Goal: Task Accomplishment & Management: Complete application form

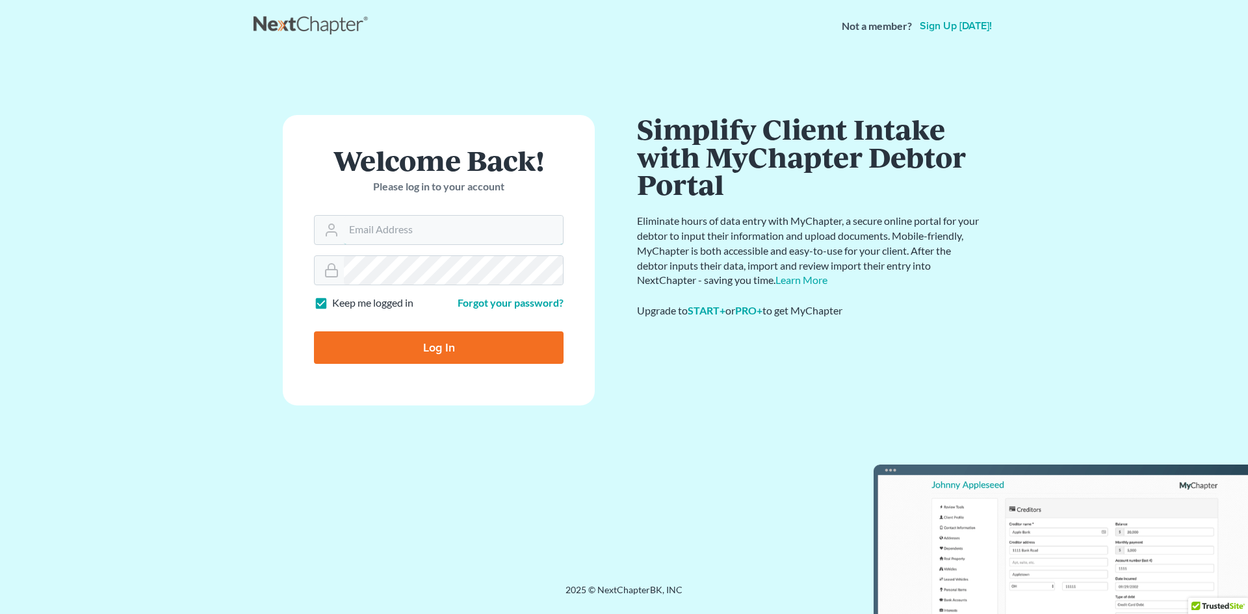
type input "[PERSON_NAME][EMAIL_ADDRESS][DOMAIN_NAME]"
click at [424, 353] on input "Log In" at bounding box center [439, 348] width 250 height 33
type input "Thinking..."
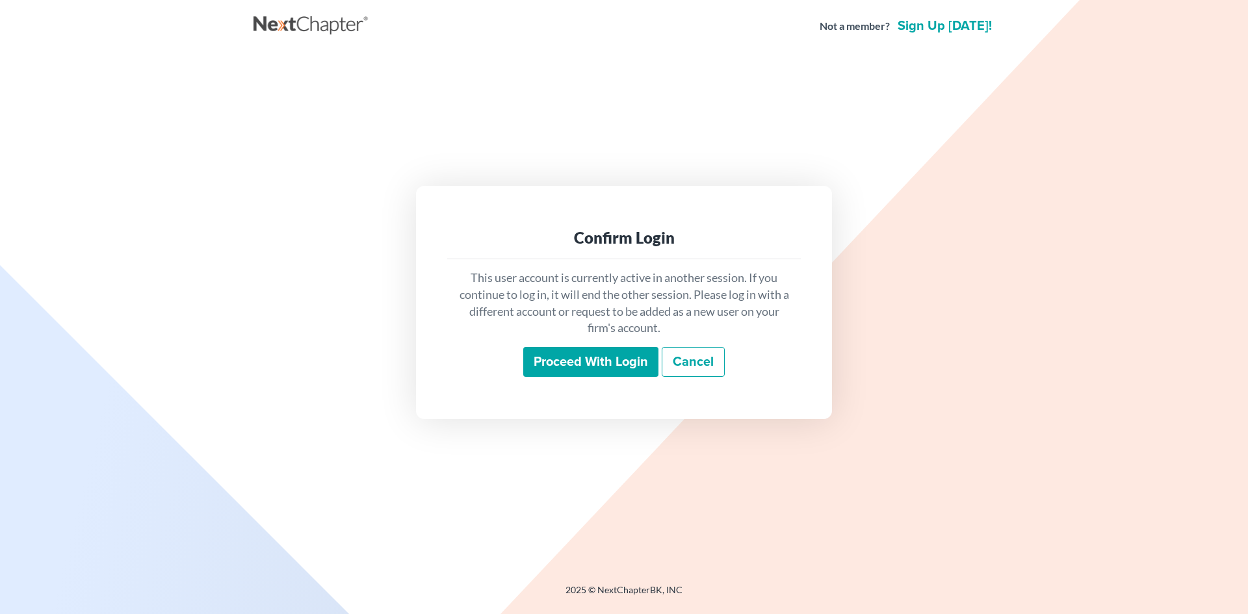
click at [570, 361] on input "Proceed with login" at bounding box center [590, 362] width 135 height 30
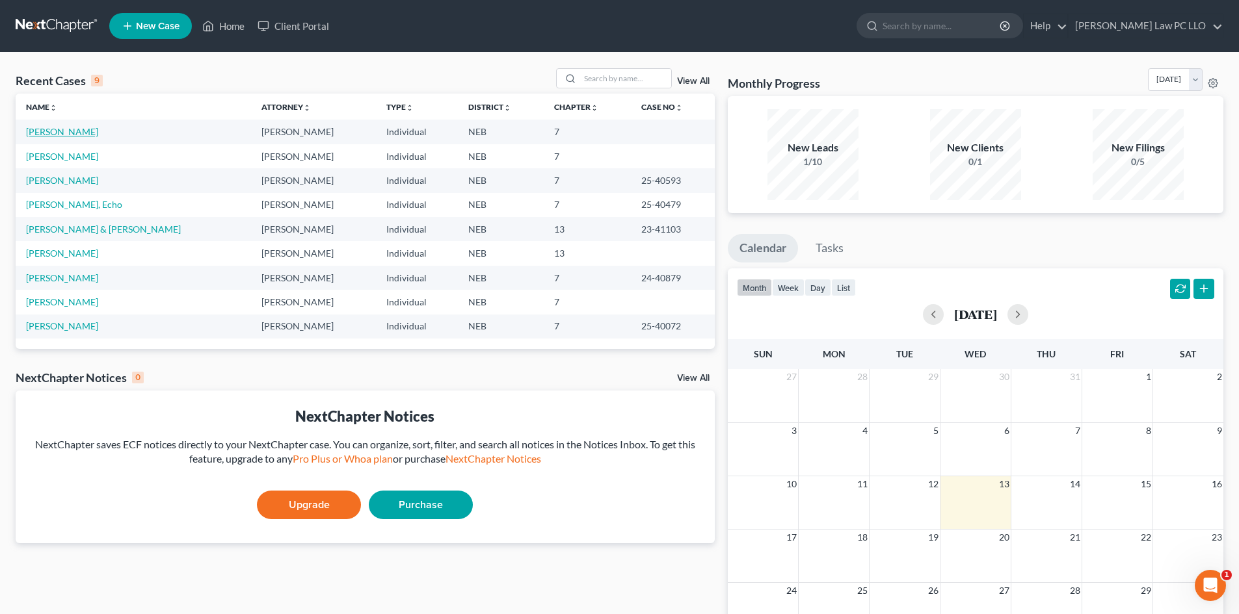
click at [40, 133] on link "Carlson, Gregory" at bounding box center [62, 131] width 72 height 11
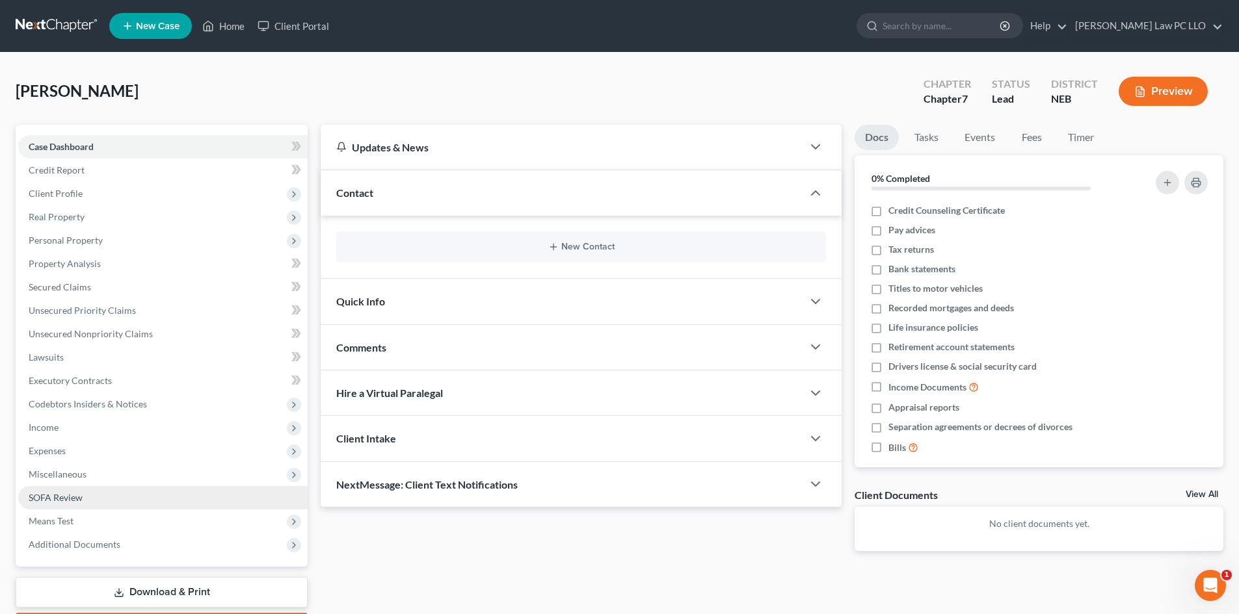
click at [83, 492] on link "SOFA Review" at bounding box center [162, 497] width 289 height 23
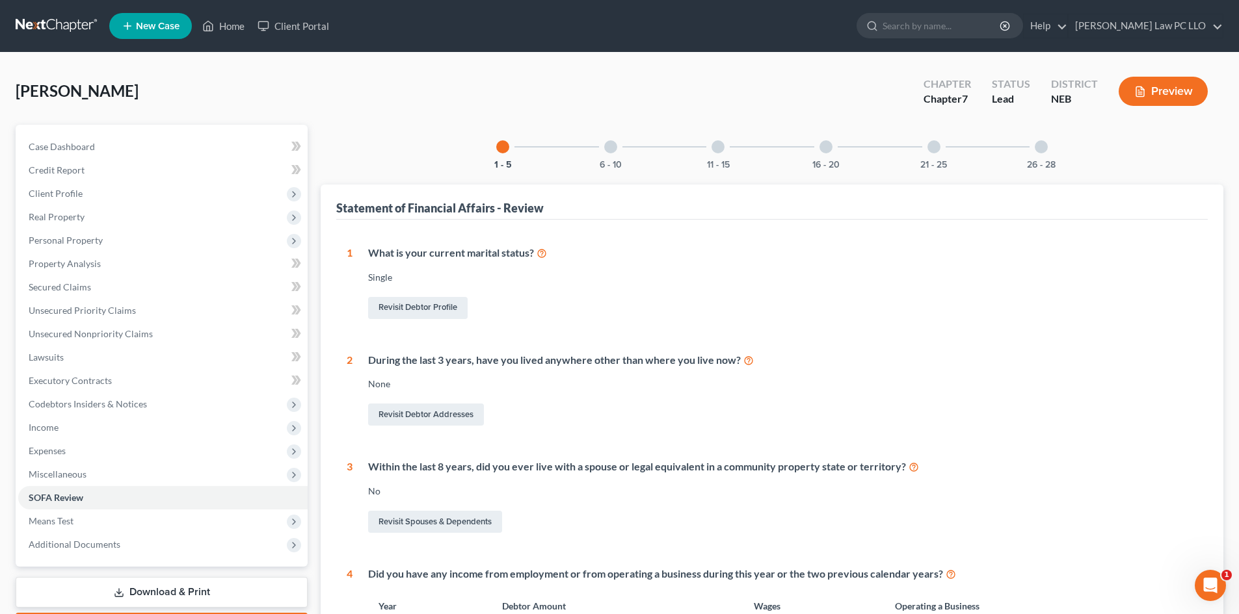
click at [926, 153] on div "21 - 25" at bounding box center [934, 147] width 44 height 44
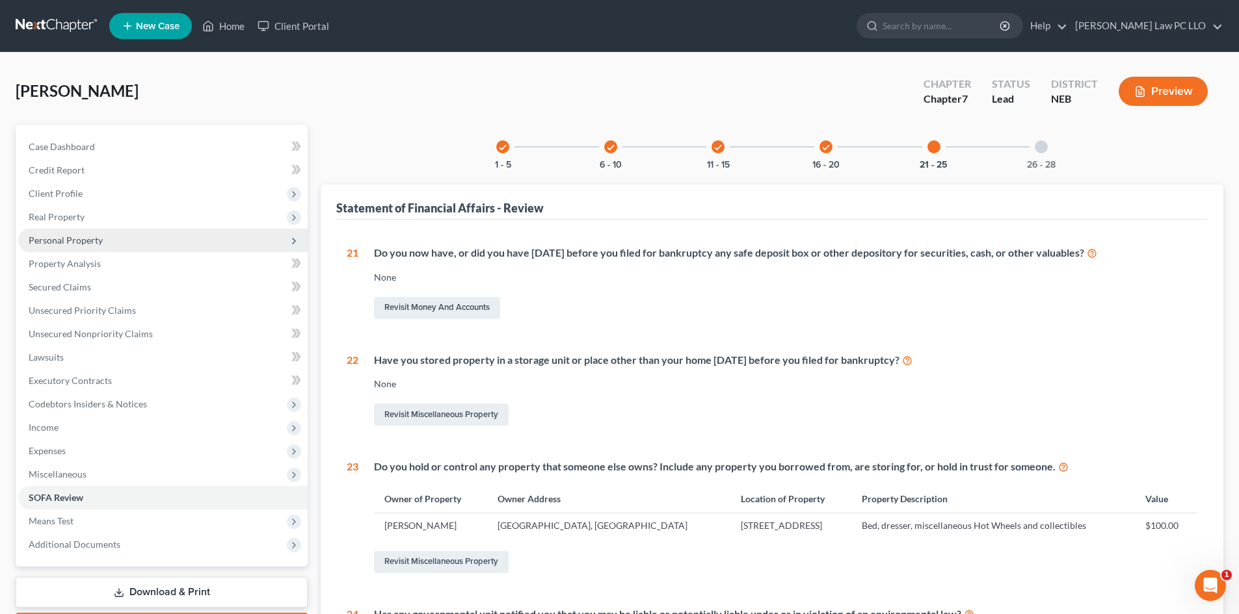
click at [92, 246] on span "Personal Property" at bounding box center [162, 240] width 289 height 23
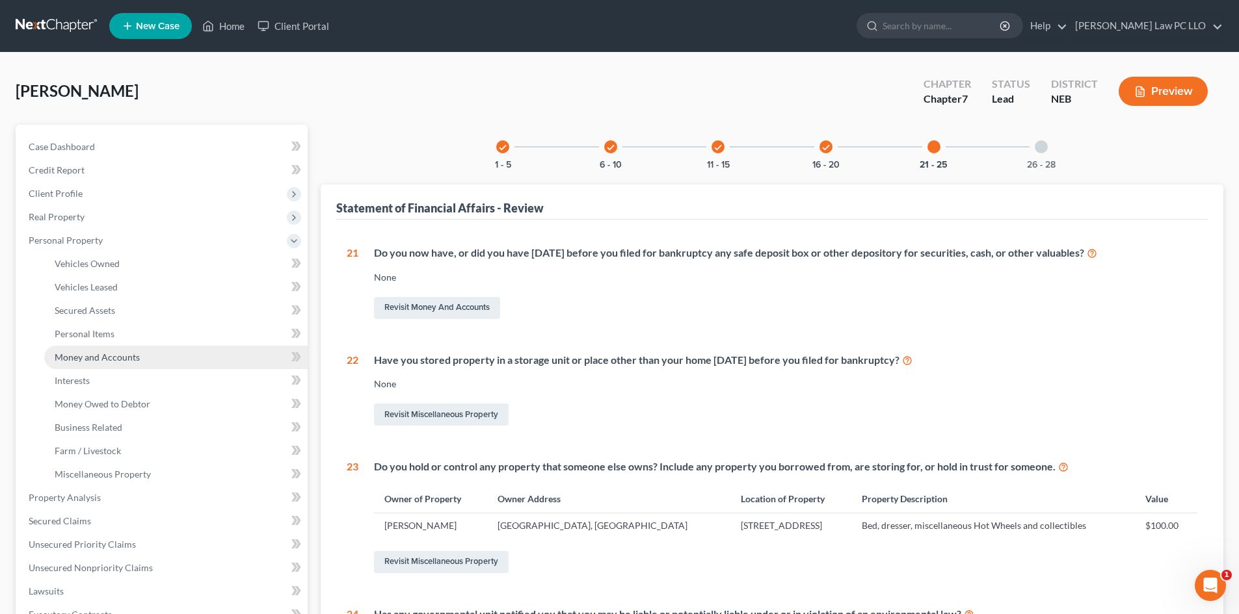
click at [94, 356] on span "Money and Accounts" at bounding box center [97, 357] width 85 height 11
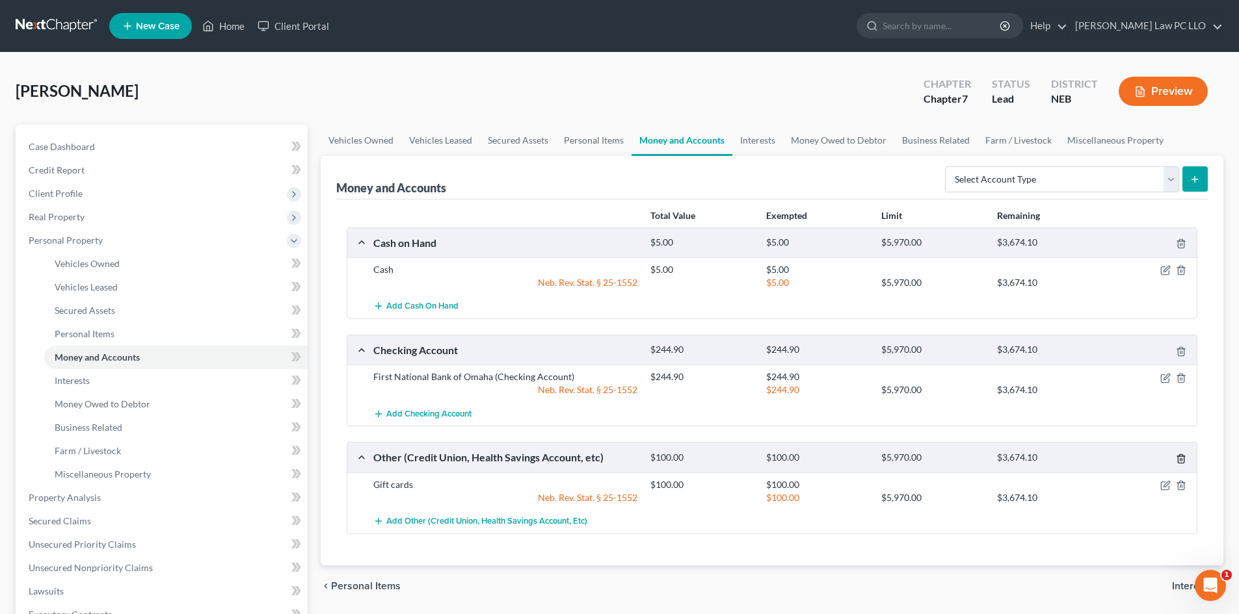
click at [1179, 458] on icon "button" at bounding box center [1180, 459] width 10 height 10
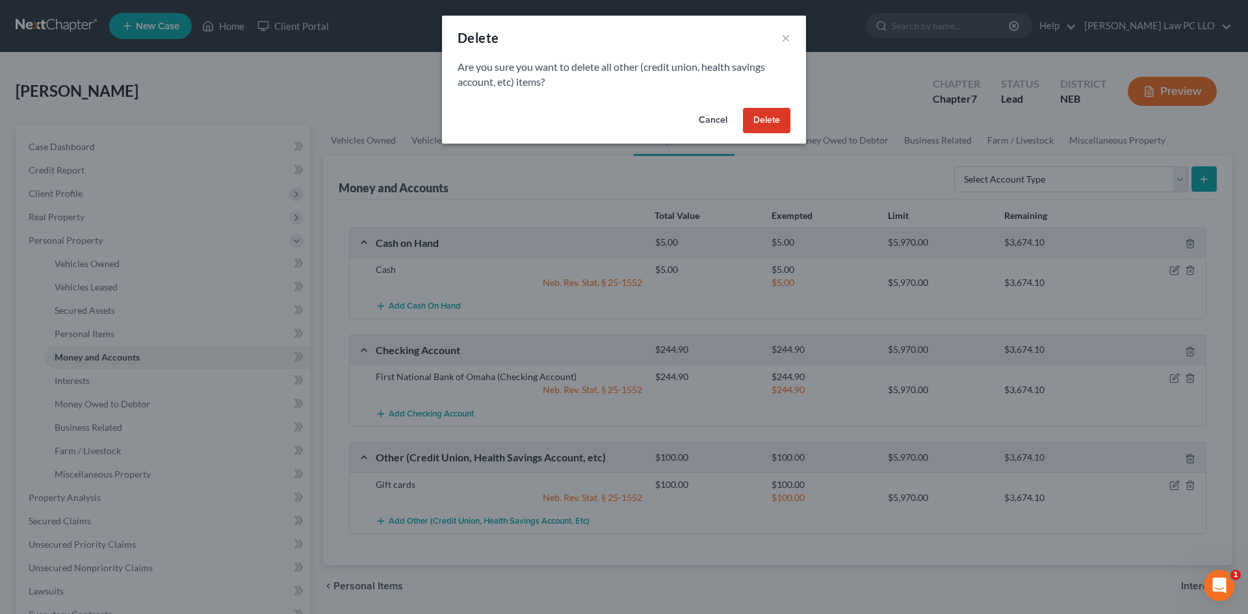
click at [760, 116] on button "Delete" at bounding box center [766, 121] width 47 height 26
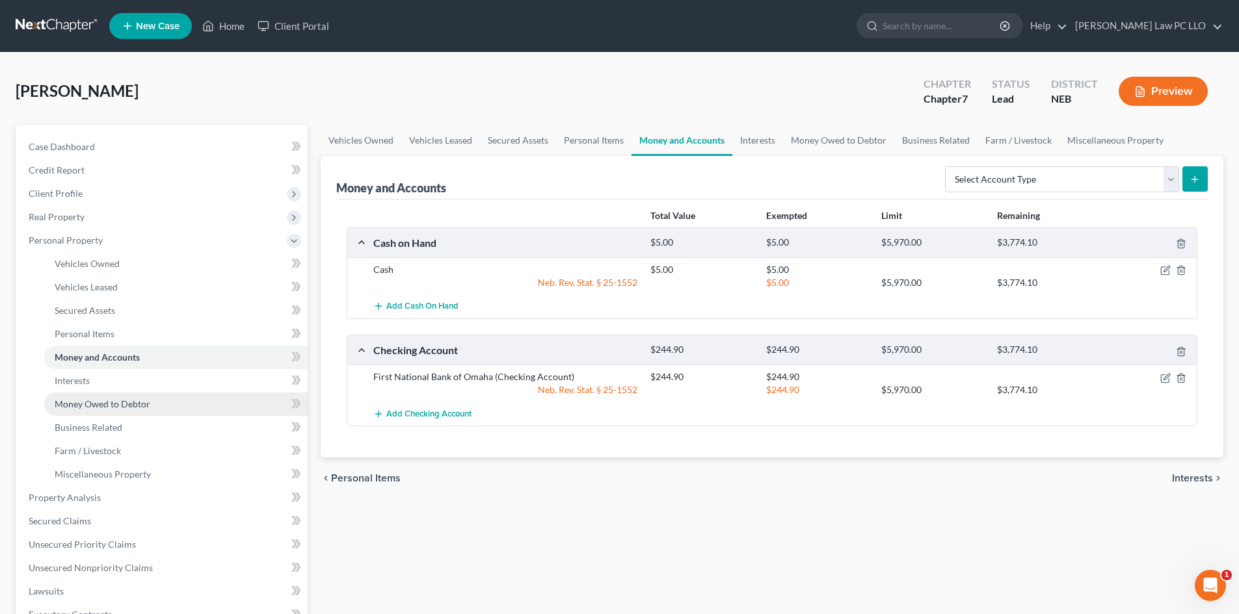
click at [128, 403] on span "Money Owed to Debtor" at bounding box center [103, 404] width 96 height 11
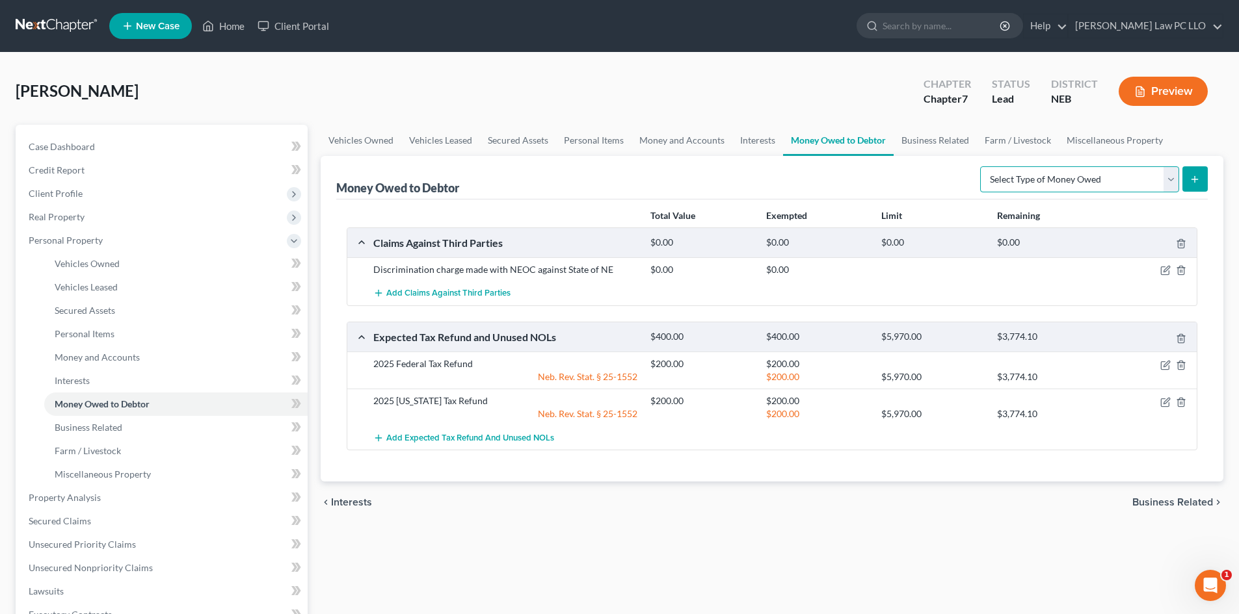
click at [1165, 174] on select "Select Type of Money Owed Accounts Receivable Alimony Child Support Claims Agai…" at bounding box center [1079, 179] width 199 height 26
click at [125, 356] on span "Money and Accounts" at bounding box center [97, 357] width 85 height 11
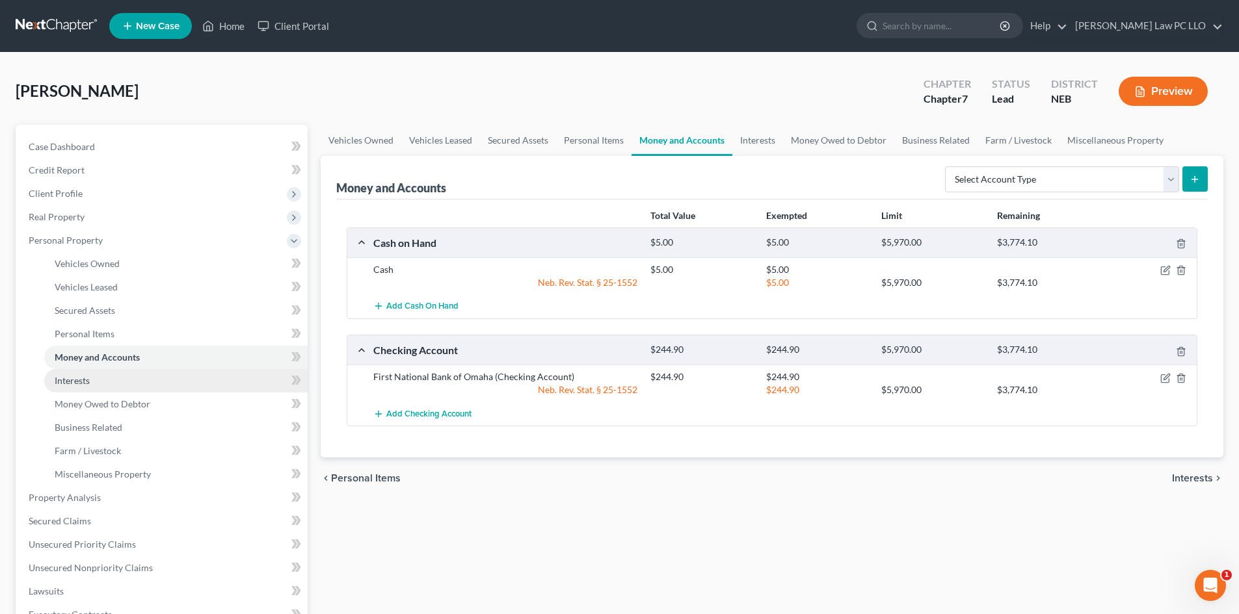
click at [241, 377] on link "Interests" at bounding box center [175, 380] width 263 height 23
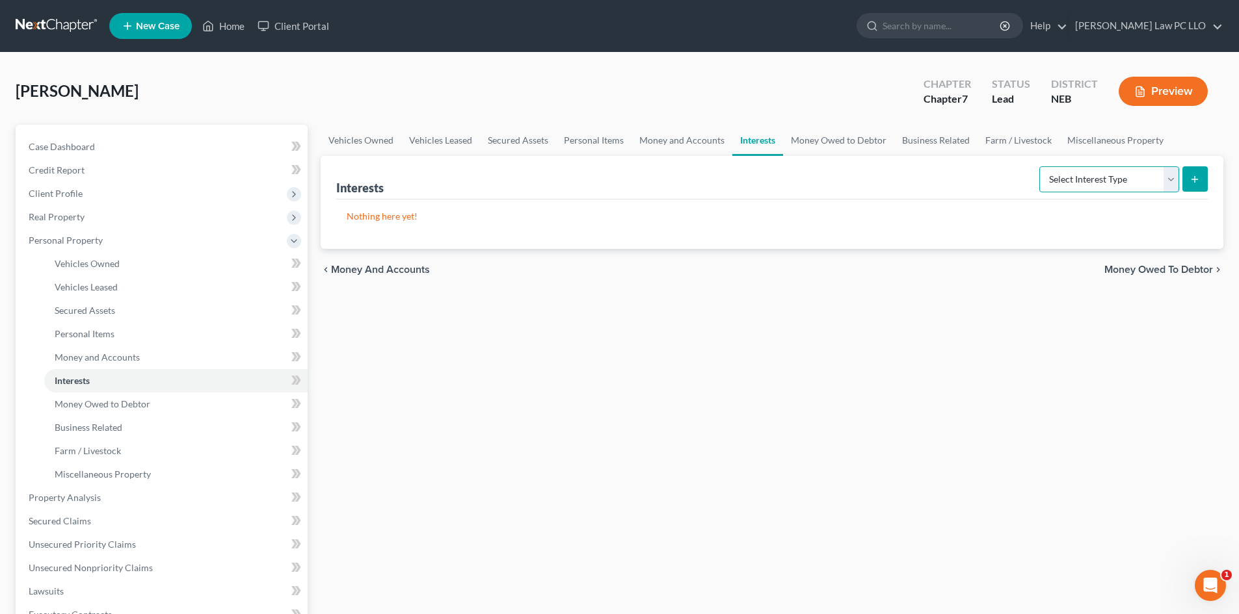
click at [1168, 181] on select "Select Interest Type 401K Annuity Bond Education IRA Government Bond Government…" at bounding box center [1109, 179] width 140 height 26
click at [127, 358] on span "Money and Accounts" at bounding box center [97, 357] width 85 height 11
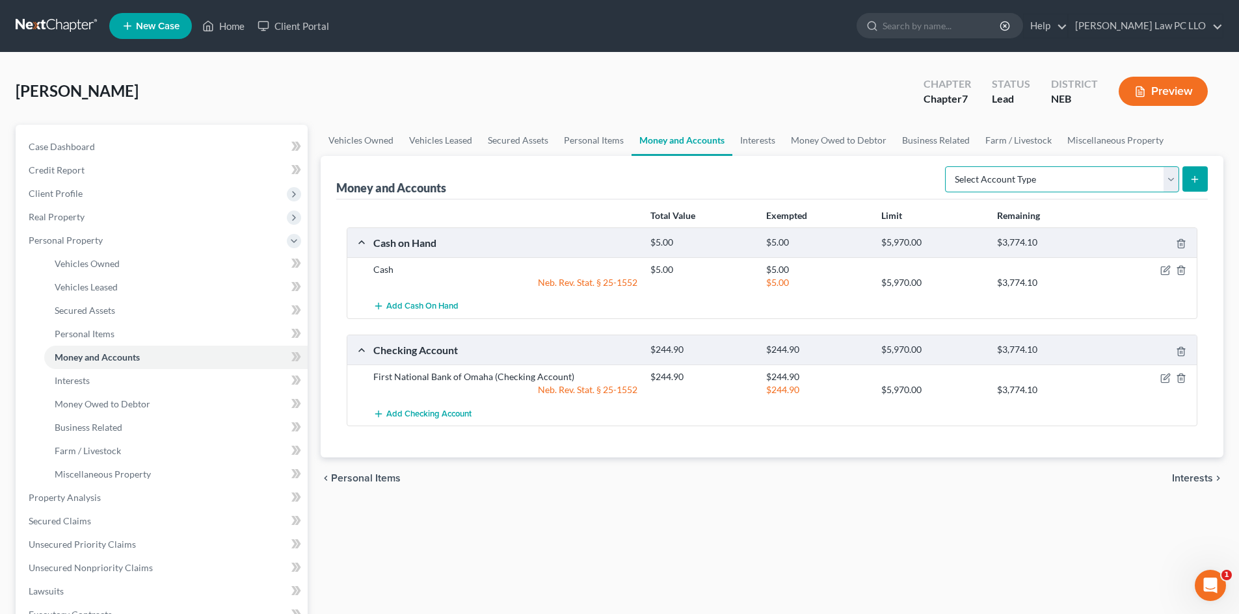
click at [1172, 177] on select "Select Account Type Brokerage Cash on Hand Certificates of Deposit Checking Acc…" at bounding box center [1062, 179] width 234 height 26
select select "security_deposits"
click at [947, 166] on select "Select Account Type Brokerage Cash on Hand Certificates of Deposit Checking Acc…" at bounding box center [1062, 179] width 234 height 26
click at [1198, 181] on icon "submit" at bounding box center [1194, 179] width 10 height 10
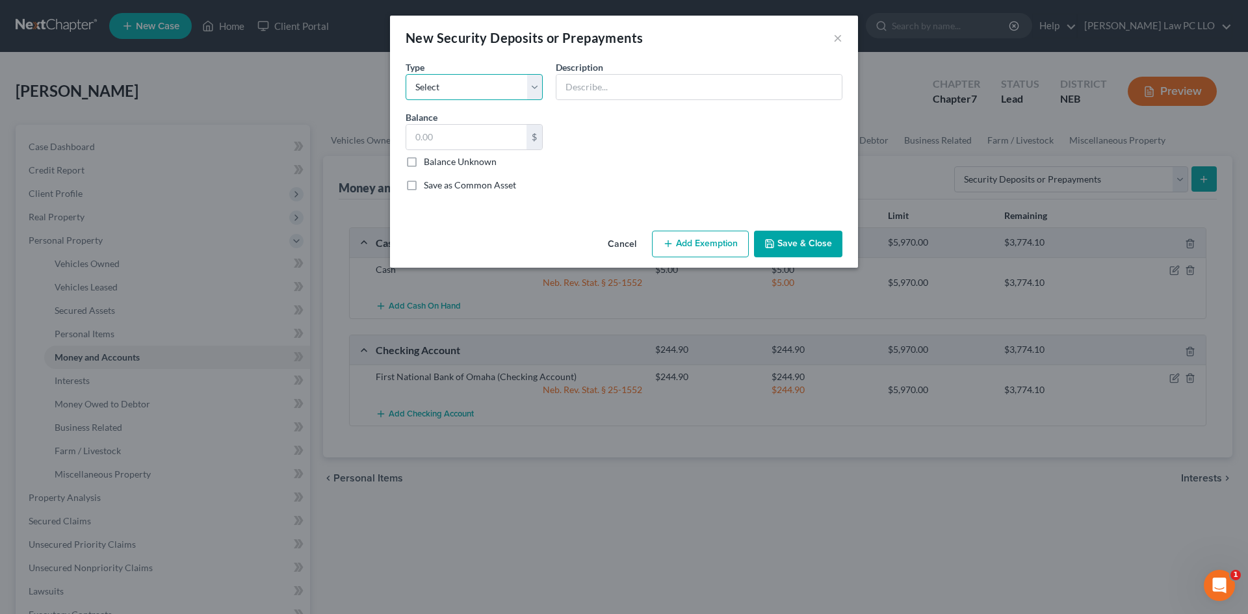
click at [531, 85] on select "Select Electric Gas Heating Oil Security Deposit On Rental Unit Prepaid Rent Te…" at bounding box center [474, 87] width 137 height 26
select select "8"
click at [406, 74] on select "Select Electric Gas Heating Oil Security Deposit On Rental Unit Prepaid Rent Te…" at bounding box center [474, 87] width 137 height 26
click at [586, 88] on input "text" at bounding box center [699, 87] width 285 height 25
type input "Gift cards for miscellaneous restaurants"
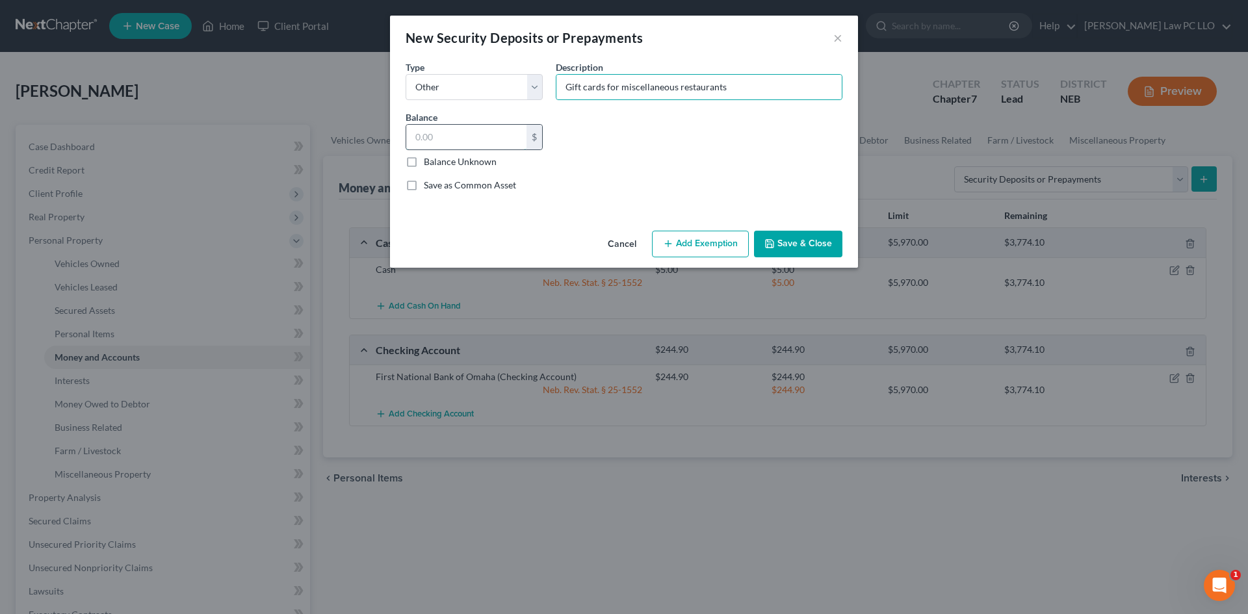
click at [497, 125] on input "text" at bounding box center [466, 137] width 120 height 25
type input "100"
click at [710, 241] on button "Add Exemption" at bounding box center [700, 244] width 97 height 27
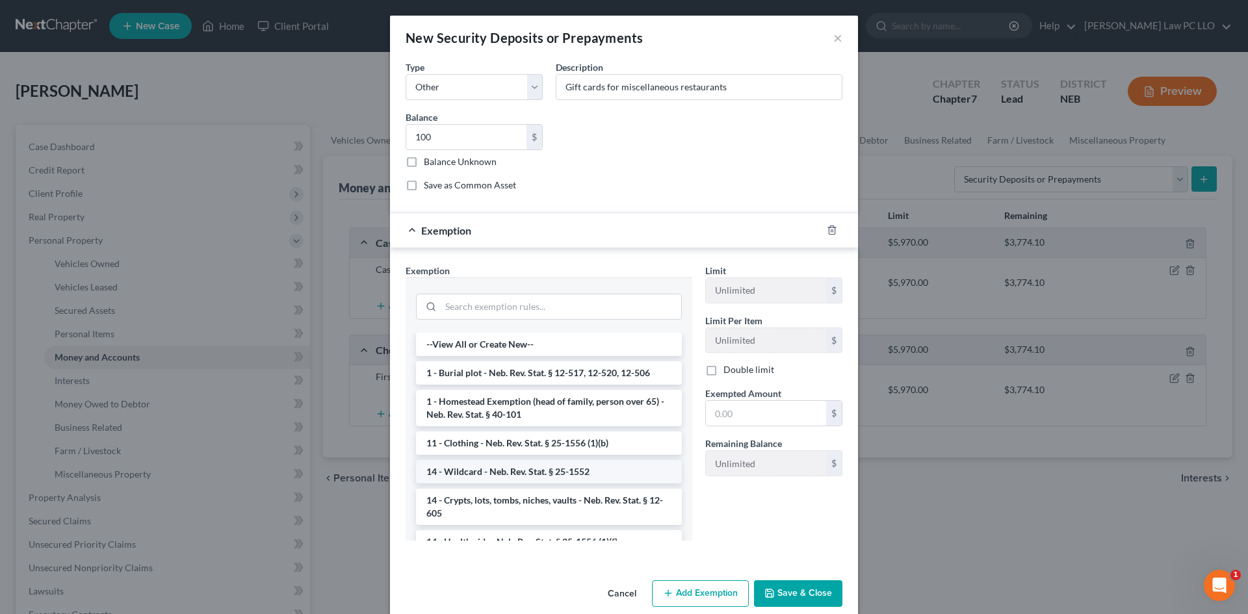
click at [575, 471] on li "14 - Wildcard - Neb. Rev. Stat. § 25-1552" at bounding box center [549, 471] width 266 height 23
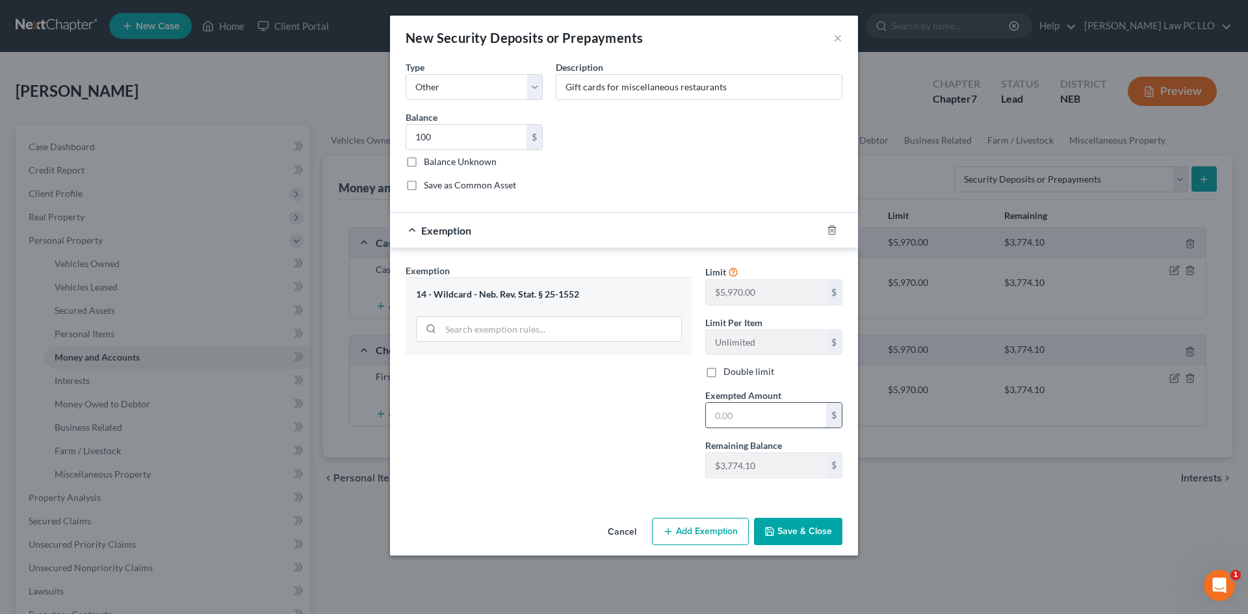
click at [726, 416] on input "text" at bounding box center [766, 415] width 120 height 25
type input "100"
click at [780, 531] on button "Save & Close" at bounding box center [798, 531] width 88 height 27
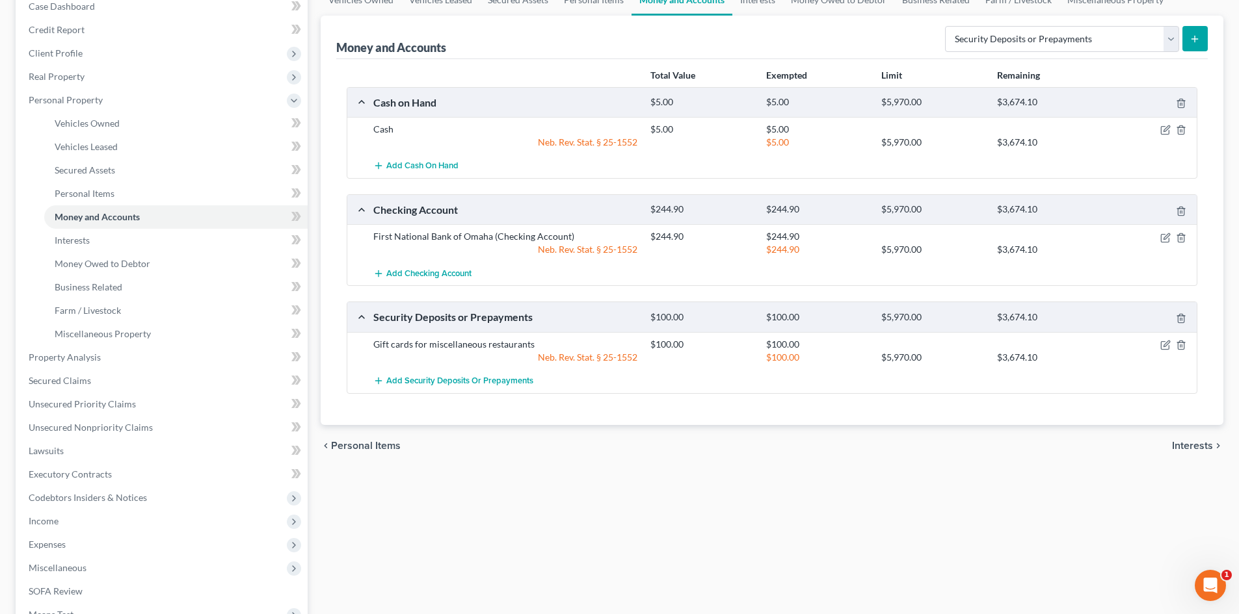
scroll to position [311, 0]
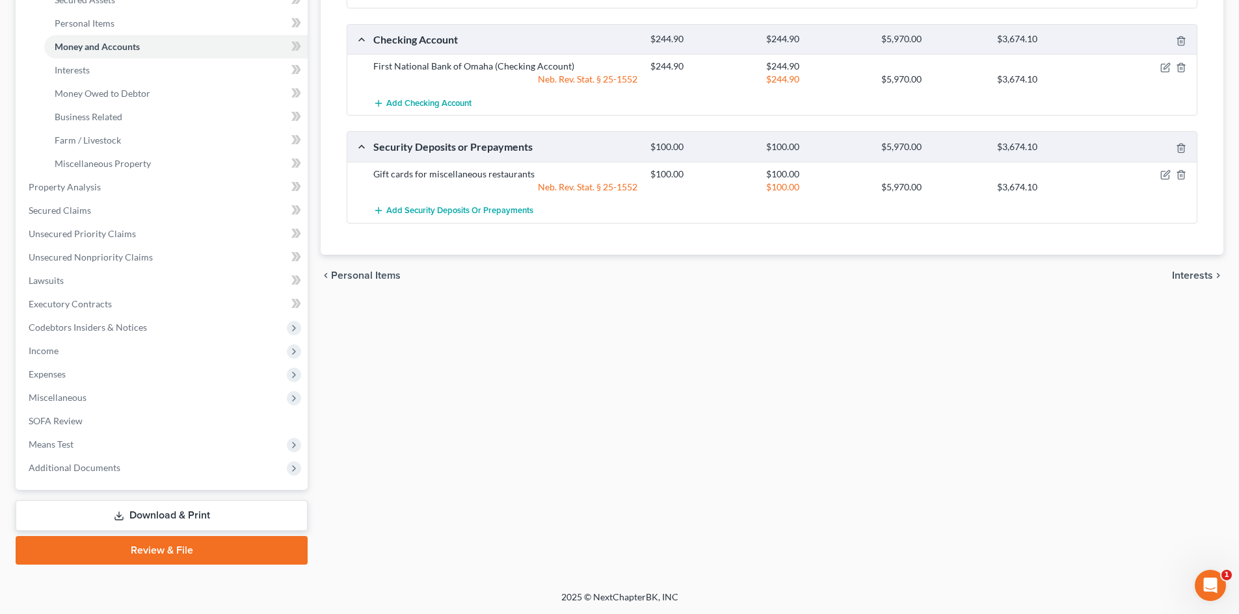
click at [141, 553] on link "Review & File" at bounding box center [162, 550] width 292 height 29
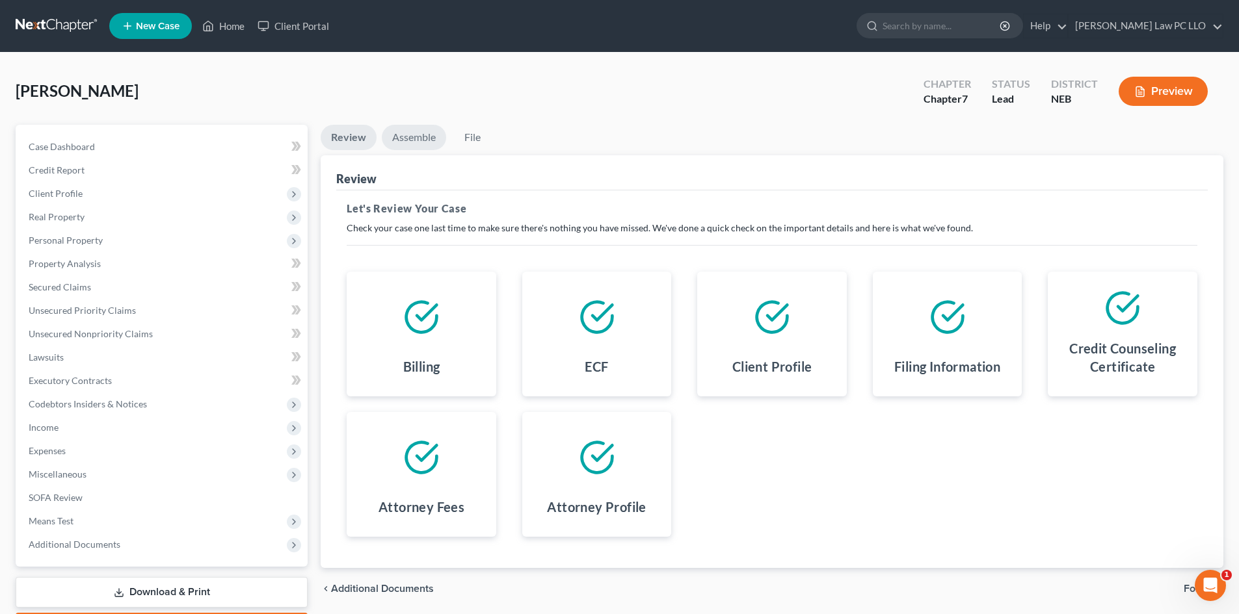
click at [414, 138] on link "Assemble" at bounding box center [414, 137] width 64 height 25
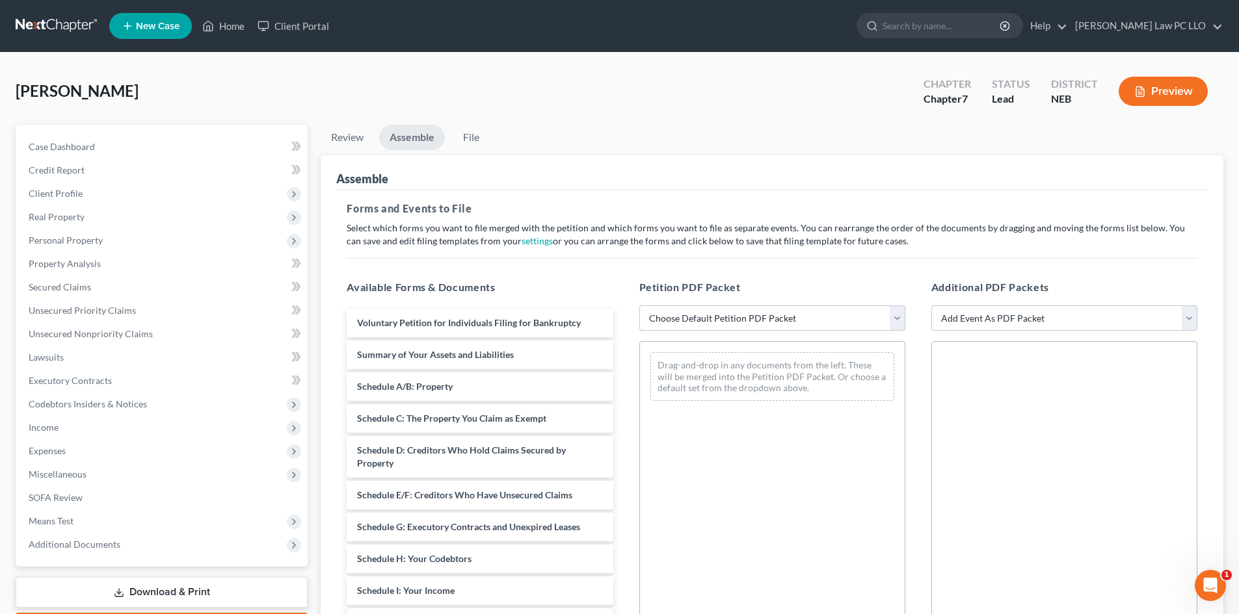
click at [715, 319] on select "Choose Default Petition PDF Packet Complete Bankruptcy Petition (all forms and …" at bounding box center [772, 319] width 266 height 26
select select "0"
click at [639, 306] on select "Choose Default Petition PDF Packet Complete Bankruptcy Petition (all forms and …" at bounding box center [772, 319] width 266 height 26
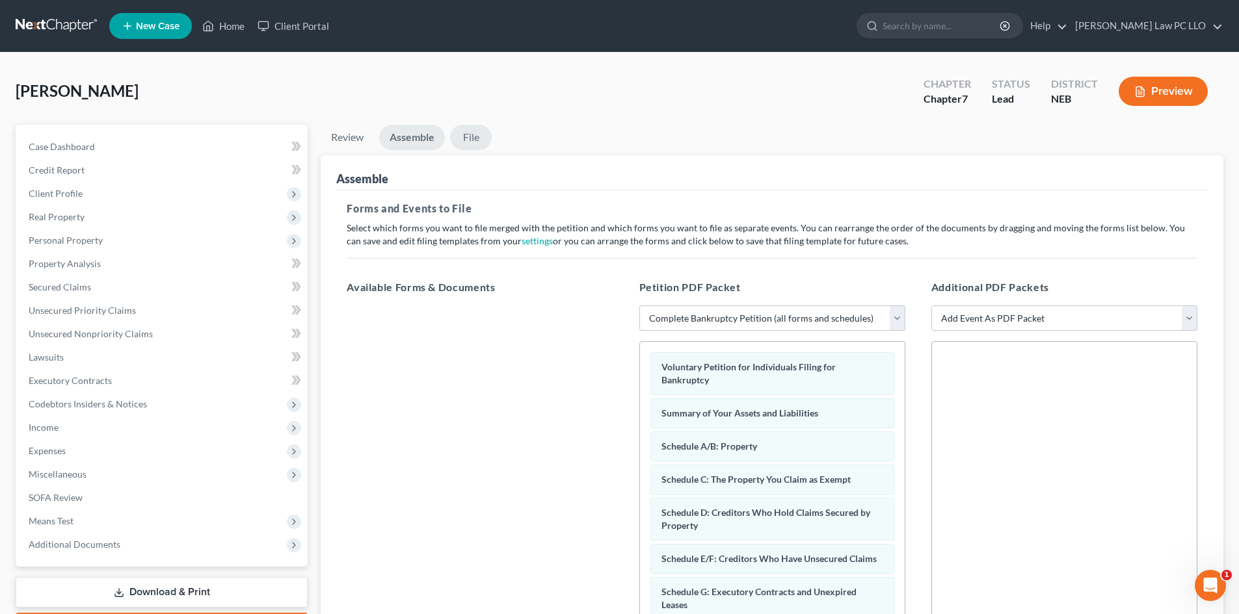
click at [476, 137] on link "File" at bounding box center [471, 137] width 42 height 25
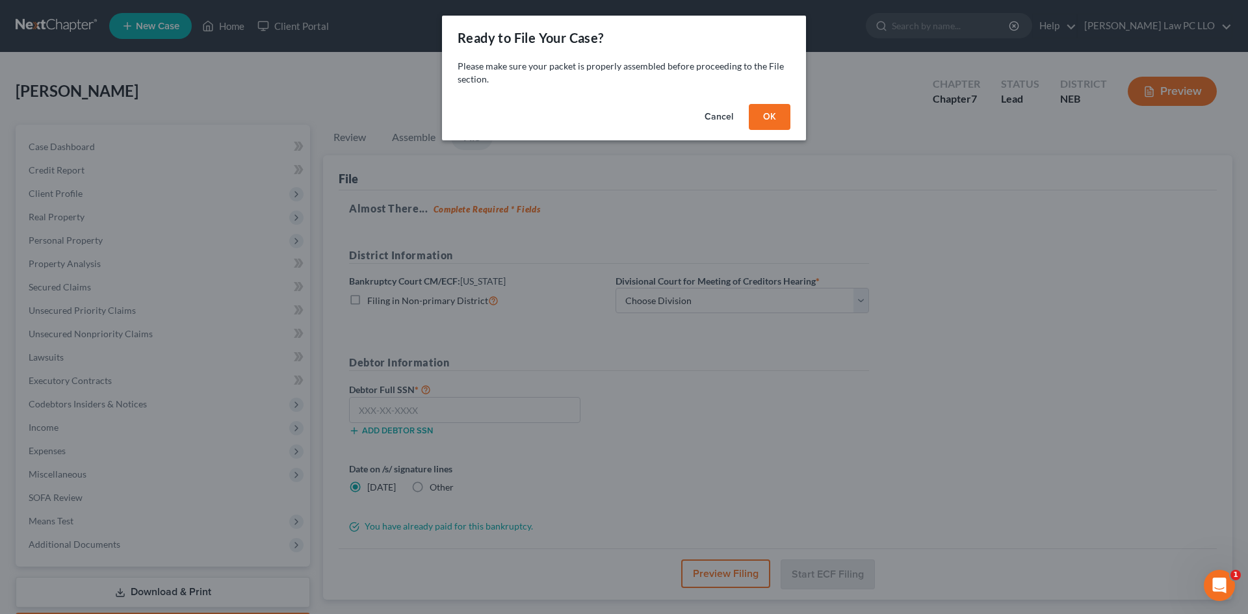
click at [768, 114] on button "OK" at bounding box center [770, 117] width 42 height 26
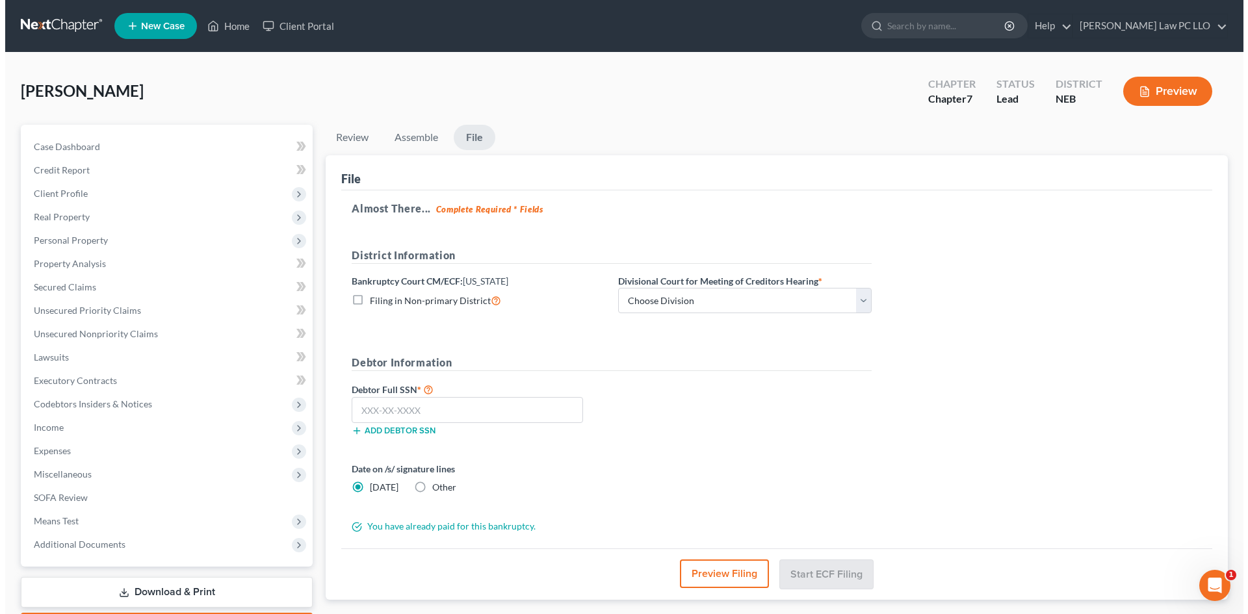
scroll to position [77, 0]
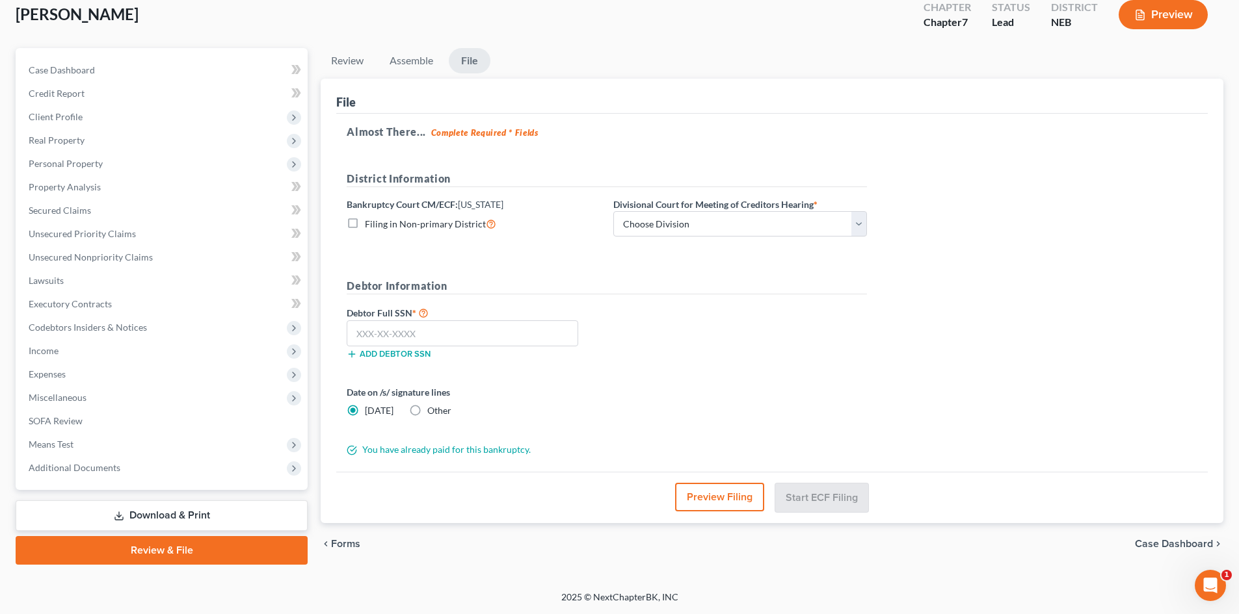
click at [705, 496] on button "Preview Filing" at bounding box center [719, 497] width 89 height 29
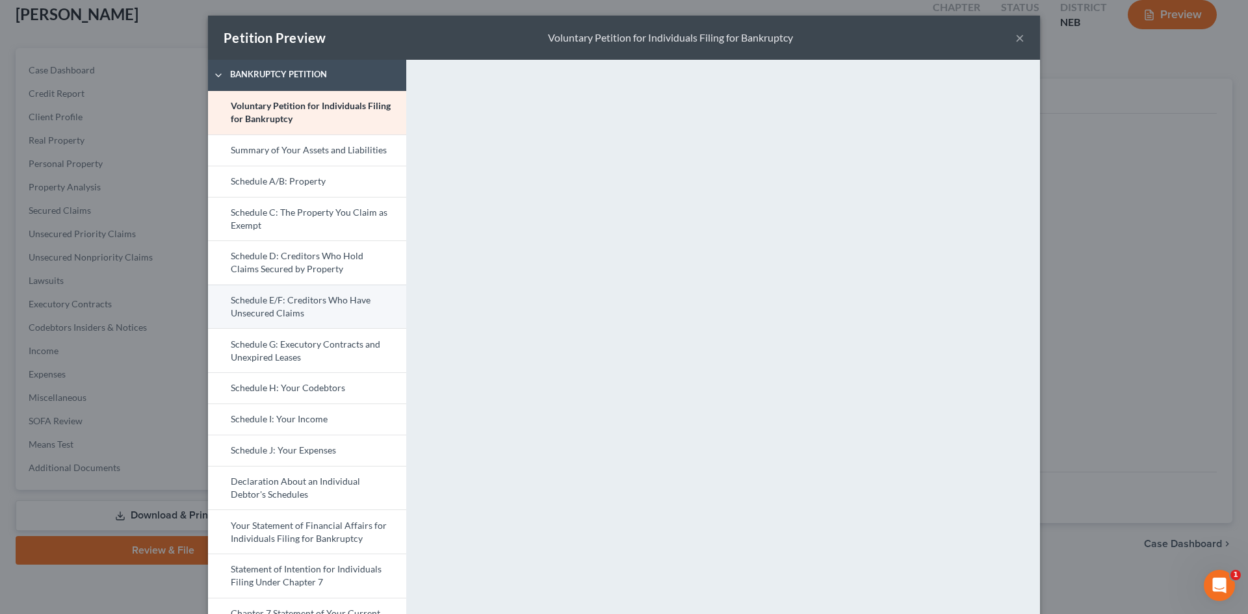
click at [313, 306] on link "Schedule E/F: Creditors Who Have Unsecured Claims" at bounding box center [307, 307] width 198 height 44
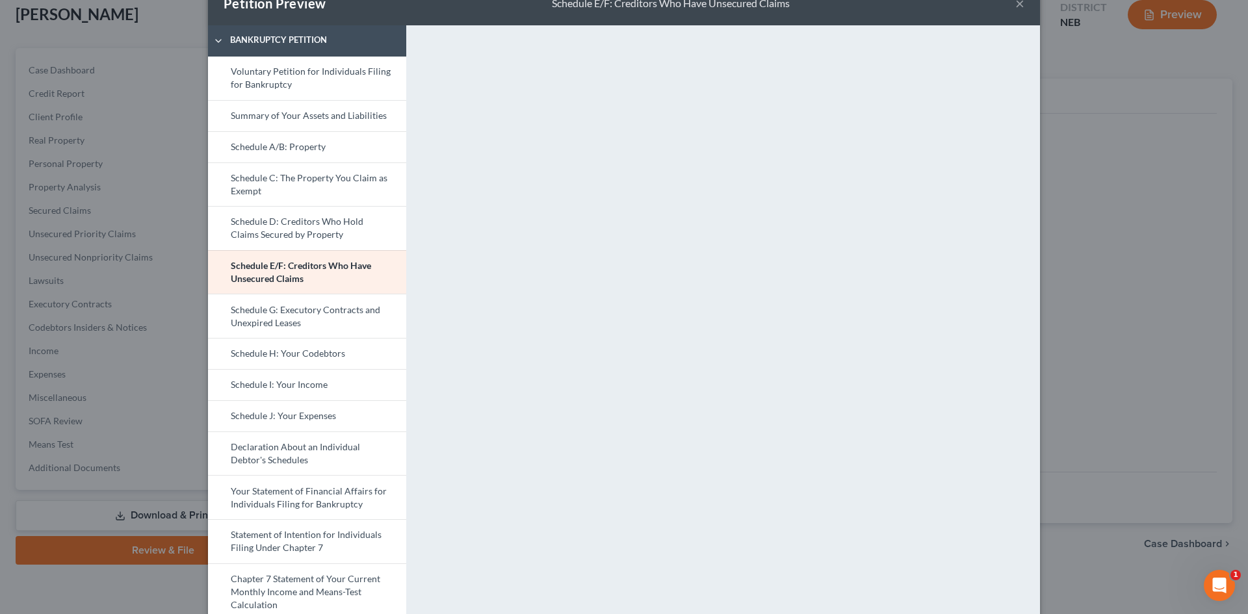
scroll to position [20, 0]
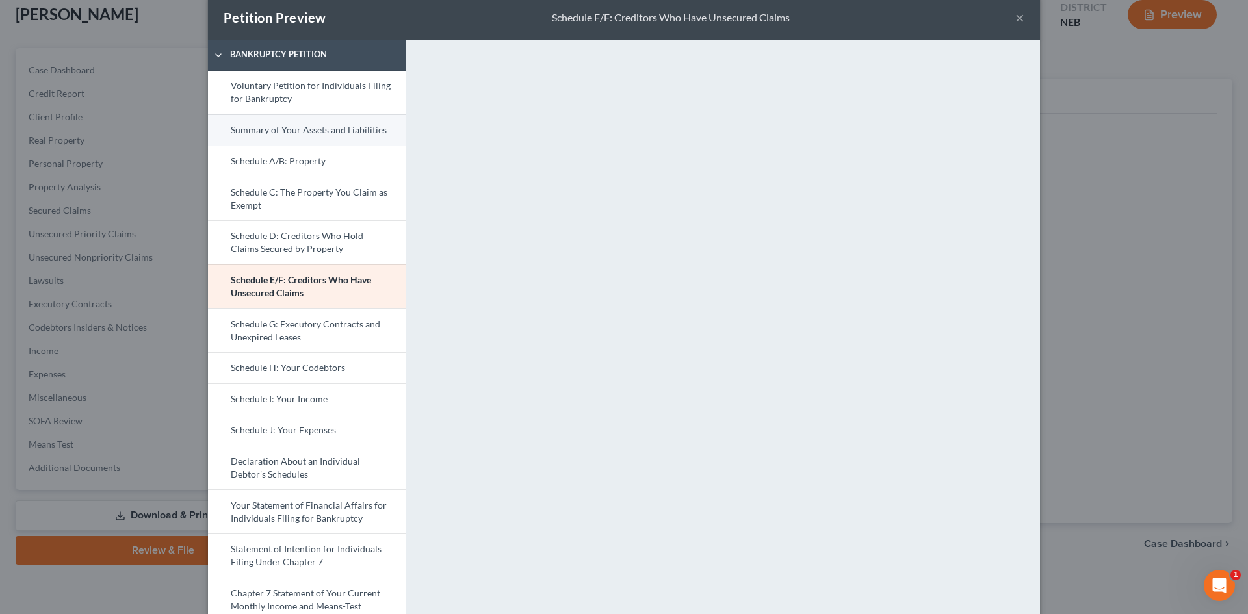
click at [313, 130] on link "Summary of Your Assets and Liabilities" at bounding box center [307, 129] width 198 height 31
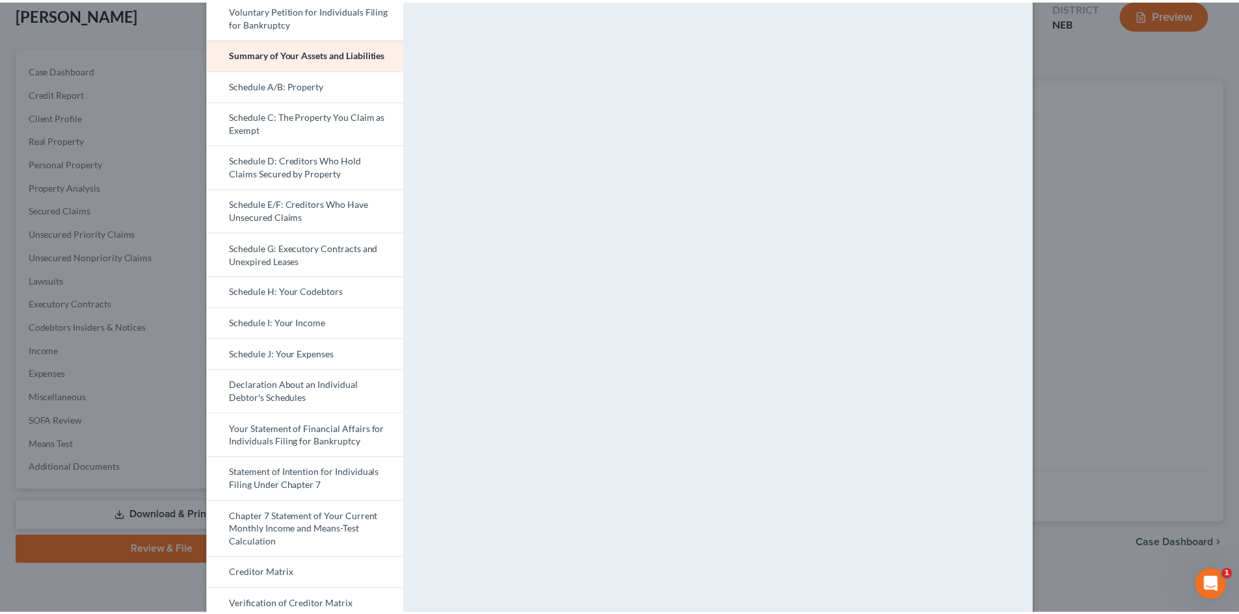
scroll to position [0, 0]
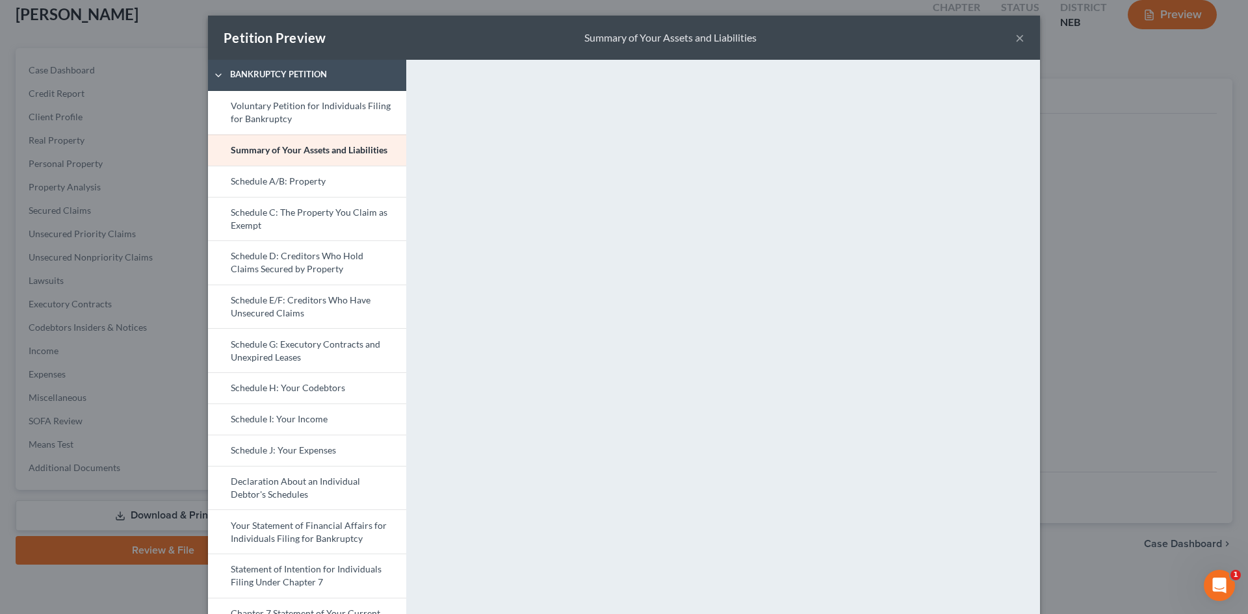
click at [1016, 41] on button "×" at bounding box center [1020, 38] width 9 height 16
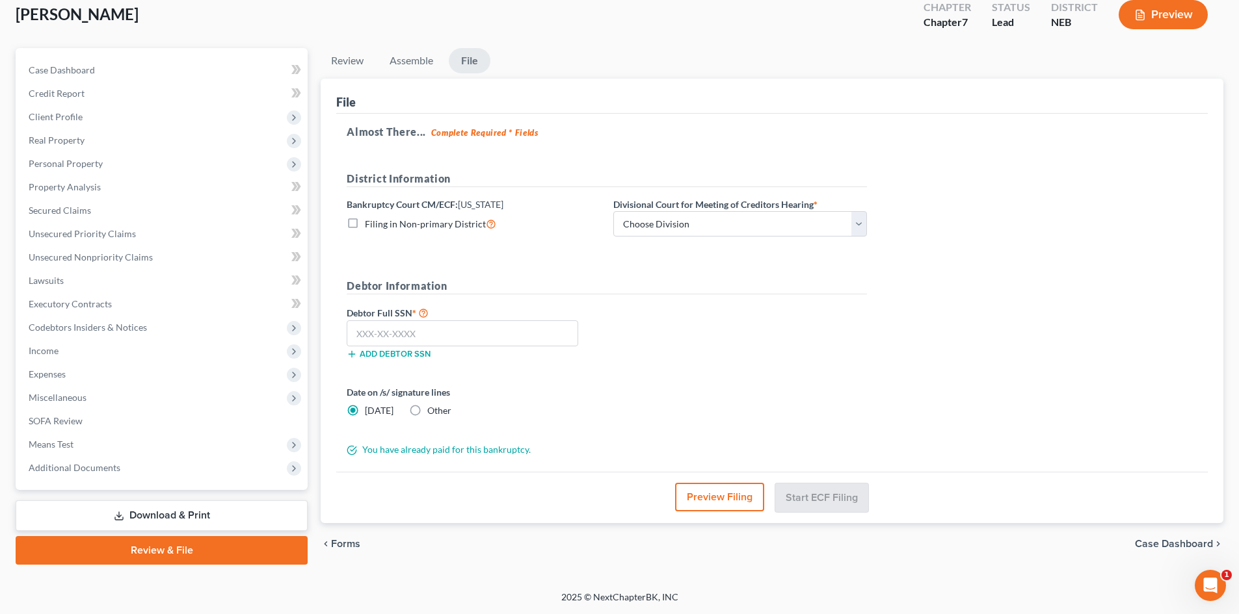
click at [1149, 15] on button "Preview" at bounding box center [1162, 14] width 89 height 29
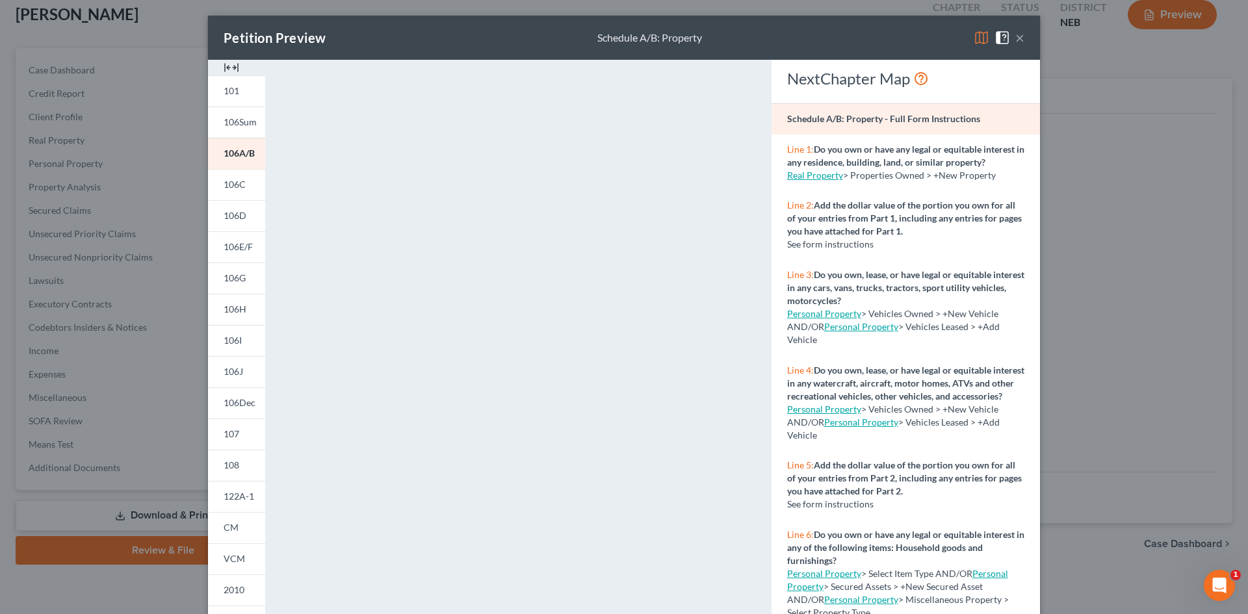
click at [1016, 40] on button "×" at bounding box center [1020, 38] width 9 height 16
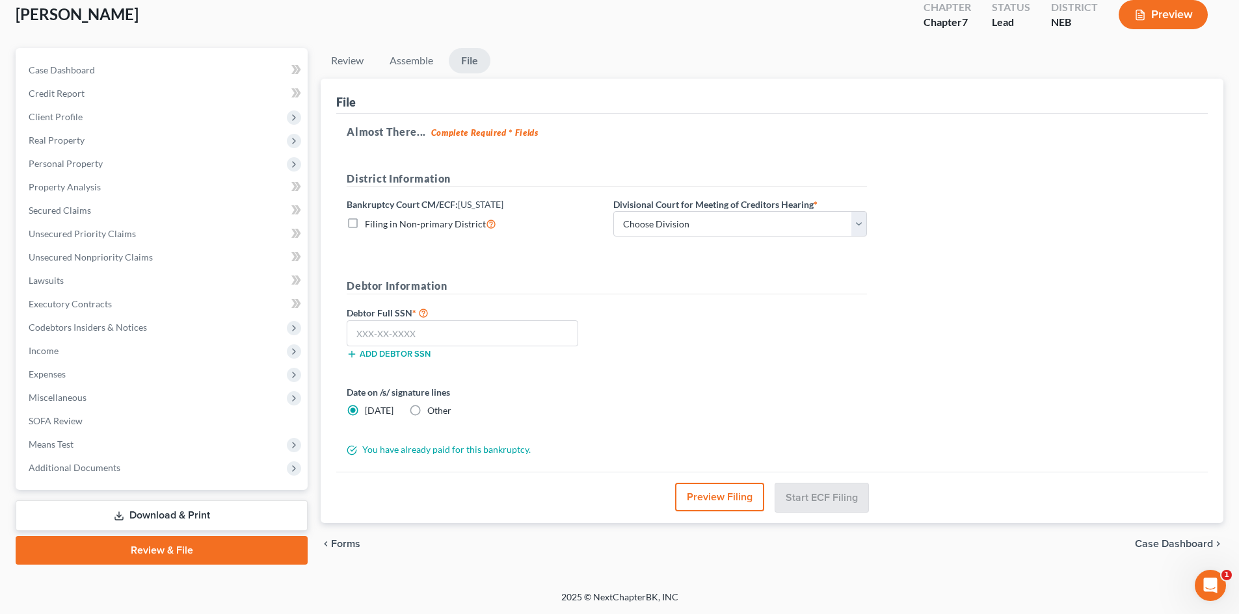
click at [1211, 582] on icon "Open Intercom Messenger" at bounding box center [1209, 586] width 9 height 10
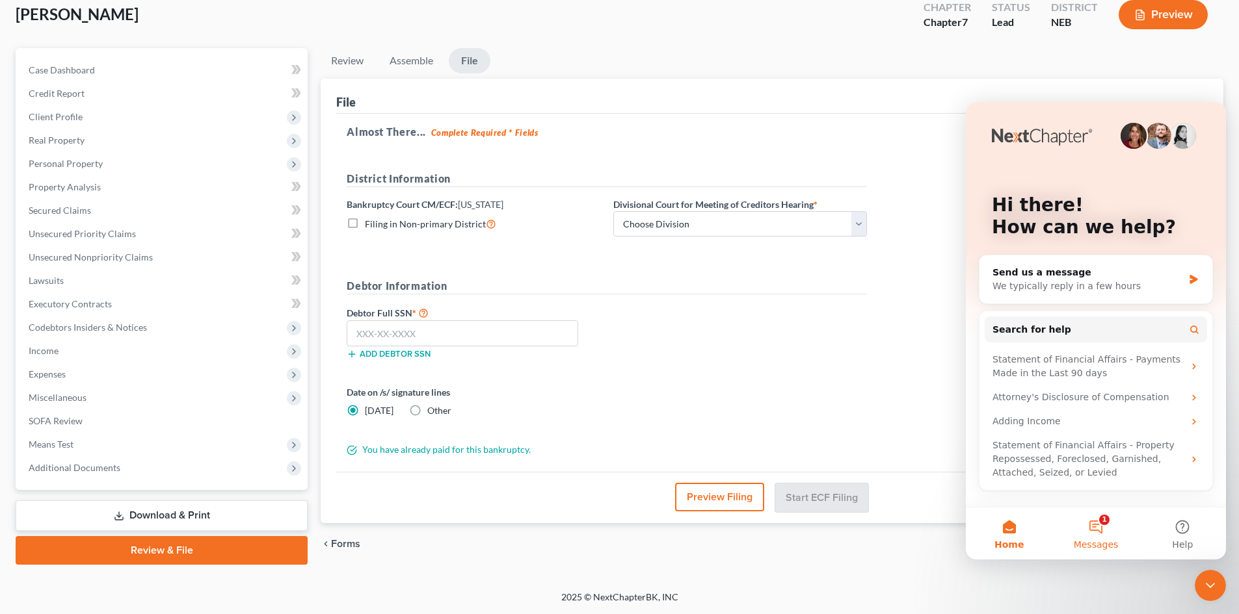
click at [1099, 527] on button "1 Messages" at bounding box center [1095, 534] width 86 height 52
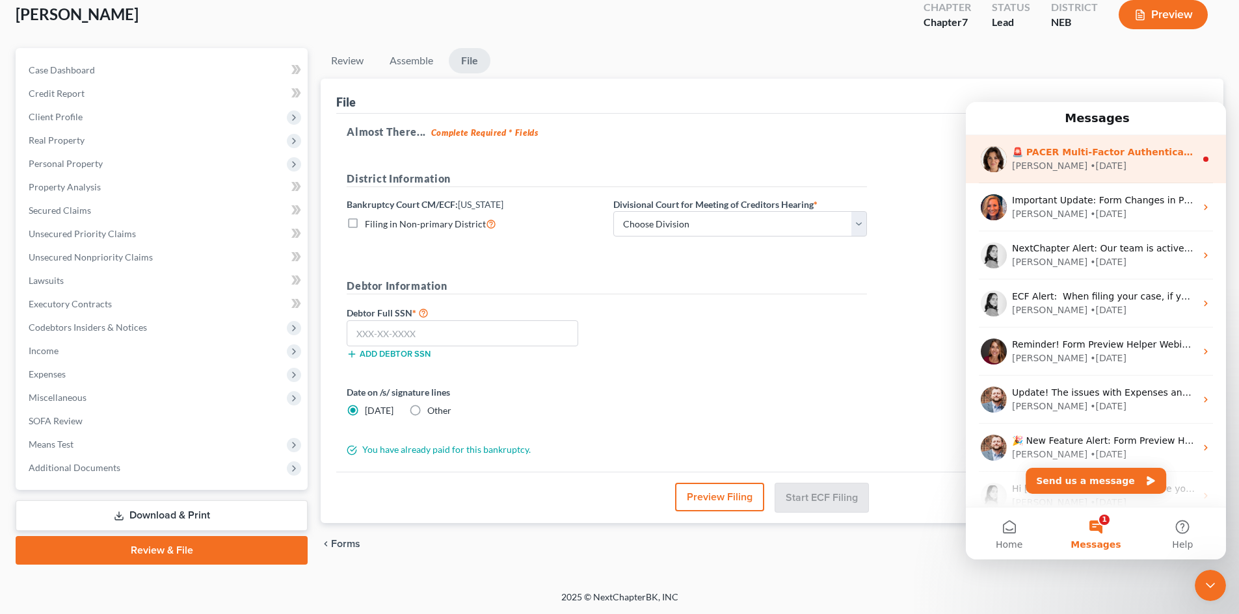
click at [1110, 161] on div "Emma • 1w ago" at bounding box center [1103, 166] width 183 height 14
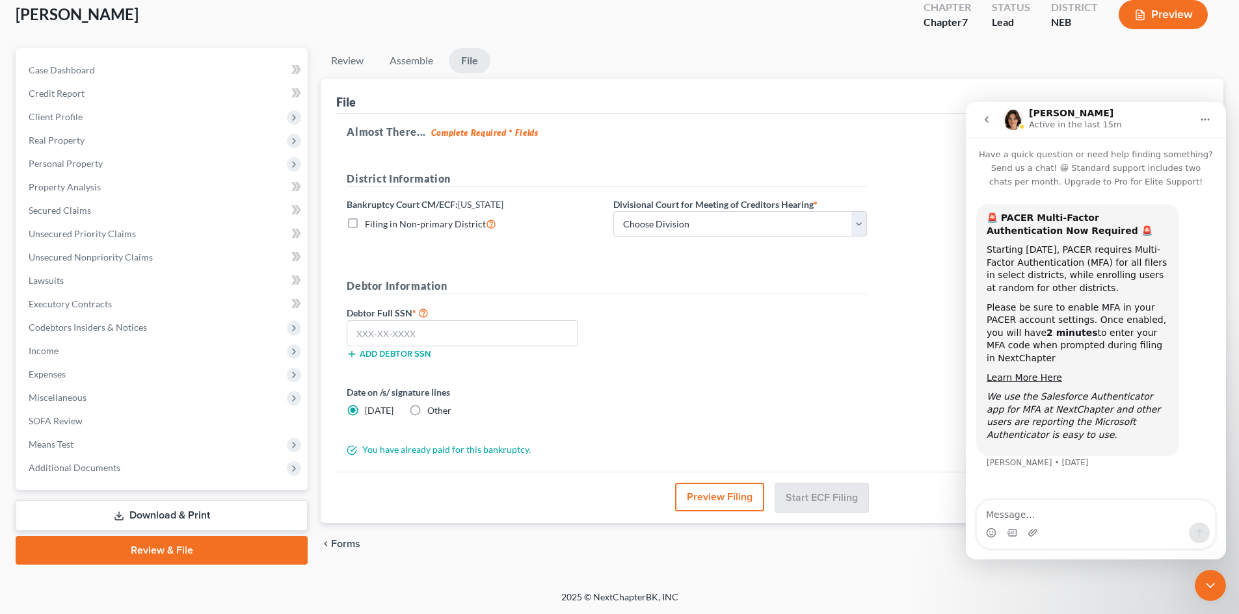
click at [1207, 584] on icon "Close Intercom Messenger" at bounding box center [1210, 586] width 16 height 16
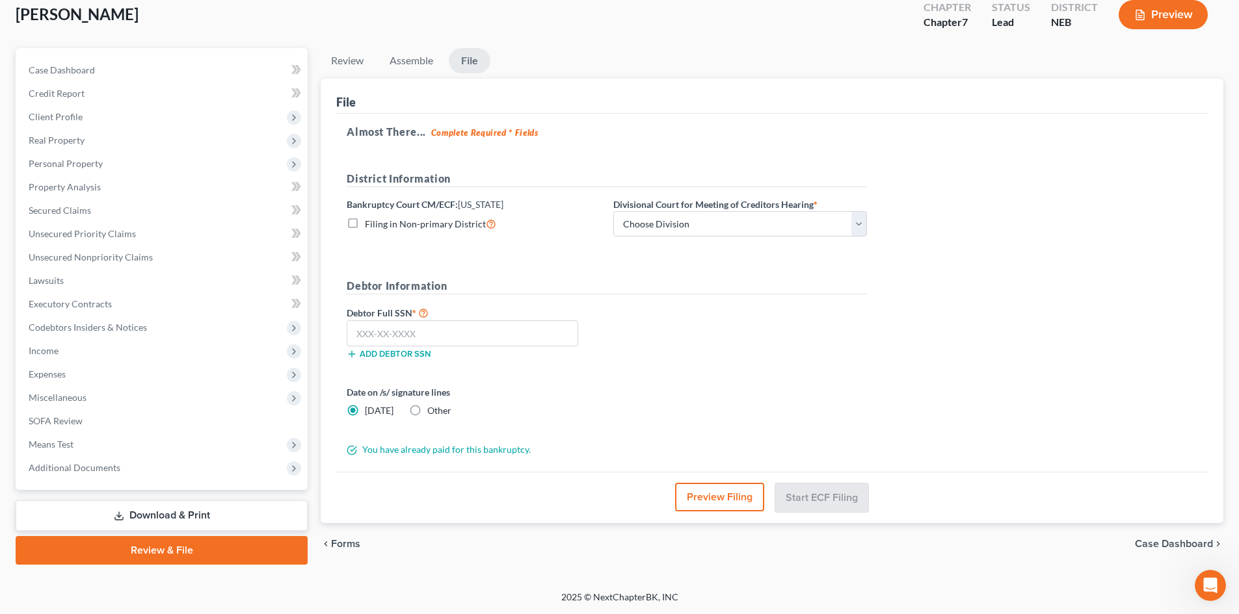
click at [211, 507] on link "Download & Print" at bounding box center [162, 516] width 292 height 31
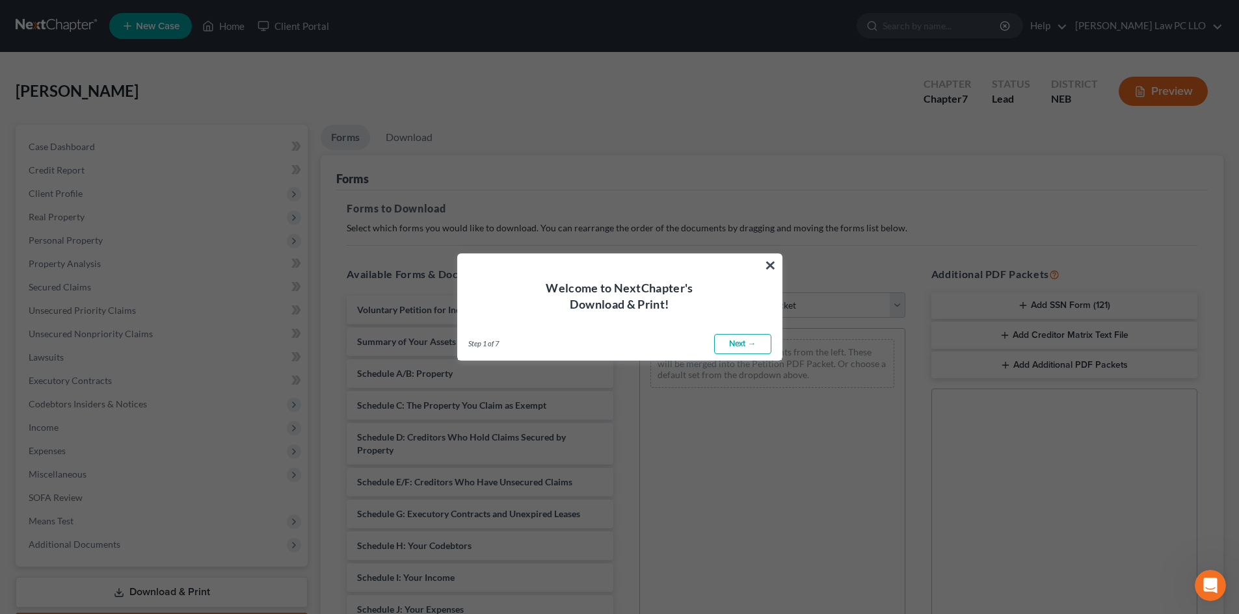
click at [741, 348] on link "Next →" at bounding box center [742, 344] width 57 height 21
select select "0"
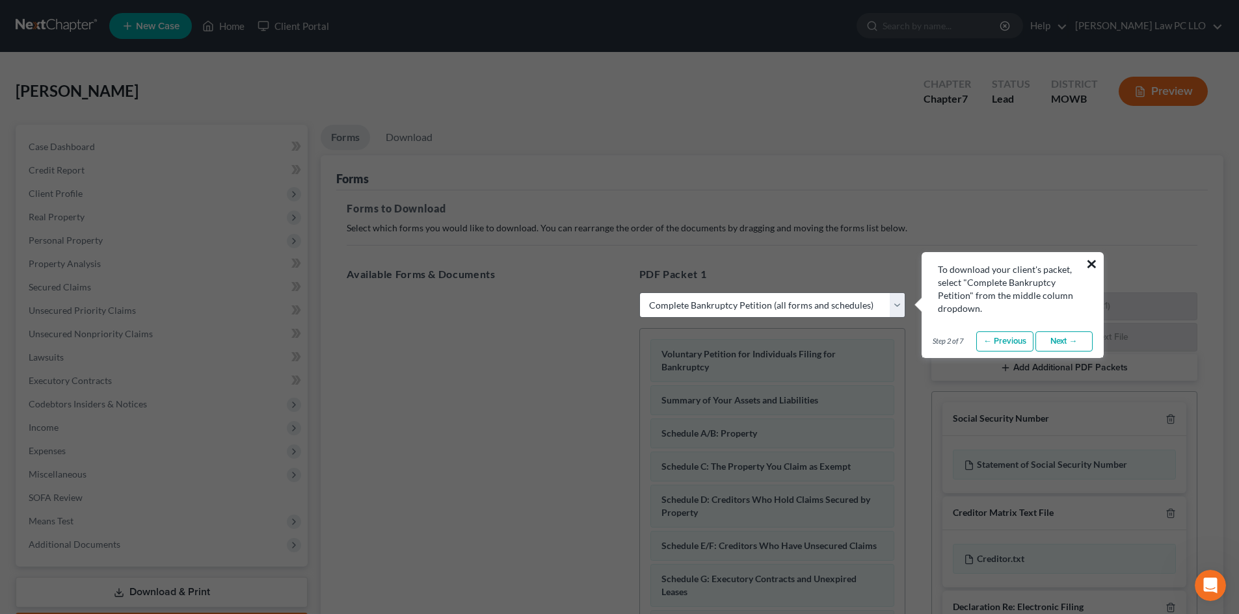
click at [1092, 262] on button "×" at bounding box center [1091, 264] width 12 height 21
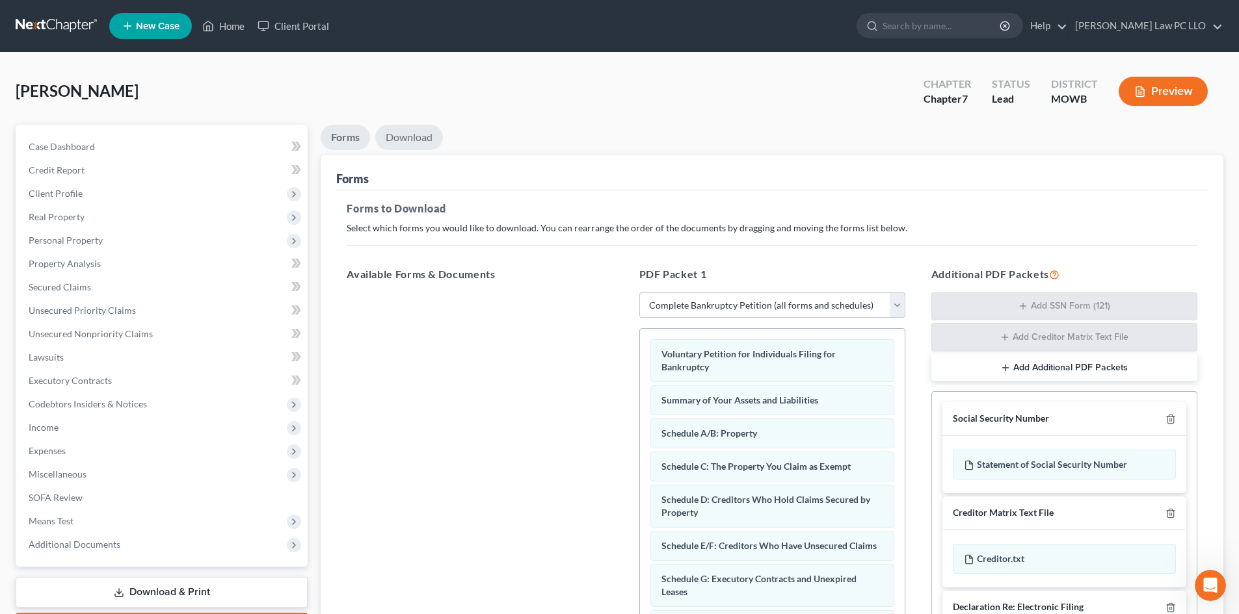
click at [413, 133] on link "Download" at bounding box center [409, 137] width 68 height 25
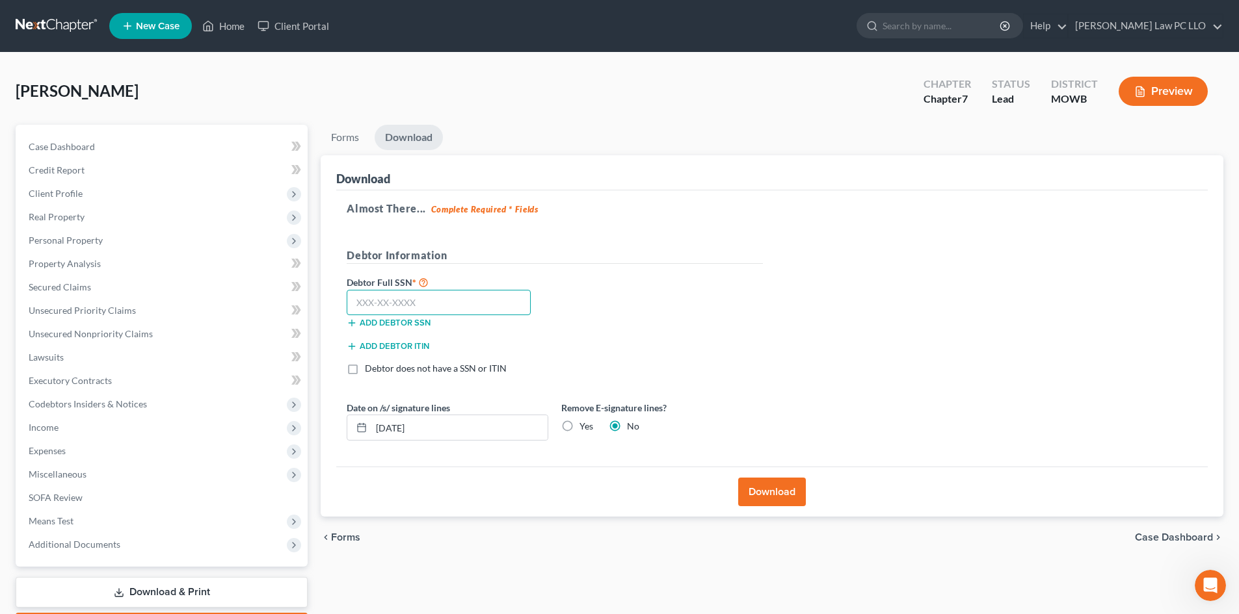
click at [408, 304] on input "text" at bounding box center [439, 303] width 184 height 26
type input "508-90-6486"
click at [762, 491] on button "Download" at bounding box center [772, 492] width 68 height 29
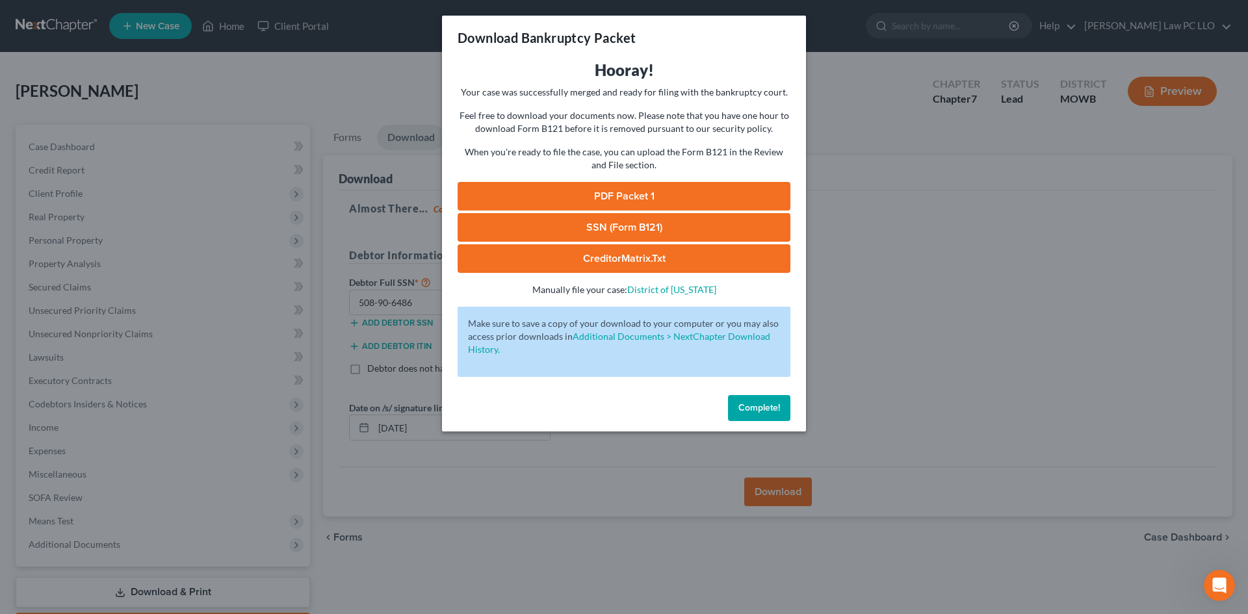
click at [618, 197] on link "PDF Packet 1" at bounding box center [624, 196] width 333 height 29
click at [760, 410] on span "Complete!" at bounding box center [760, 407] width 42 height 11
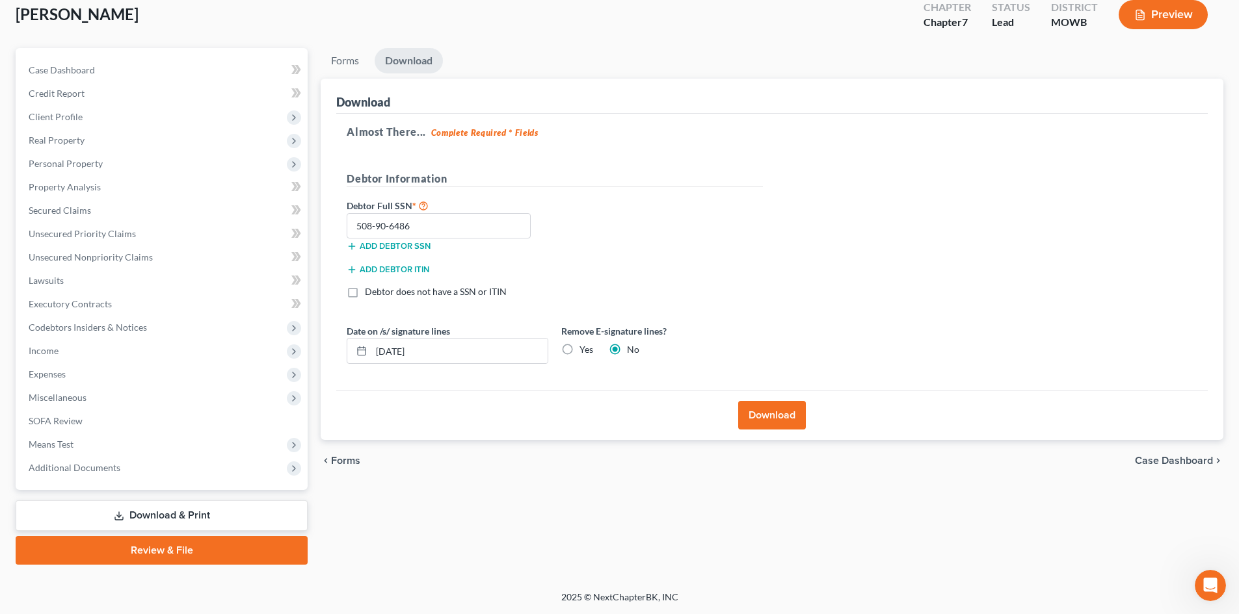
click at [188, 553] on link "Review & File" at bounding box center [162, 550] width 292 height 29
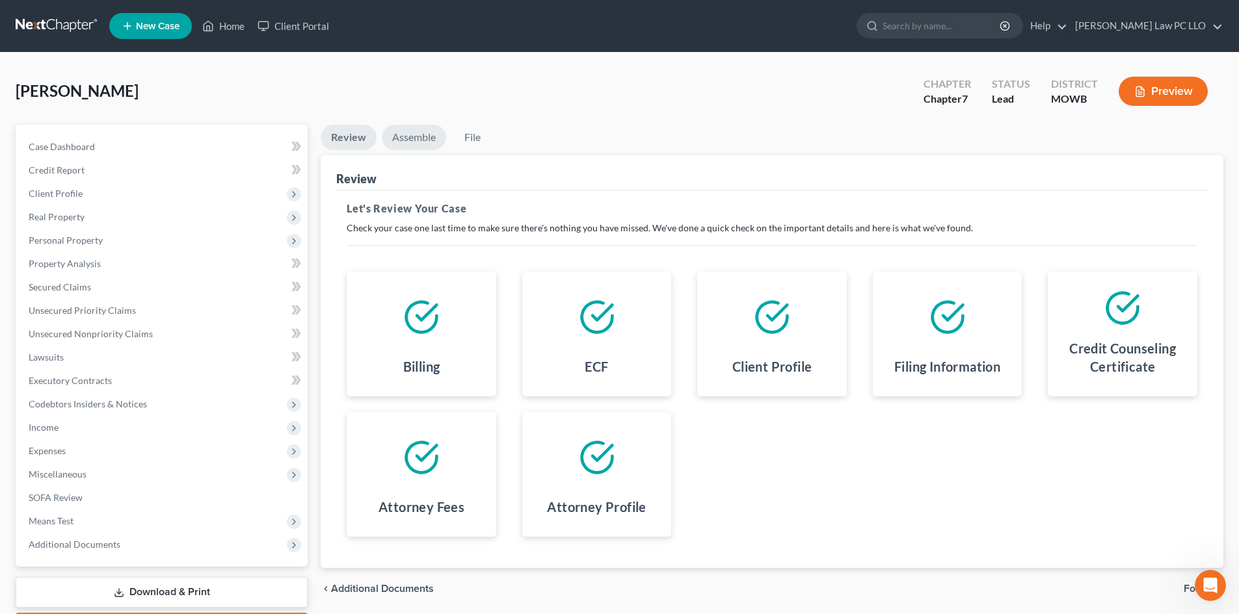
click at [434, 137] on link "Assemble" at bounding box center [414, 137] width 64 height 25
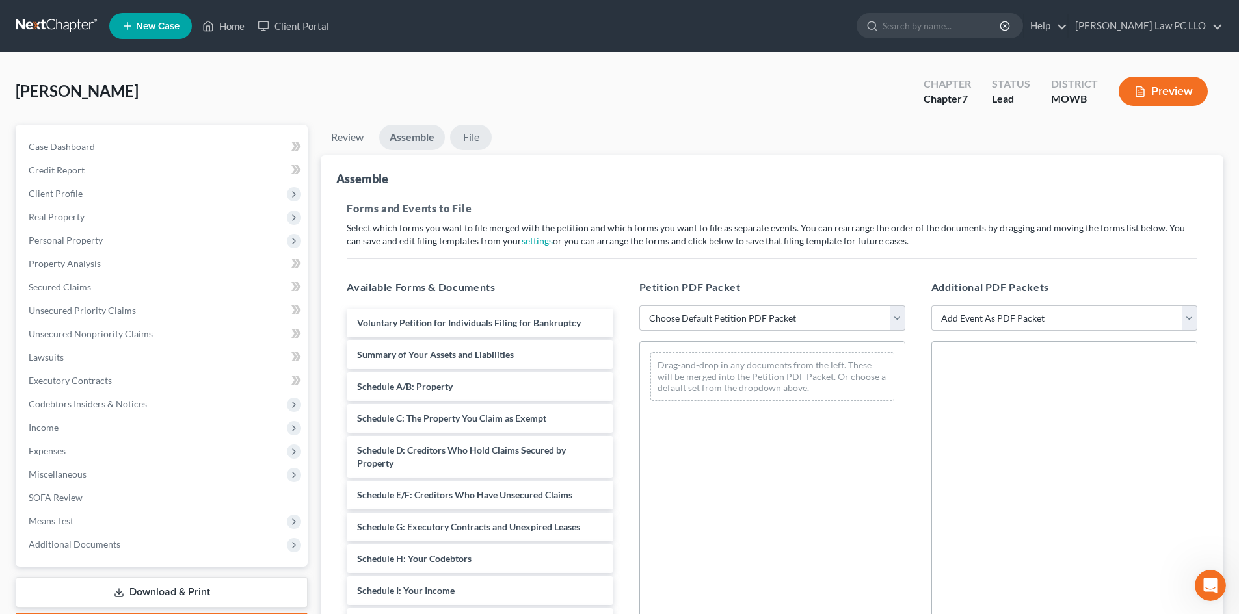
click at [467, 137] on link "File" at bounding box center [471, 137] width 42 height 25
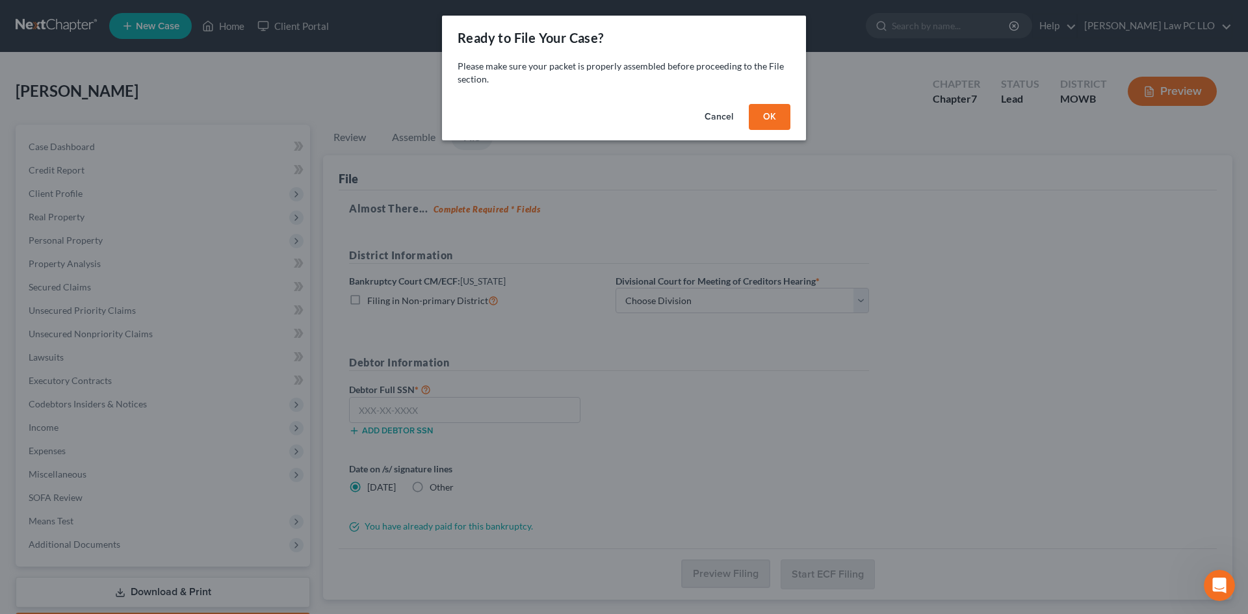
click at [763, 120] on button "OK" at bounding box center [770, 117] width 42 height 26
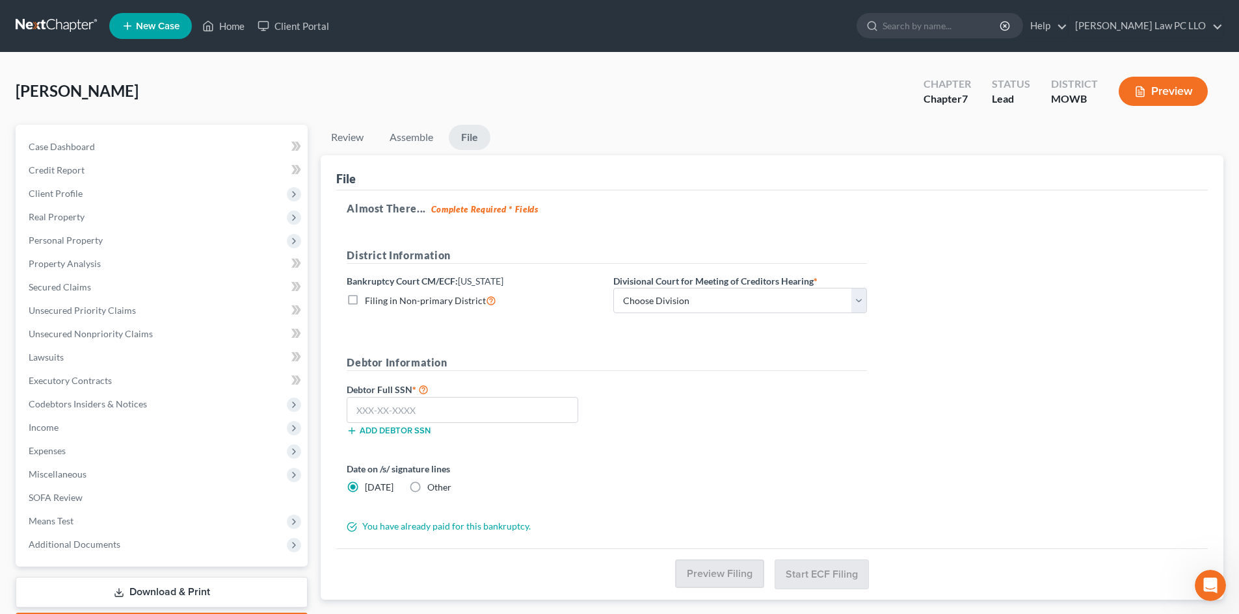
click at [365, 300] on label "Filing in Non-primary District" at bounding box center [430, 300] width 131 height 15
click at [370, 300] on input "Filing in Non-primary District" at bounding box center [374, 297] width 8 height 8
checkbox input "true"
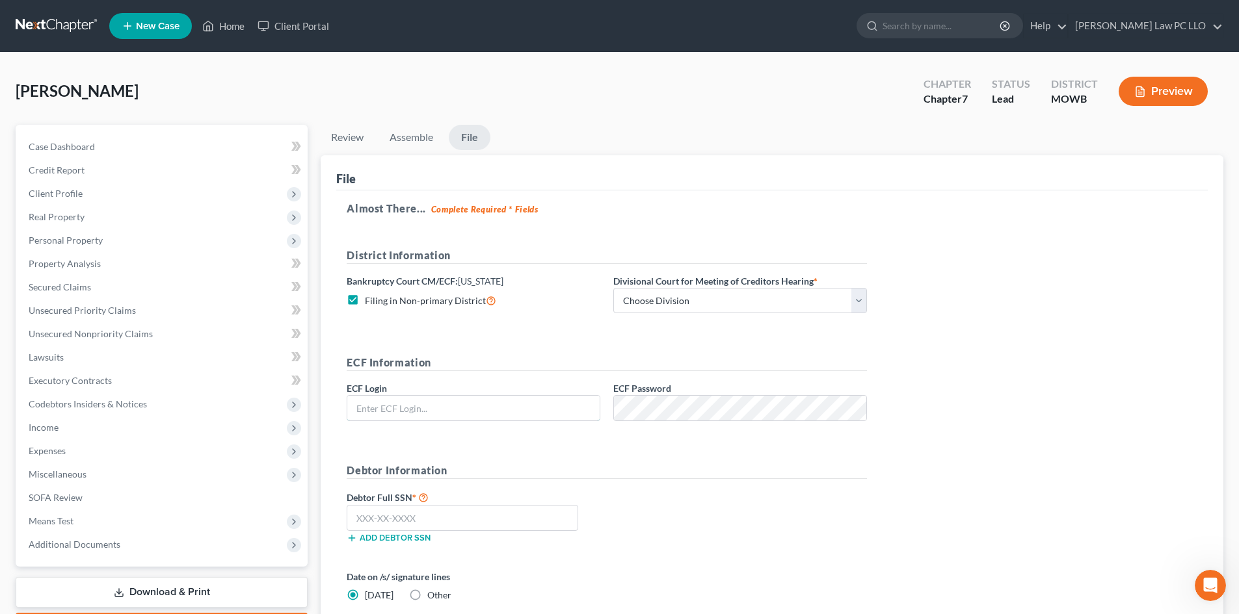
type input "david@thompsonlawpcllo.com"
click at [365, 299] on label "Filing in Non-primary District" at bounding box center [430, 300] width 131 height 15
click at [370, 299] on input "Filing in Non-primary District" at bounding box center [374, 297] width 8 height 8
checkbox input "false"
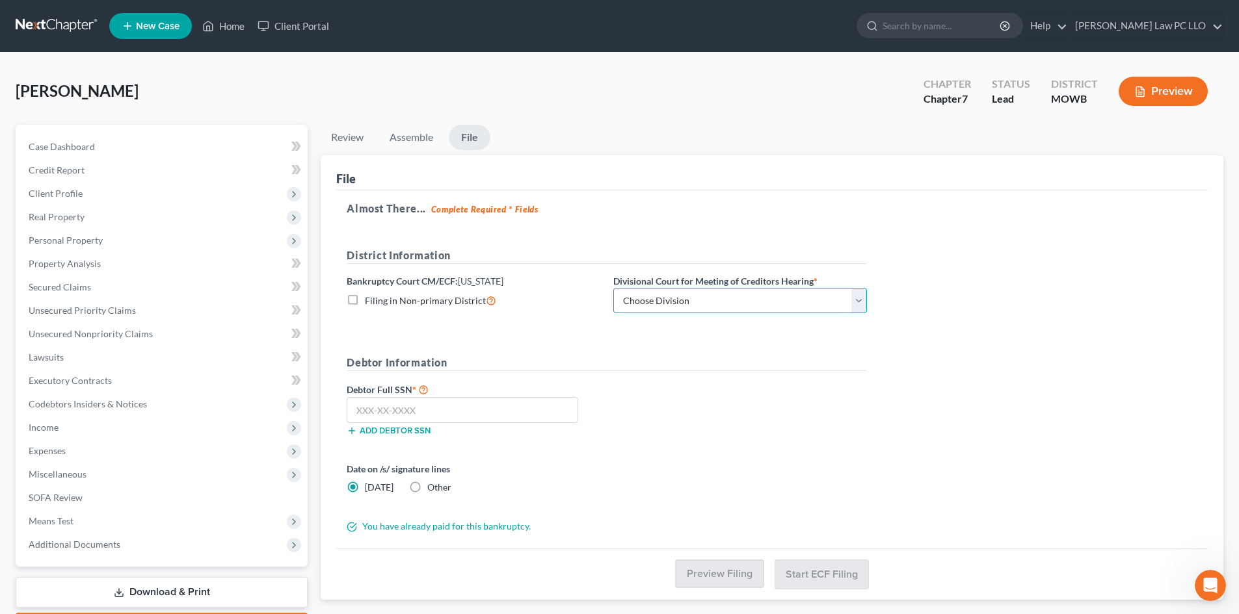
click at [651, 298] on select "Choose Division Central Southern Southwestern St. Joseph Western" at bounding box center [740, 301] width 254 height 26
click at [613, 288] on select "Choose Division Central Southern Southwestern St. Joseph Western" at bounding box center [740, 301] width 254 height 26
click at [677, 300] on select "Choose Division Central Southern Southwestern St. Joseph Western" at bounding box center [740, 301] width 254 height 26
click at [676, 300] on select "Choose Division Central Southern Southwestern St. Joseph Western" at bounding box center [740, 301] width 254 height 26
click at [461, 412] on input "text" at bounding box center [462, 410] width 231 height 26
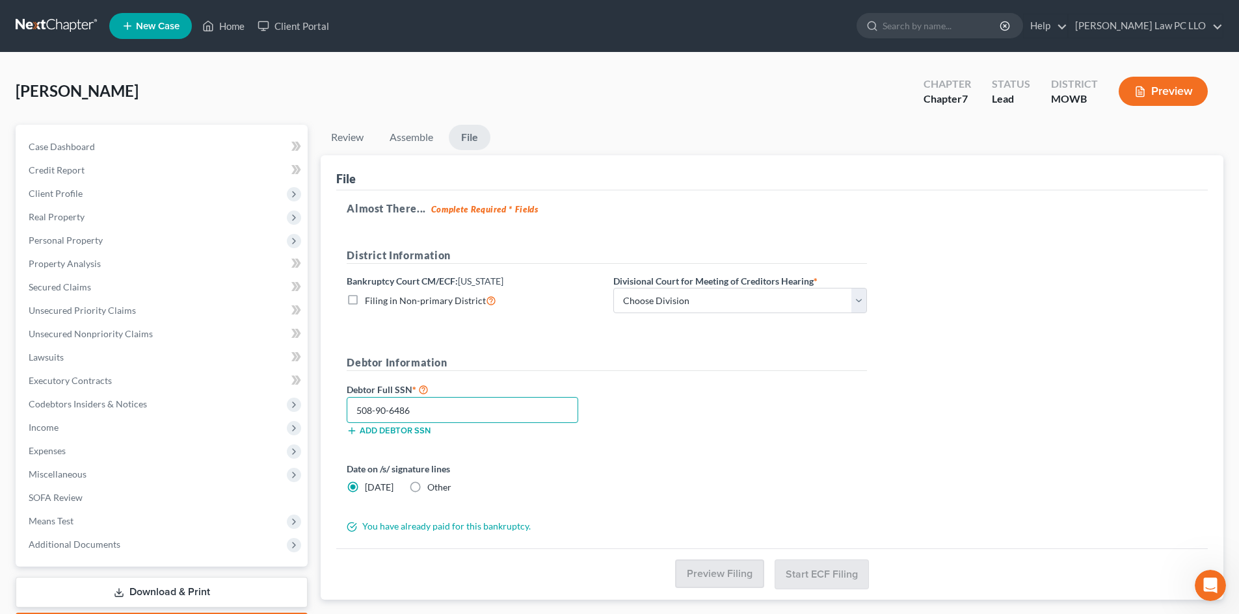
type input "508-90-6486"
click at [718, 447] on form "District Information Bankruptcy Court CM/ECF: Nebraska Filing in Non-primary Di…" at bounding box center [607, 391] width 520 height 286
click at [648, 307] on select "Choose Division Central Southern Southwestern St. Joseph Western" at bounding box center [740, 301] width 254 height 26
click at [613, 288] on select "Choose Division Central Southern Southwestern St. Joseph Western" at bounding box center [740, 301] width 254 height 26
click at [659, 306] on select "Choose Division Central Southern Southwestern St. Joseph Western" at bounding box center [740, 301] width 254 height 26
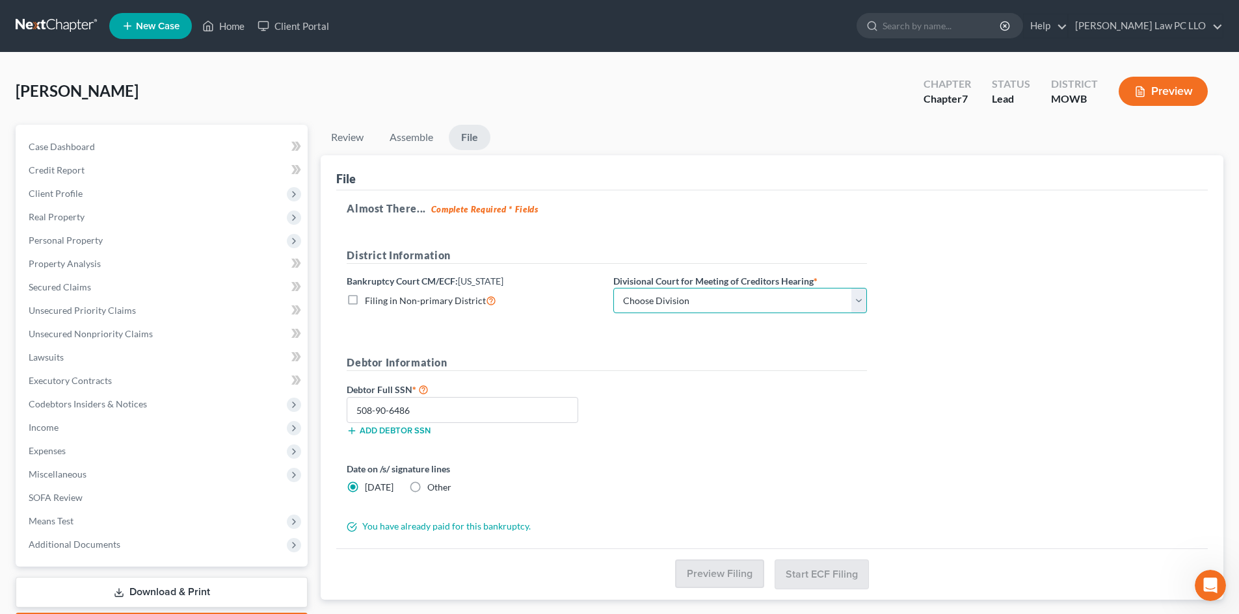
select select "0"
click at [613, 288] on select "Choose Division Central Southern Southwestern St. Joseph Western" at bounding box center [740, 301] width 254 height 26
click at [651, 304] on select "Choose Division Central Southern Southwestern St. Joseph Western" at bounding box center [740, 301] width 254 height 26
select select
click at [613, 288] on select "Choose Division Central Southern Southwestern St. Joseph Western" at bounding box center [740, 301] width 254 height 26
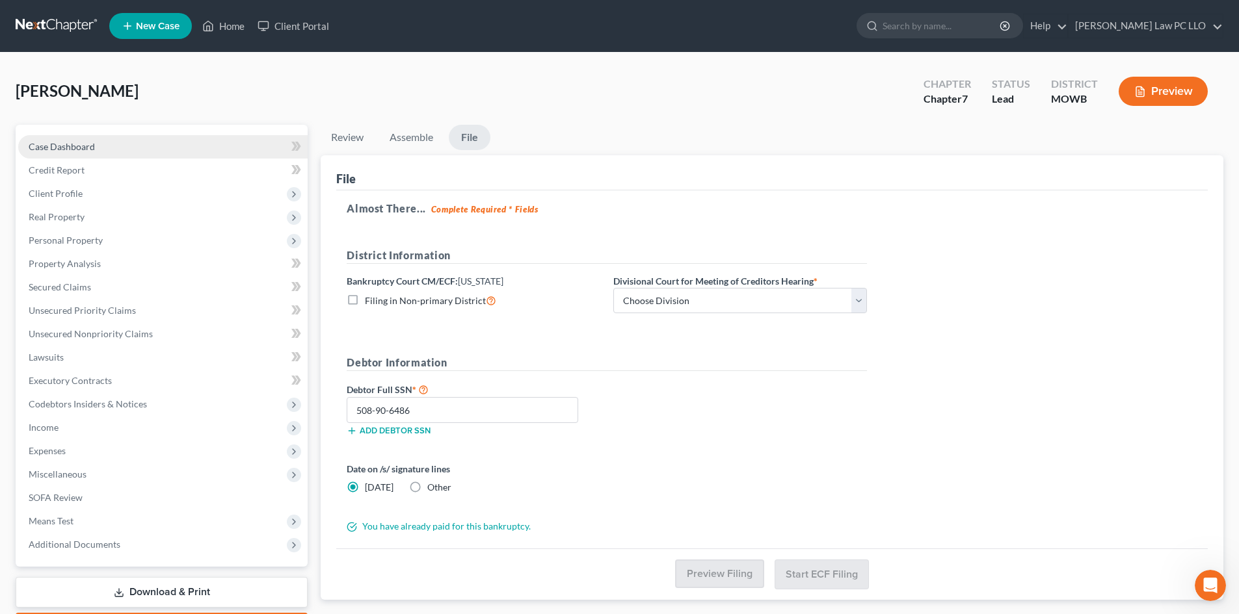
click at [58, 148] on span "Case Dashboard" at bounding box center [62, 146] width 66 height 11
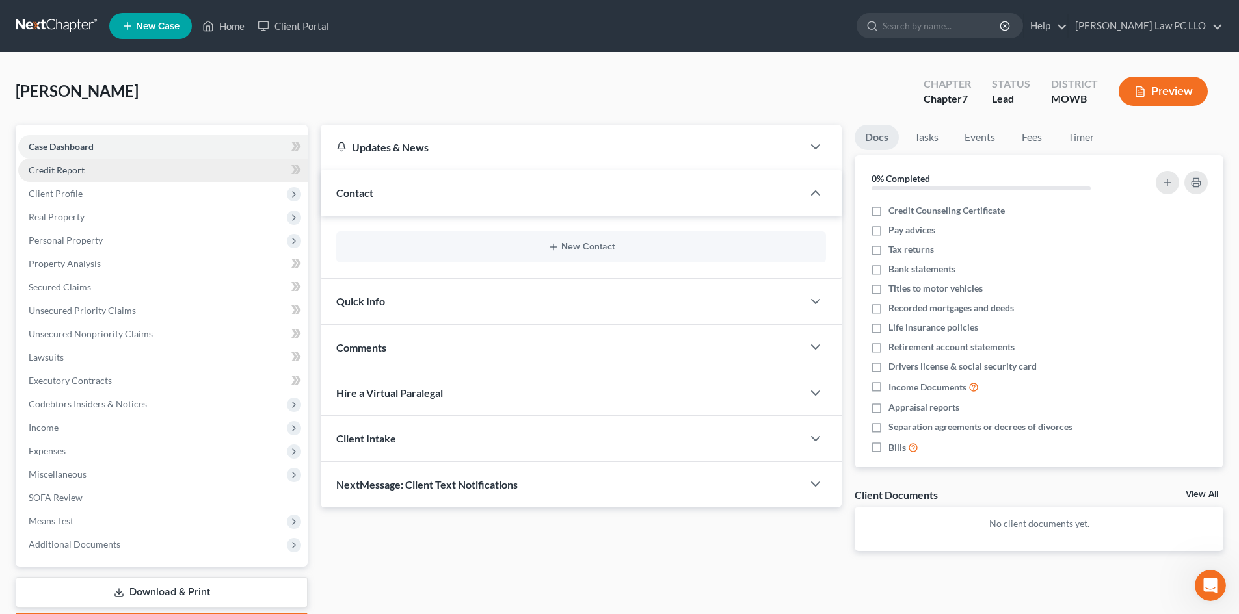
click at [139, 169] on link "Credit Report" at bounding box center [162, 170] width 289 height 23
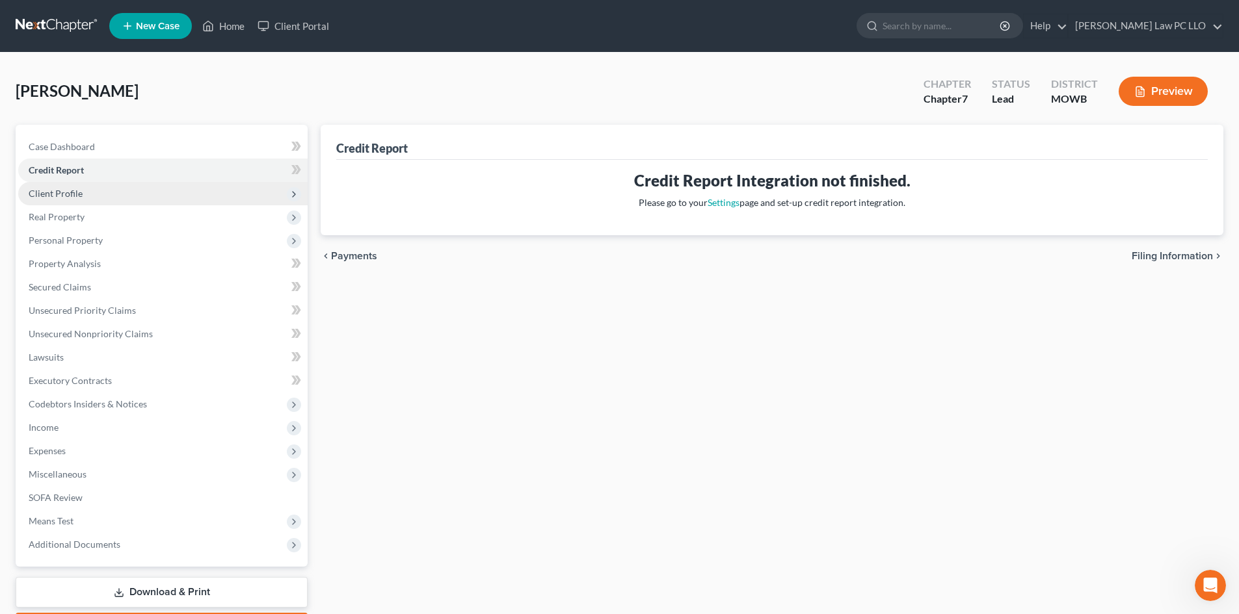
click at [123, 192] on span "Client Profile" at bounding box center [162, 193] width 289 height 23
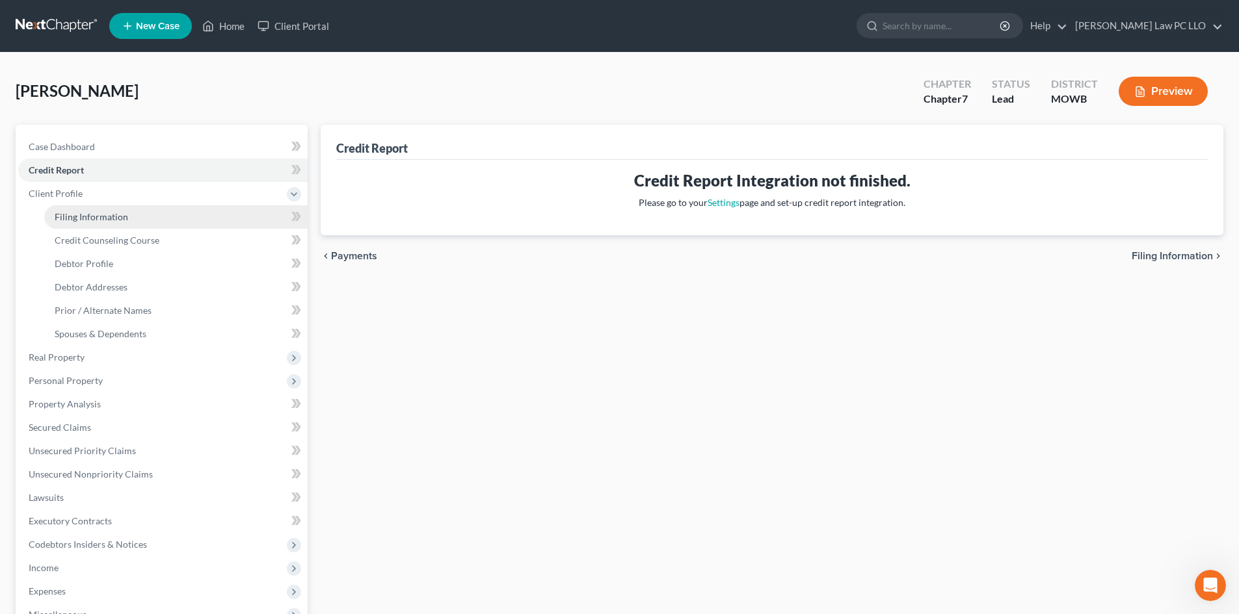
click at [127, 215] on link "Filing Information" at bounding box center [175, 216] width 263 height 23
select select "1"
select select "0"
select select "30"
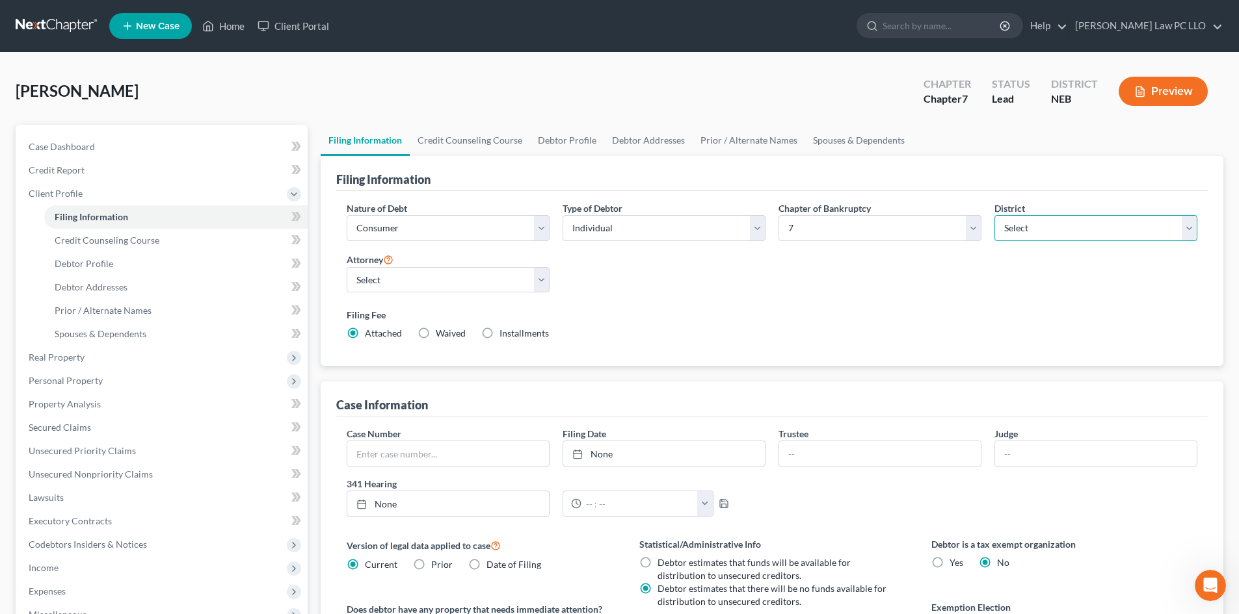
click at [1053, 226] on select "Select Alabama - Middle Alabama - Northern Alabama - Southern Alaska Arizona Ar…" at bounding box center [1095, 228] width 203 height 26
click at [994, 215] on select "Select Alabama - Middle Alabama - Northern Alabama - Southern Alaska Arizona Ar…" at bounding box center [1095, 228] width 203 height 26
click at [542, 282] on select "Select David Thompson - NEB" at bounding box center [448, 280] width 203 height 26
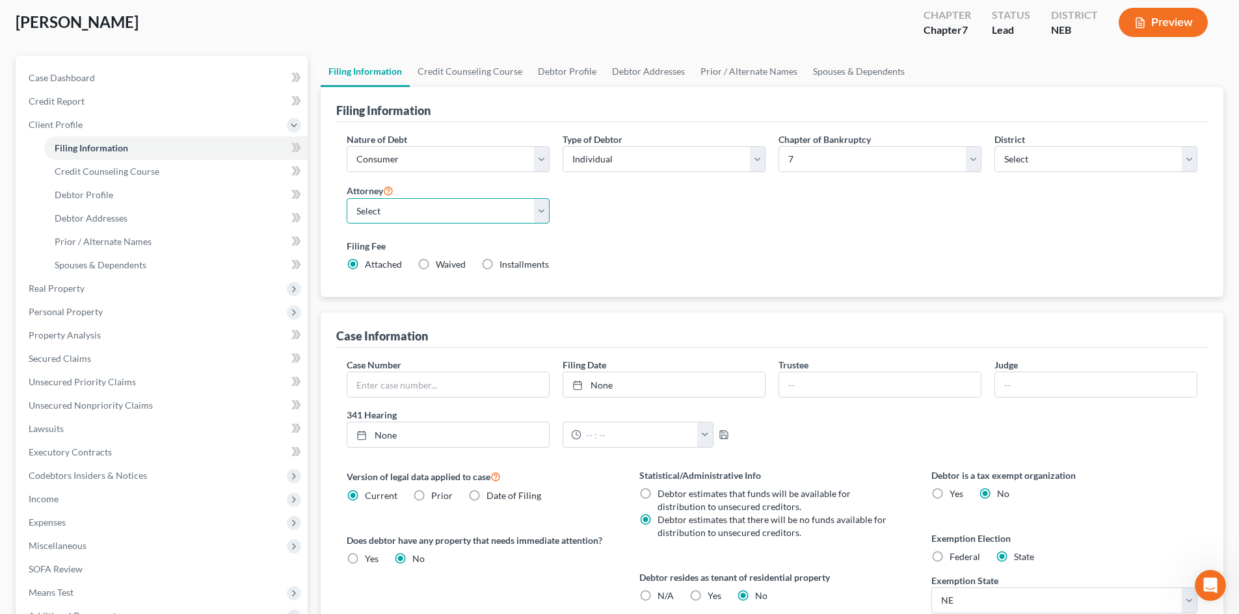
scroll to position [243, 0]
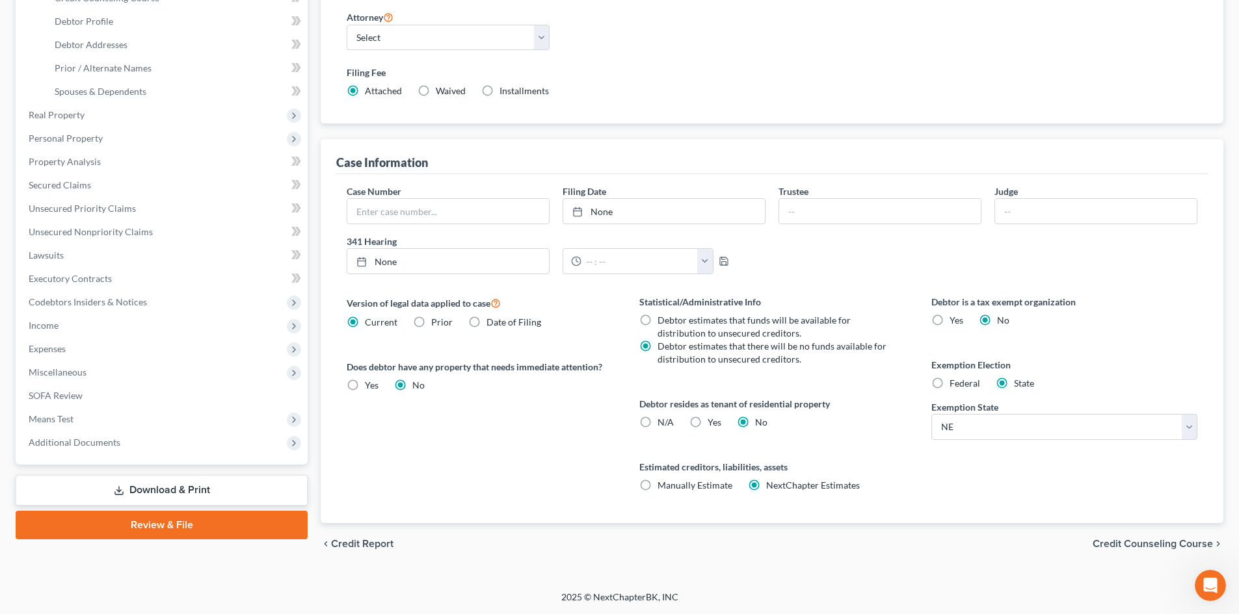
click at [183, 523] on link "Review & File" at bounding box center [162, 525] width 292 height 29
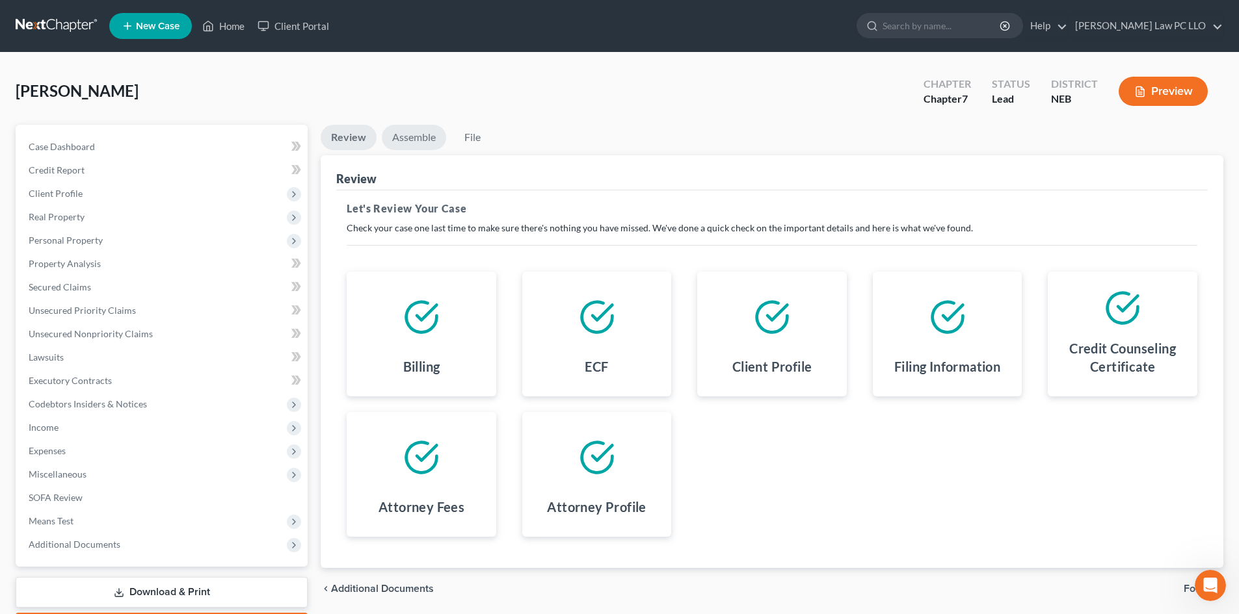
click at [401, 143] on link "Assemble" at bounding box center [414, 137] width 64 height 25
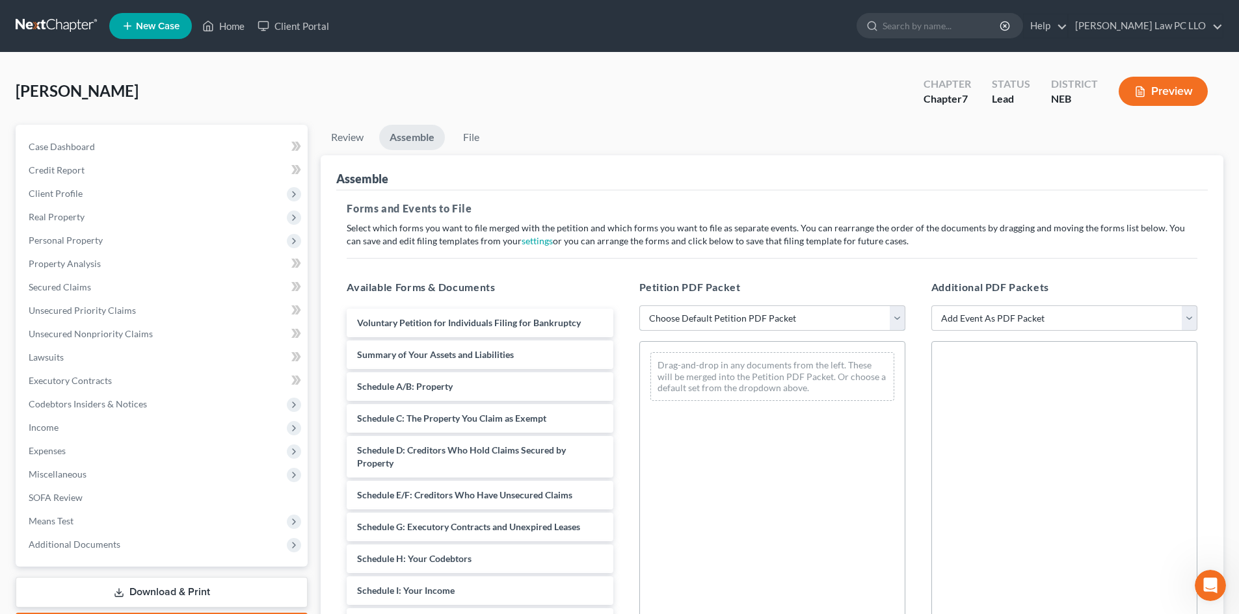
click at [706, 309] on select "Choose Default Petition PDF Packet Complete Bankruptcy Petition (all forms and …" at bounding box center [772, 319] width 266 height 26
select select "0"
click at [639, 306] on select "Choose Default Petition PDF Packet Complete Bankruptcy Petition (all forms and …" at bounding box center [772, 319] width 266 height 26
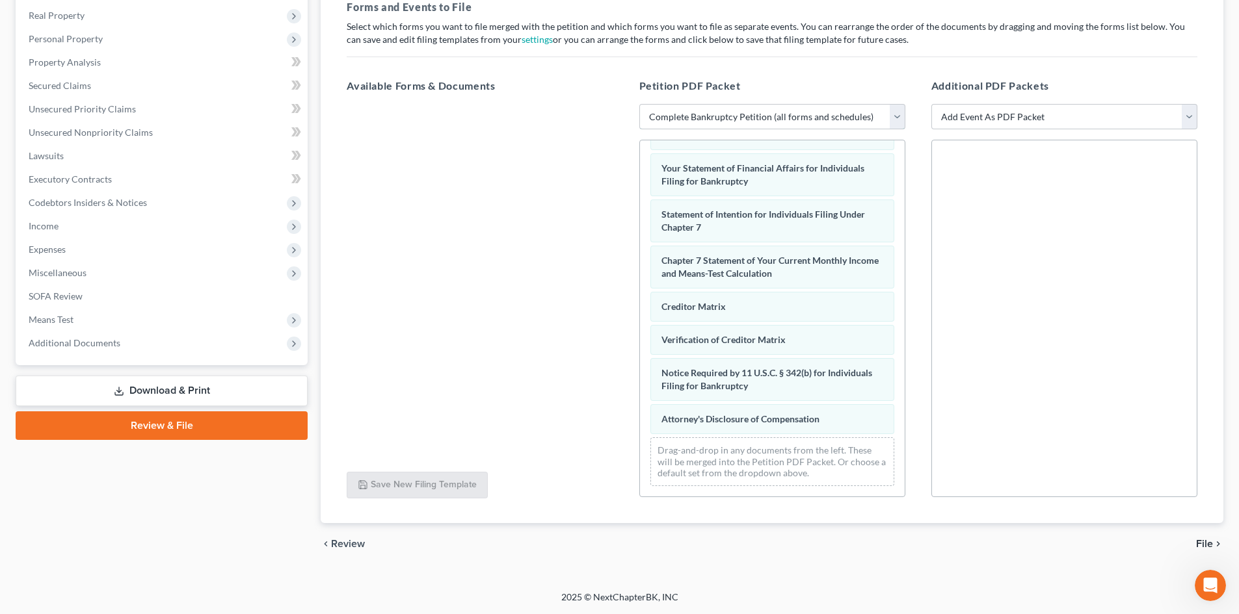
scroll to position [414, 0]
click at [1218, 540] on icon "chevron_right" at bounding box center [1218, 544] width 10 height 10
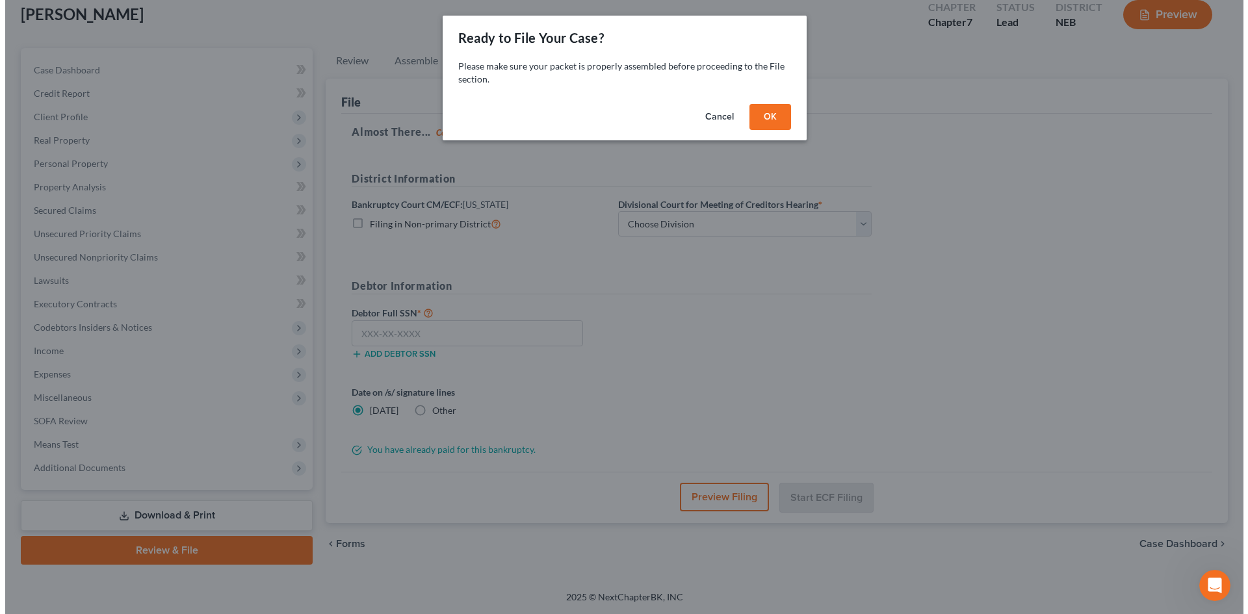
scroll to position [77, 0]
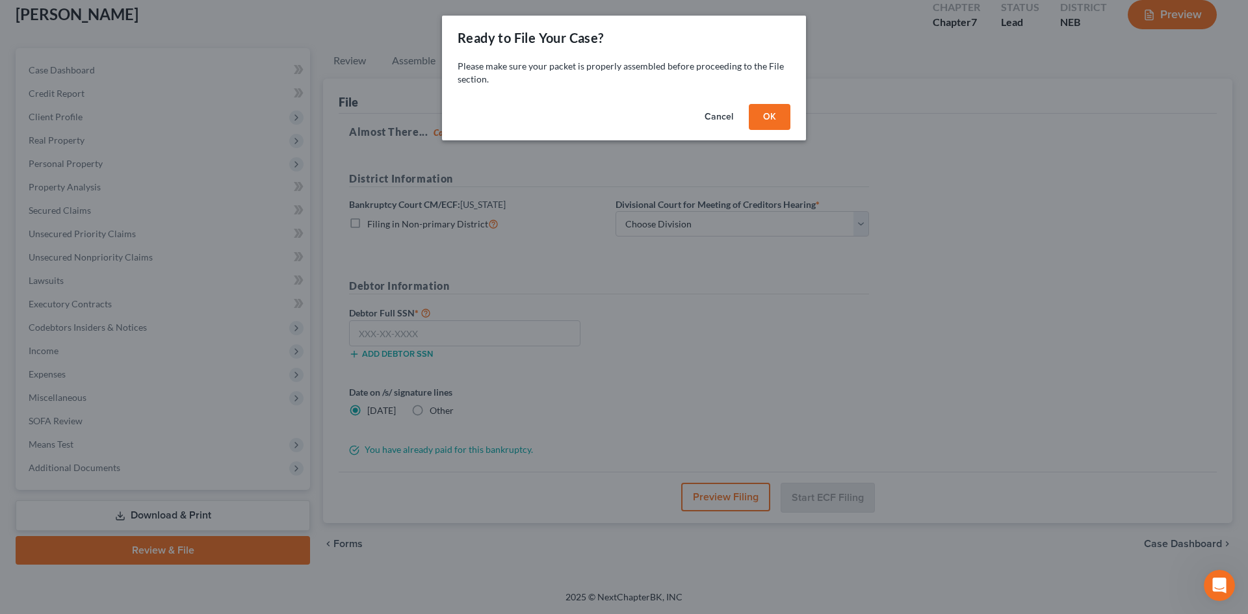
click at [770, 120] on button "OK" at bounding box center [770, 117] width 42 height 26
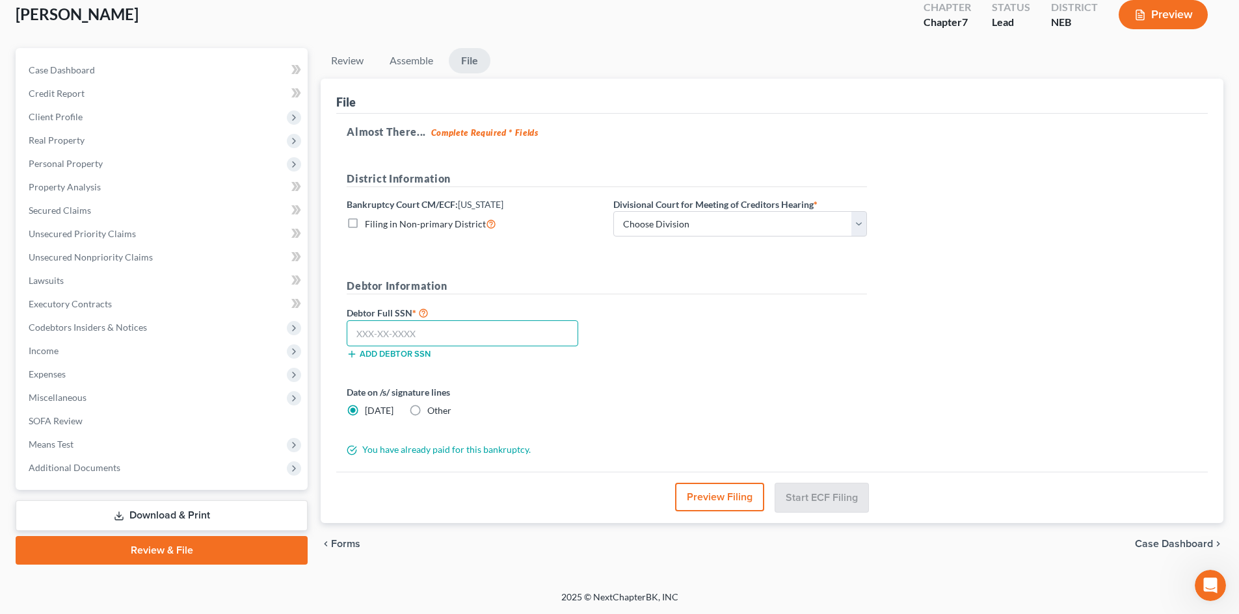
click at [445, 332] on input "text" at bounding box center [462, 334] width 231 height 26
type input "508-90-6486"
click at [597, 390] on label "Date on /s/ signature lines" at bounding box center [474, 393] width 254 height 14
click at [741, 496] on button "Preview Filing" at bounding box center [719, 497] width 89 height 29
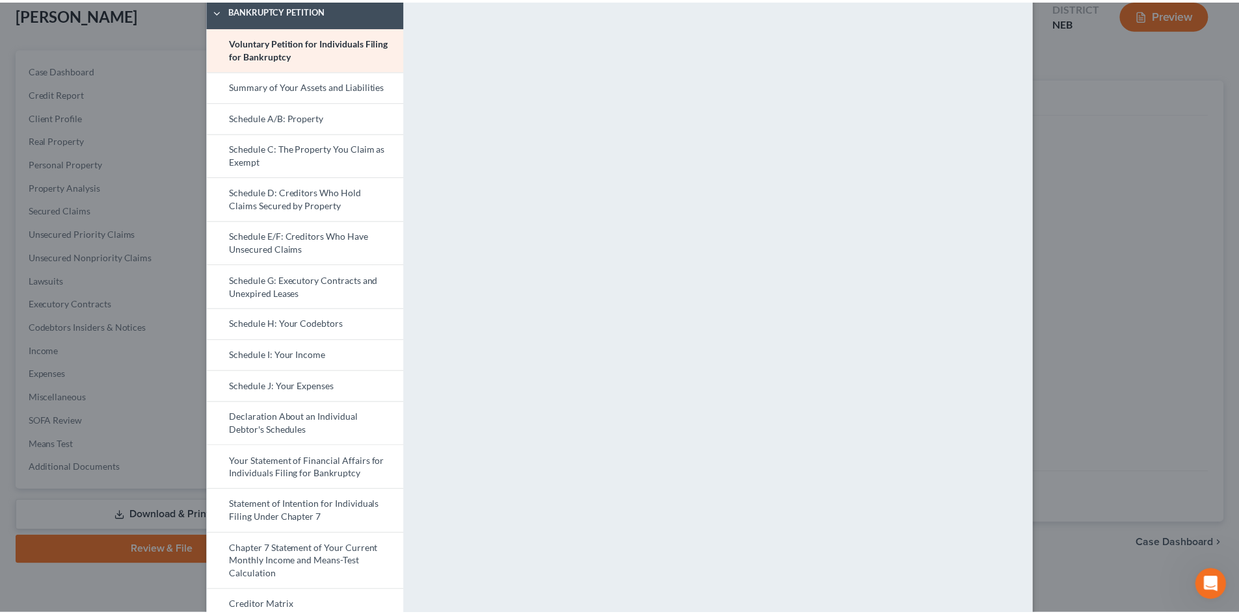
scroll to position [0, 0]
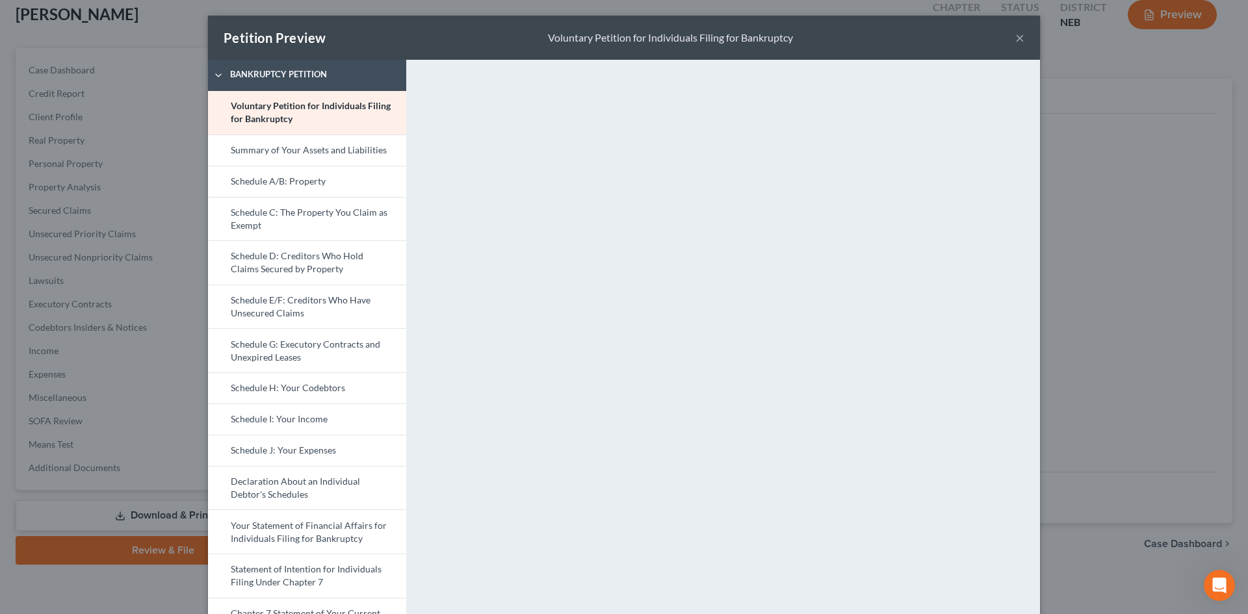
click at [1016, 41] on button "×" at bounding box center [1020, 38] width 9 height 16
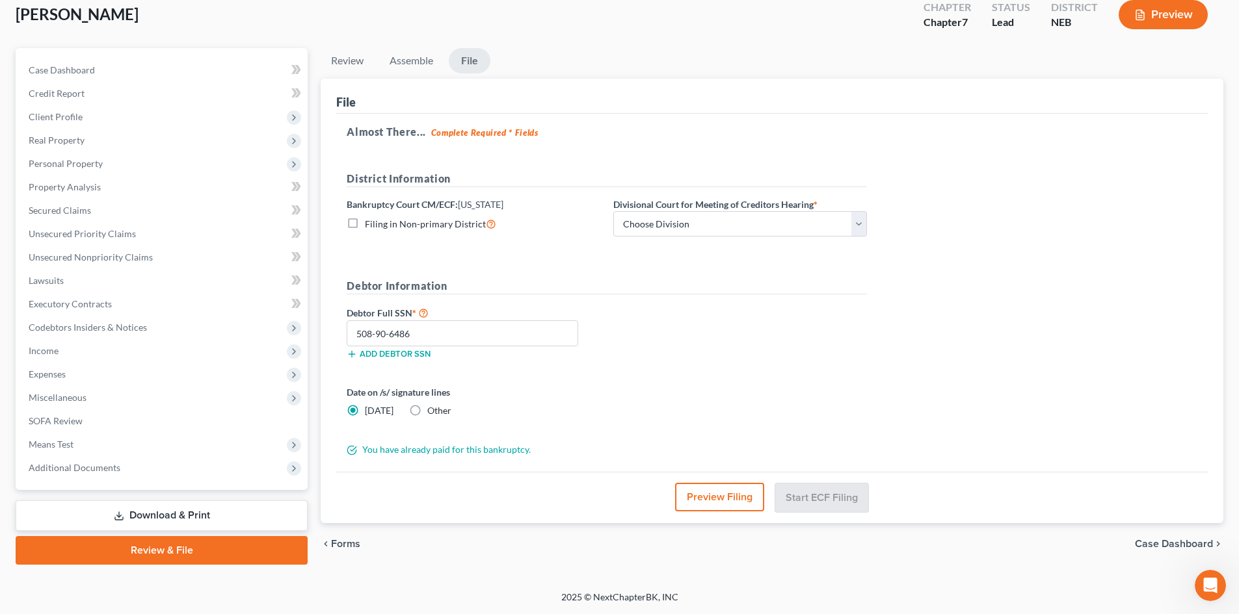
click at [365, 223] on label "Filing in Non-primary District" at bounding box center [430, 224] width 131 height 15
click at [370, 223] on input "Filing in Non-primary District" at bounding box center [374, 221] width 8 height 8
checkbox input "true"
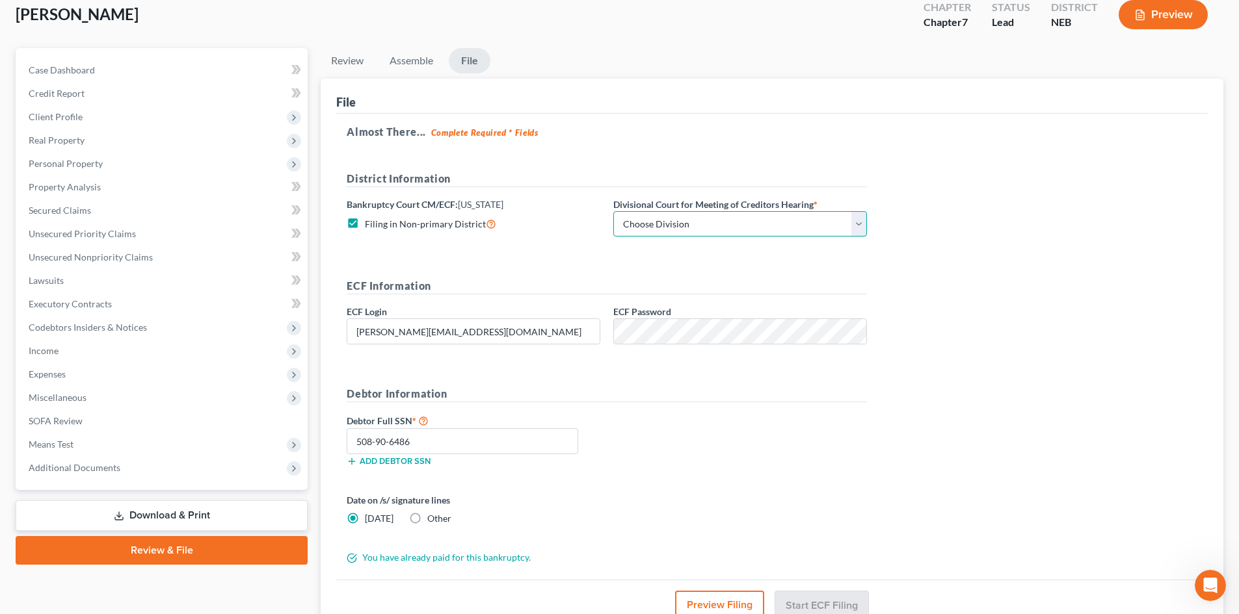
click at [648, 228] on select "Choose Division Lincoln Omaha" at bounding box center [740, 224] width 254 height 26
select select "0"
click at [613, 211] on select "Choose Division Lincoln Omaha" at bounding box center [740, 224] width 254 height 26
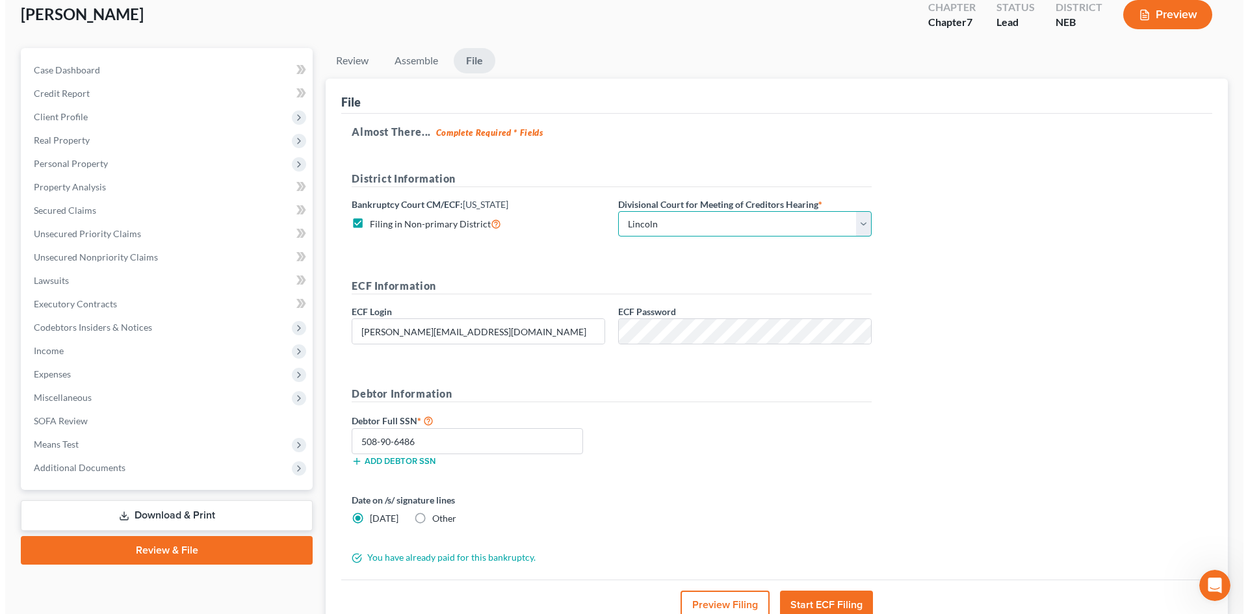
scroll to position [163, 0]
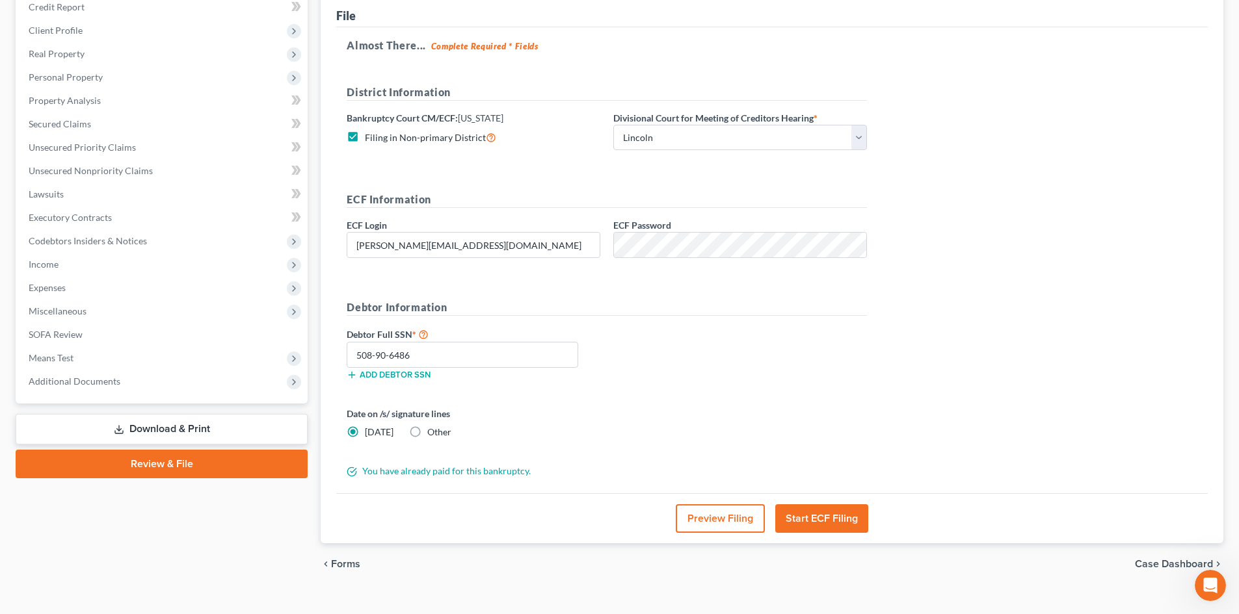
click at [812, 514] on button "Start ECF Filing" at bounding box center [821, 519] width 93 height 29
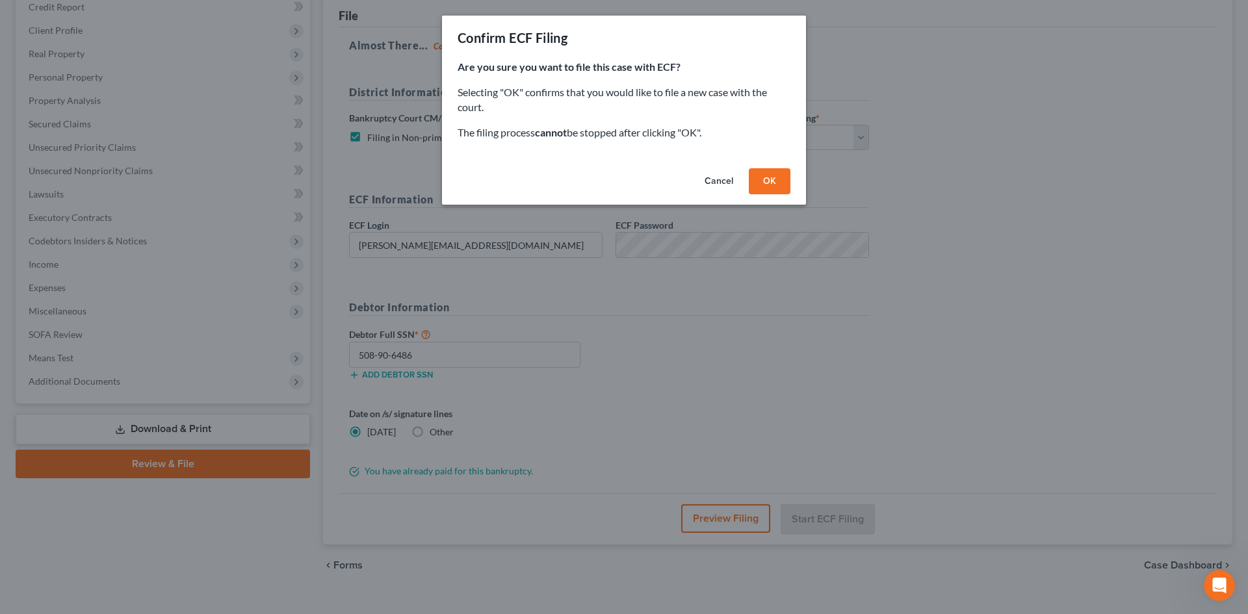
click at [771, 177] on button "OK" at bounding box center [770, 181] width 42 height 26
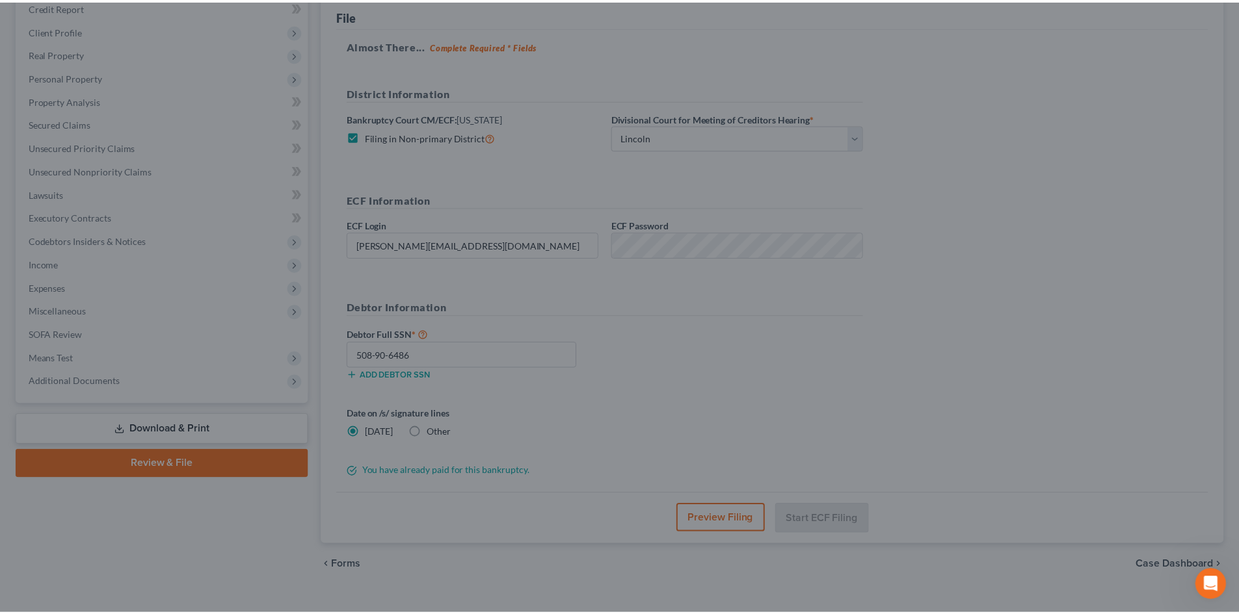
scroll to position [77, 0]
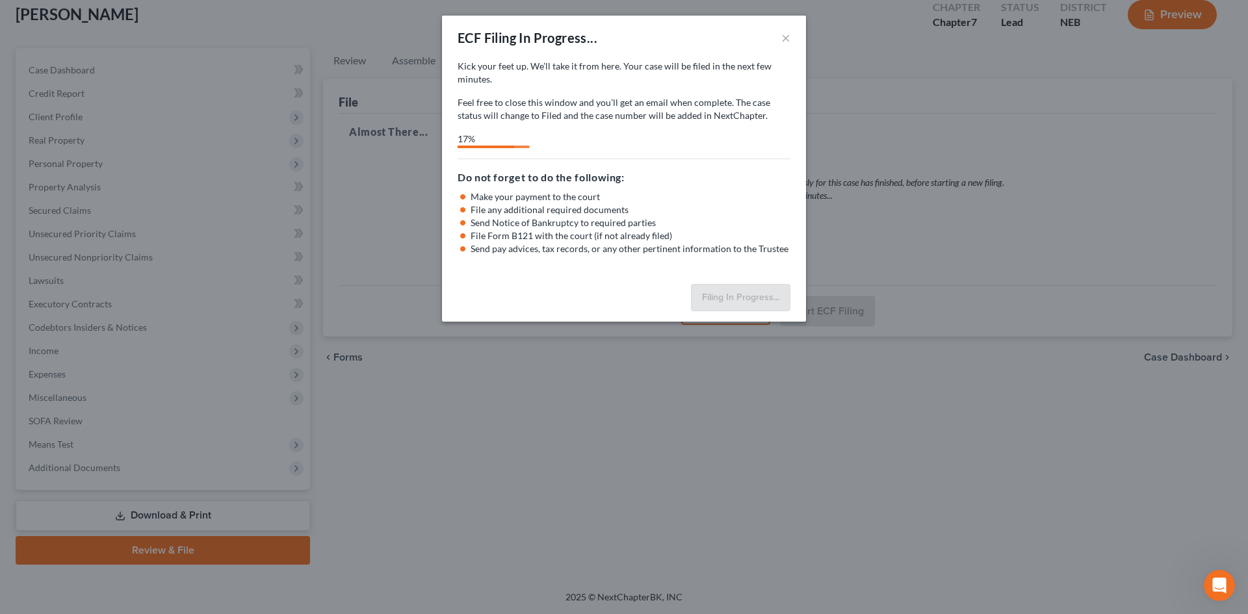
select select "0"
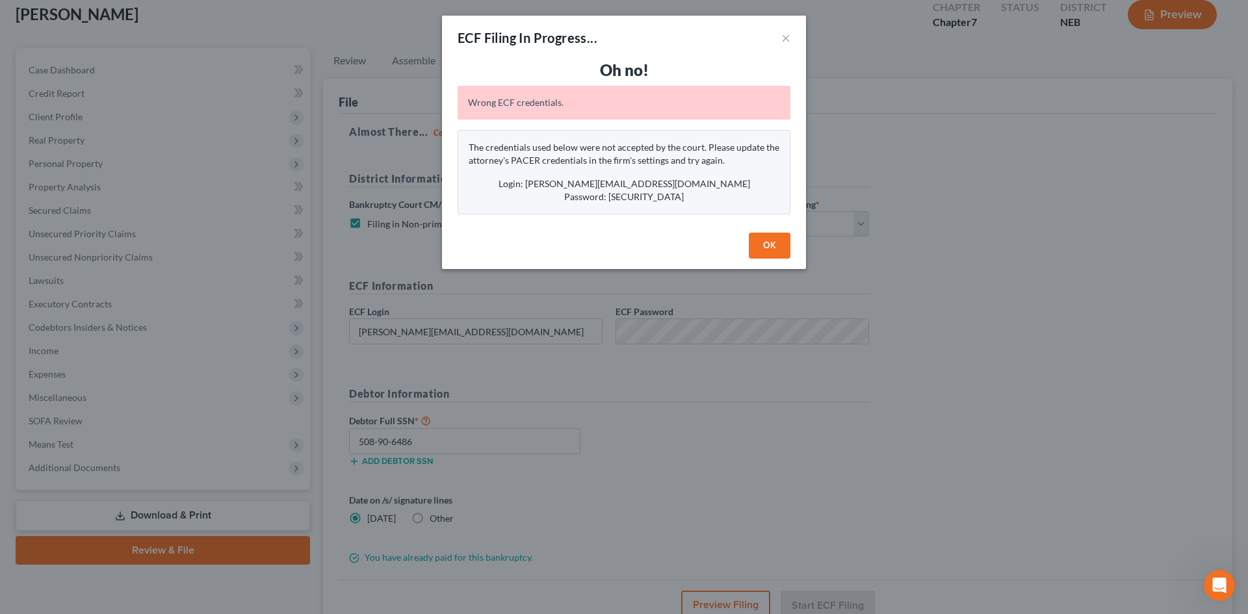
click at [768, 252] on button "OK" at bounding box center [770, 246] width 42 height 26
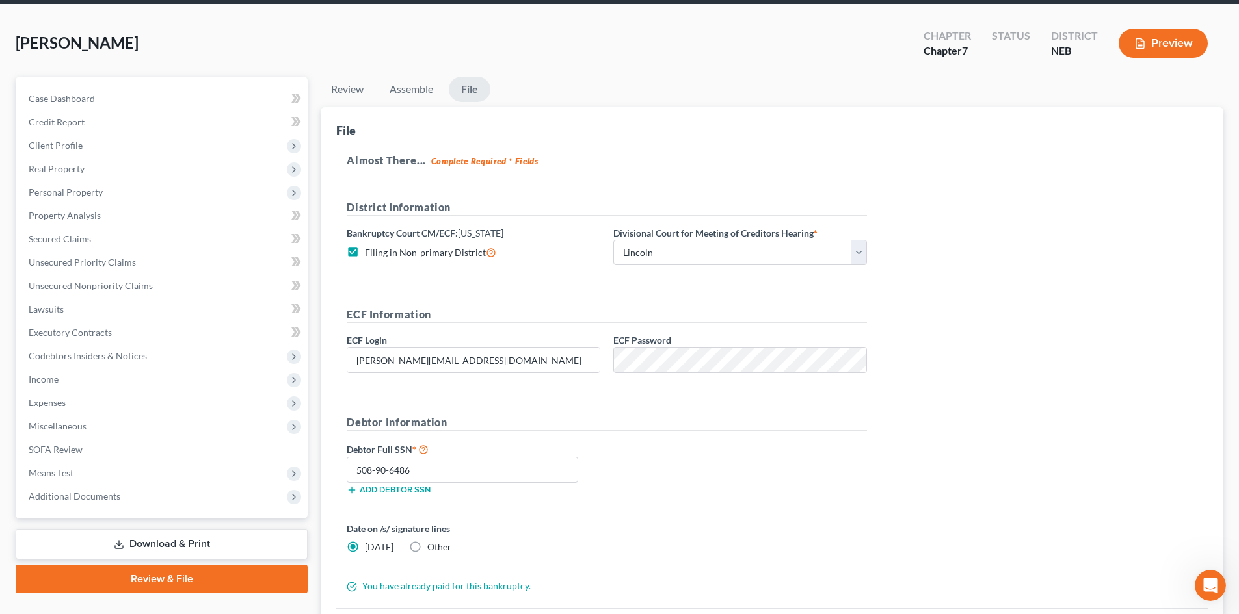
scroll to position [86, 0]
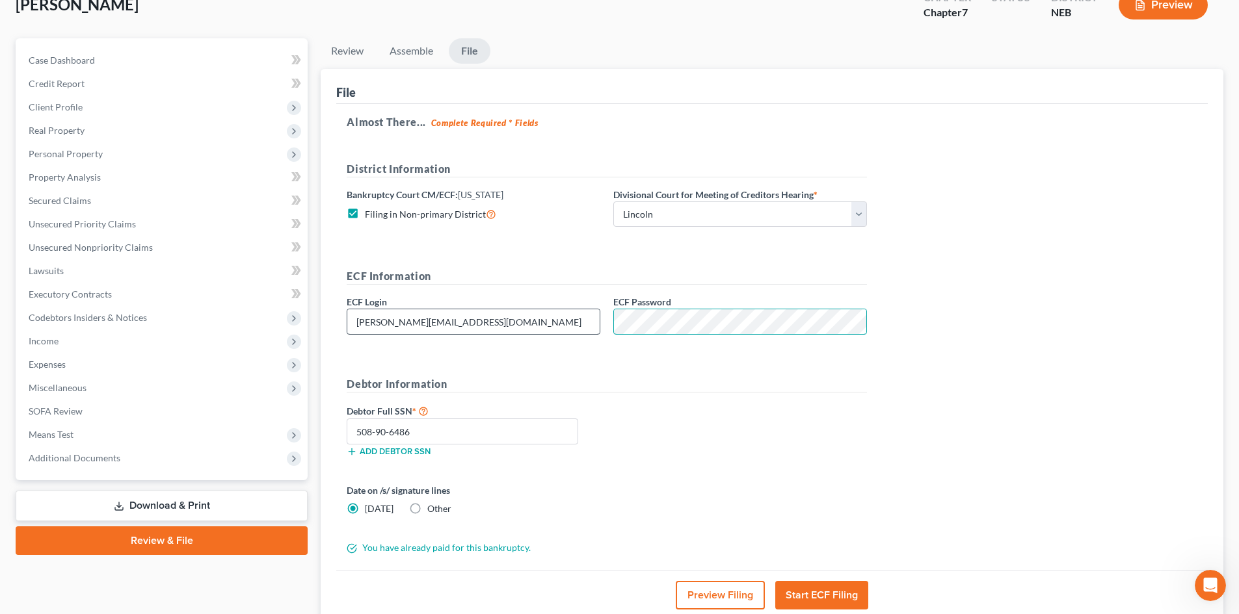
click at [575, 321] on div "ECF Information ECF Login david@thompsonlawpcllo.com ECF Password" at bounding box center [606, 307] width 533 height 77
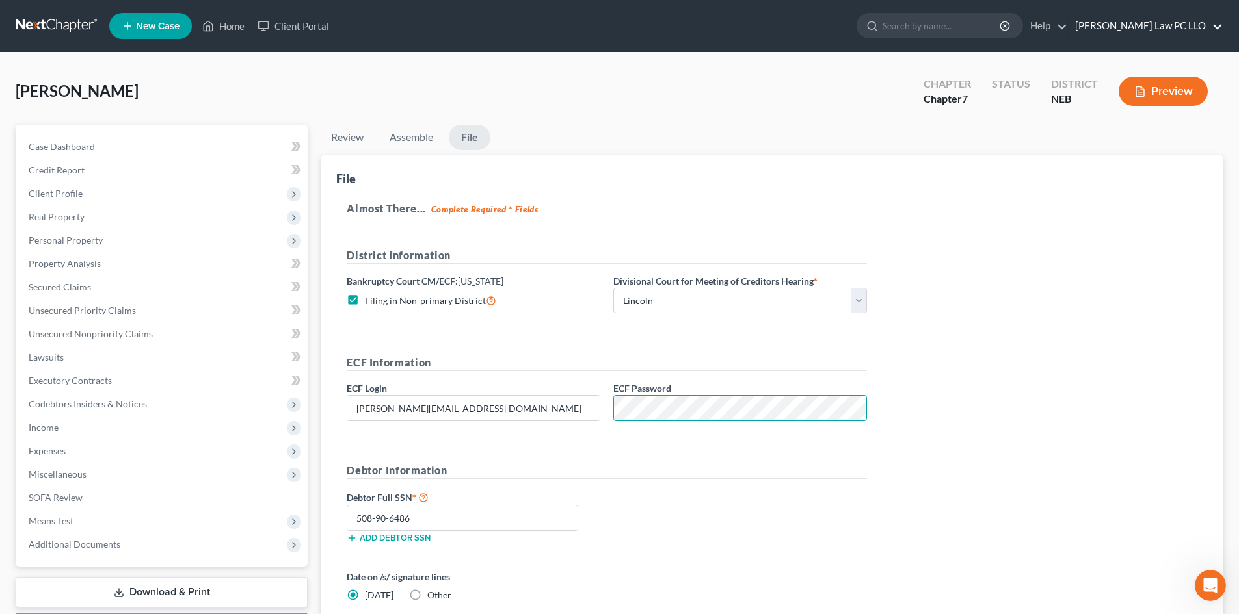
click at [1178, 33] on link "Thompson Law PC LLO" at bounding box center [1145, 25] width 154 height 23
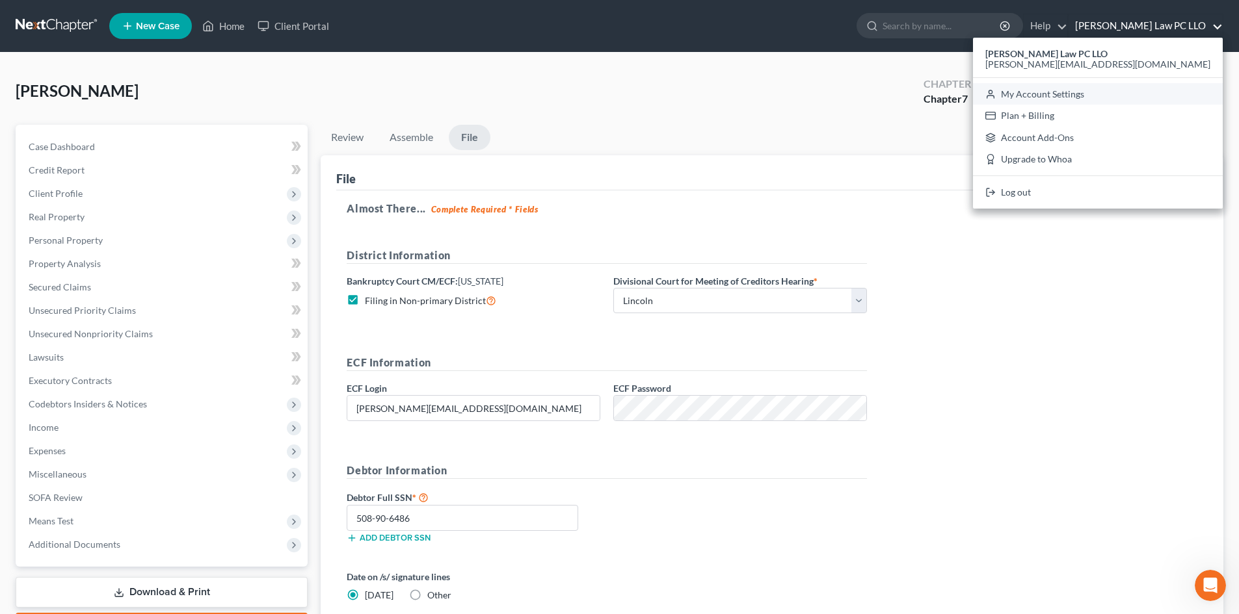
click at [1140, 93] on link "My Account Settings" at bounding box center [1098, 94] width 250 height 22
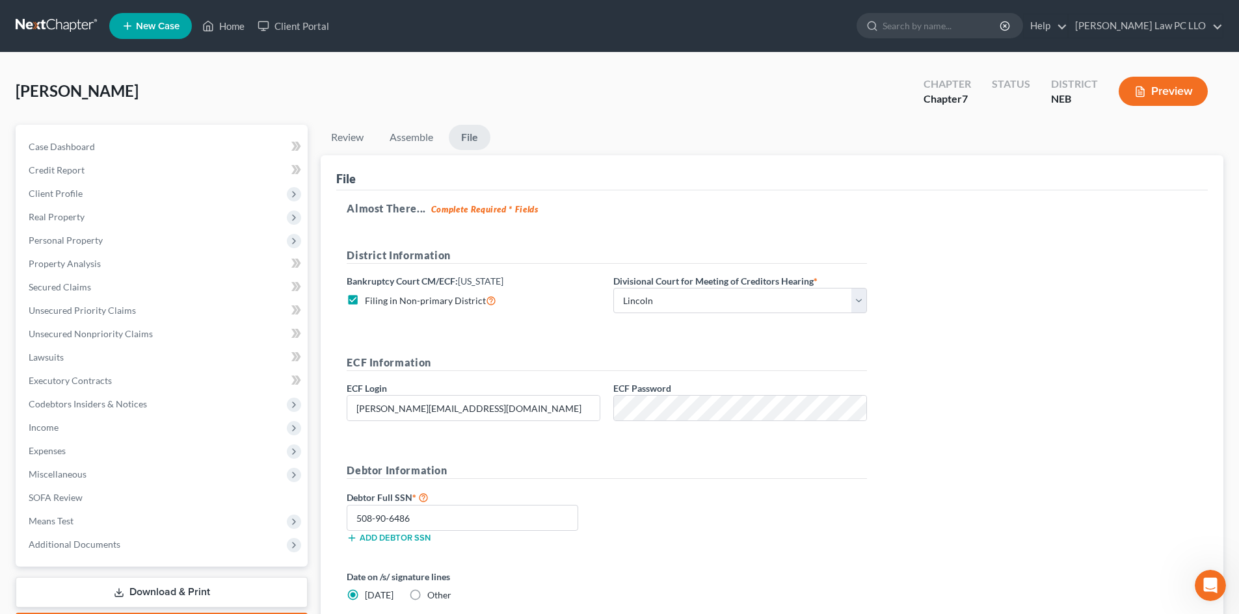
select select "48"
select select "24"
select select "30"
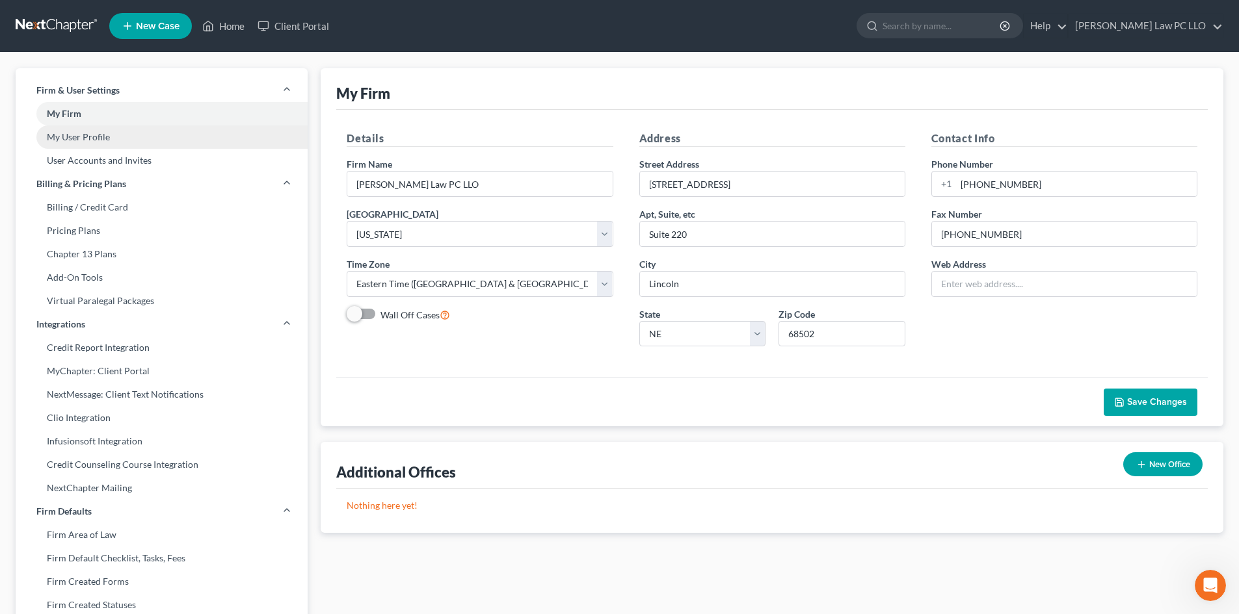
click at [102, 135] on link "My User Profile" at bounding box center [162, 136] width 292 height 23
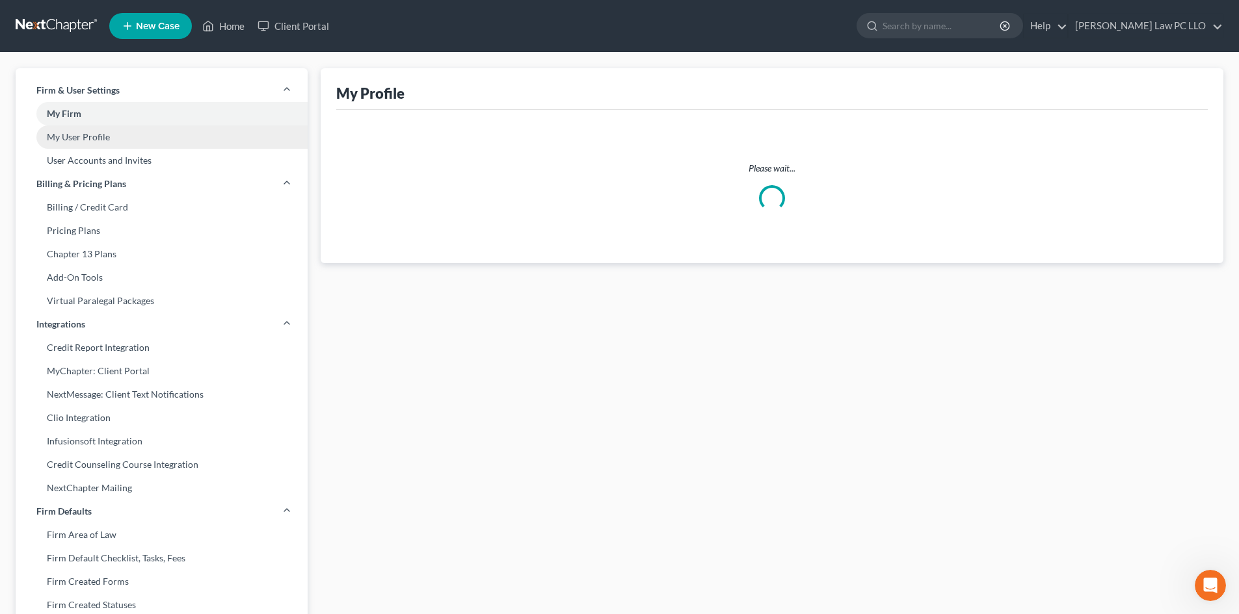
select select "30"
select select "48"
select select "attorney"
select select "0"
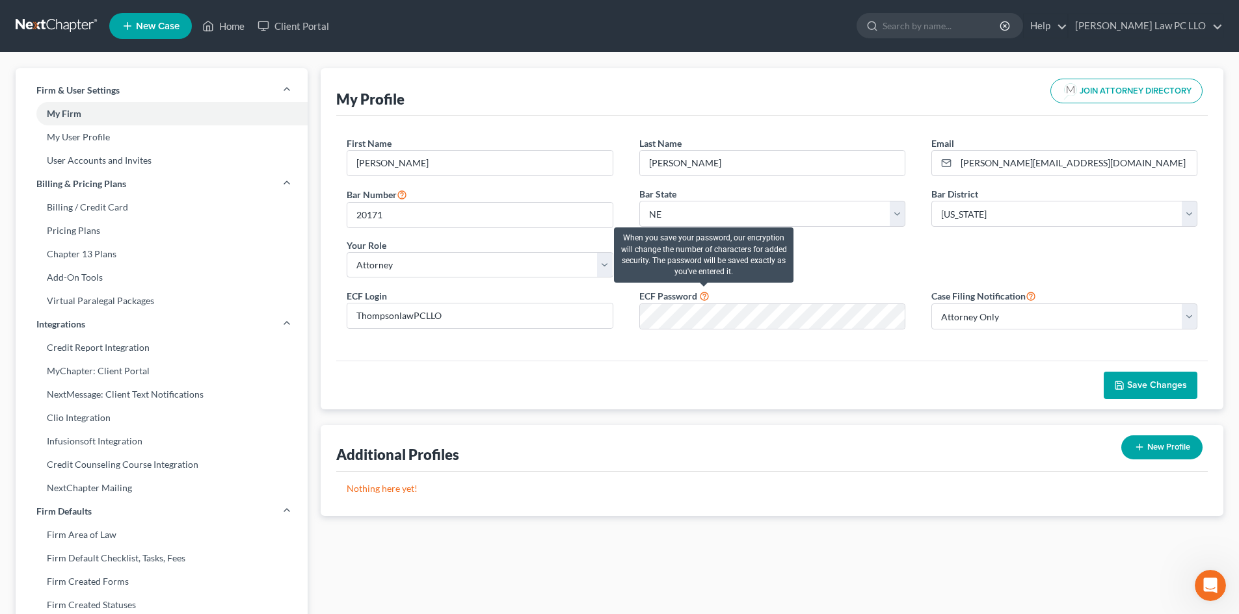
click at [700, 298] on icon at bounding box center [704, 295] width 10 height 12
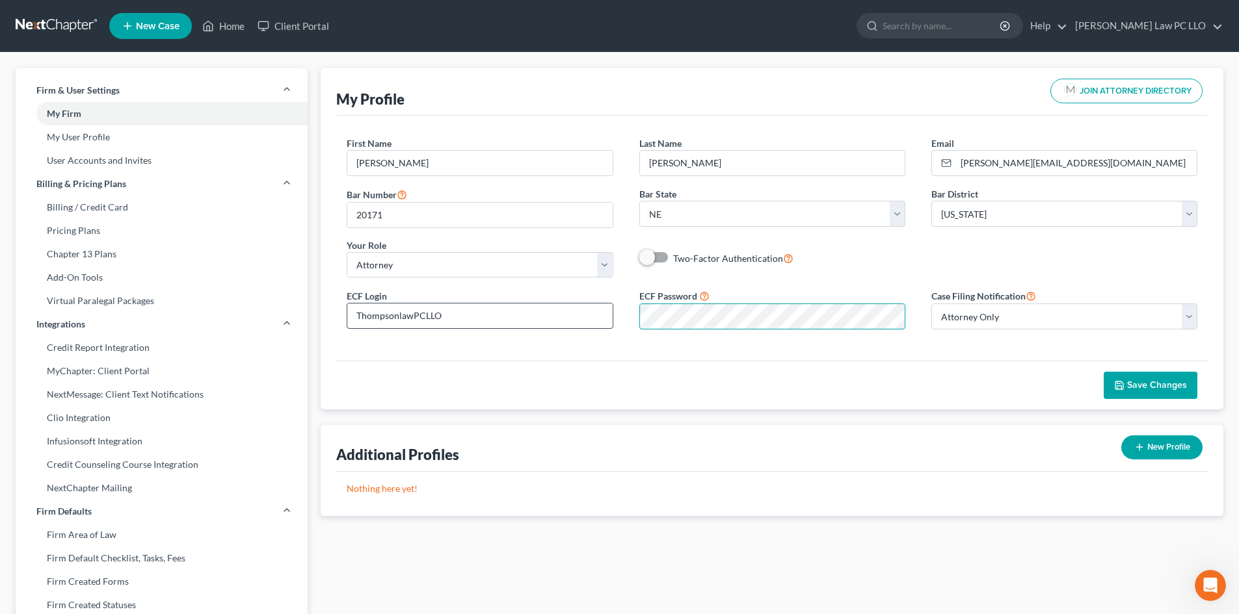
click at [571, 309] on div "ECF Login ThompsonlawPCLLO ECF Password Case Filing Notification Select Attorne…" at bounding box center [772, 314] width 876 height 52
click at [1132, 382] on span "Save Changes" at bounding box center [1157, 385] width 60 height 11
click at [224, 25] on link "Home" at bounding box center [223, 25] width 55 height 23
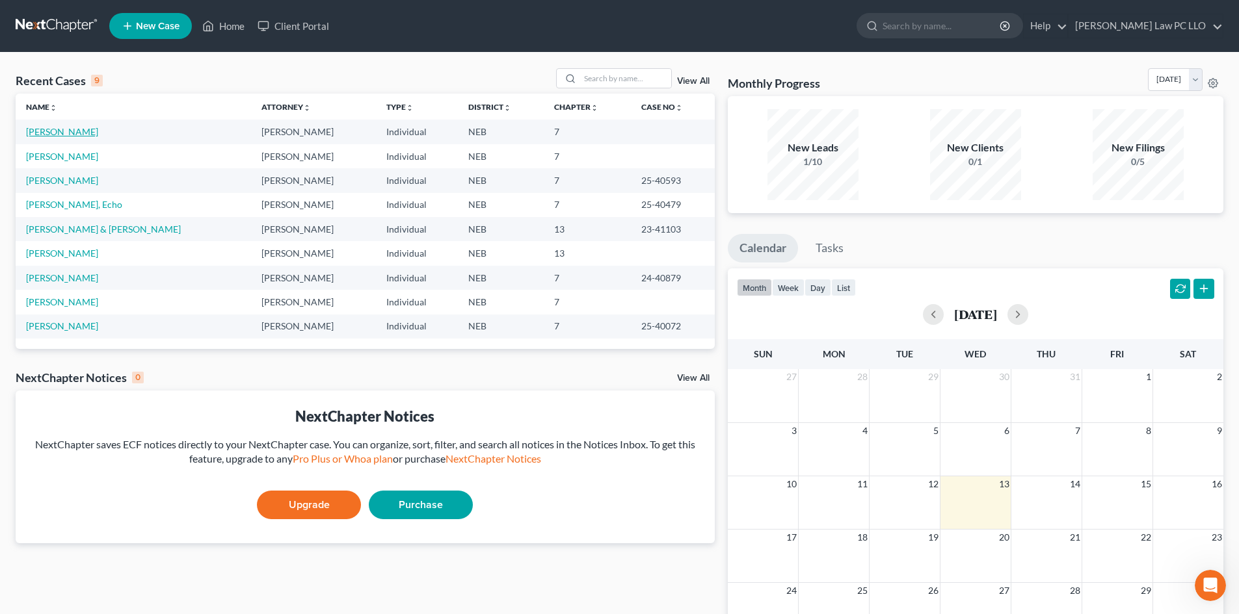
click at [68, 135] on link "Carlson, Gregory" at bounding box center [62, 131] width 72 height 11
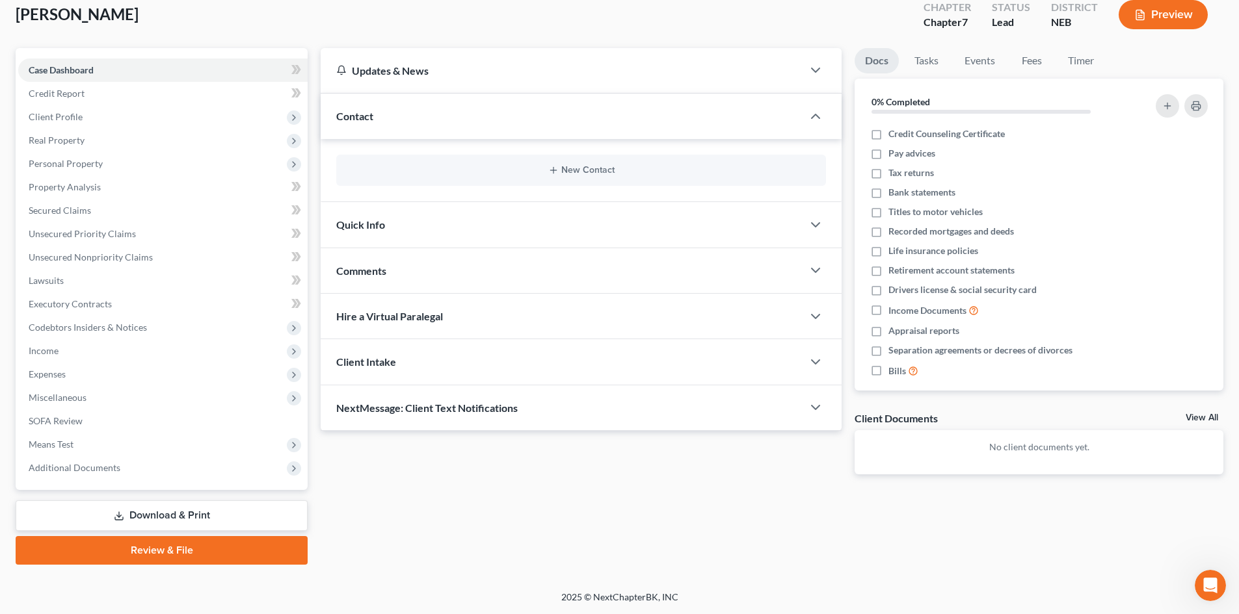
click at [165, 551] on link "Review & File" at bounding box center [162, 550] width 292 height 29
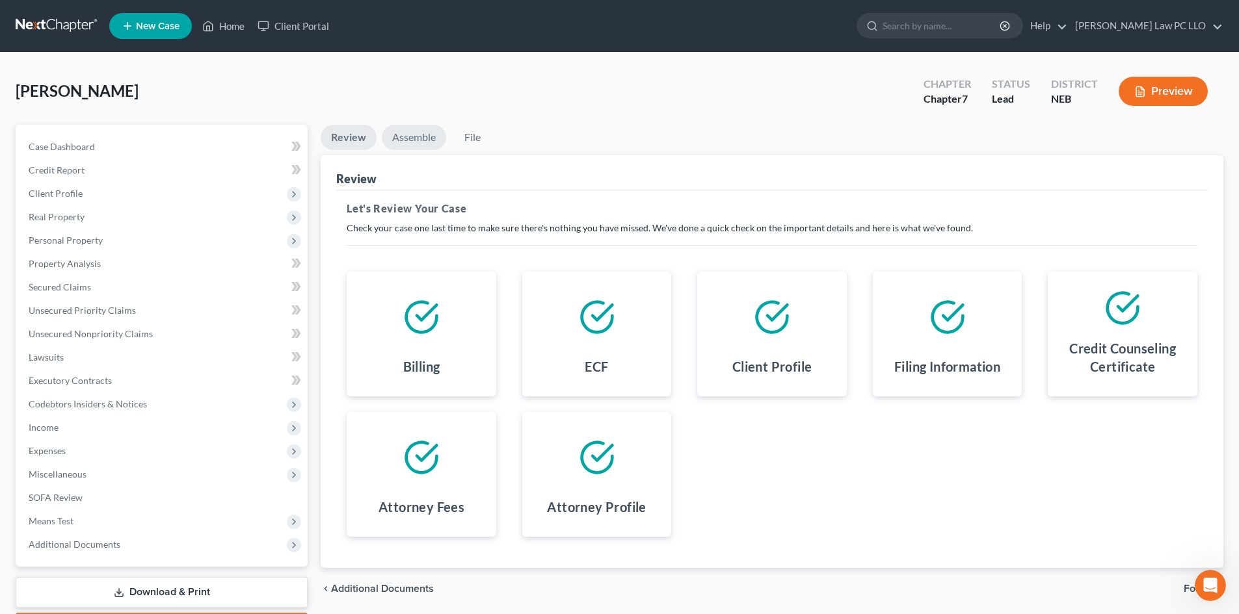
click at [412, 145] on link "Assemble" at bounding box center [414, 137] width 64 height 25
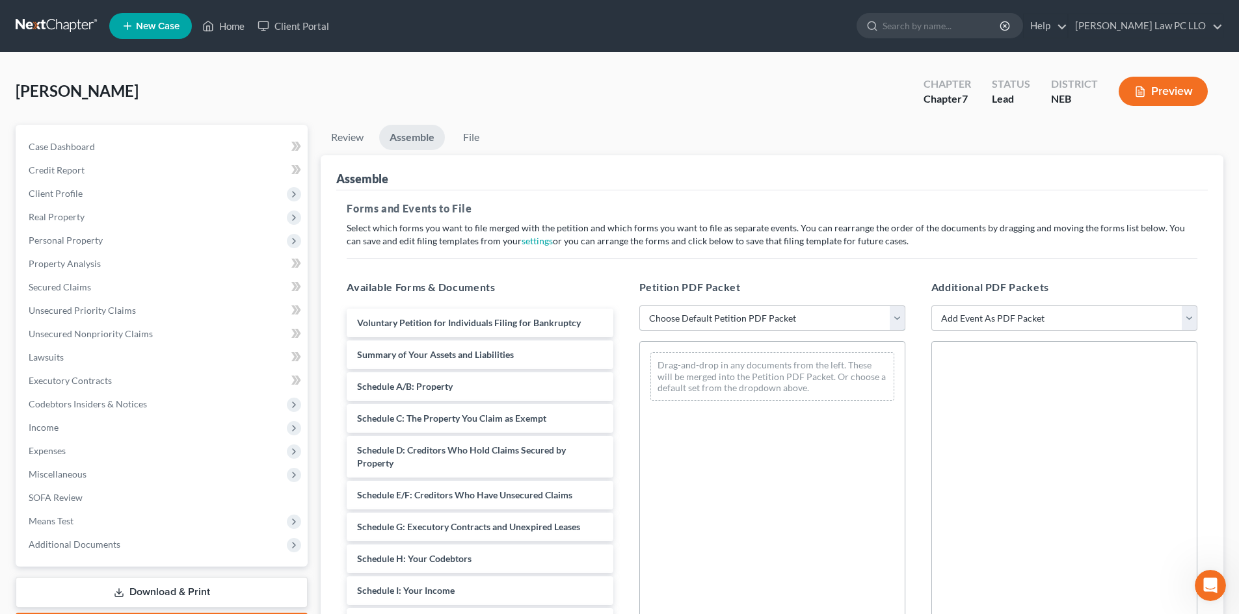
click at [690, 317] on select "Choose Default Petition PDF Packet Complete Bankruptcy Petition (all forms and …" at bounding box center [772, 319] width 266 height 26
select select "0"
click at [639, 306] on select "Choose Default Petition PDF Packet Complete Bankruptcy Petition (all forms and …" at bounding box center [772, 319] width 266 height 26
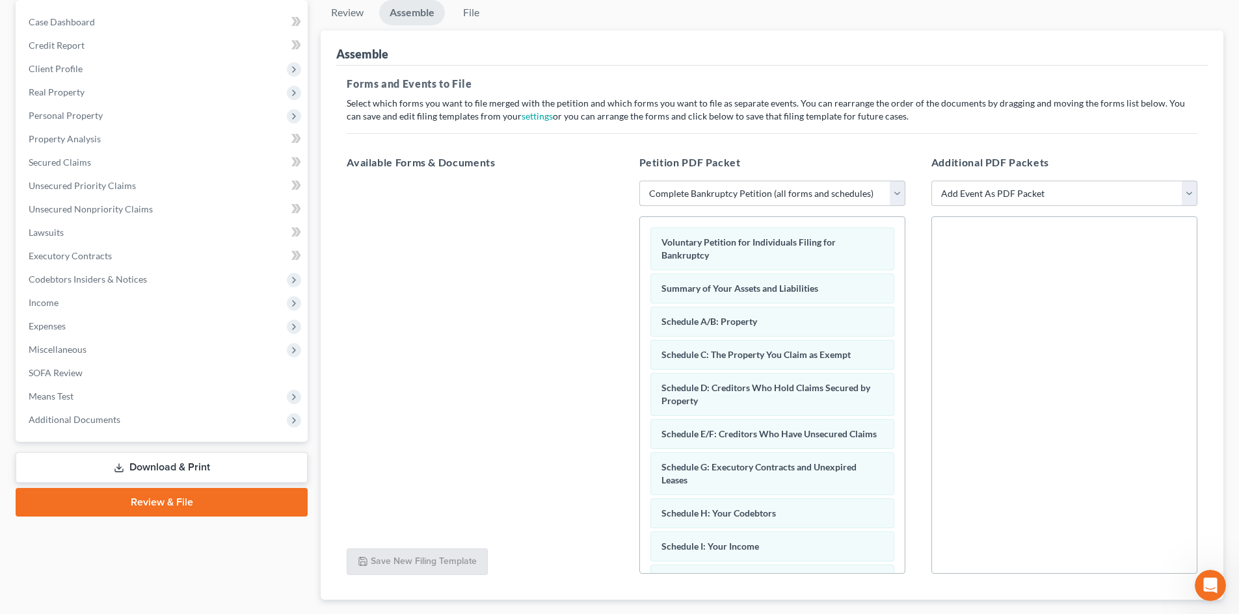
scroll to position [202, 0]
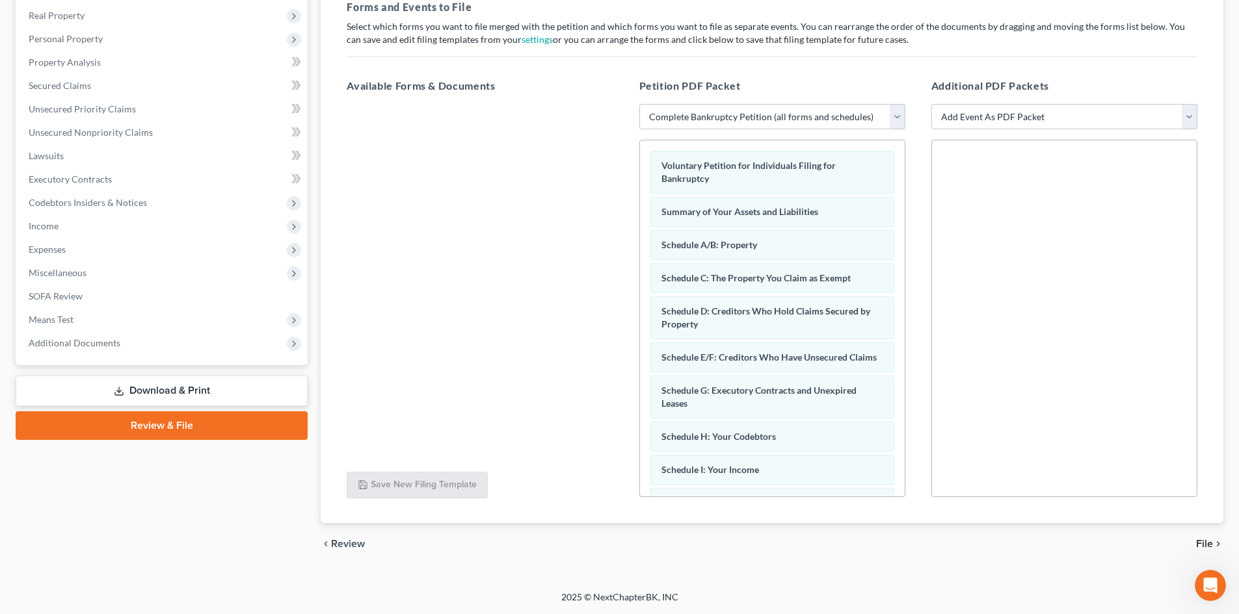
click at [1200, 542] on span "File" at bounding box center [1204, 544] width 17 height 10
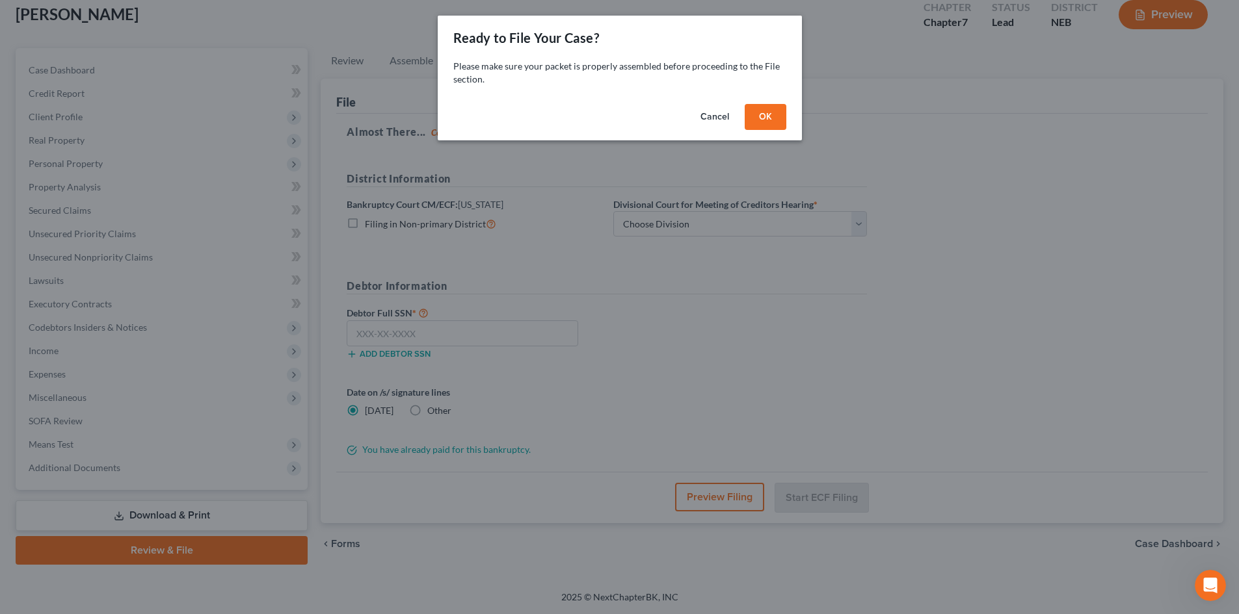
scroll to position [77, 0]
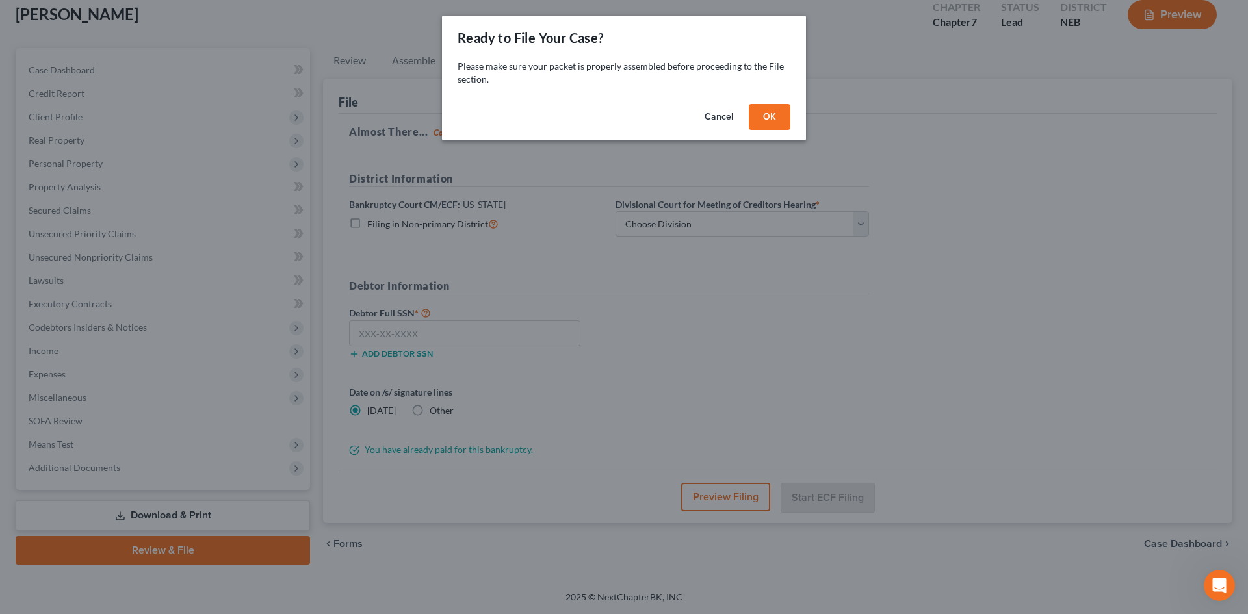
click at [773, 119] on button "OK" at bounding box center [770, 117] width 42 height 26
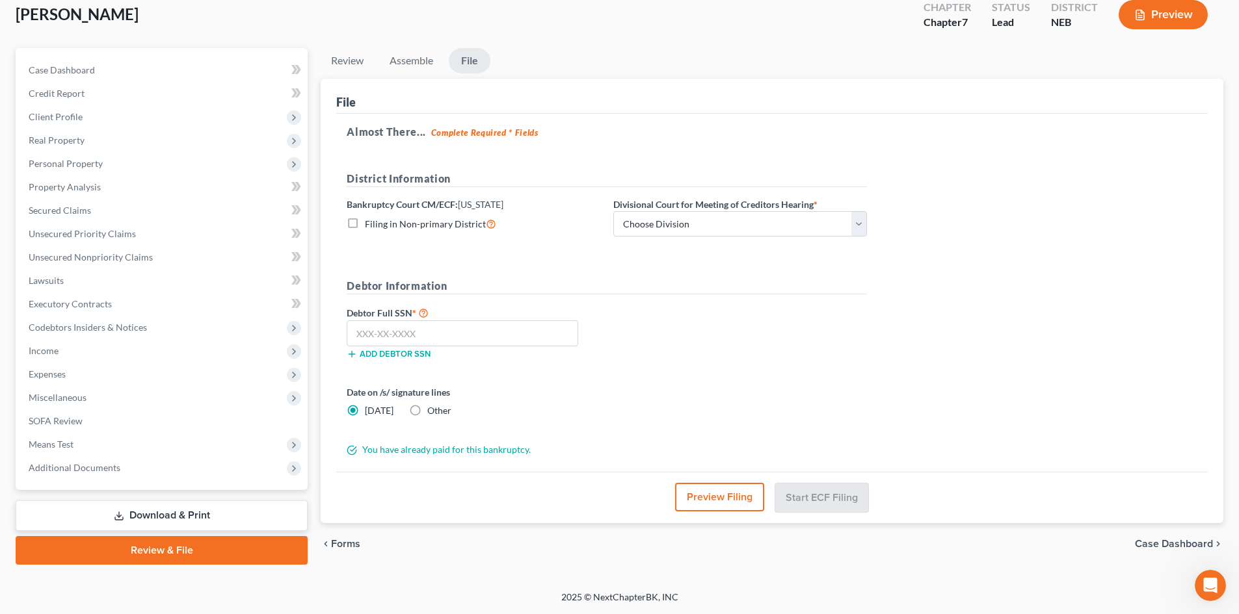
click at [365, 221] on label "Filing in Non-primary District" at bounding box center [430, 224] width 131 height 15
click at [370, 221] on input "Filing in Non-primary District" at bounding box center [374, 221] width 8 height 8
checkbox input "true"
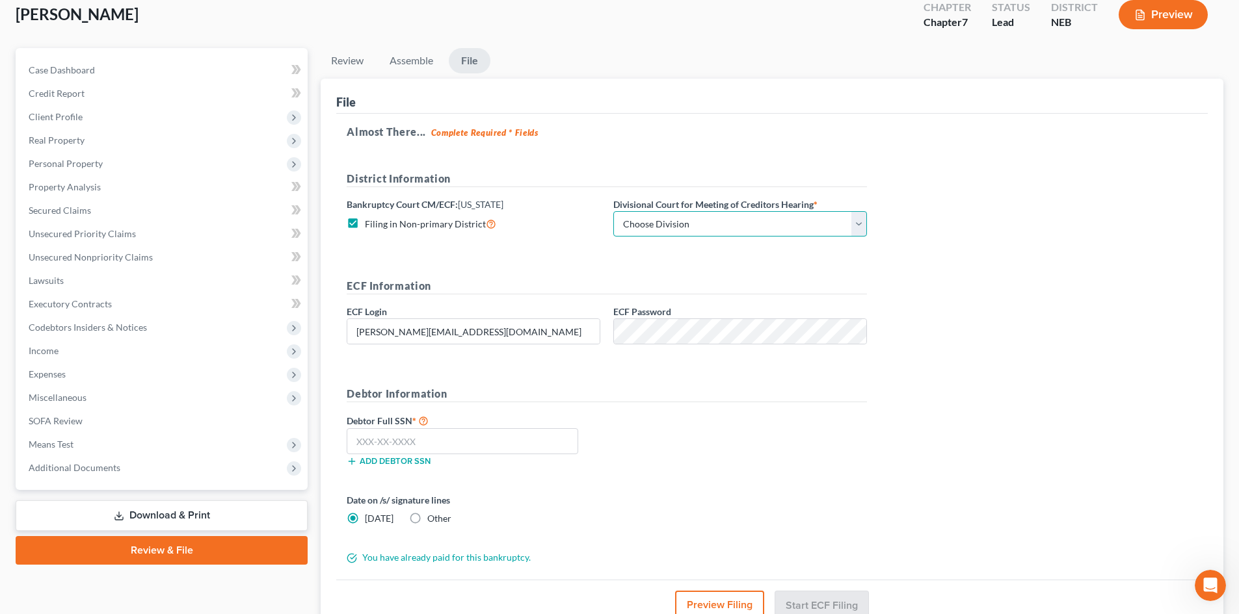
click at [703, 220] on select "Choose Division Lincoln Omaha" at bounding box center [740, 224] width 254 height 26
select select "0"
click at [613, 211] on select "Choose Division Lincoln Omaha" at bounding box center [740, 224] width 254 height 26
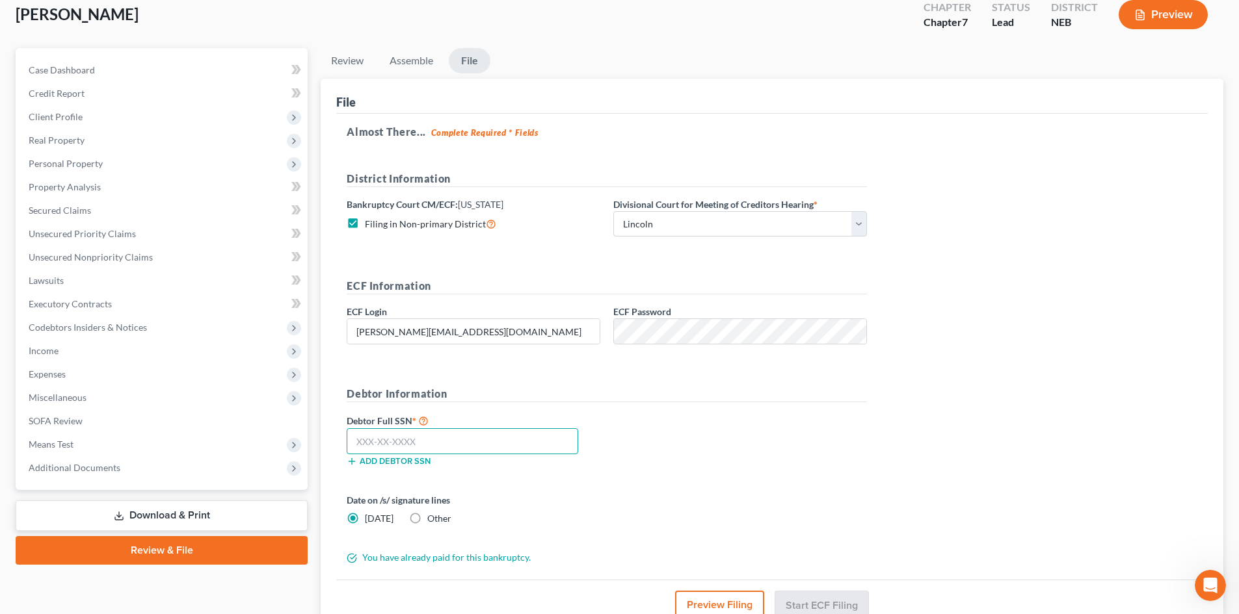
click at [466, 431] on input "text" at bounding box center [462, 441] width 231 height 26
click at [809, 600] on button "Start ECF Filing" at bounding box center [821, 605] width 93 height 29
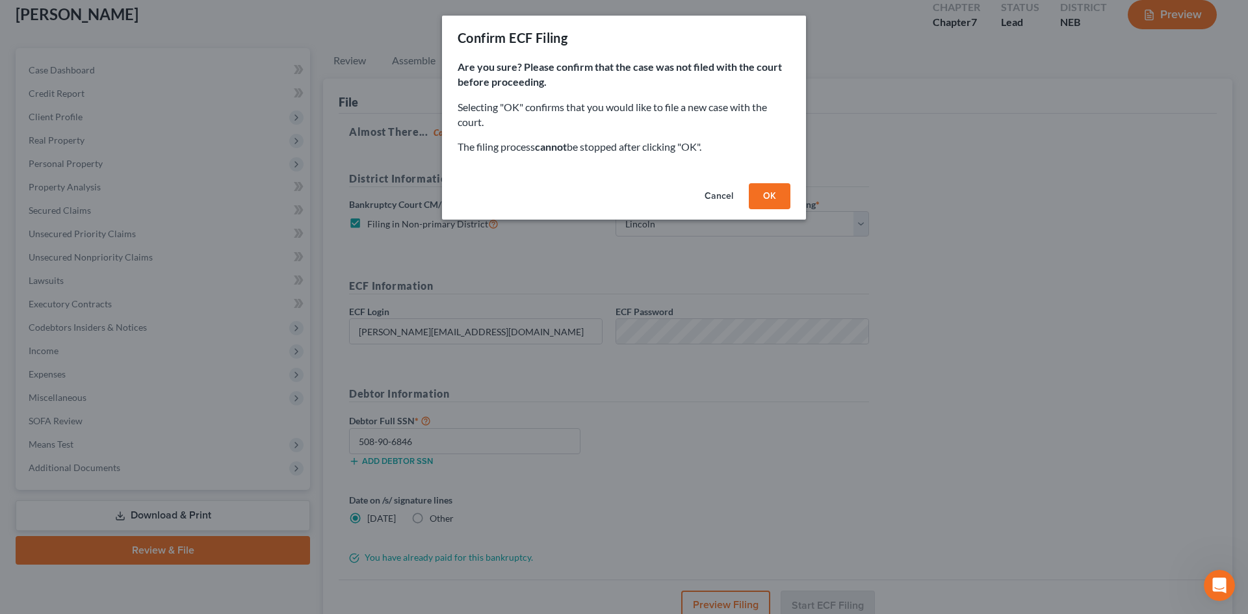
click at [417, 447] on div "Confirm ECF Filing Are you sure? Please confirm that the case was not filed wit…" at bounding box center [624, 307] width 1248 height 614
click at [723, 193] on button "Cancel" at bounding box center [718, 196] width 49 height 26
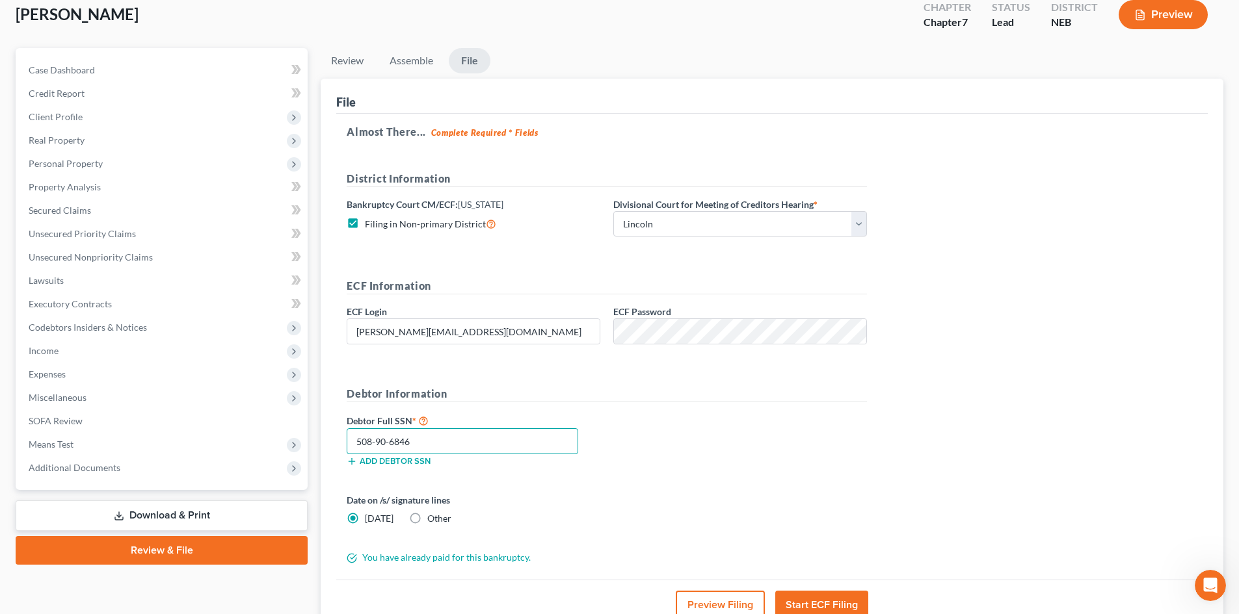
click at [395, 448] on input "508-90-6846" at bounding box center [462, 441] width 231 height 26
type input "508-90-6486"
click at [840, 599] on button "Start ECF Filing" at bounding box center [821, 605] width 93 height 29
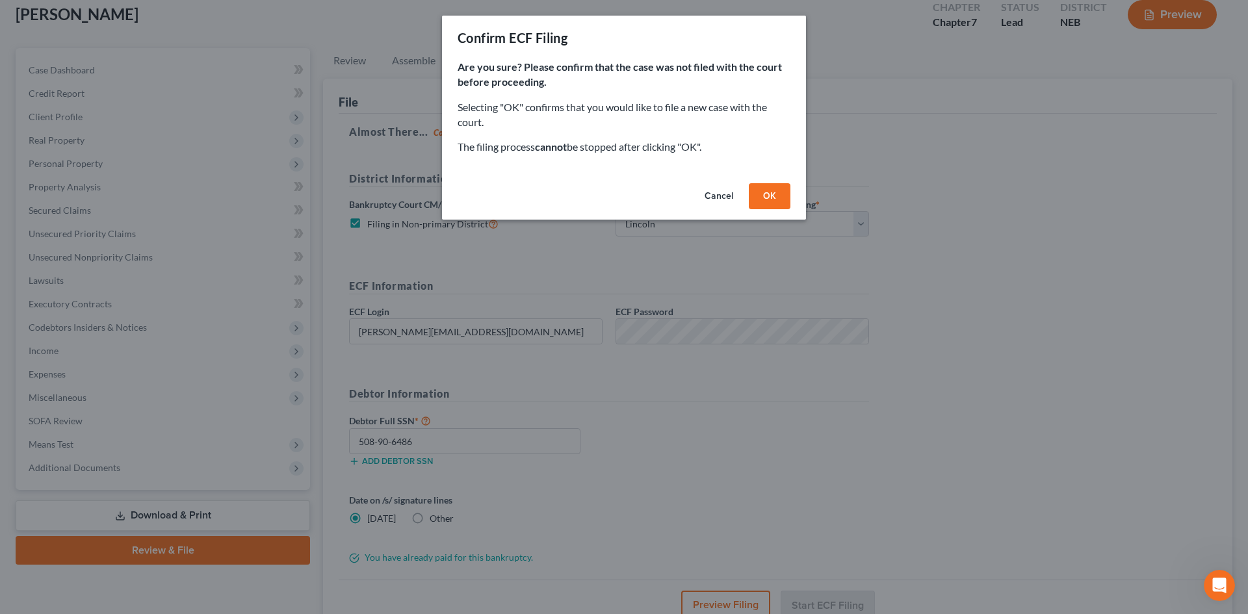
click at [767, 192] on button "OK" at bounding box center [770, 196] width 42 height 26
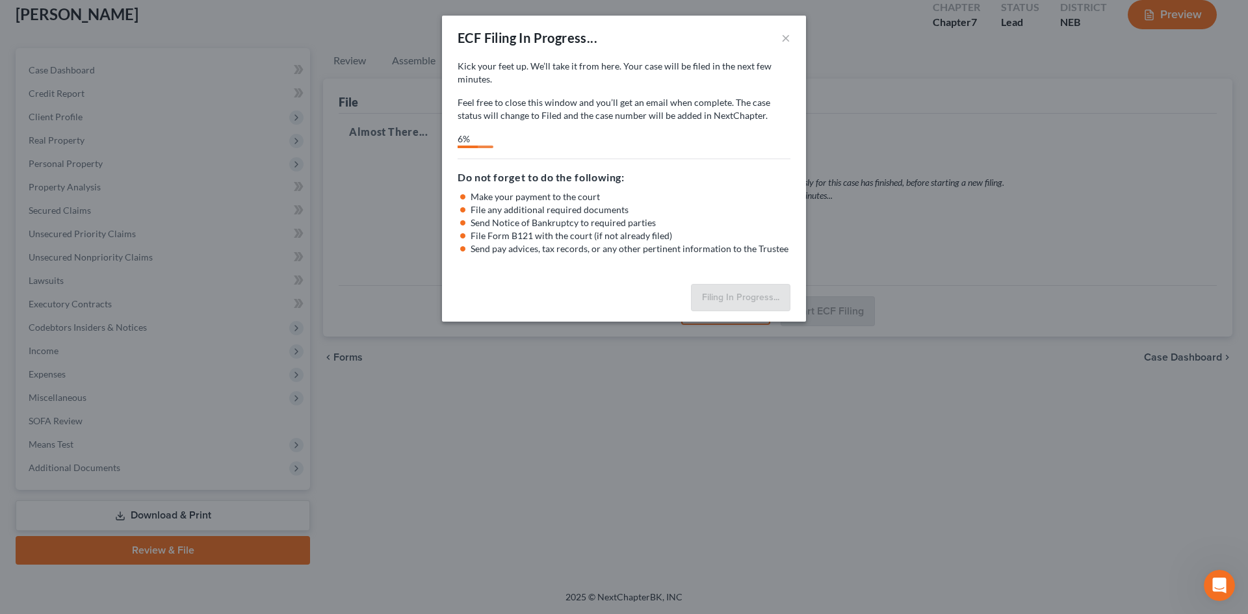
select select "0"
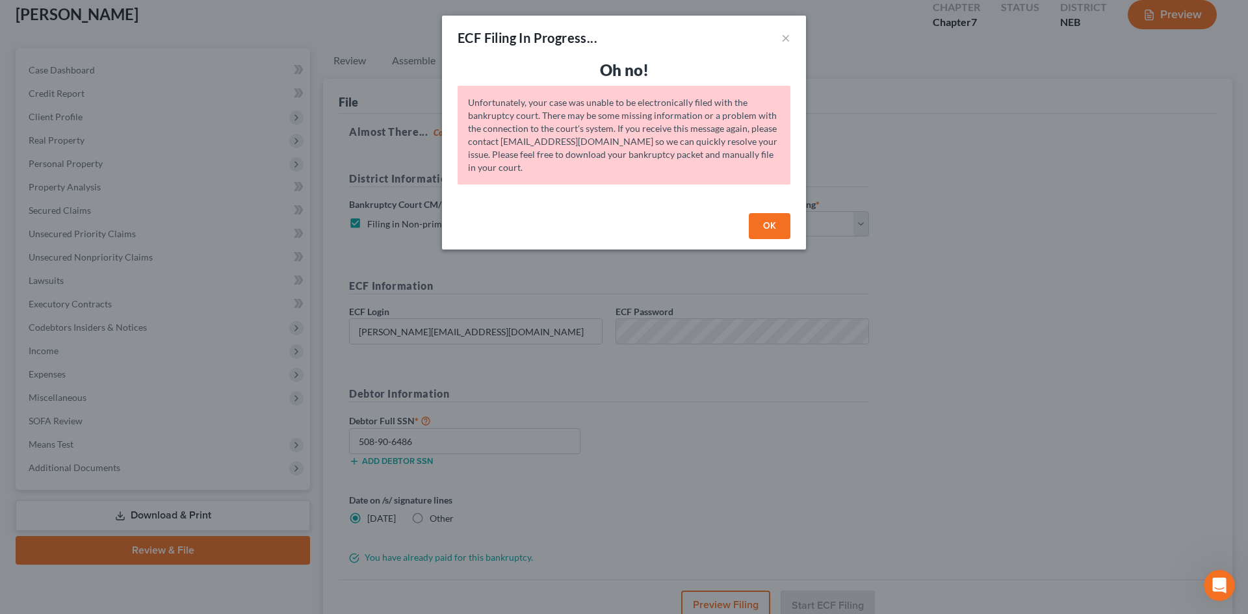
click at [773, 229] on button "OK" at bounding box center [770, 226] width 42 height 26
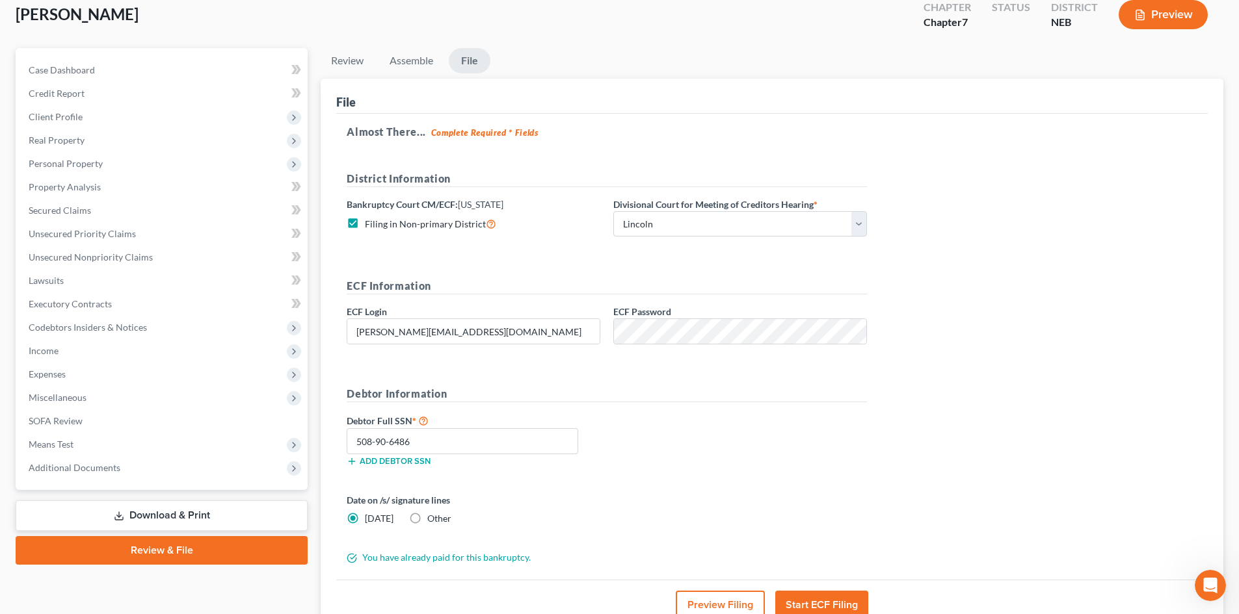
click at [1205, 592] on icon "Open Intercom Messenger" at bounding box center [1210, 585] width 21 height 21
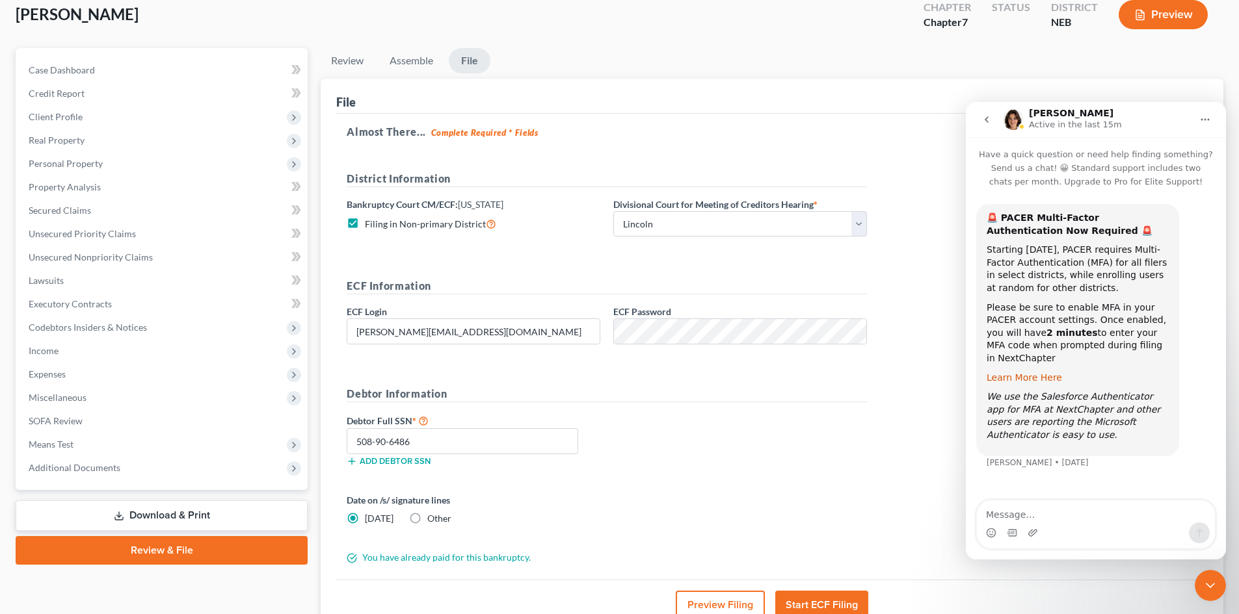
click at [1014, 373] on link "Learn More Here" at bounding box center [1023, 378] width 75 height 10
click at [812, 597] on button "Start ECF Filing" at bounding box center [821, 605] width 93 height 29
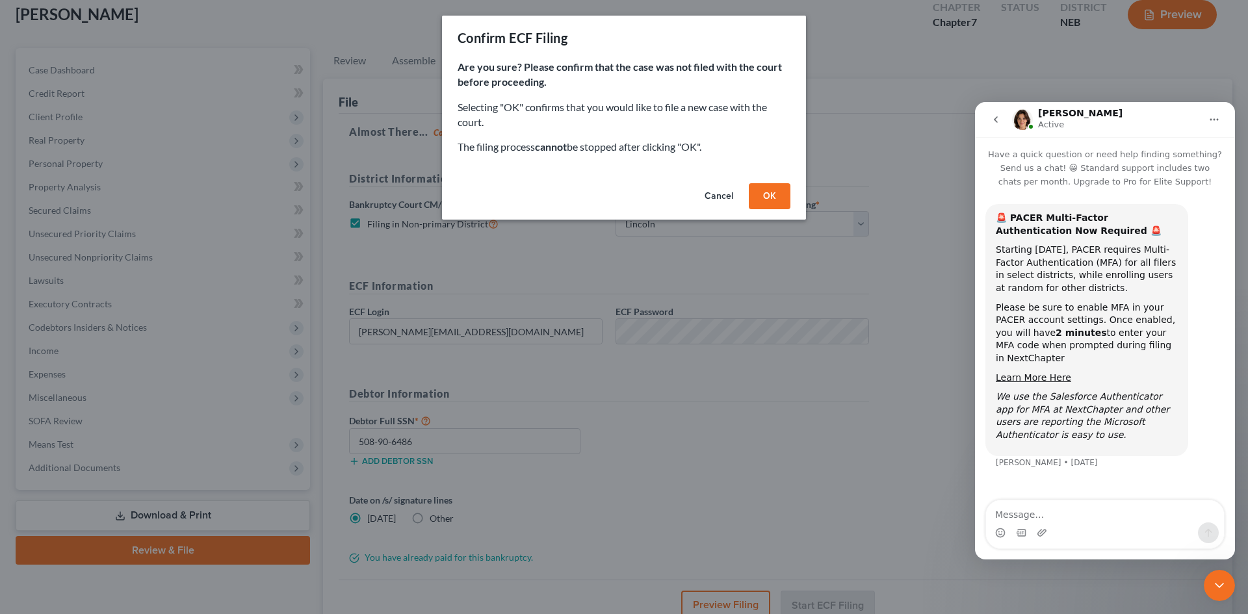
click at [776, 194] on button "OK" at bounding box center [770, 196] width 42 height 26
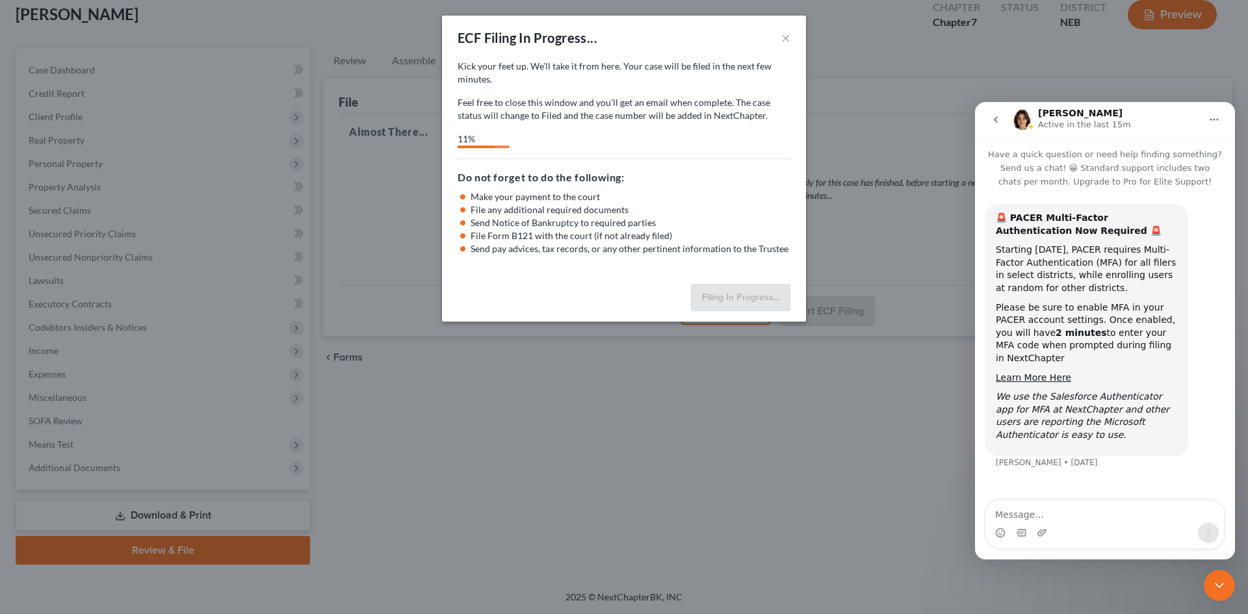
select select "0"
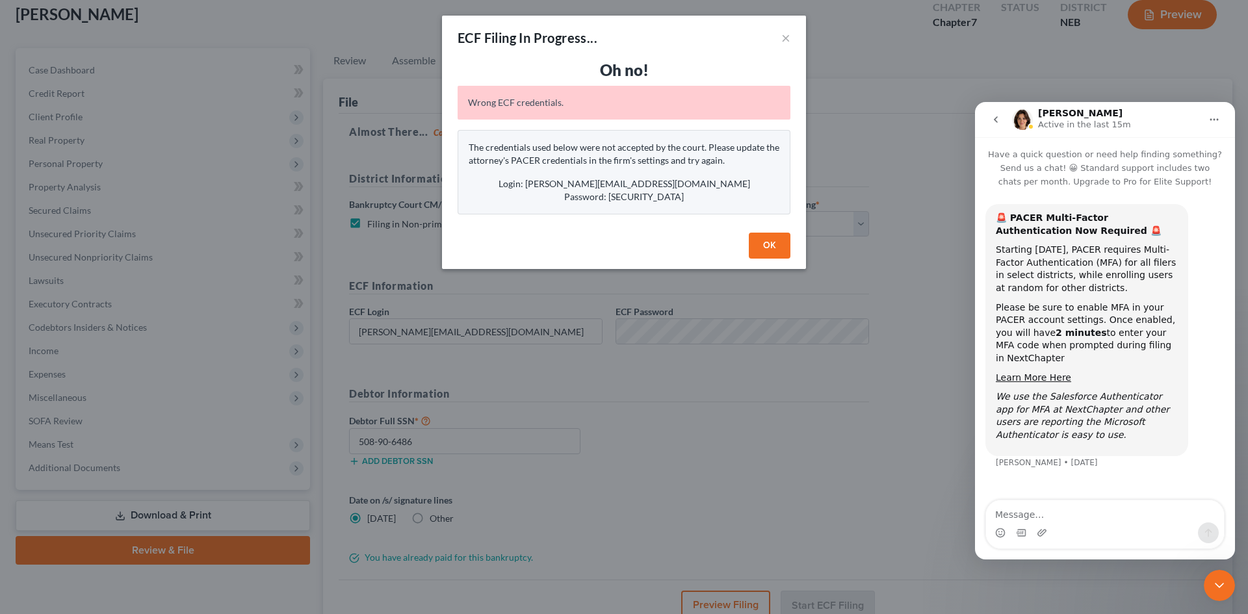
click at [767, 248] on button "OK" at bounding box center [770, 246] width 42 height 26
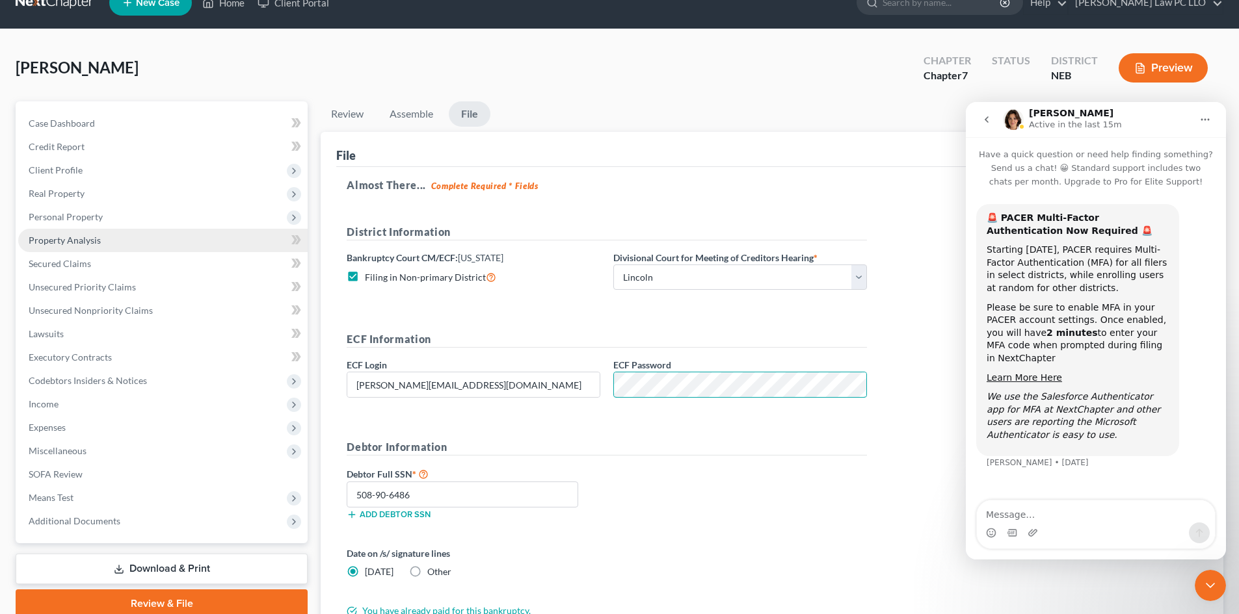
scroll to position [0, 0]
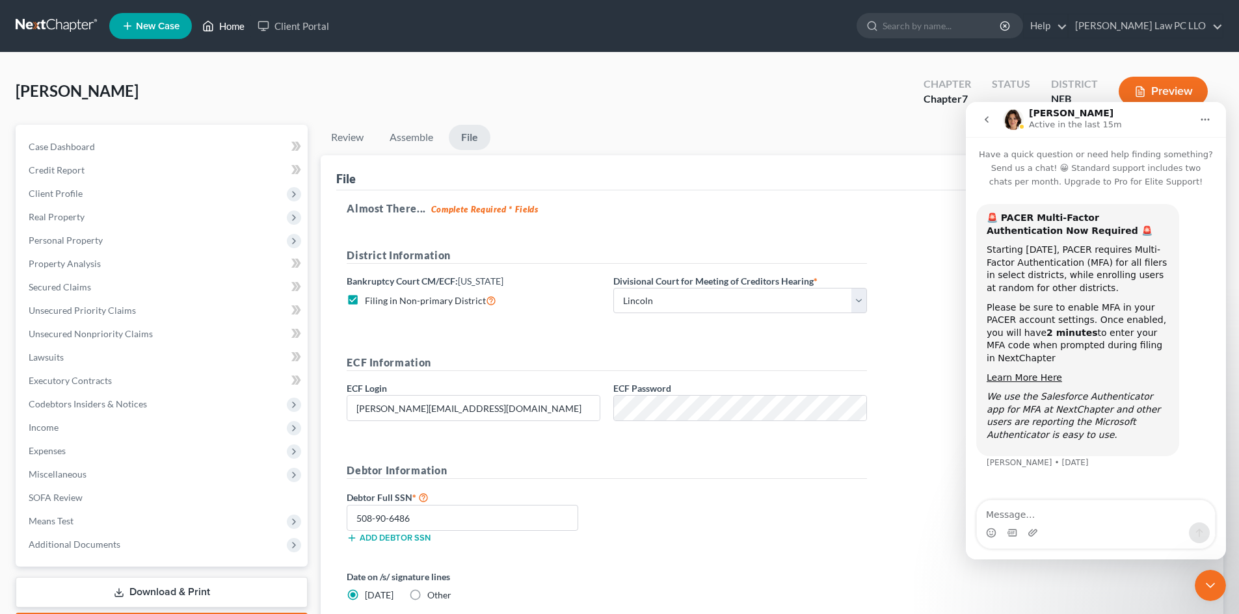
click at [238, 30] on link "Home" at bounding box center [223, 25] width 55 height 23
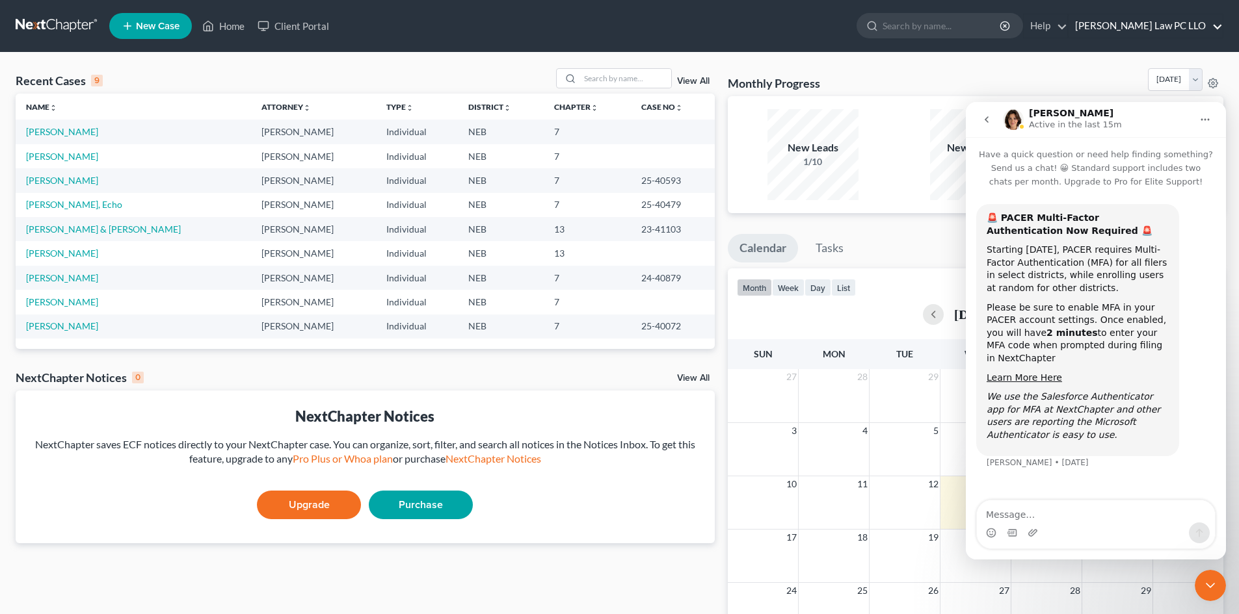
click at [1155, 21] on link "Thompson Law PC LLO" at bounding box center [1145, 25] width 154 height 23
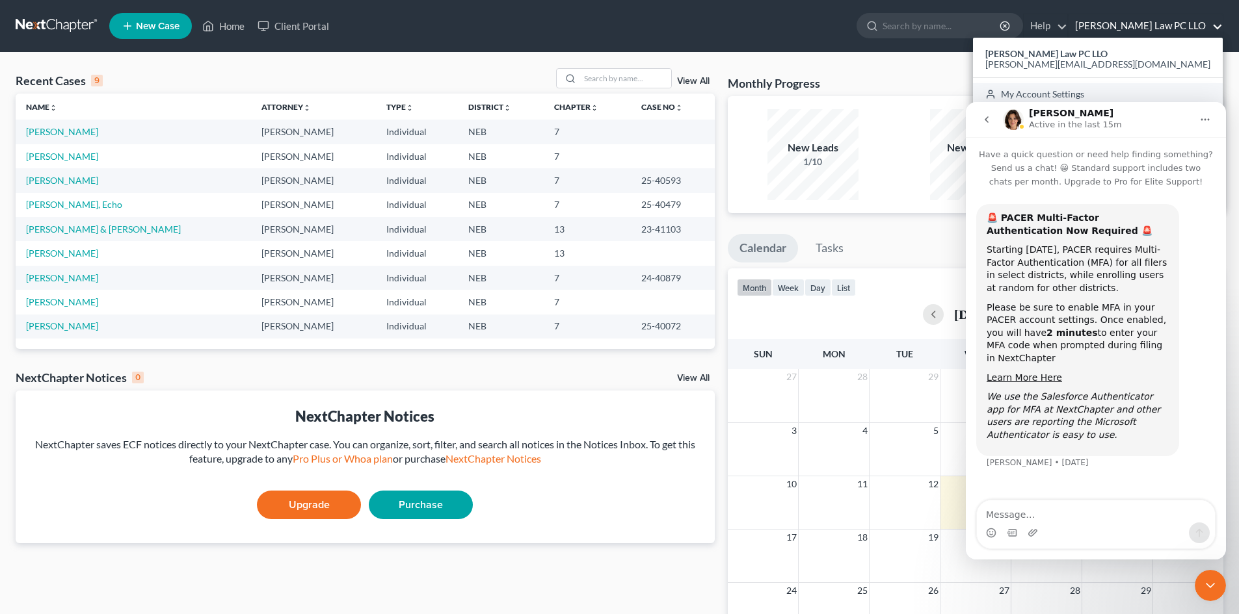
click at [1140, 94] on link "My Account Settings" at bounding box center [1098, 94] width 250 height 22
select select "48"
select select "24"
select select "30"
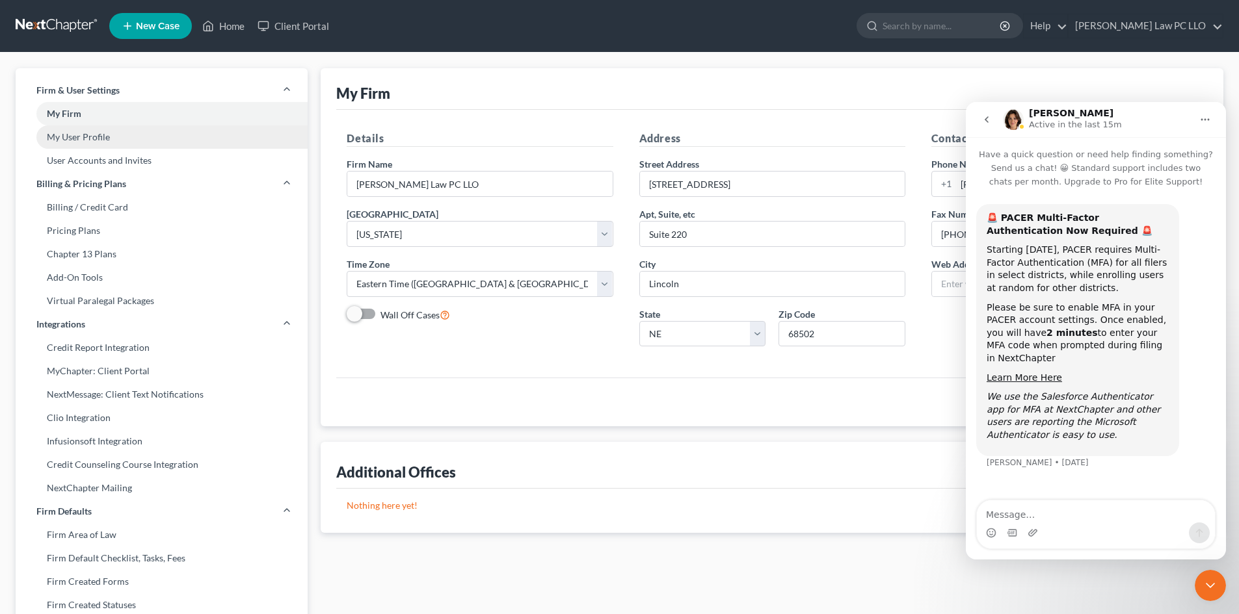
click at [97, 142] on link "My User Profile" at bounding box center [162, 136] width 292 height 23
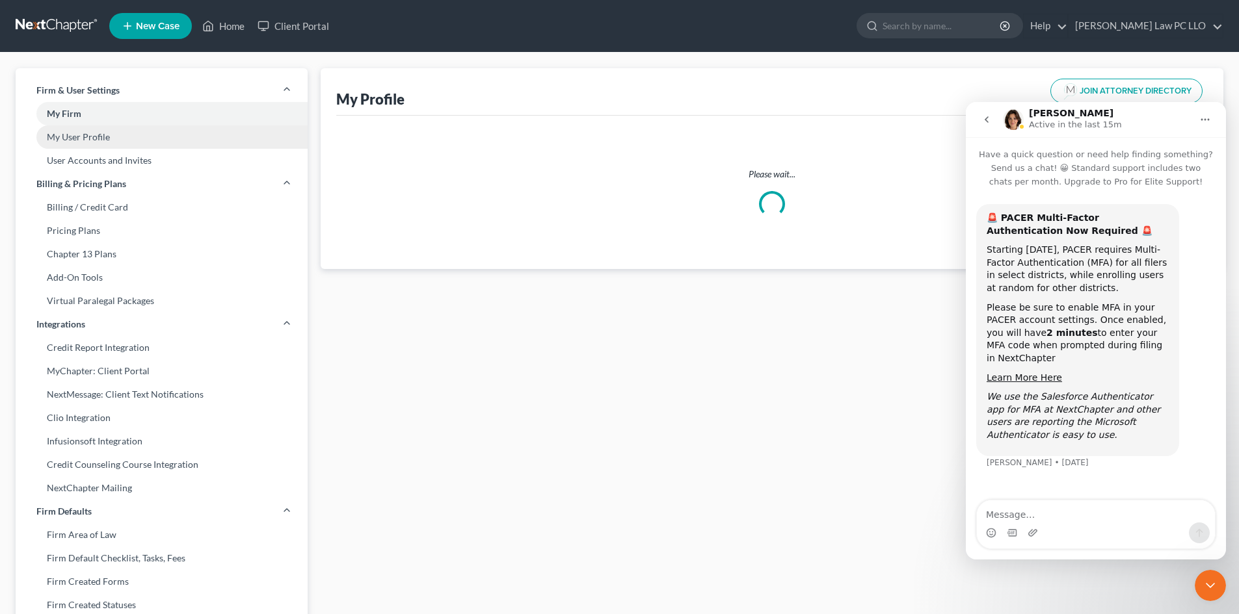
select select "30"
select select "48"
select select "attorney"
select select "0"
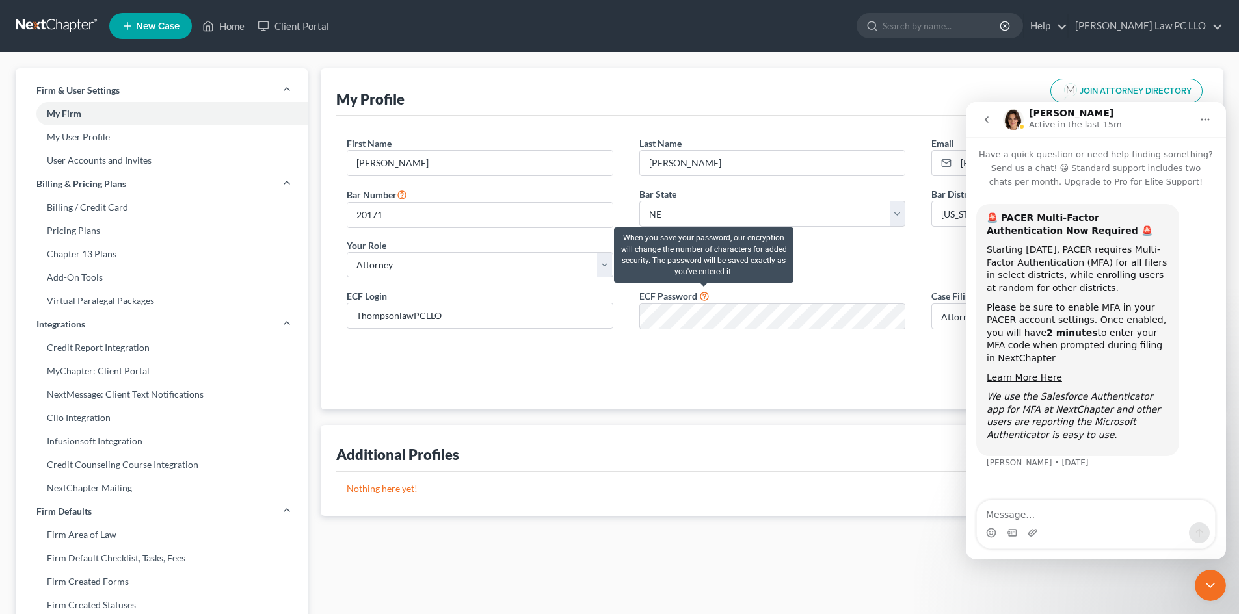
click at [703, 295] on icon at bounding box center [704, 295] width 10 height 12
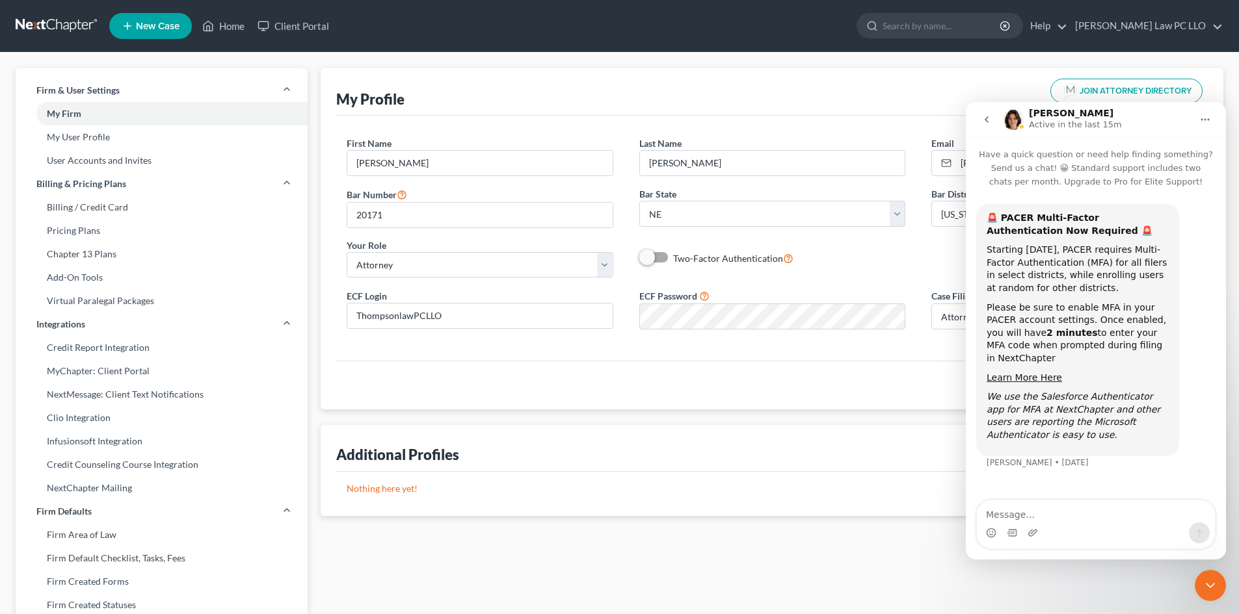
click at [1209, 582] on icon "Close Intercom Messenger" at bounding box center [1210, 586] width 16 height 16
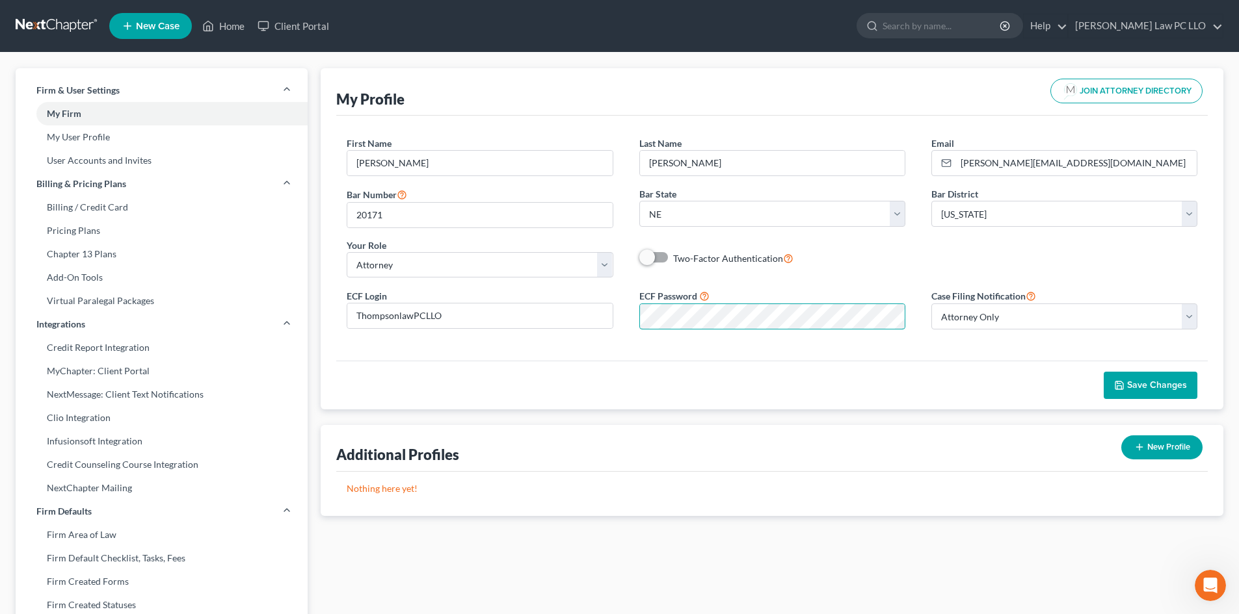
click at [601, 301] on div "ECF Login ThompsonlawPCLLO ECF Password Case Filing Notification Select Attorne…" at bounding box center [772, 314] width 876 height 52
click at [1134, 387] on span "Save Changes" at bounding box center [1157, 385] width 60 height 11
click at [222, 18] on link "Home" at bounding box center [223, 25] width 55 height 23
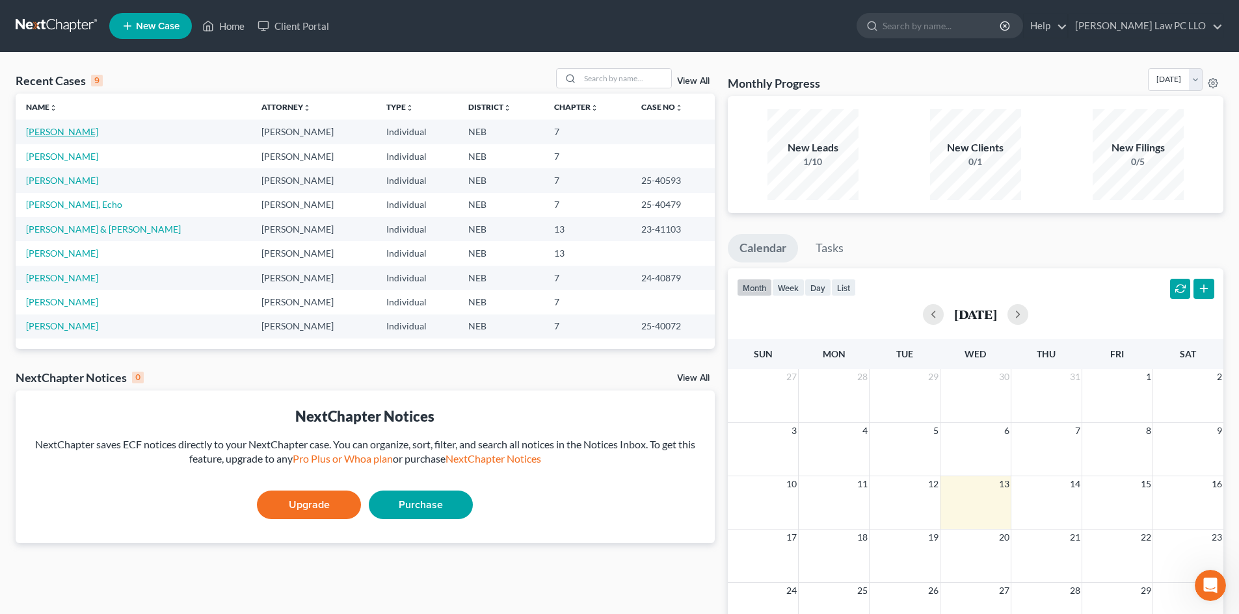
click at [76, 130] on link "Carlson, Gregory" at bounding box center [62, 131] width 72 height 11
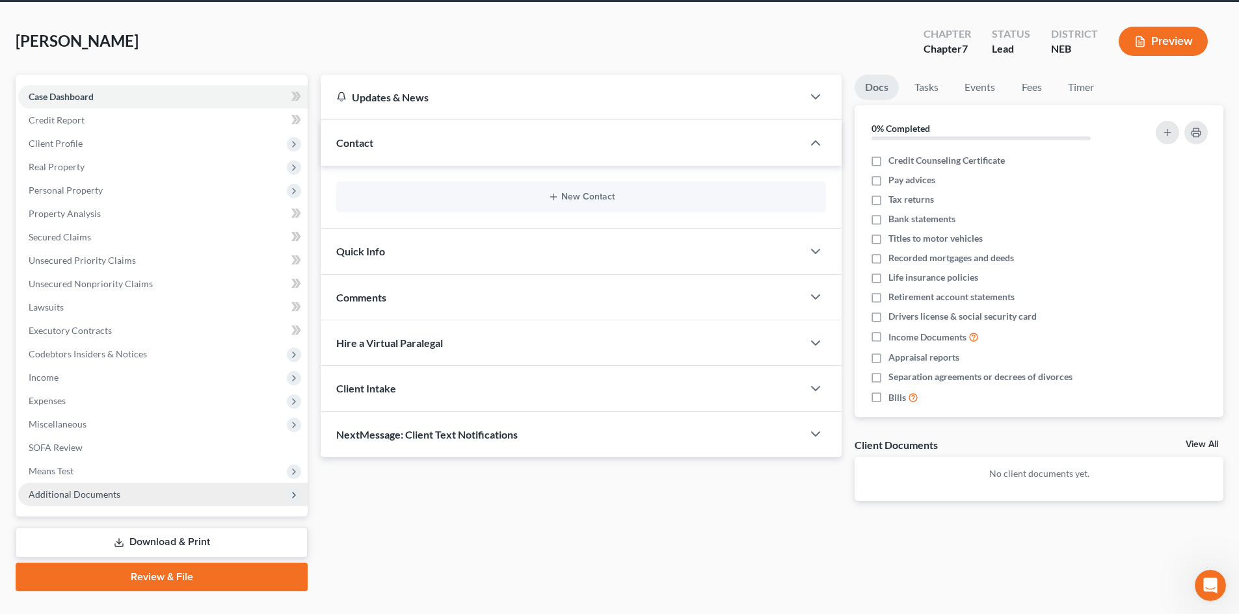
scroll to position [77, 0]
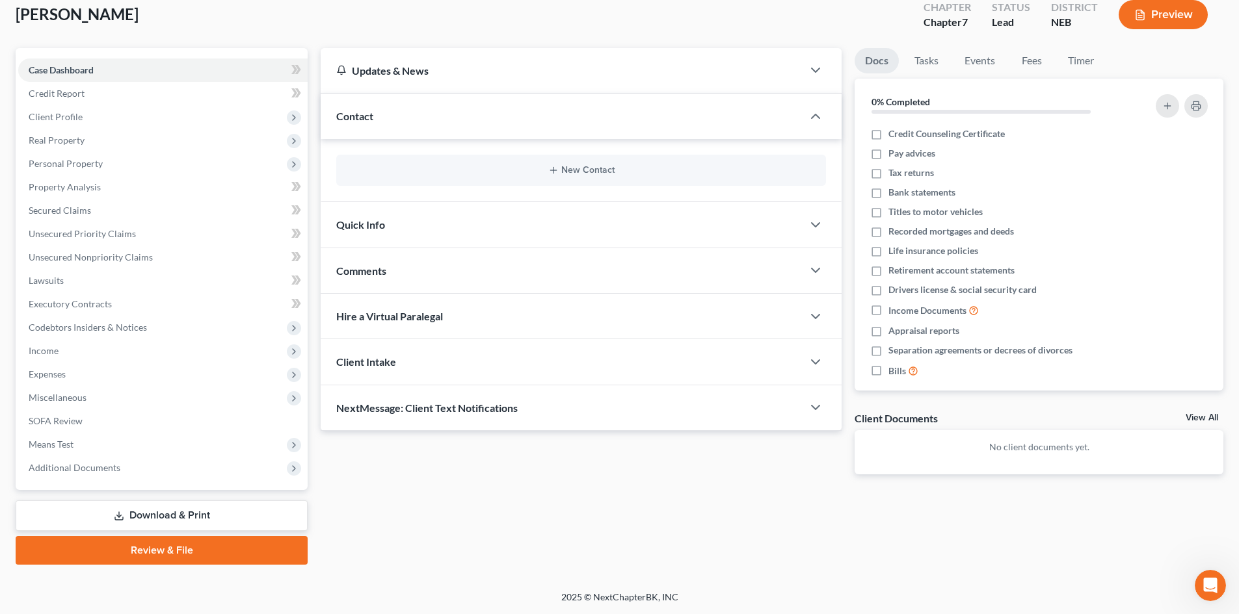
click at [167, 549] on link "Review & File" at bounding box center [162, 550] width 292 height 29
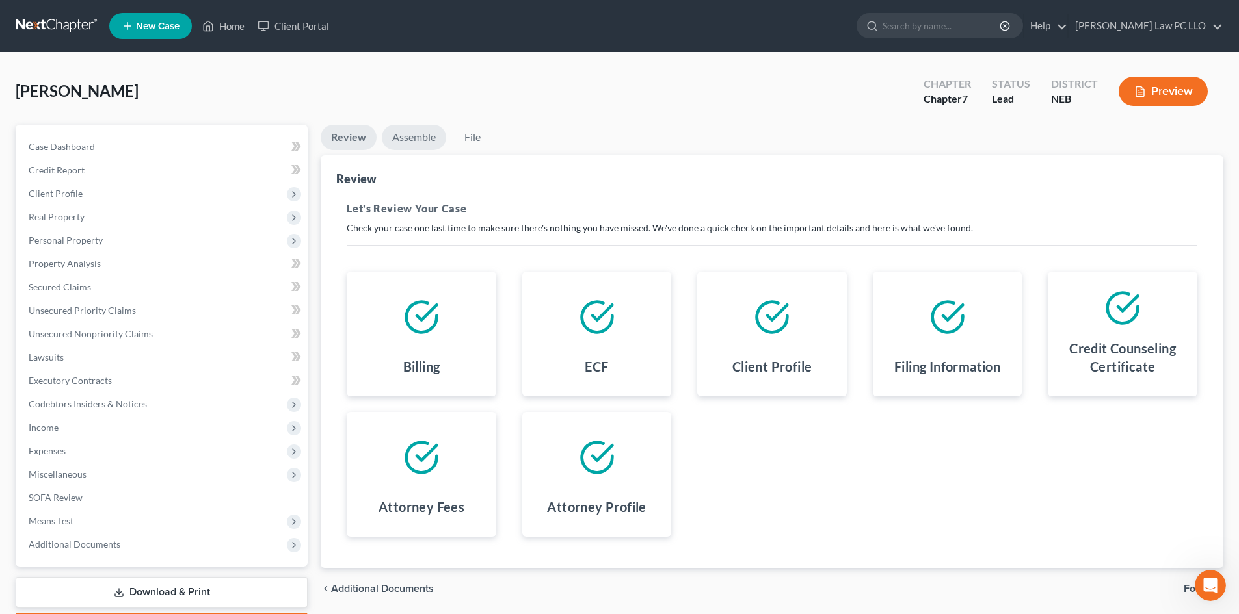
click at [425, 138] on link "Assemble" at bounding box center [414, 137] width 64 height 25
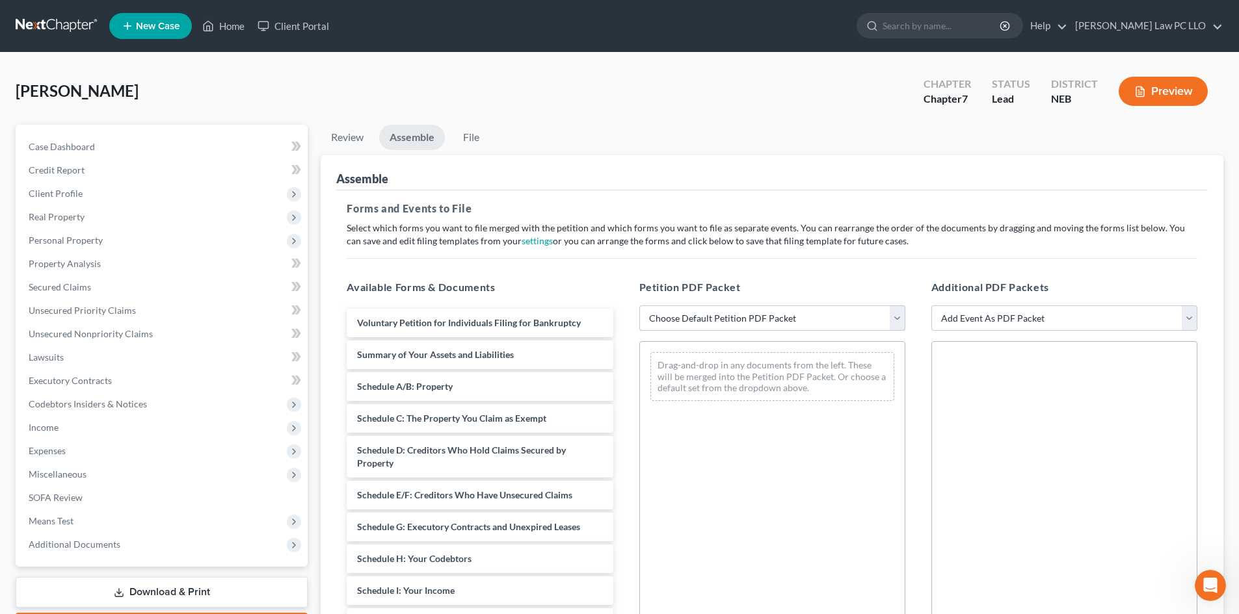
click at [685, 325] on select "Choose Default Petition PDF Packet Complete Bankruptcy Petition (all forms and …" at bounding box center [772, 319] width 266 height 26
select select "0"
click at [639, 306] on select "Choose Default Petition PDF Packet Complete Bankruptcy Petition (all forms and …" at bounding box center [772, 319] width 266 height 26
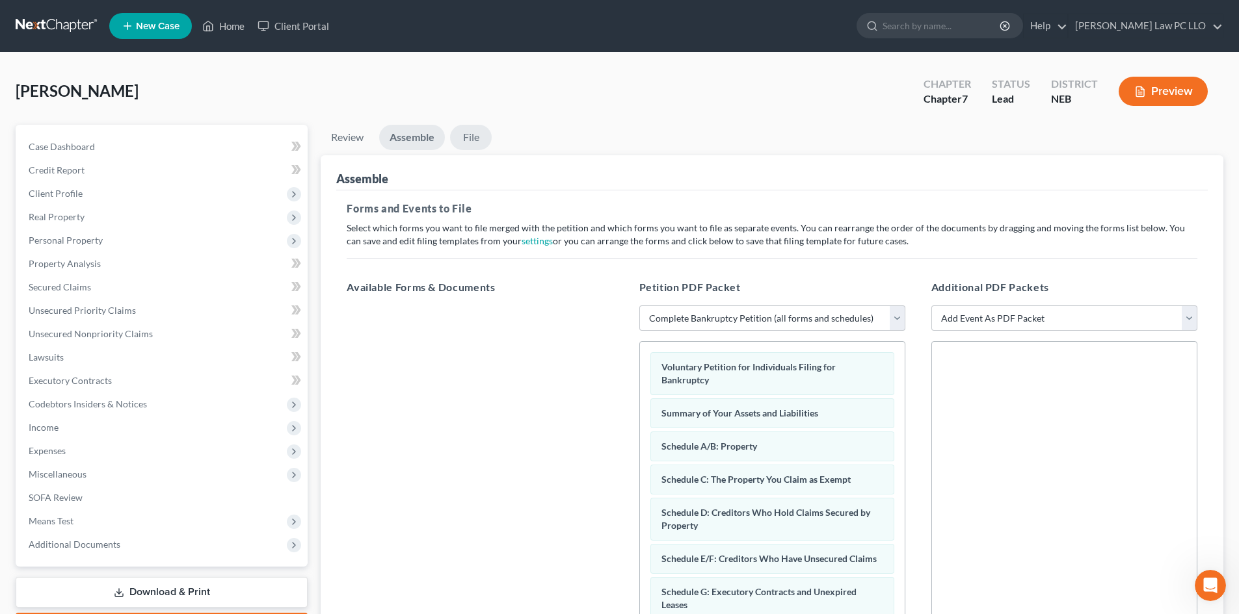
click at [467, 138] on link "File" at bounding box center [471, 137] width 42 height 25
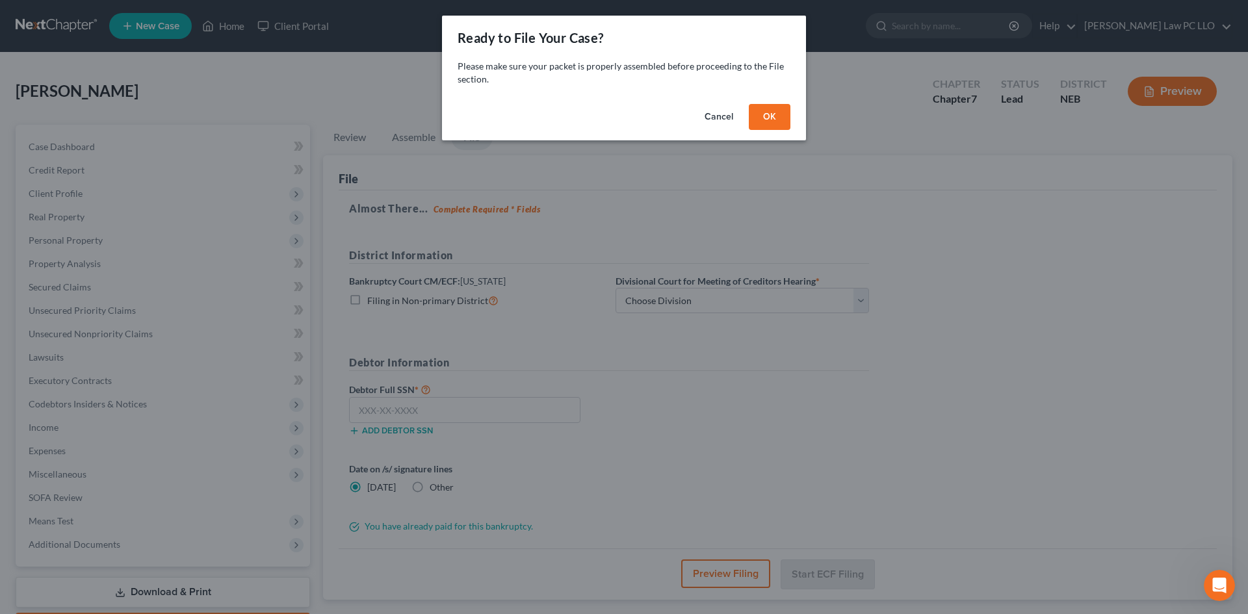
click at [761, 116] on button "OK" at bounding box center [770, 117] width 42 height 26
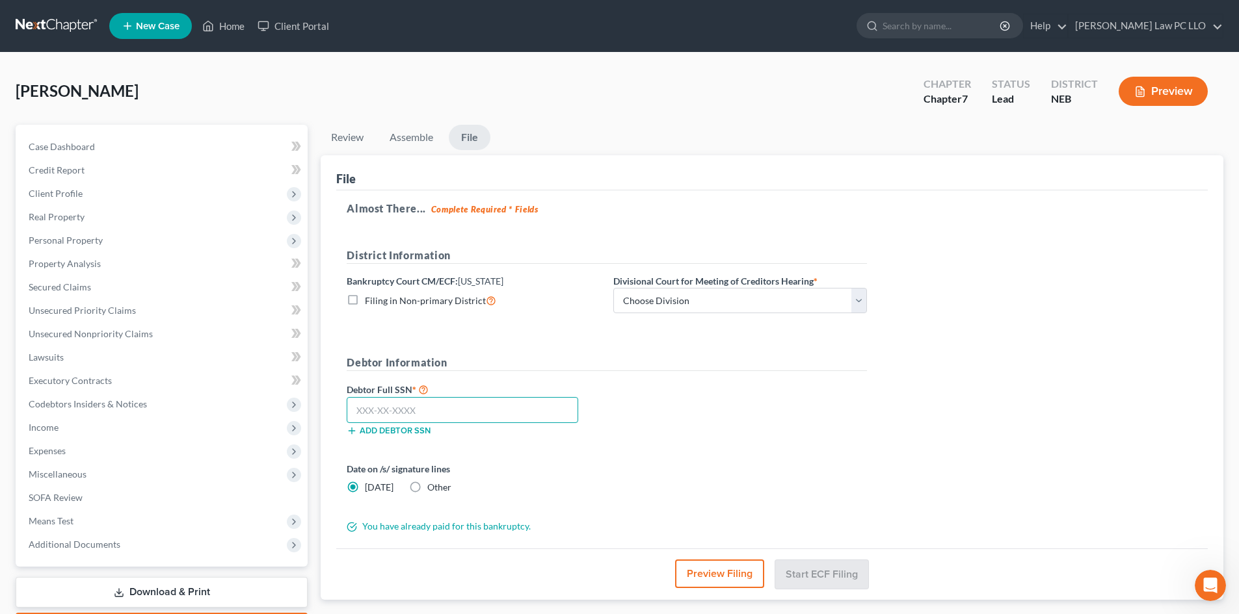
click at [460, 406] on input "text" at bounding box center [462, 410] width 231 height 26
click at [412, 412] on input "text" at bounding box center [462, 410] width 231 height 26
type input "508-90-6486"
click at [365, 298] on label "Filing in Non-primary District" at bounding box center [430, 300] width 131 height 15
click at [370, 298] on input "Filing in Non-primary District" at bounding box center [374, 297] width 8 height 8
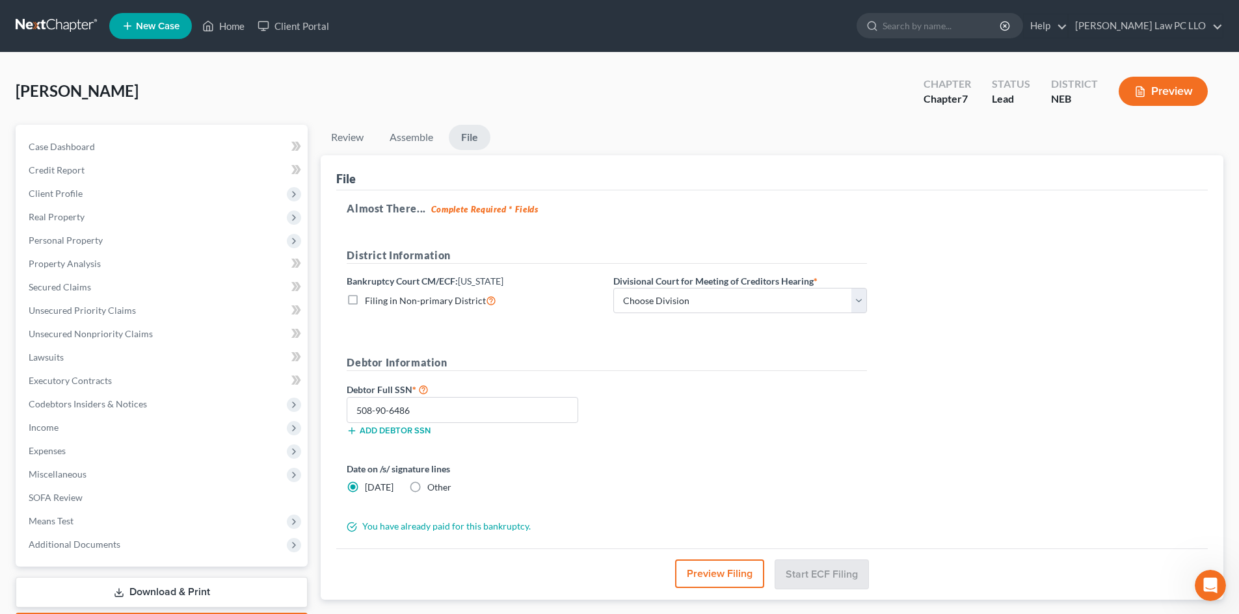
checkbox input "true"
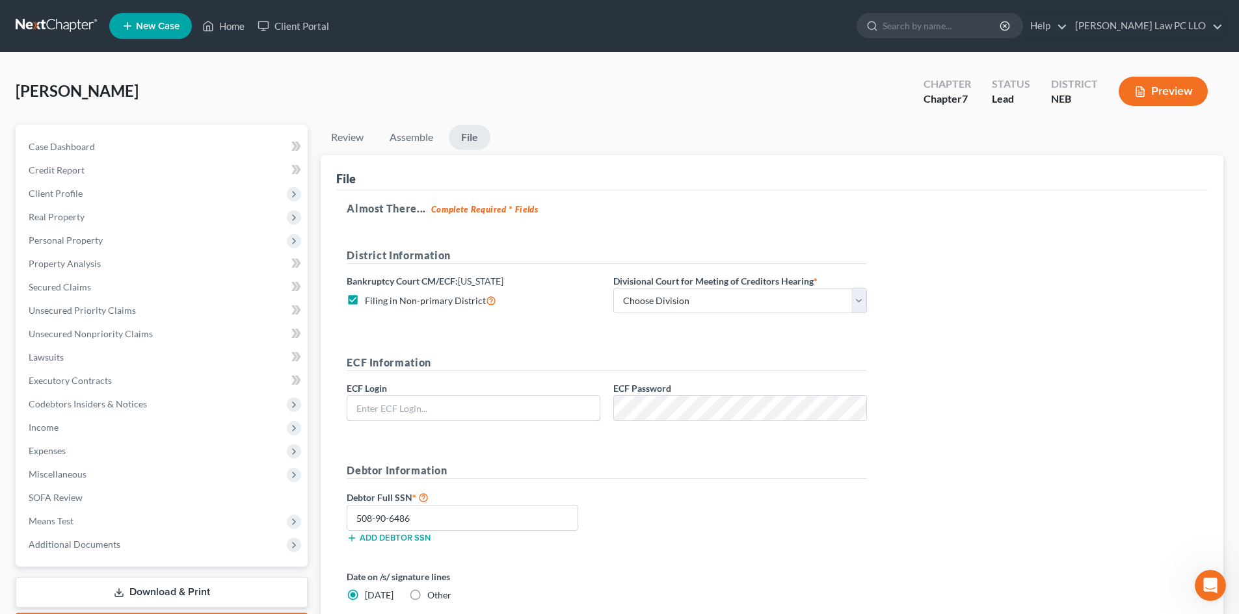
type input "david@thompsonlawpcllo.com"
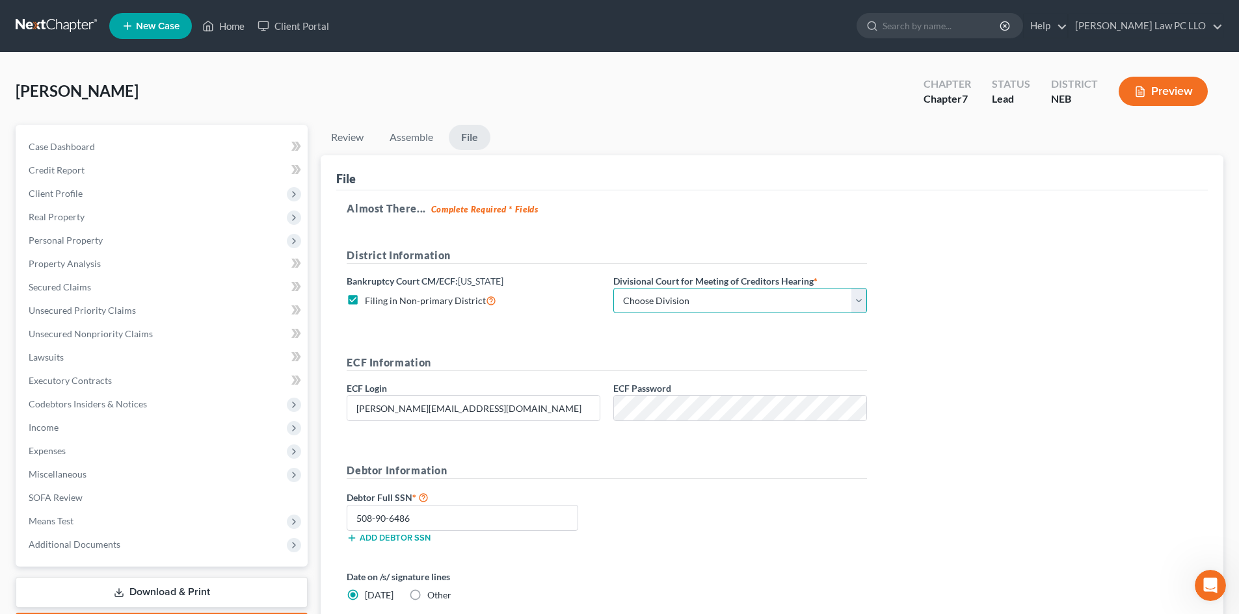
click at [641, 309] on select "Choose Division Lincoln Omaha" at bounding box center [740, 301] width 254 height 26
select select "0"
click at [613, 288] on select "Choose Division Lincoln Omaha" at bounding box center [740, 301] width 254 height 26
click at [612, 486] on div "Debtor Information Debtor Full SSN * 508-90-6486 Add debtor SSN" at bounding box center [606, 509] width 533 height 92
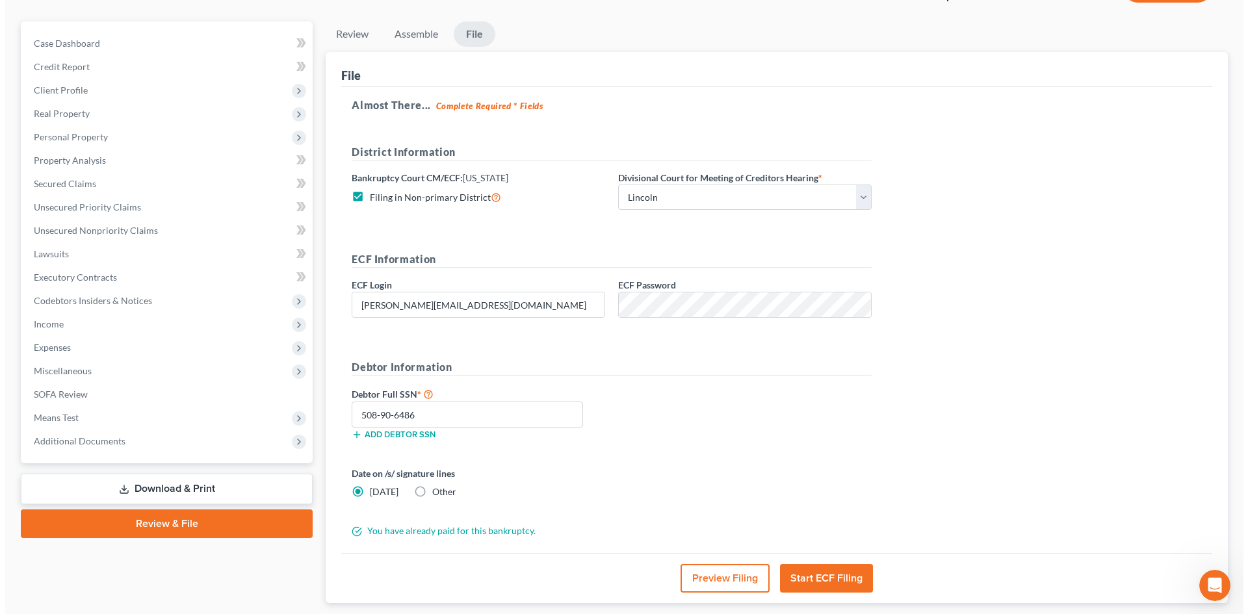
scroll to position [174, 0]
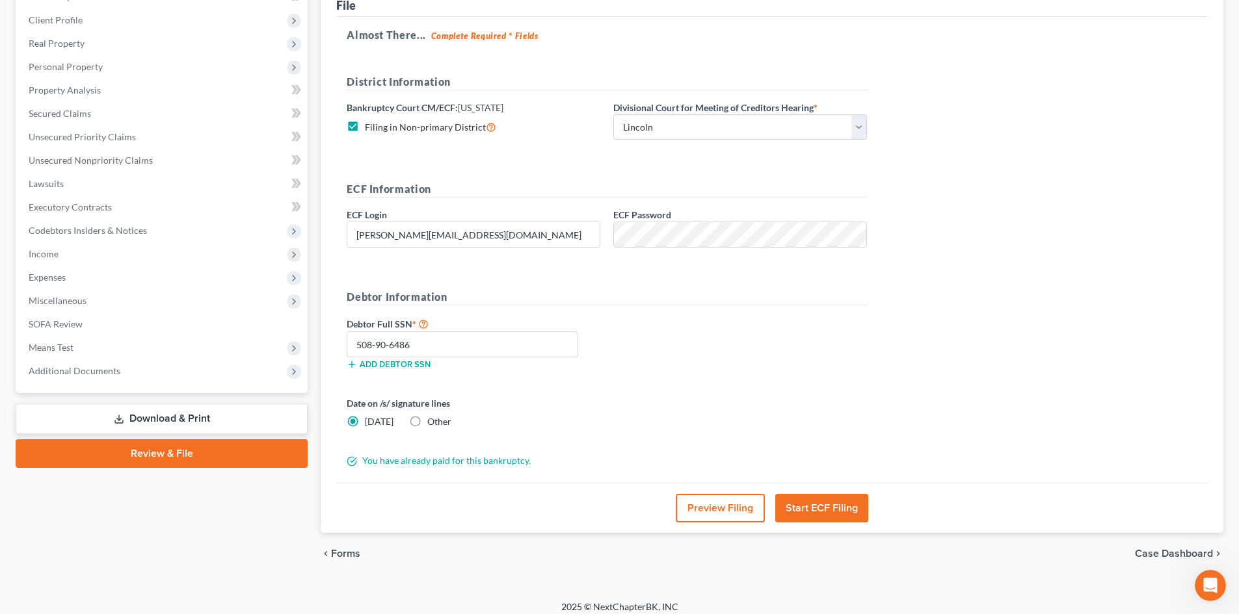
click at [594, 280] on form "District Information Bankruptcy Court CM/ECF: Nebraska Filing in Non-primary Di…" at bounding box center [607, 270] width 520 height 393
click at [804, 501] on button "Start ECF Filing" at bounding box center [821, 508] width 93 height 29
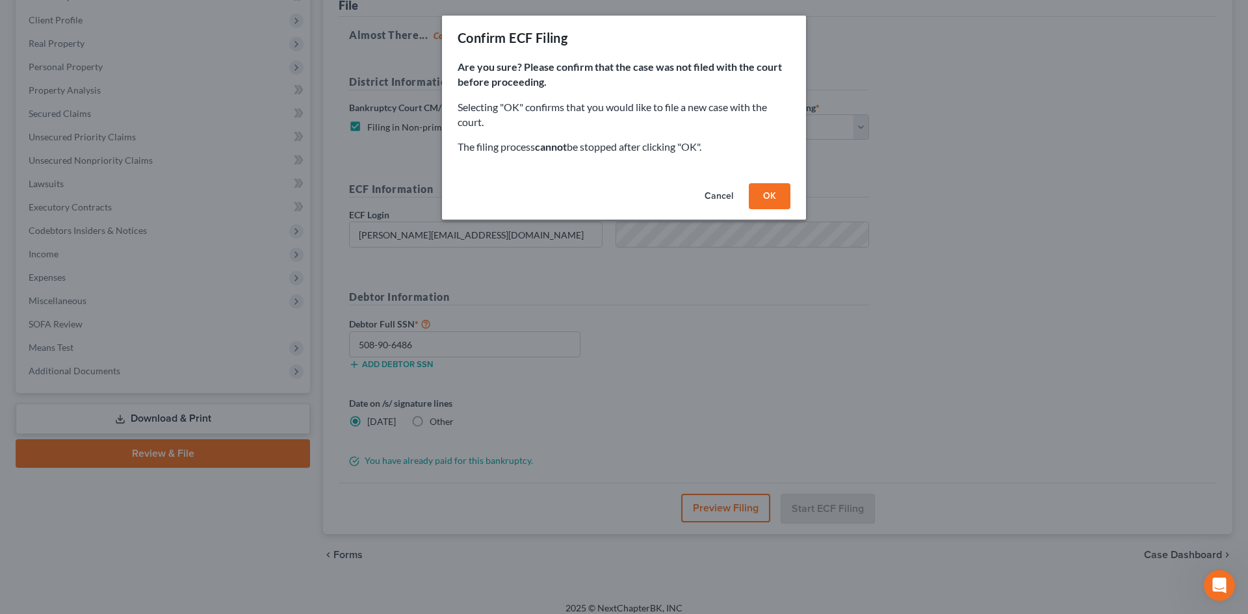
click at [760, 190] on button "OK" at bounding box center [770, 196] width 42 height 26
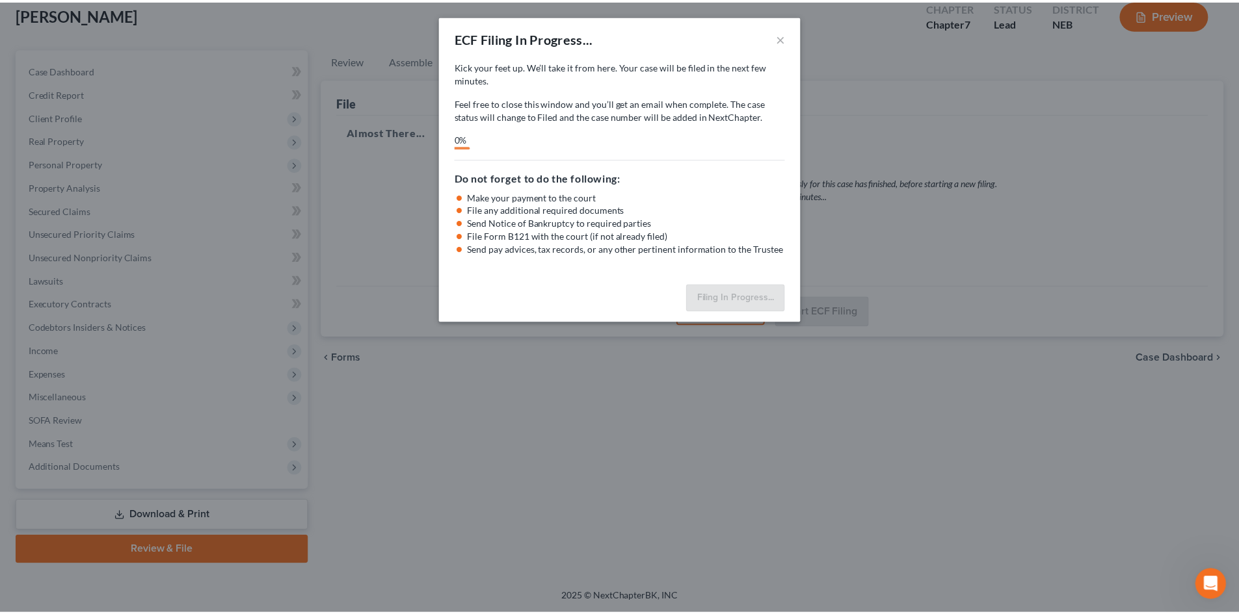
scroll to position [77, 0]
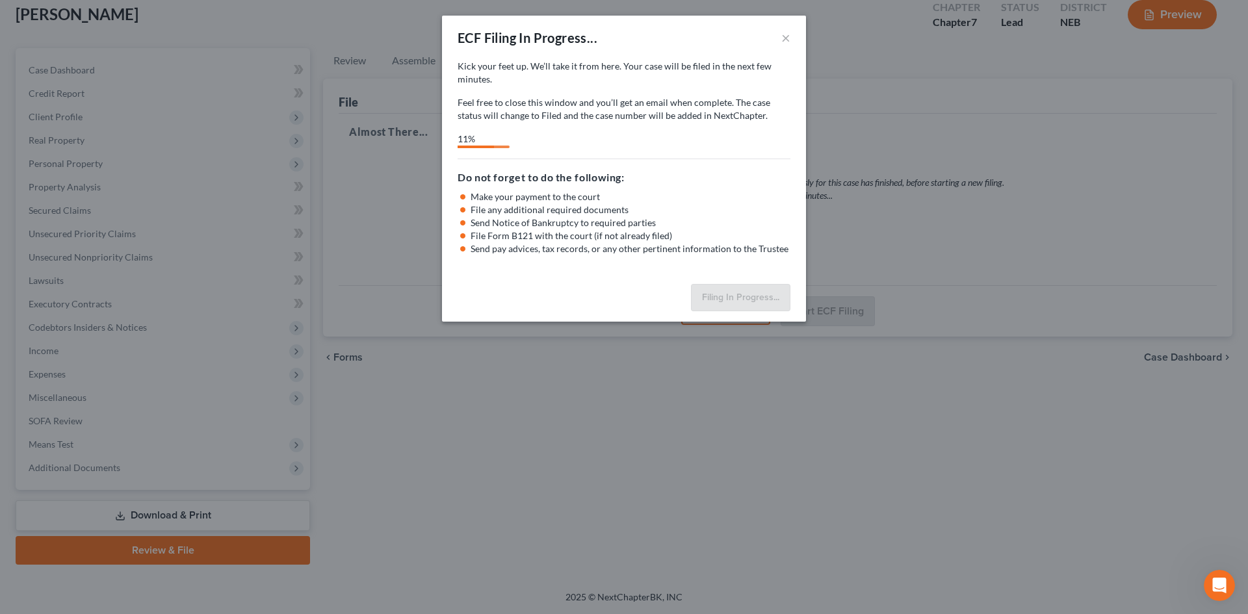
select select "0"
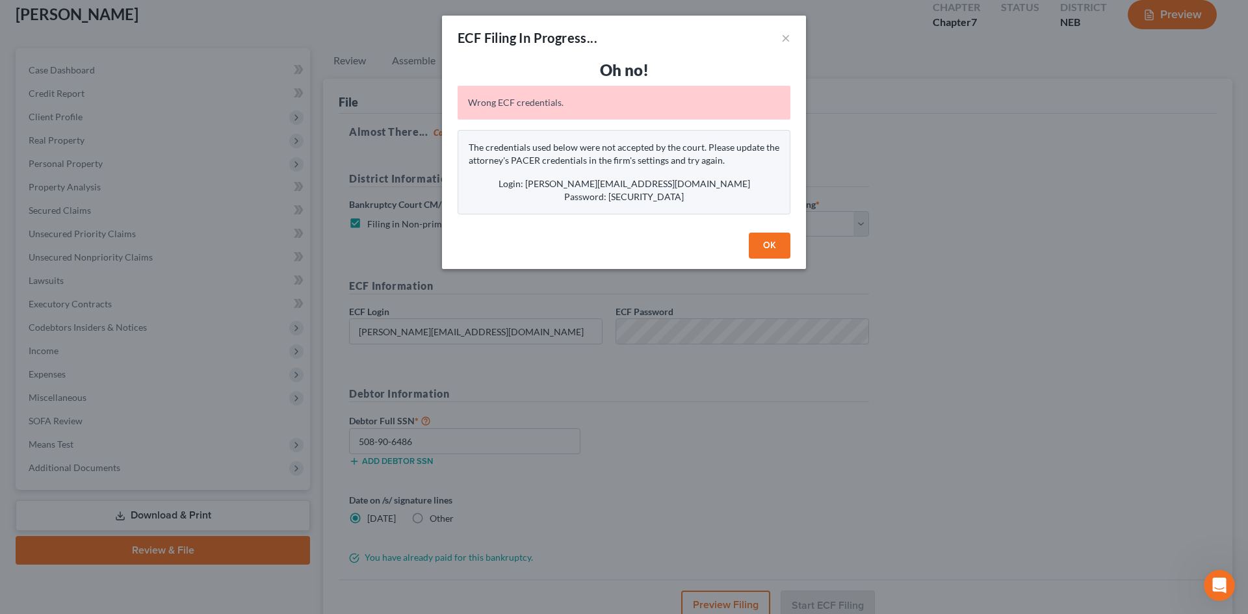
click at [773, 250] on button "OK" at bounding box center [770, 246] width 42 height 26
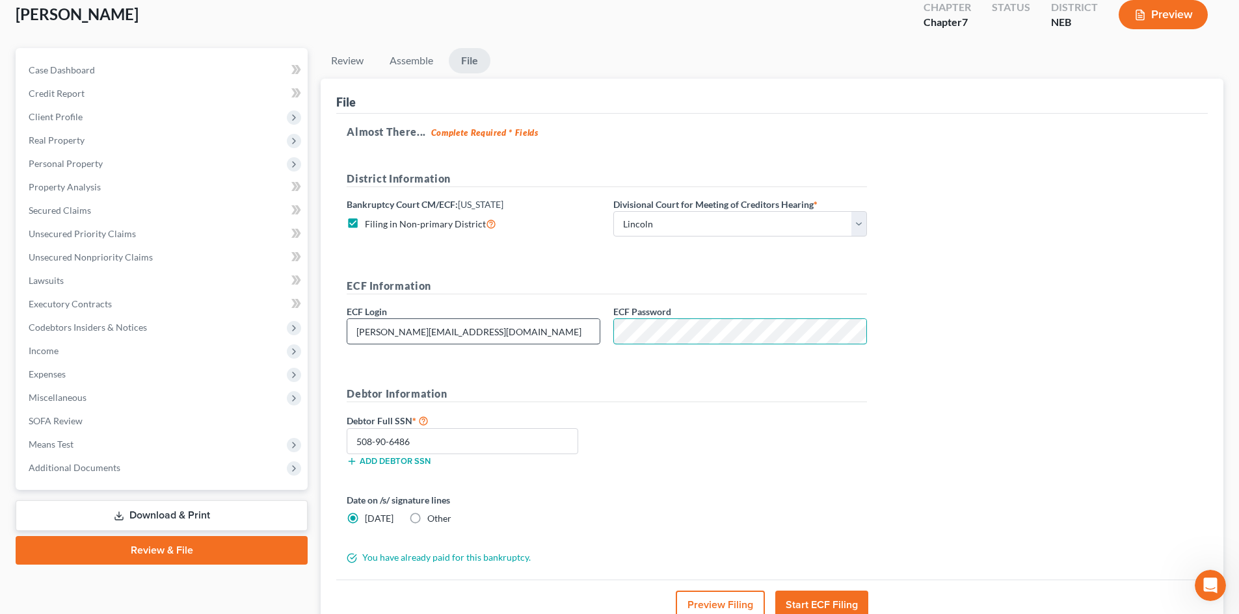
click at [593, 328] on div "ECF Information ECF Login david@thompsonlawpcllo.com ECF Password" at bounding box center [606, 316] width 533 height 77
click at [817, 600] on button "Start ECF Filing" at bounding box center [821, 605] width 93 height 29
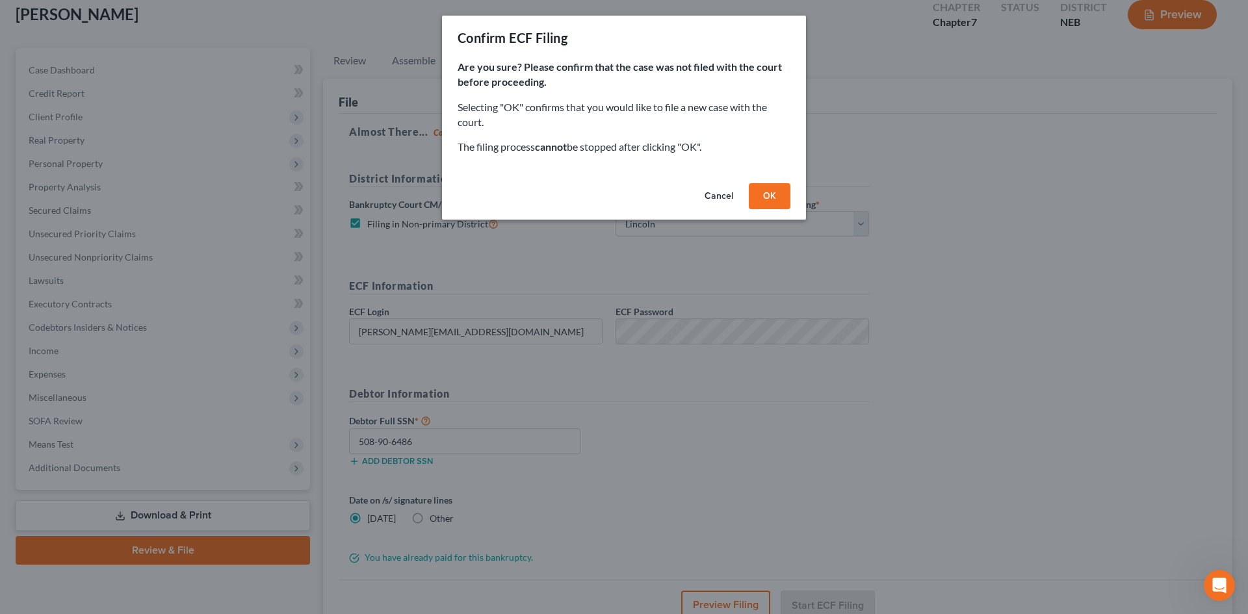
click at [761, 204] on button "OK" at bounding box center [770, 196] width 42 height 26
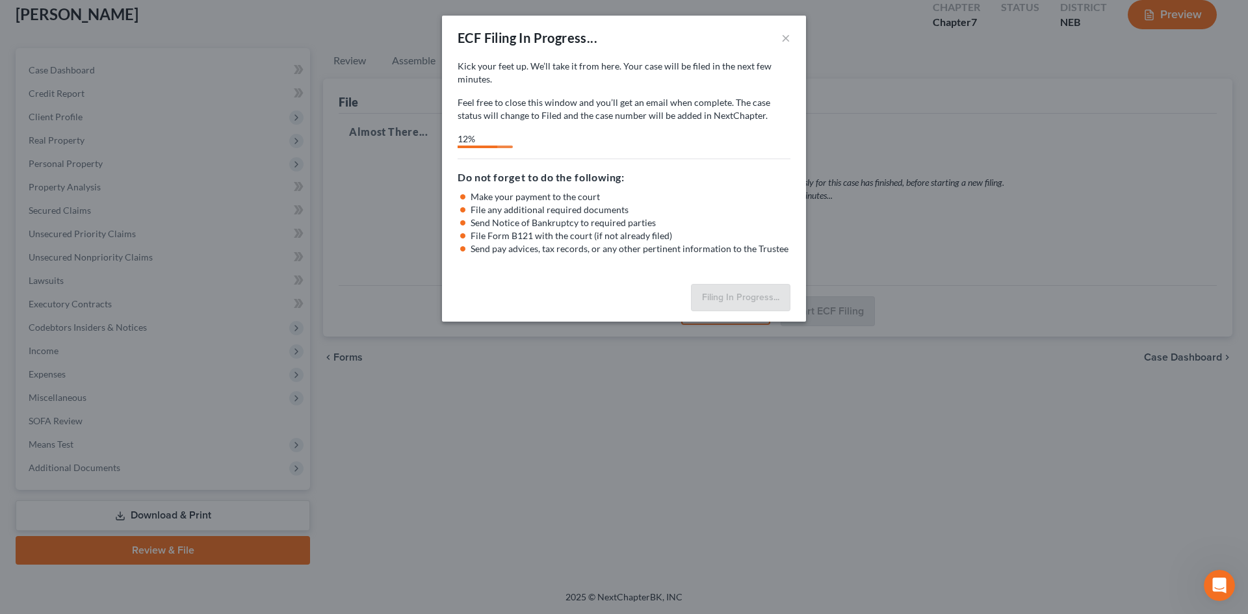
select select "0"
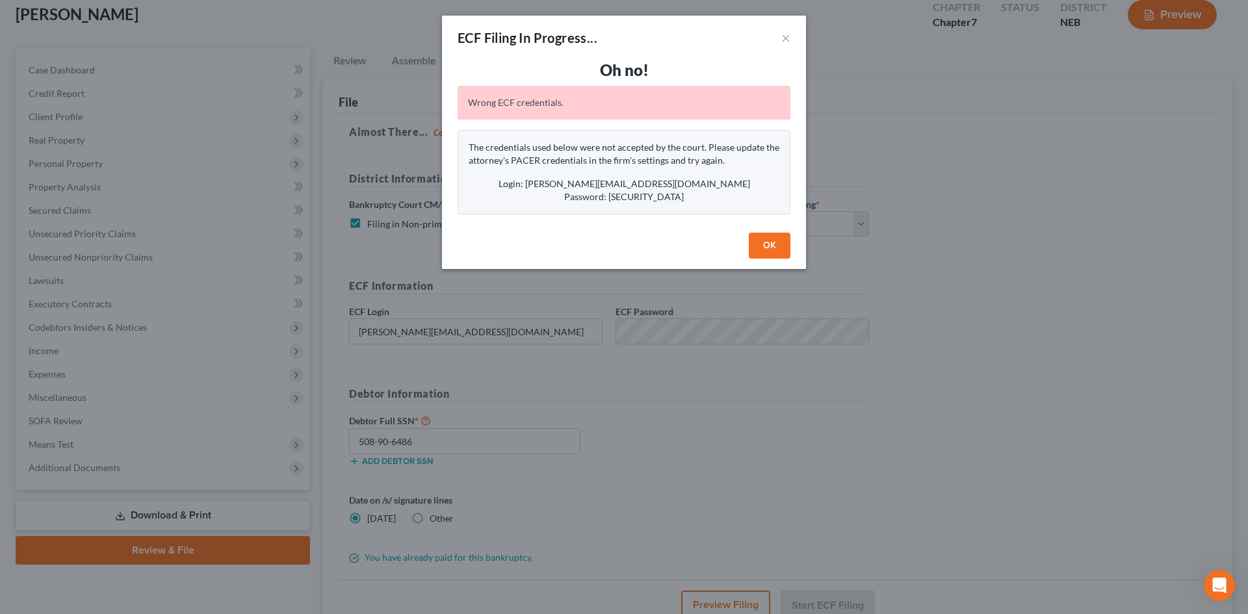
click at [778, 243] on button "OK" at bounding box center [770, 246] width 42 height 26
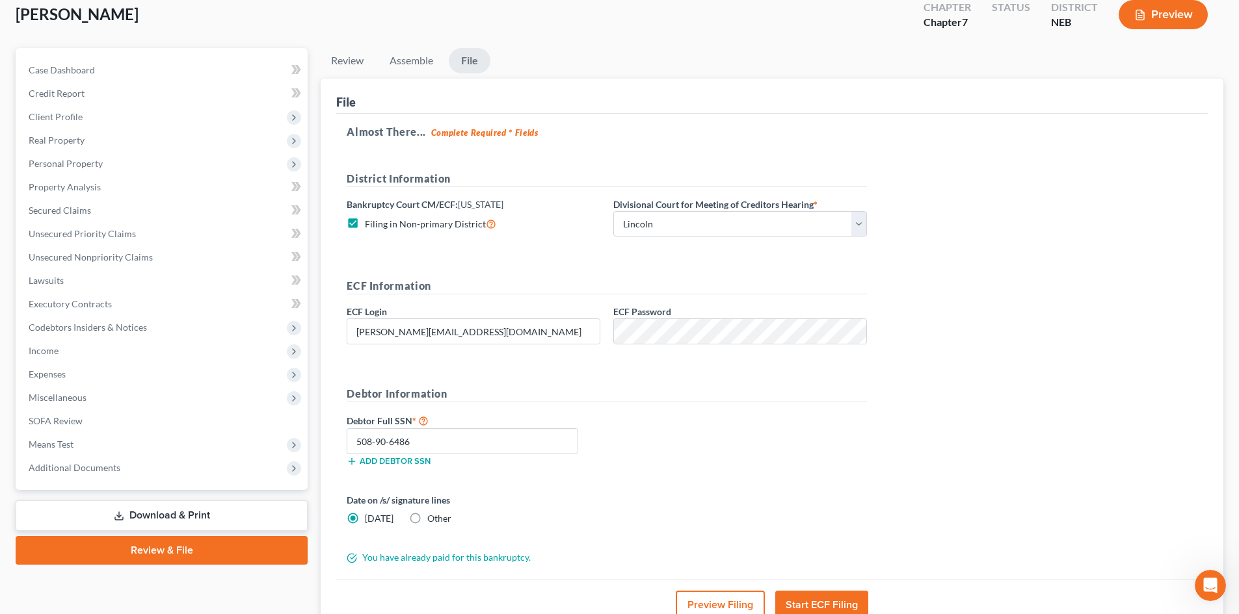
click at [1211, 581] on icon "Open Intercom Messenger" at bounding box center [1210, 585] width 21 height 21
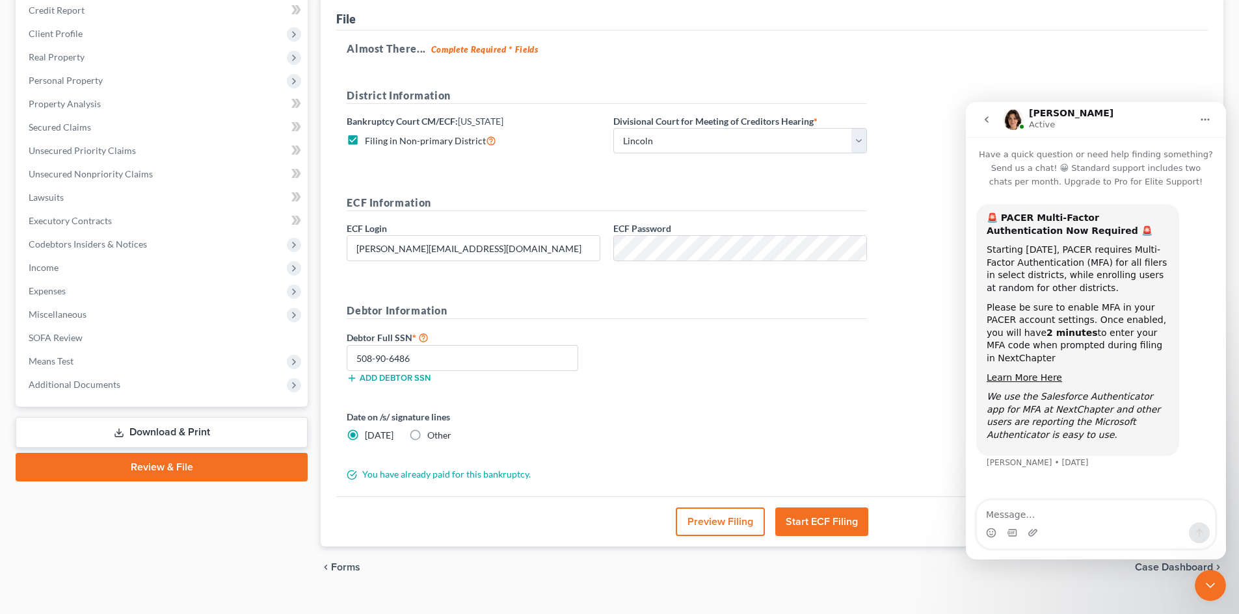
scroll to position [183, 0]
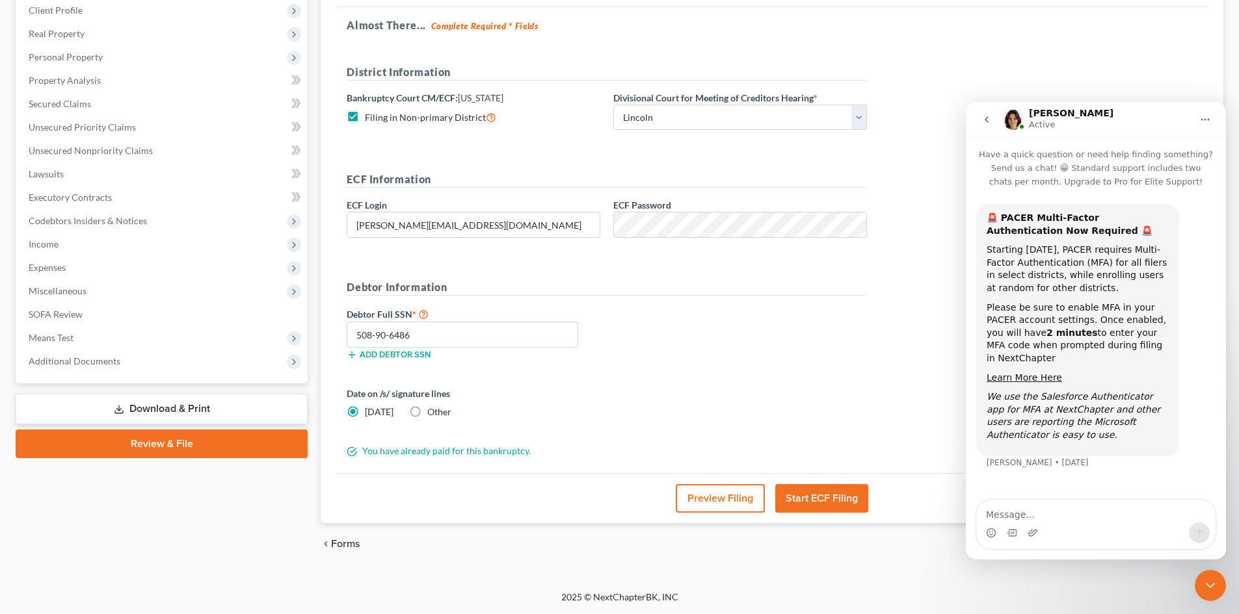
click at [979, 116] on button "go back" at bounding box center [986, 119] width 25 height 25
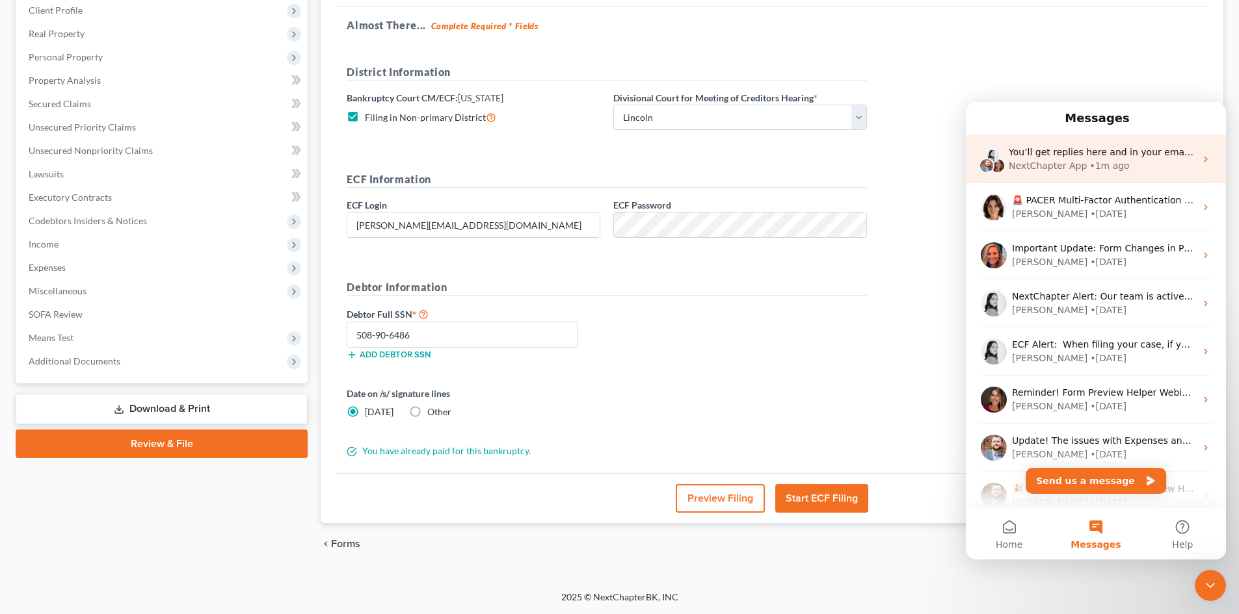
click at [1094, 164] on div "• 1m ago" at bounding box center [1109, 166] width 40 height 14
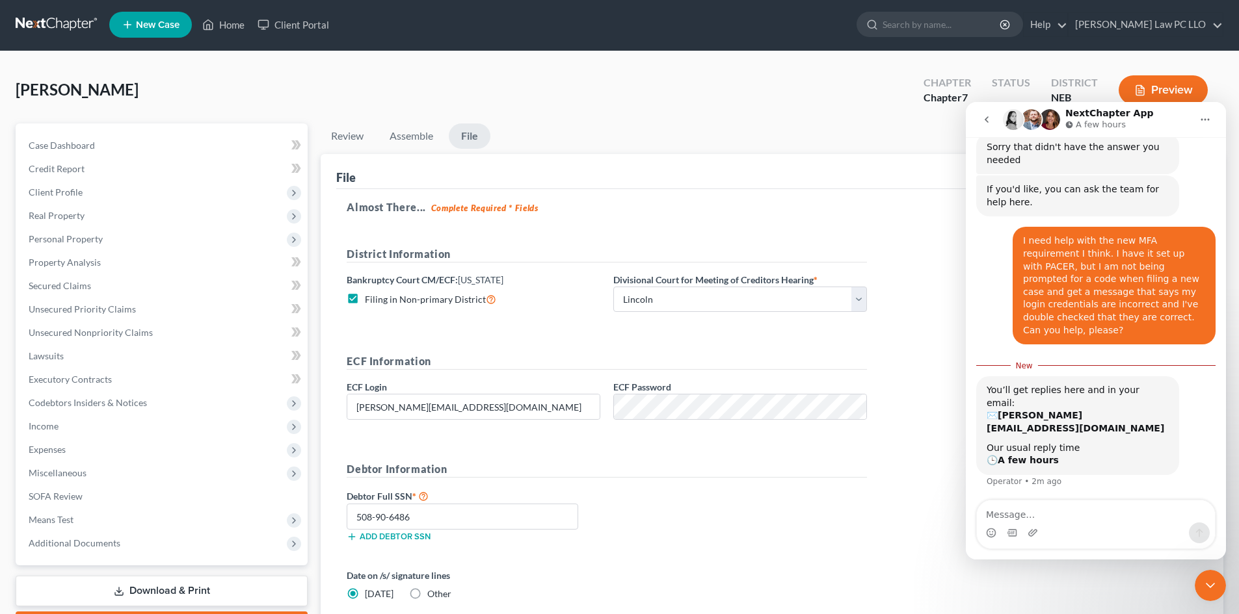
scroll to position [0, 0]
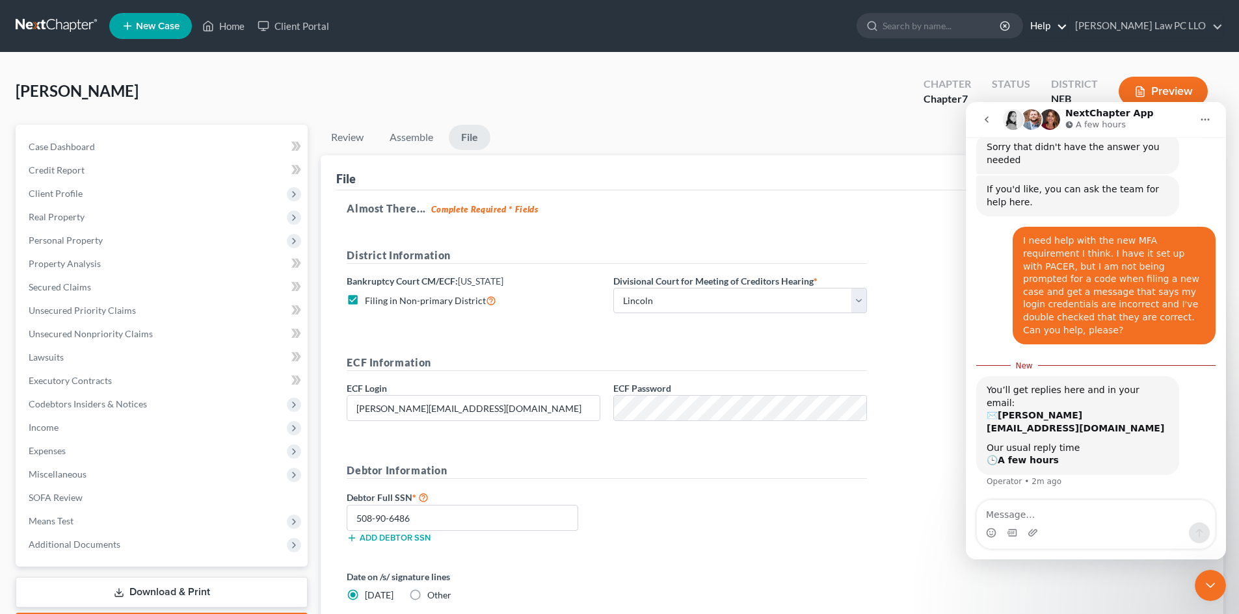
click at [1067, 25] on link "Help" at bounding box center [1045, 25] width 44 height 23
click at [1055, 54] on link "Help Center" at bounding box center [1015, 54] width 103 height 22
click at [1144, 26] on link "Thompson Law PC LLO" at bounding box center [1145, 25] width 154 height 23
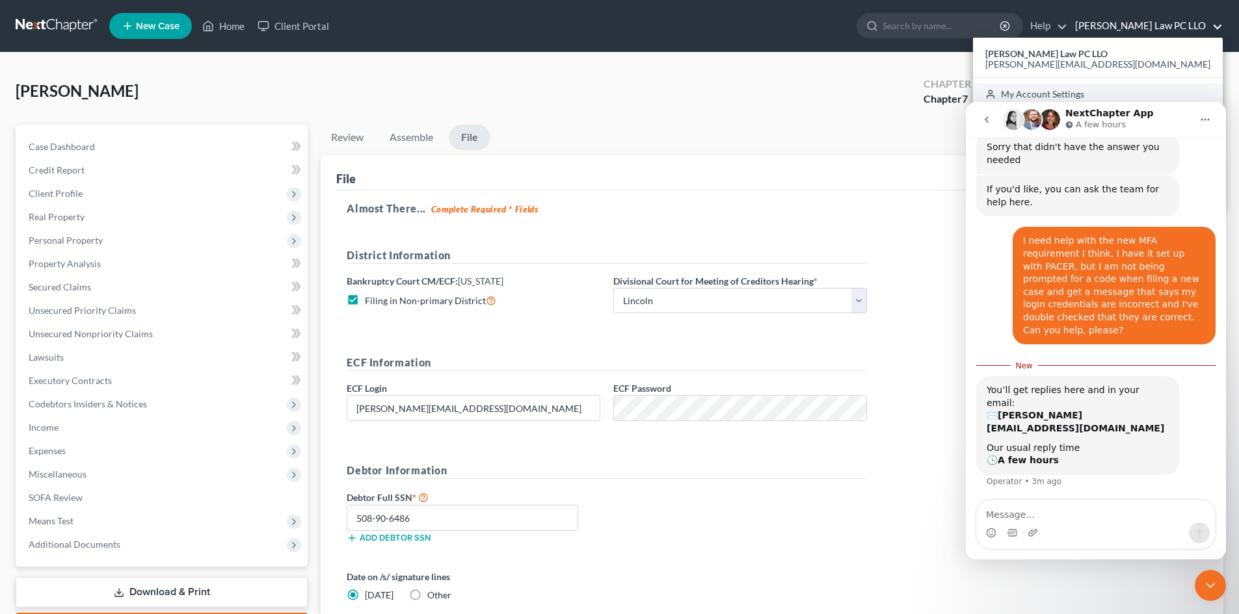
click at [1172, 94] on link "My Account Settings" at bounding box center [1098, 94] width 250 height 22
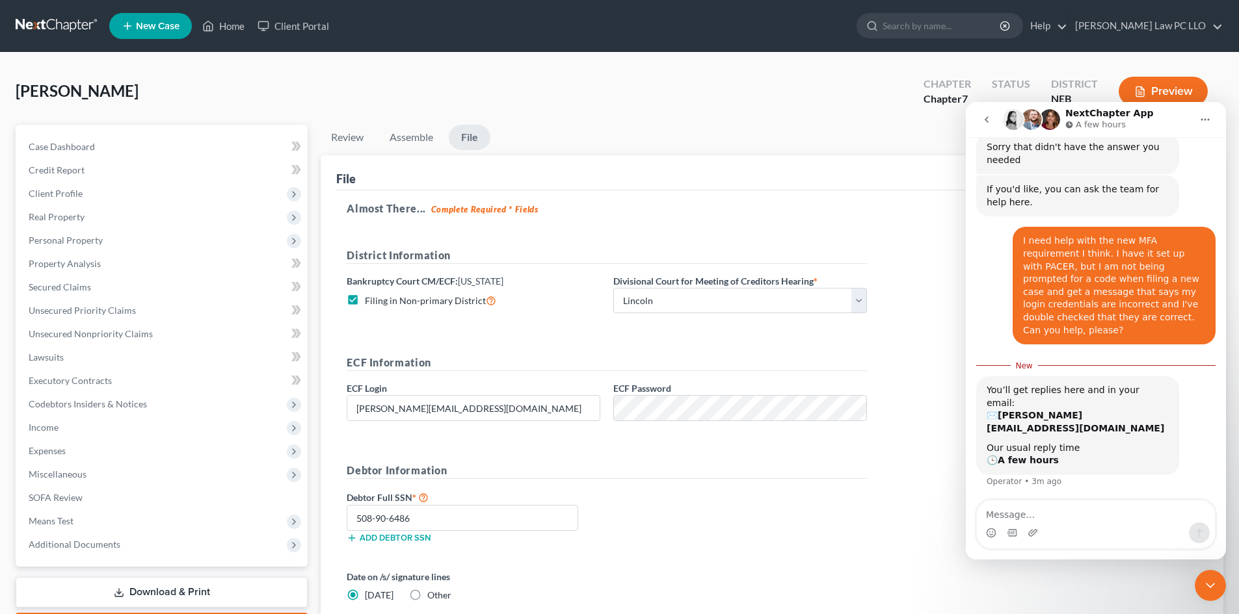
select select "48"
select select "24"
select select "30"
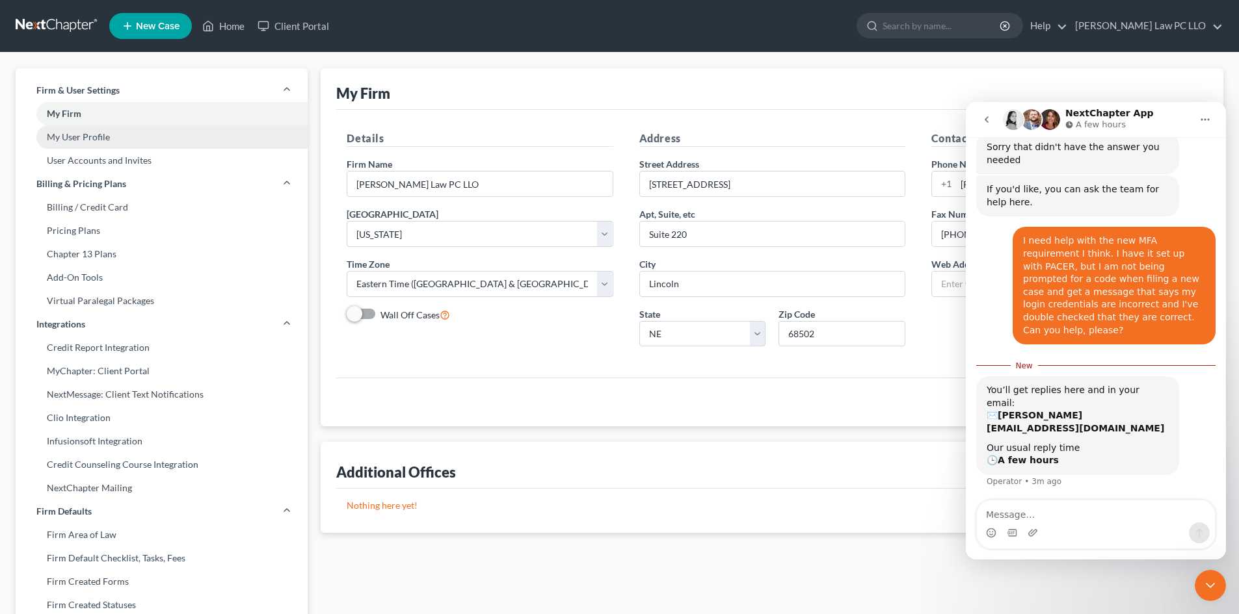
click at [63, 135] on link "My User Profile" at bounding box center [162, 136] width 292 height 23
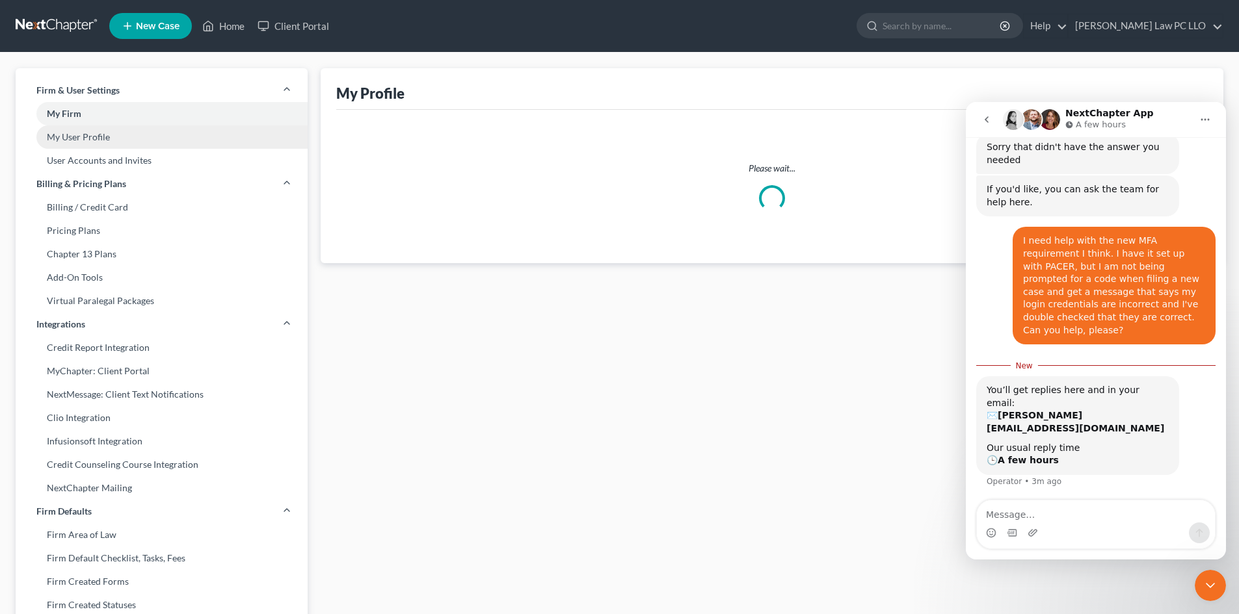
select select "30"
select select "48"
select select "attorney"
select select "0"
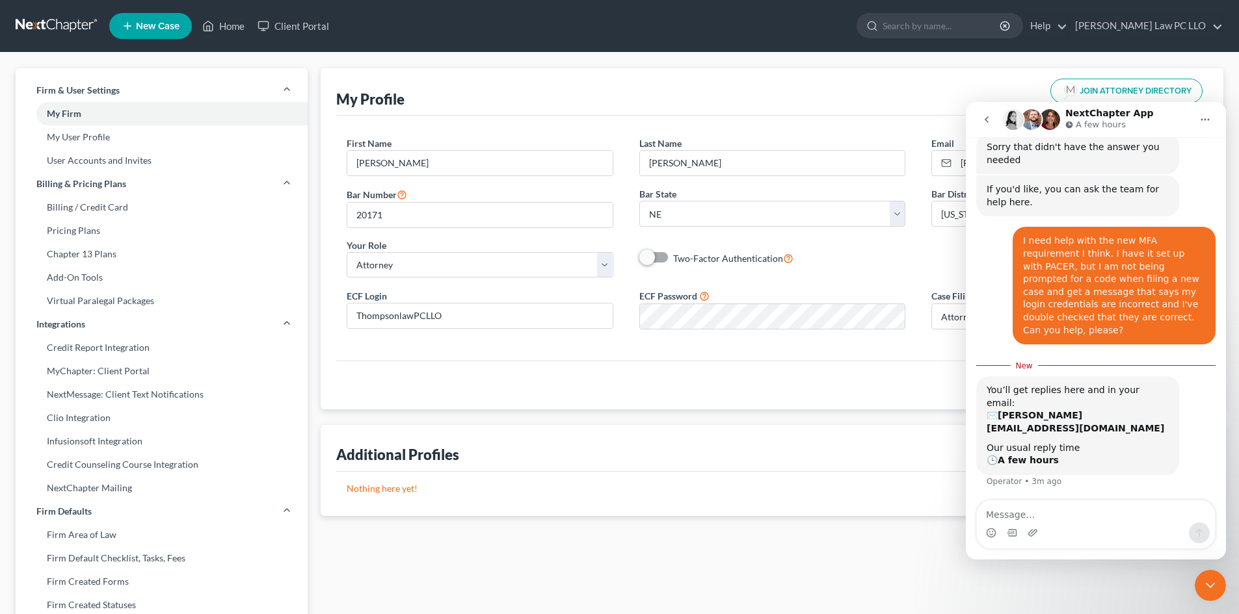
click at [1207, 119] on icon "Home" at bounding box center [1205, 120] width 8 height 2
click at [1210, 577] on div "Close Intercom Messenger" at bounding box center [1209, 585] width 31 height 31
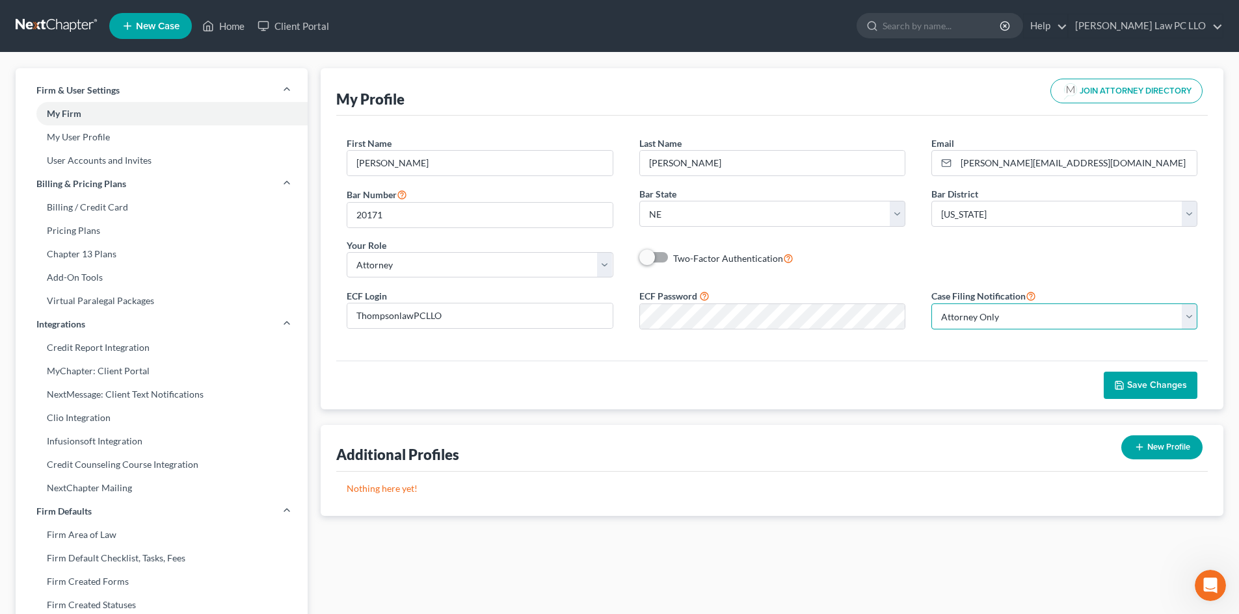
click at [981, 309] on select "Select Attorney Only Attorney And Other Other Only" at bounding box center [1064, 317] width 266 height 26
click at [663, 257] on span at bounding box center [654, 258] width 31 height 16
click at [656, 258] on span at bounding box center [654, 258] width 31 height 16
drag, startPoint x: 648, startPoint y: 258, endPoint x: 682, endPoint y: 258, distance: 33.8
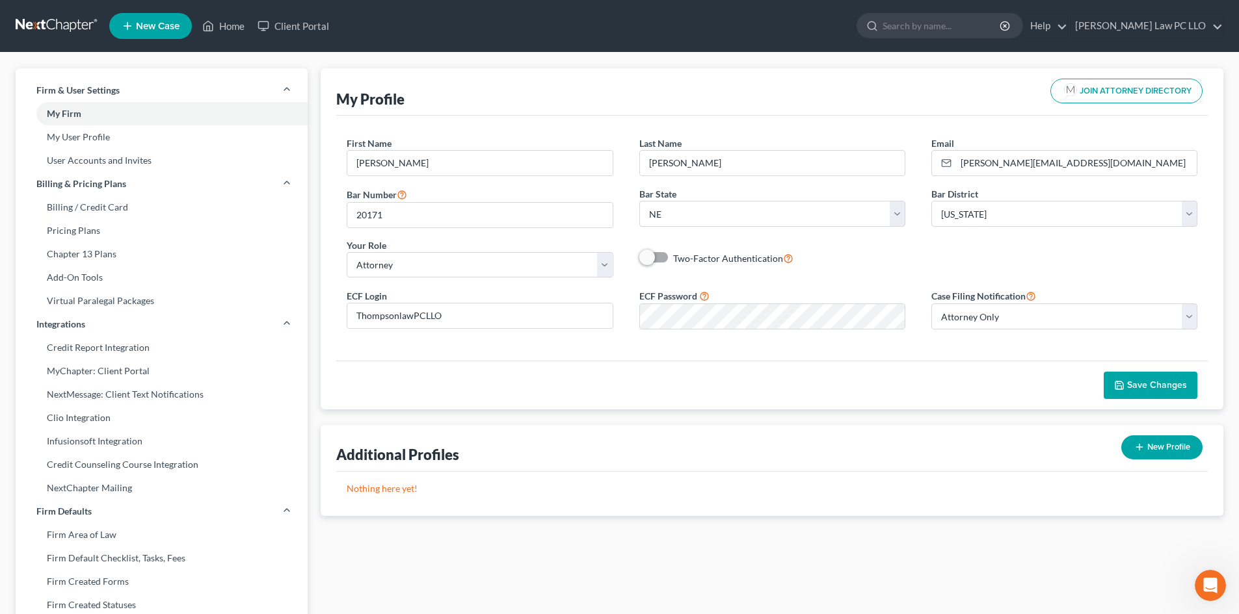
click at [682, 258] on label "Two-Factor Authentication" at bounding box center [733, 258] width 120 height 15
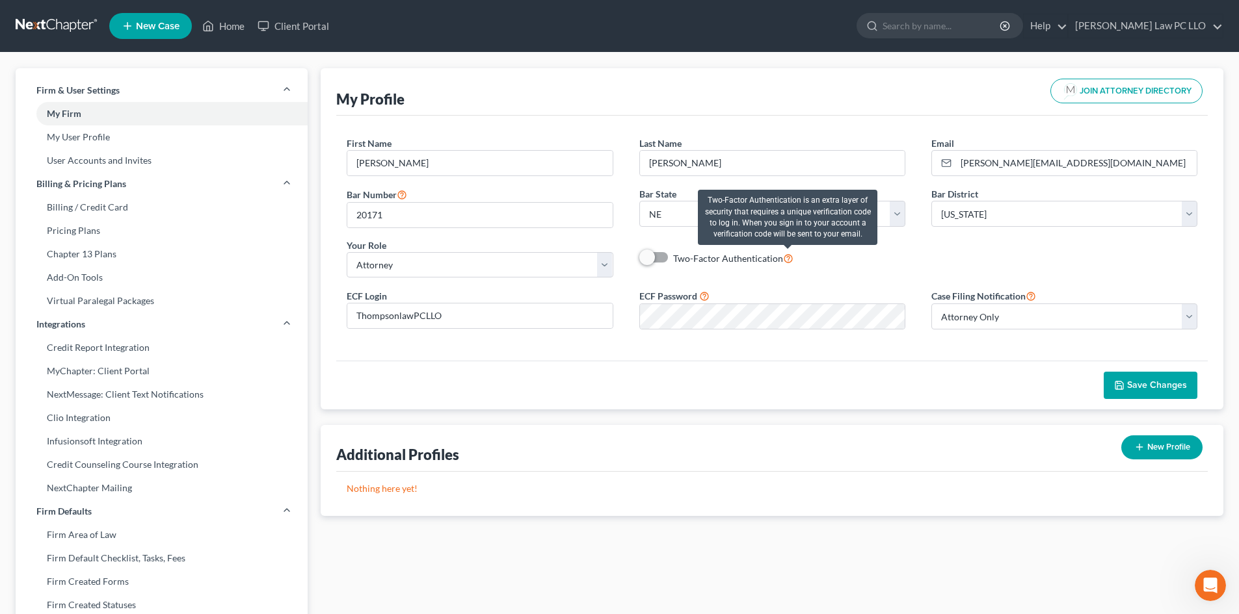
click at [788, 258] on icon at bounding box center [788, 258] width 10 height 12
click at [687, 258] on input "Two-Factor Authentication" at bounding box center [682, 255] width 8 height 8
checkbox input "true"
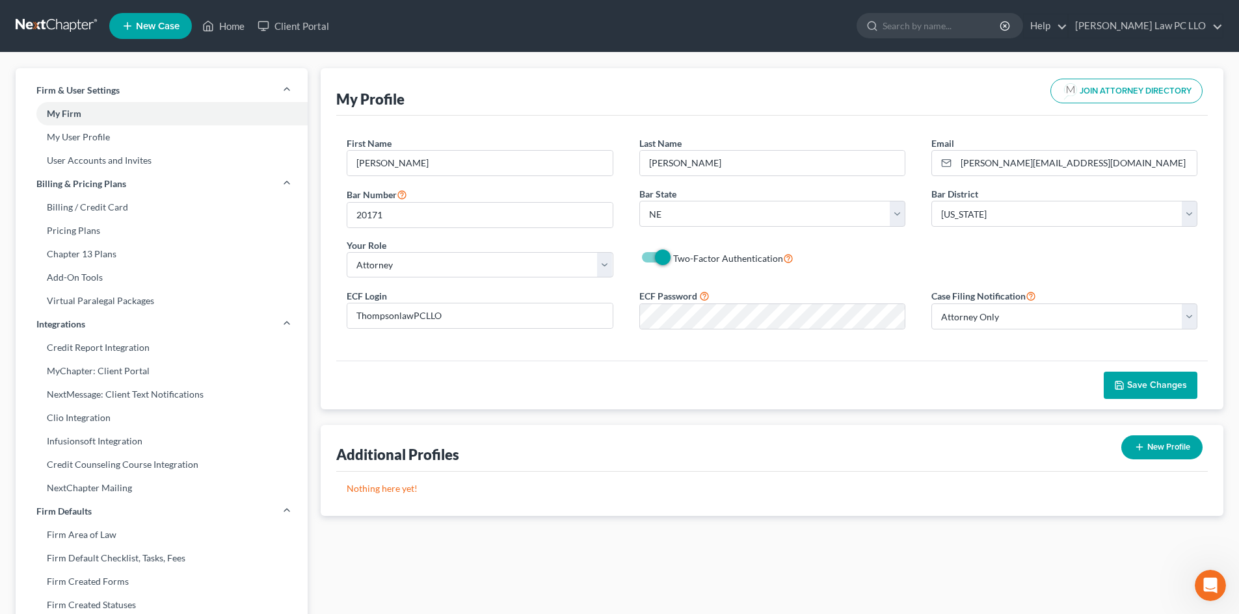
click at [1145, 384] on span "Save Changes" at bounding box center [1157, 385] width 60 height 11
click at [217, 34] on link "Home" at bounding box center [223, 25] width 55 height 23
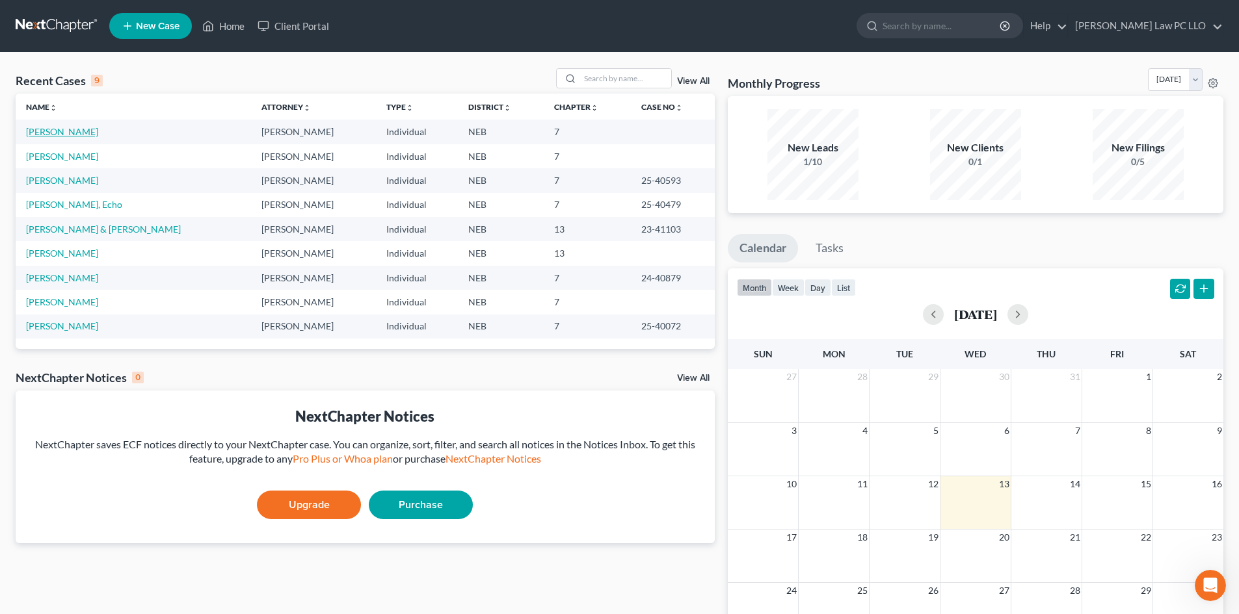
click at [73, 131] on link "Carlson, Gregory" at bounding box center [62, 131] width 72 height 11
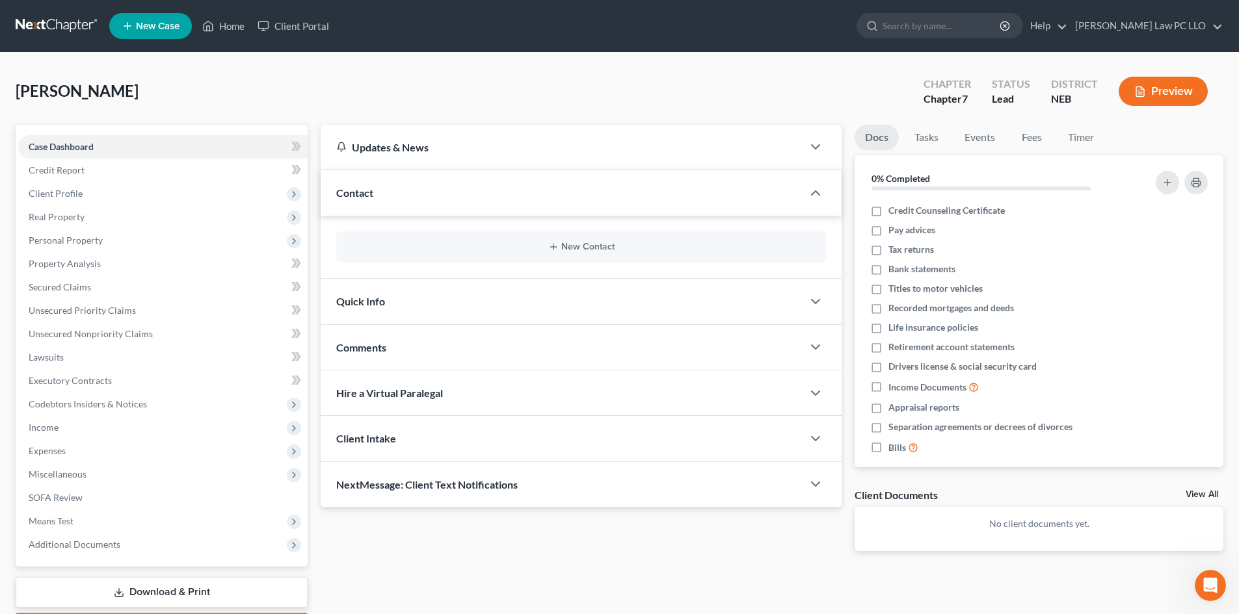
scroll to position [77, 0]
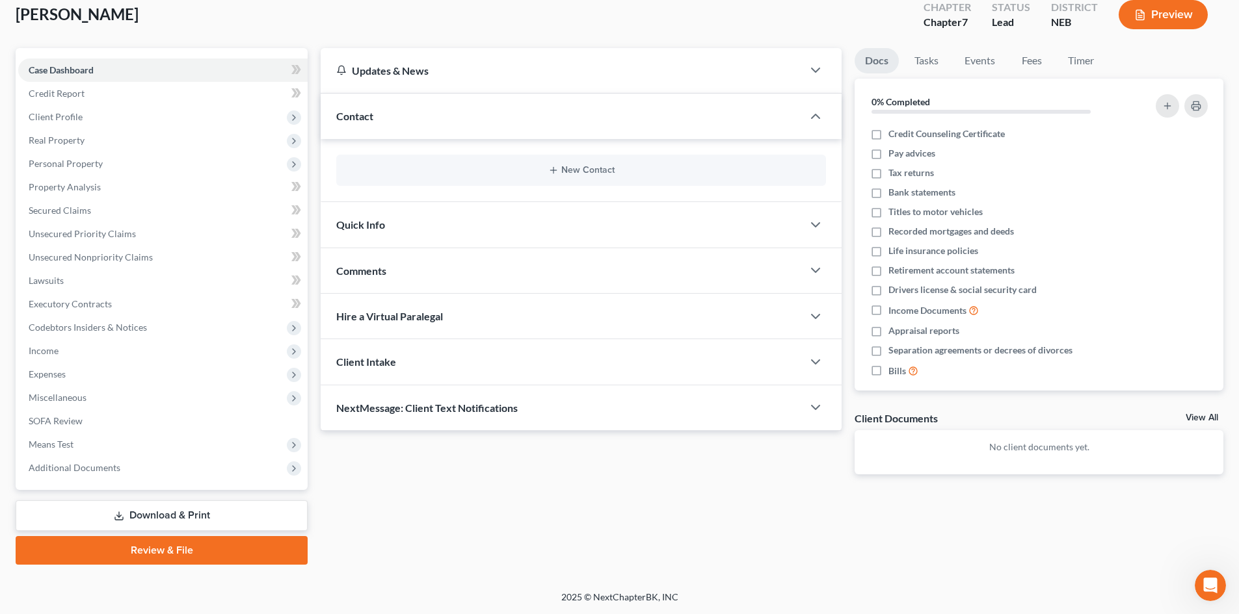
click at [161, 564] on link "Review & File" at bounding box center [162, 550] width 292 height 29
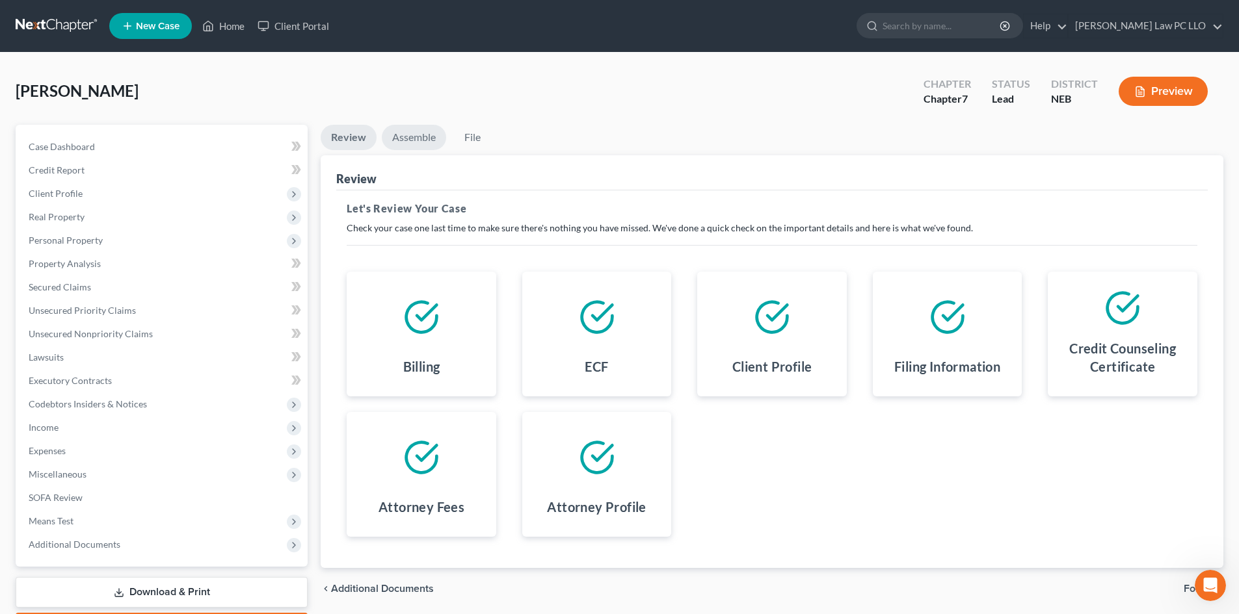
click at [428, 137] on link "Assemble" at bounding box center [414, 137] width 64 height 25
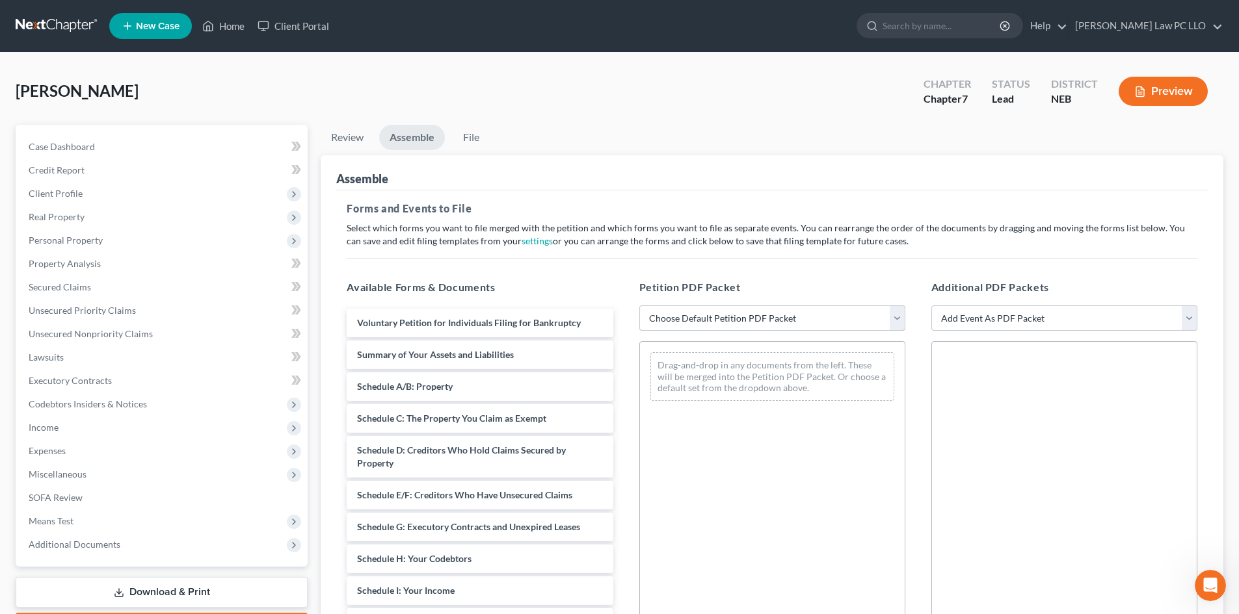
click at [682, 319] on select "Choose Default Petition PDF Packet Complete Bankruptcy Petition (all forms and …" at bounding box center [772, 319] width 266 height 26
select select "0"
click at [639, 306] on select "Choose Default Petition PDF Packet Complete Bankruptcy Petition (all forms and …" at bounding box center [772, 319] width 266 height 26
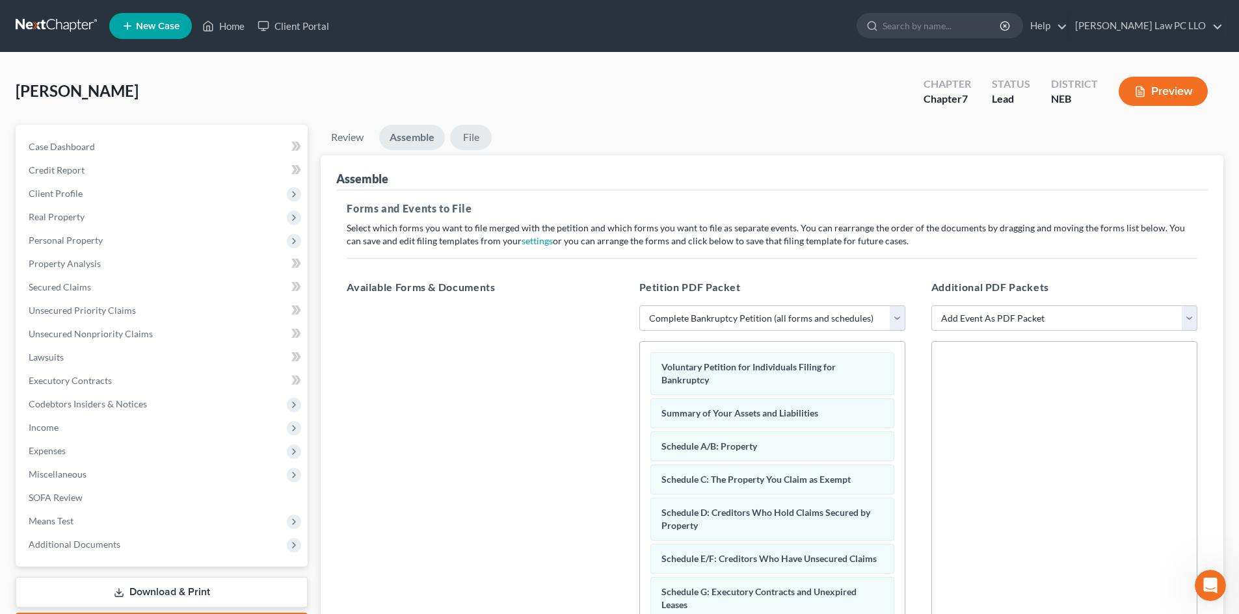
click at [475, 144] on link "File" at bounding box center [471, 137] width 42 height 25
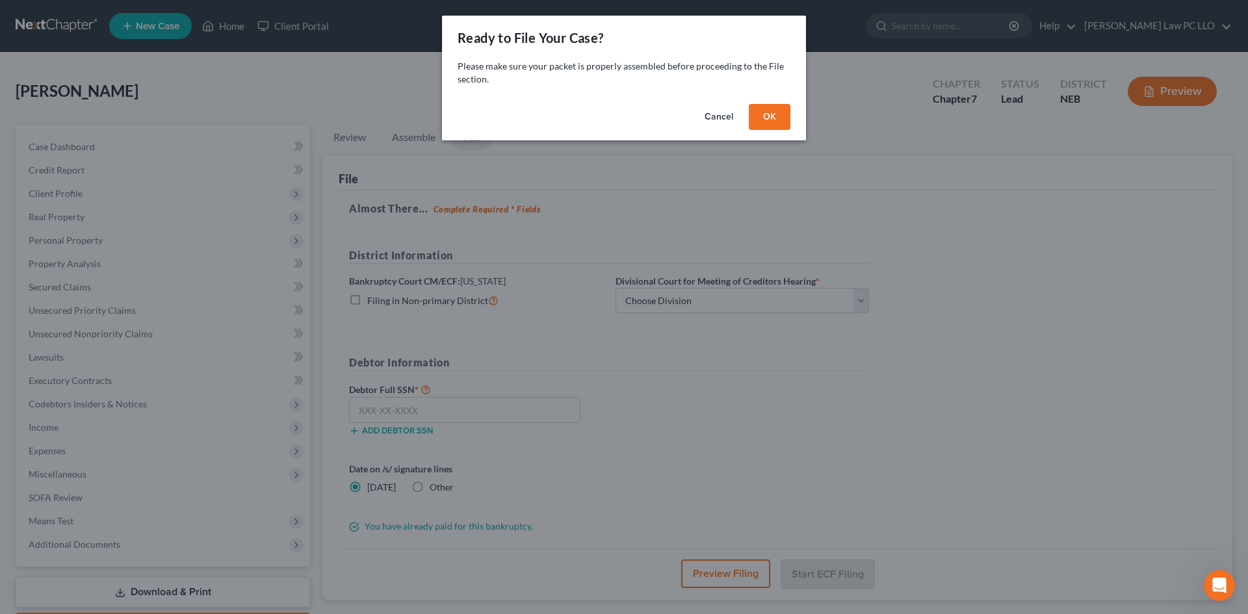
click at [770, 118] on button "OK" at bounding box center [770, 117] width 42 height 26
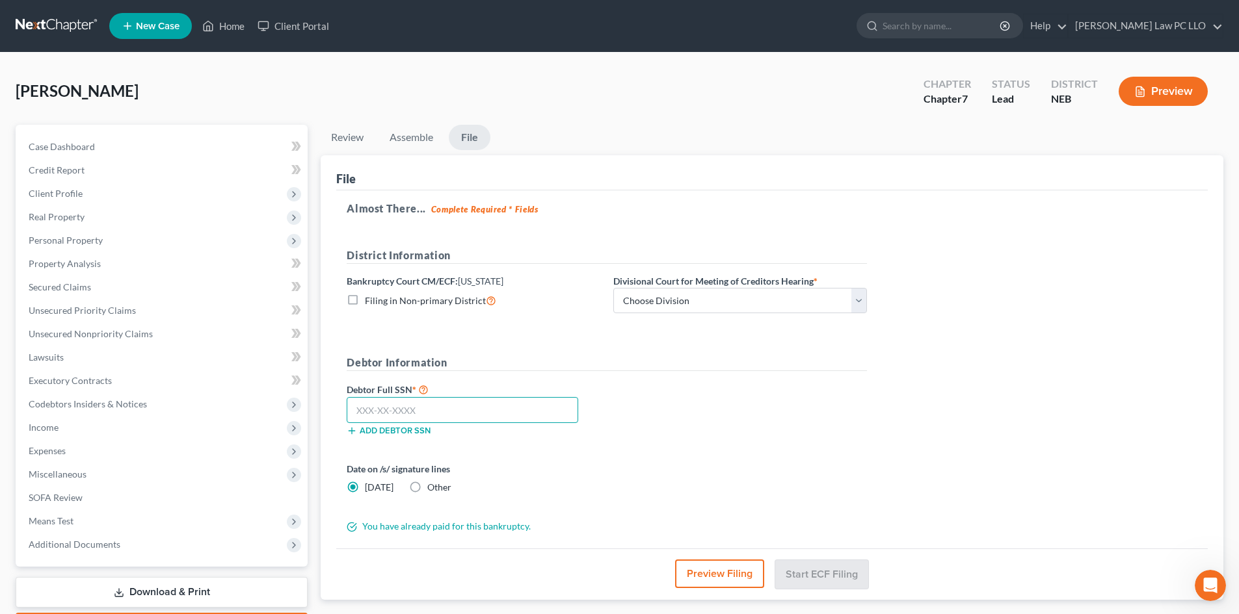
click at [406, 410] on input "text" at bounding box center [462, 410] width 231 height 26
type input "508-90-6486"
click at [365, 297] on label "Filing in Non-primary District" at bounding box center [430, 300] width 131 height 15
click at [370, 297] on input "Filing in Non-primary District" at bounding box center [374, 297] width 8 height 8
checkbox input "true"
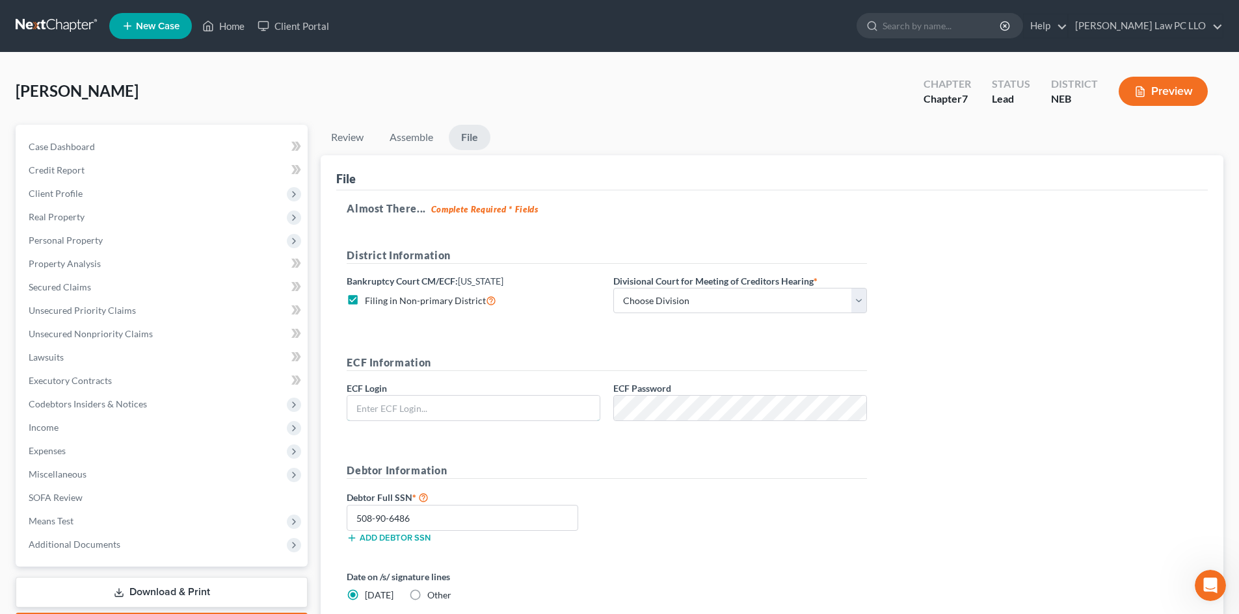
type input "david@thompsonlawpcllo.com"
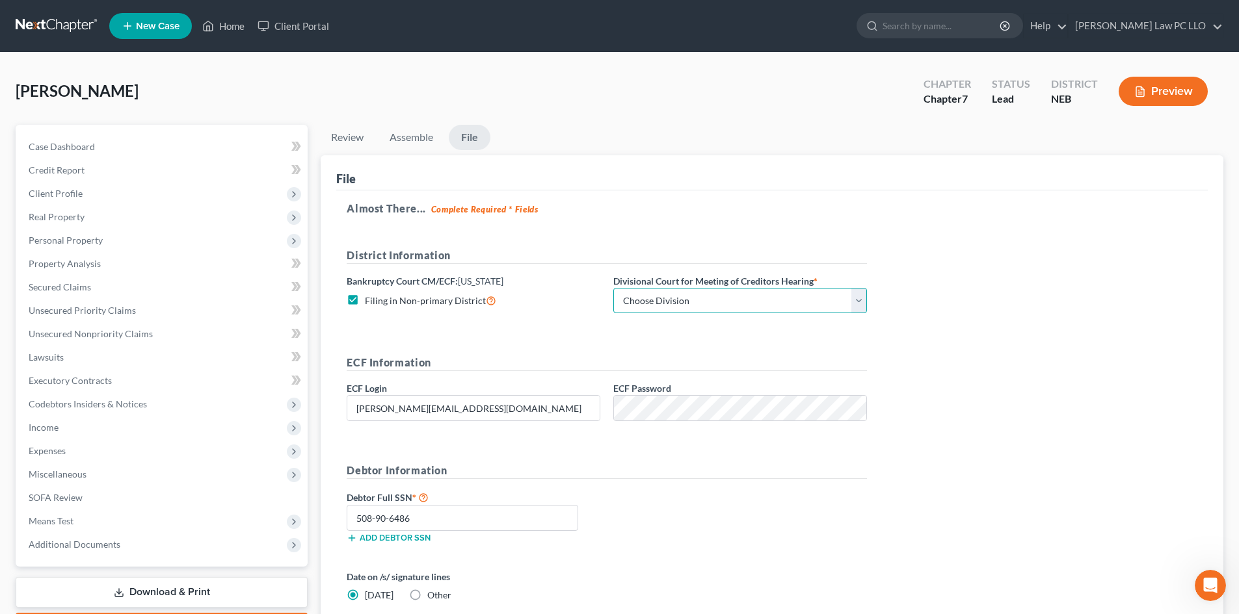
click at [667, 304] on select "Choose Division Lincoln Omaha" at bounding box center [740, 301] width 254 height 26
select select "0"
click at [613, 288] on select "Choose Division Lincoln Omaha" at bounding box center [740, 301] width 254 height 26
click at [731, 358] on h5 "ECF Information" at bounding box center [607, 363] width 520 height 16
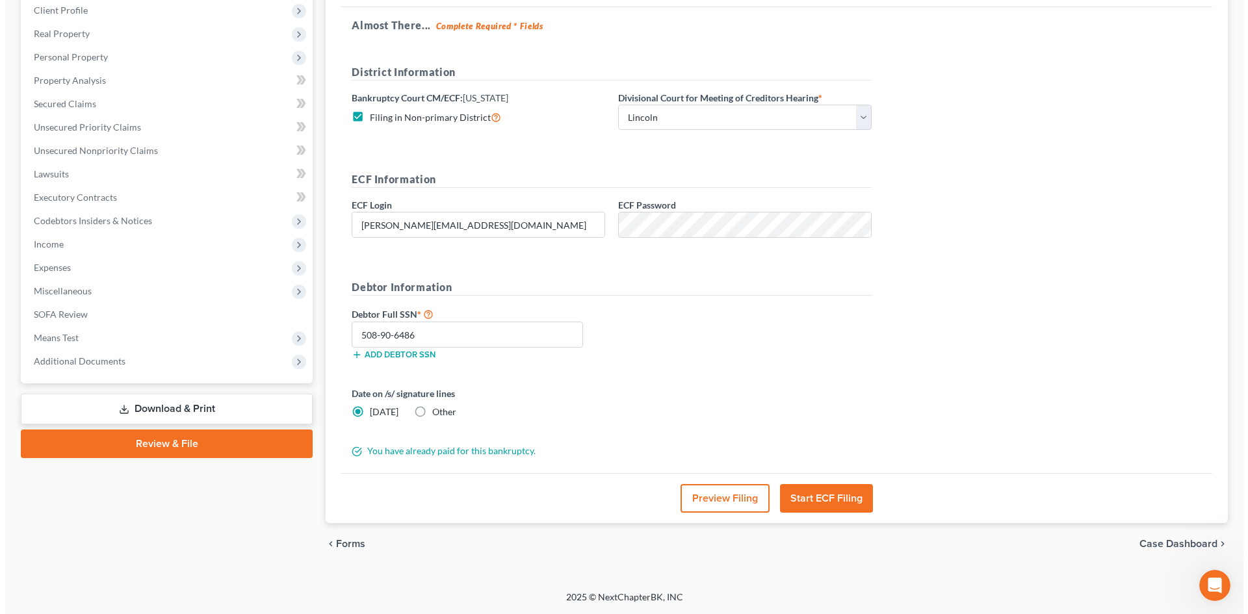
scroll to position [207, 0]
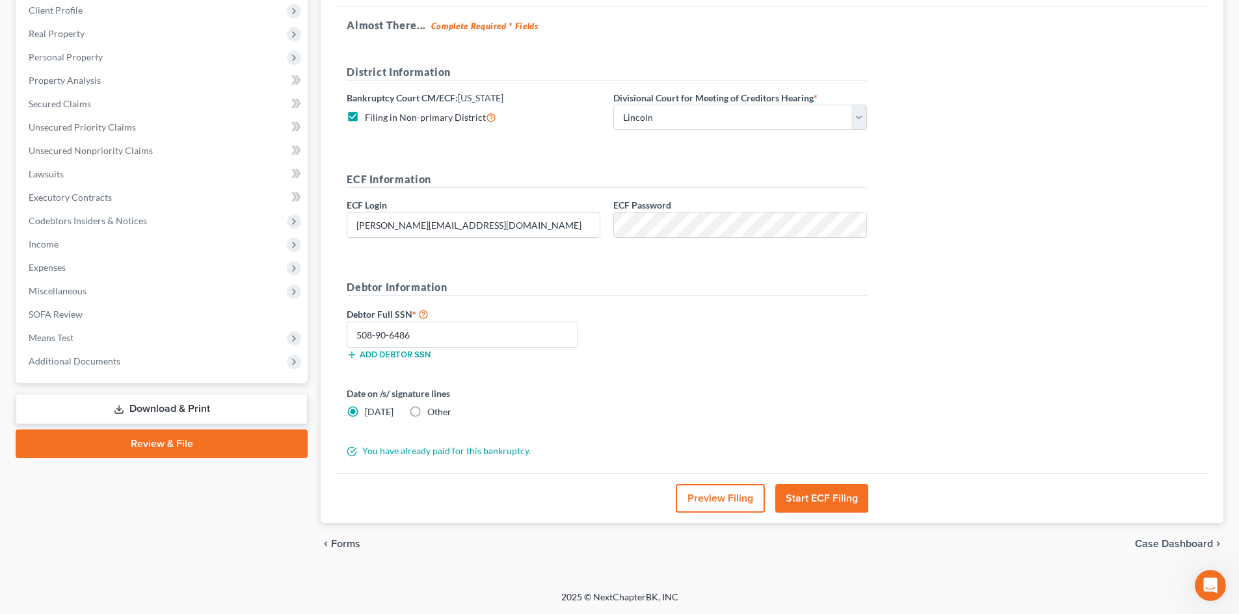
click at [822, 497] on button "Start ECF Filing" at bounding box center [821, 498] width 93 height 29
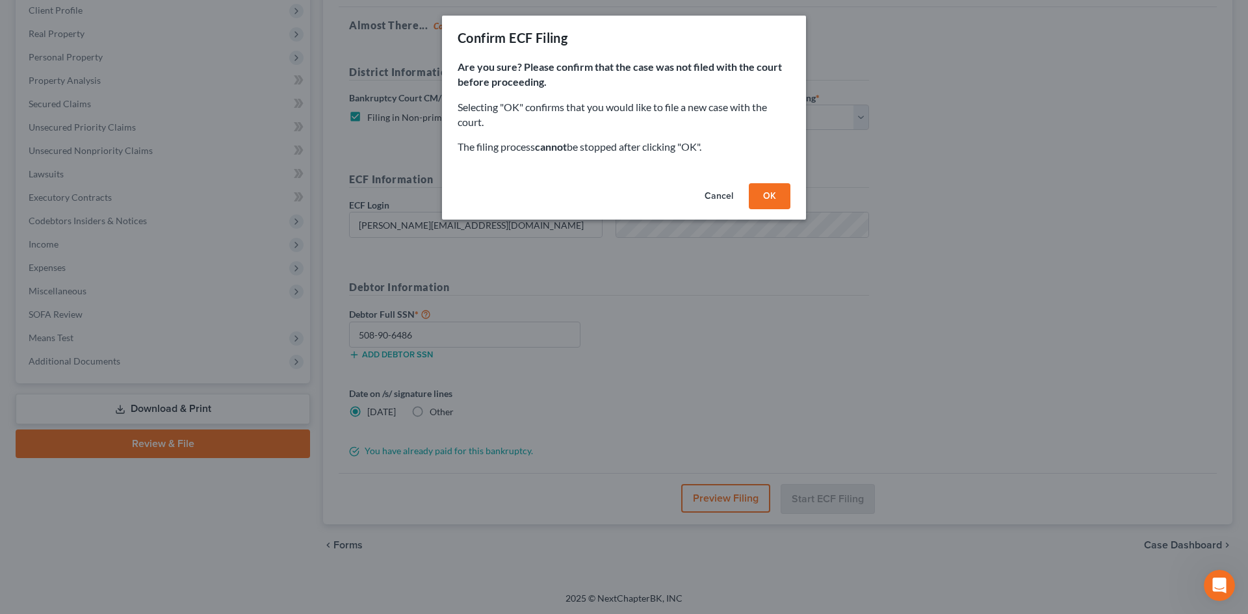
click at [767, 204] on button "OK" at bounding box center [770, 196] width 42 height 26
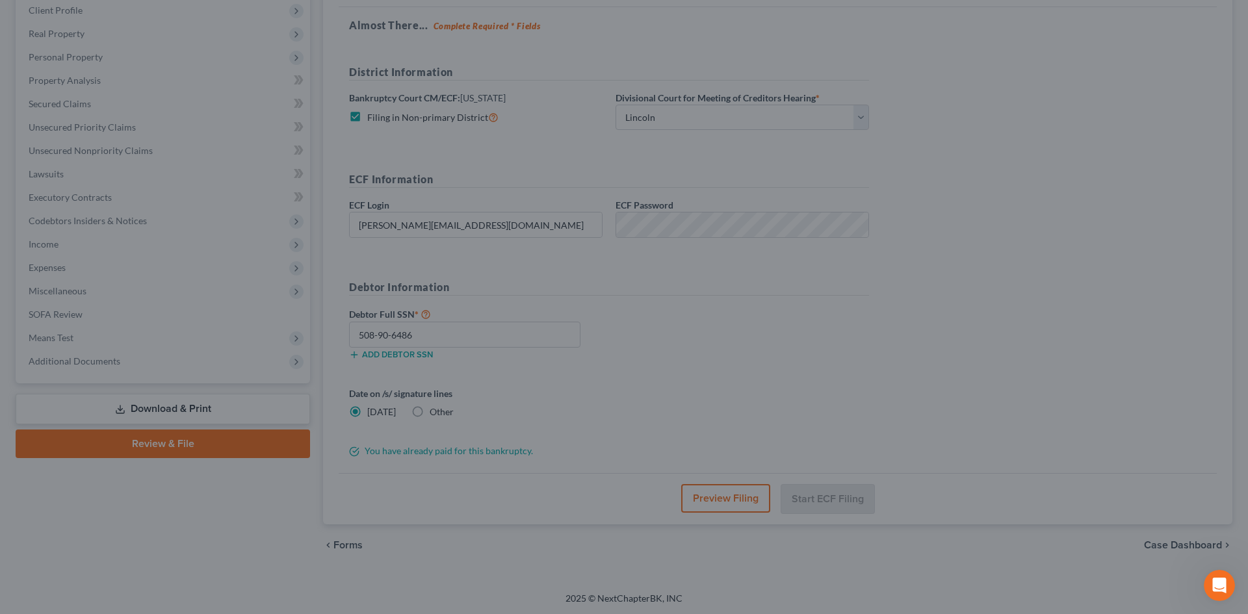
scroll to position [77, 0]
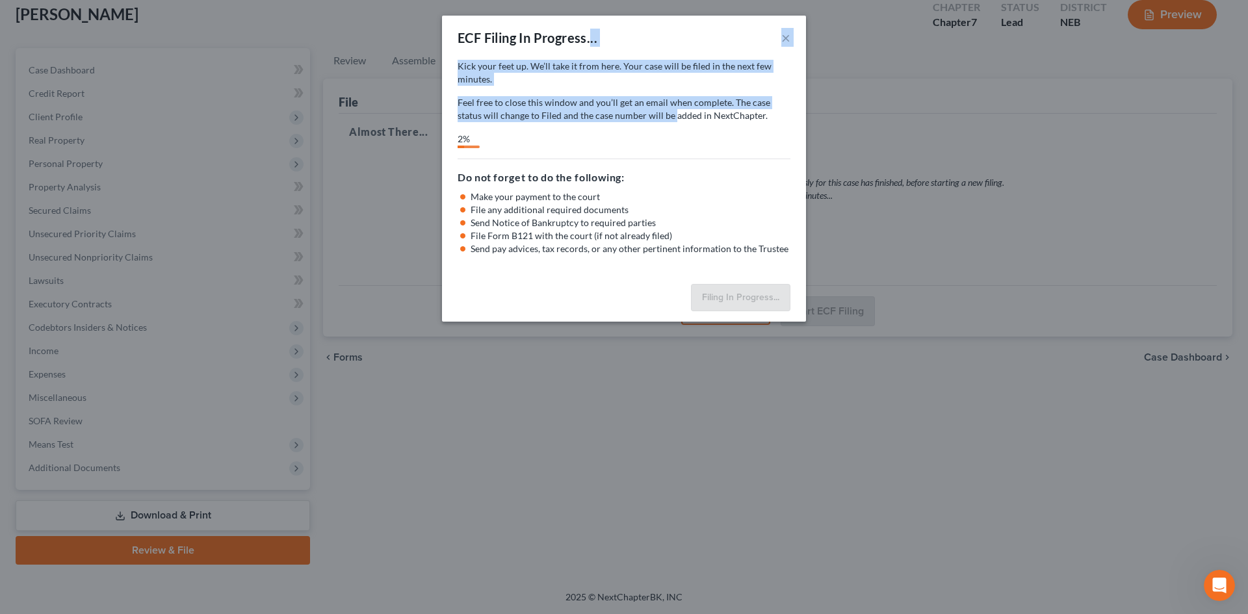
drag, startPoint x: 614, startPoint y: 40, endPoint x: 646, endPoint y: 118, distance: 84.5
click at [648, 118] on div "ECF Filing In Progress... × Kick your feet up. We’ll take it from here. Your ca…" at bounding box center [624, 169] width 364 height 306
click at [611, 85] on p "Kick your feet up. We’ll take it from here. Your case will be filed in the next…" at bounding box center [624, 73] width 333 height 26
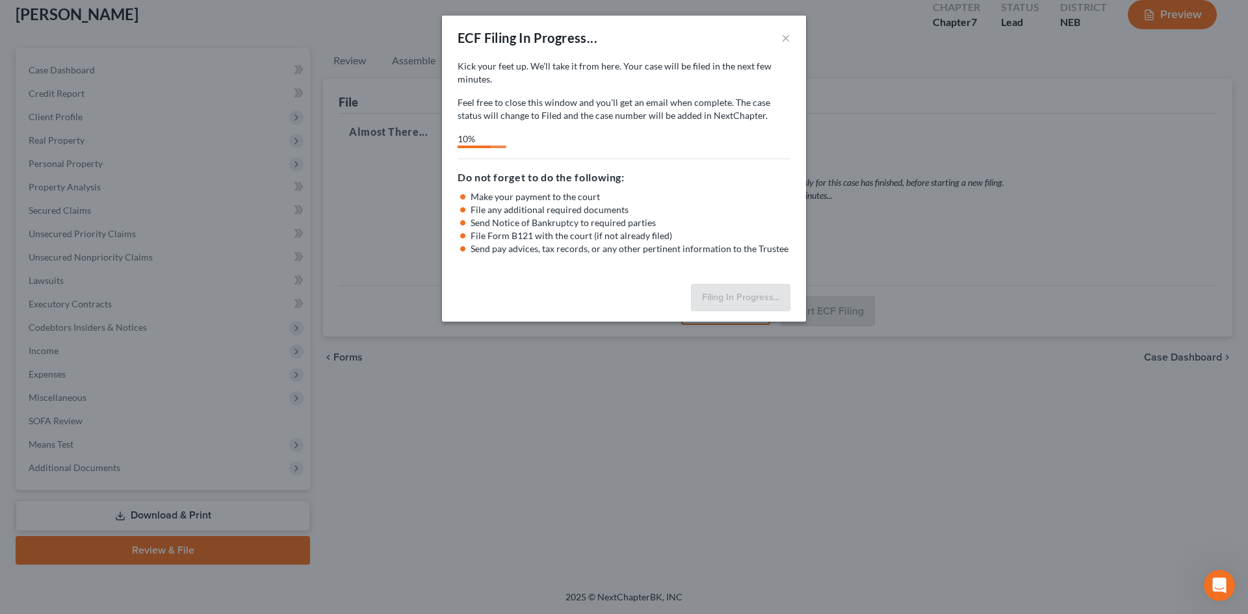
select select "0"
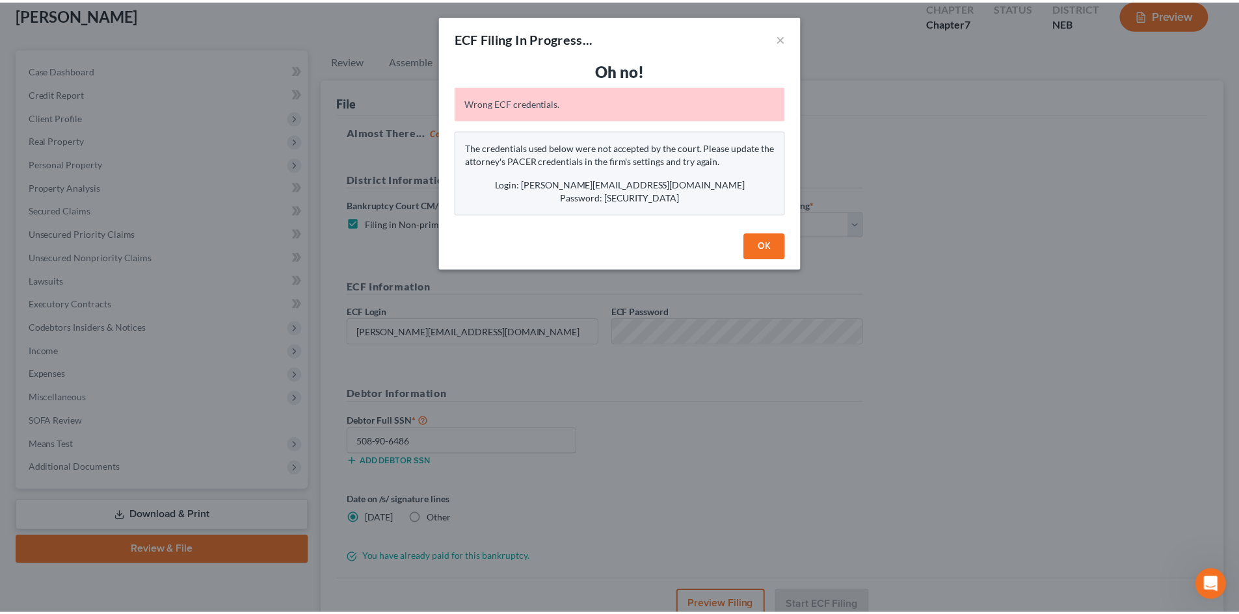
scroll to position [262, 0]
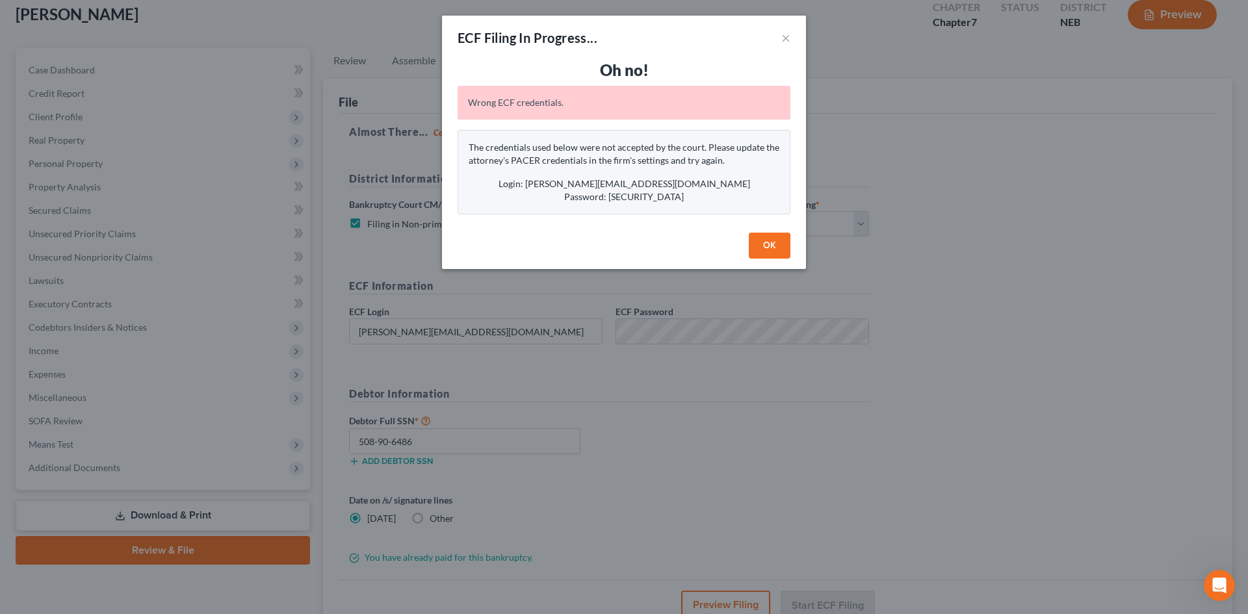
click at [768, 246] on button "OK" at bounding box center [770, 246] width 42 height 26
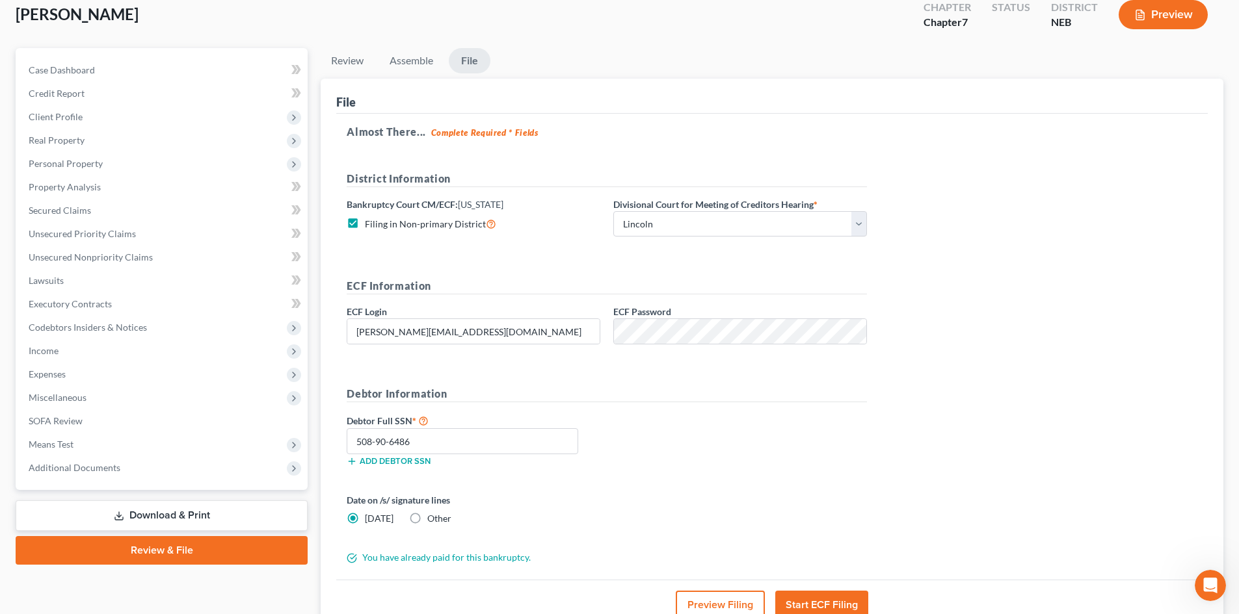
click at [1209, 587] on icon "Open Intercom Messenger" at bounding box center [1209, 586] width 9 height 10
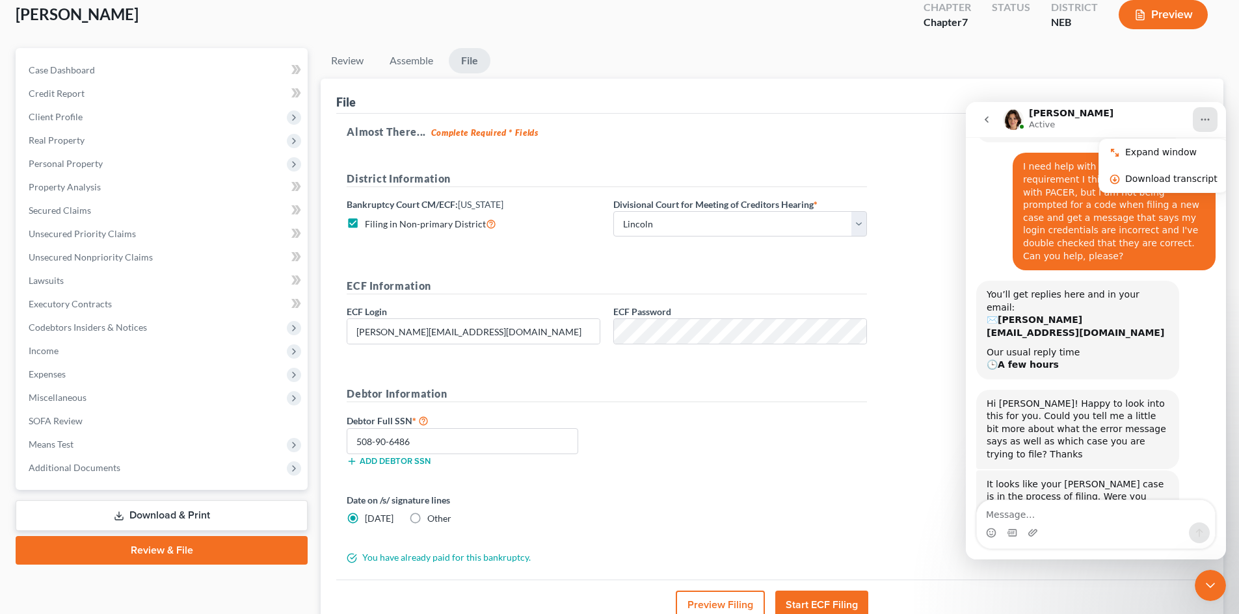
click at [1058, 514] on textarea "Message…" at bounding box center [1096, 512] width 238 height 22
type textarea "t"
type textarea "no"
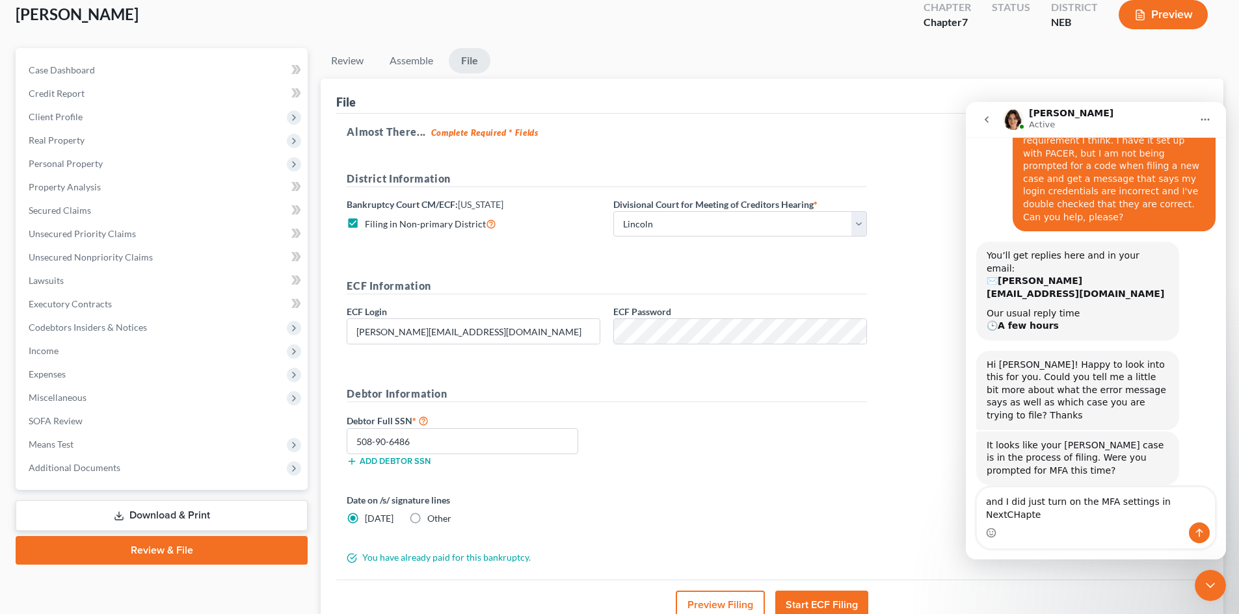
type textarea "and I did just turn on the MFA settings in NextCHapter"
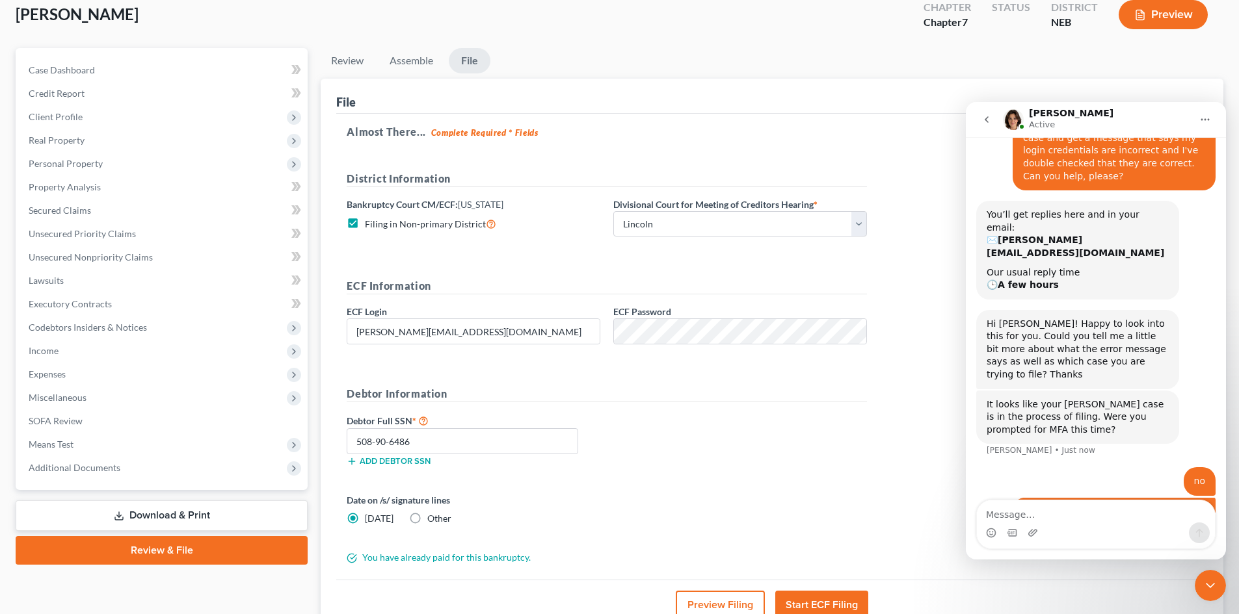
scroll to position [343, 0]
type textarea "I had missed that earlier that there is a switch to turn it on"
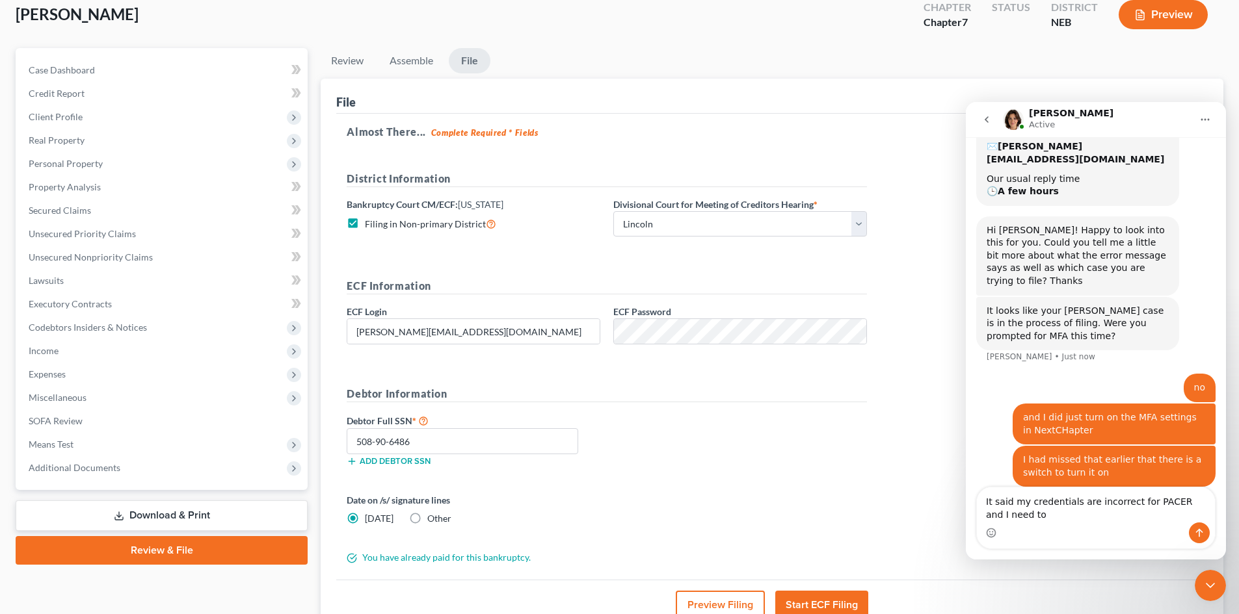
scroll to position [449, 0]
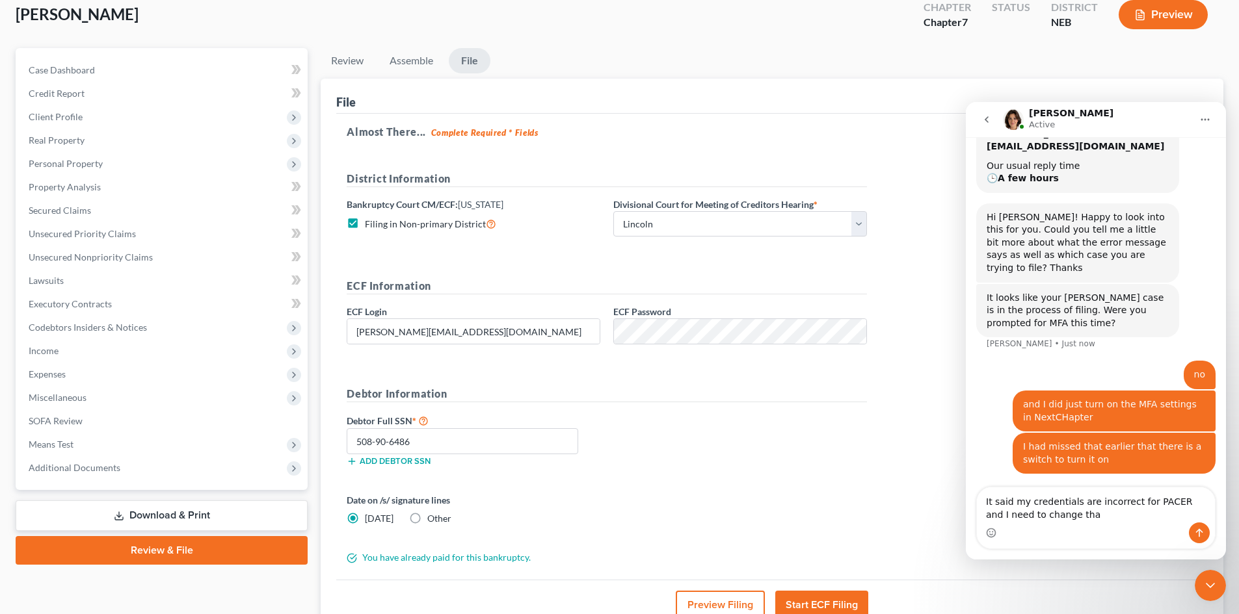
type textarea "It said my credentials are incorrect for PACER and I need to change that"
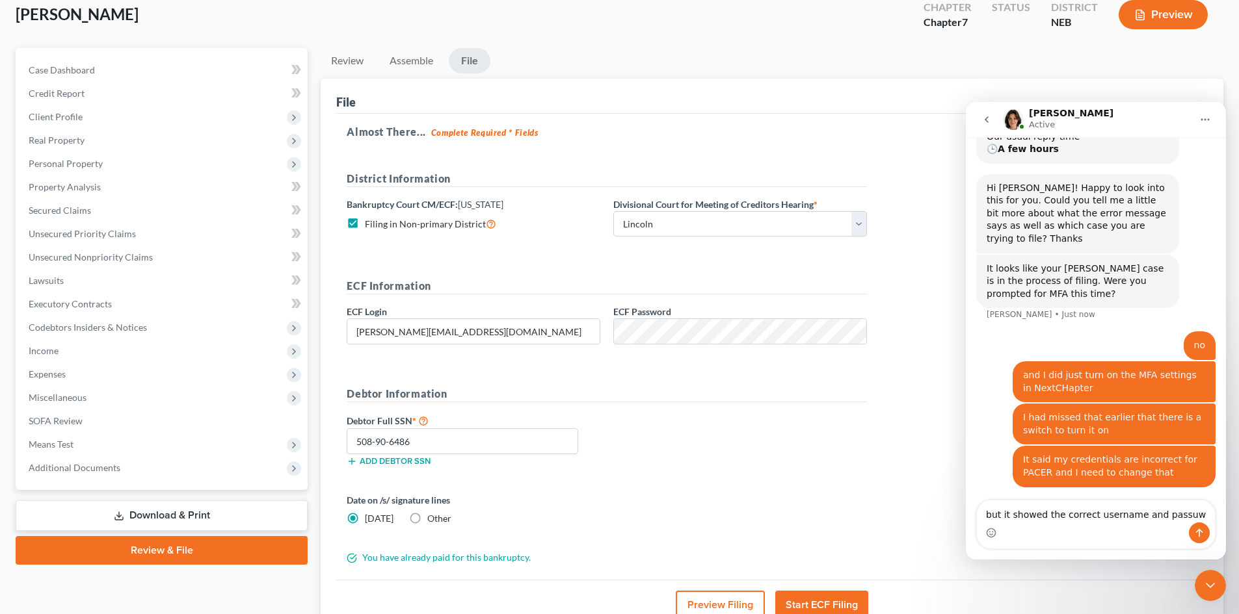
scroll to position [428, 0]
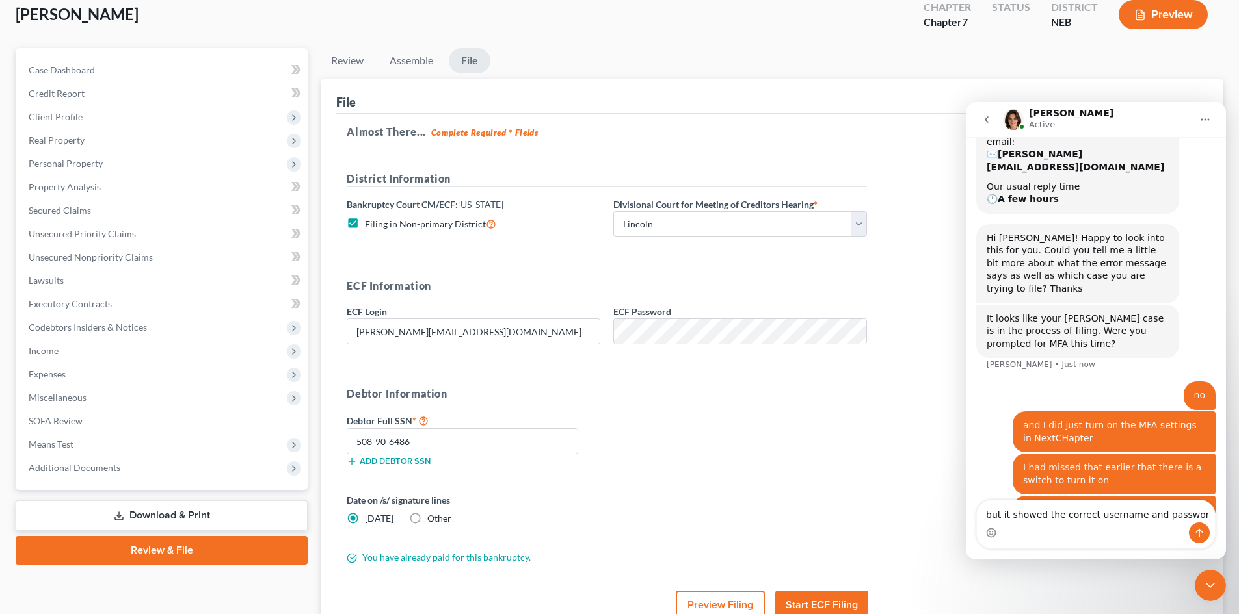
type textarea "but it showed the correct username and password"
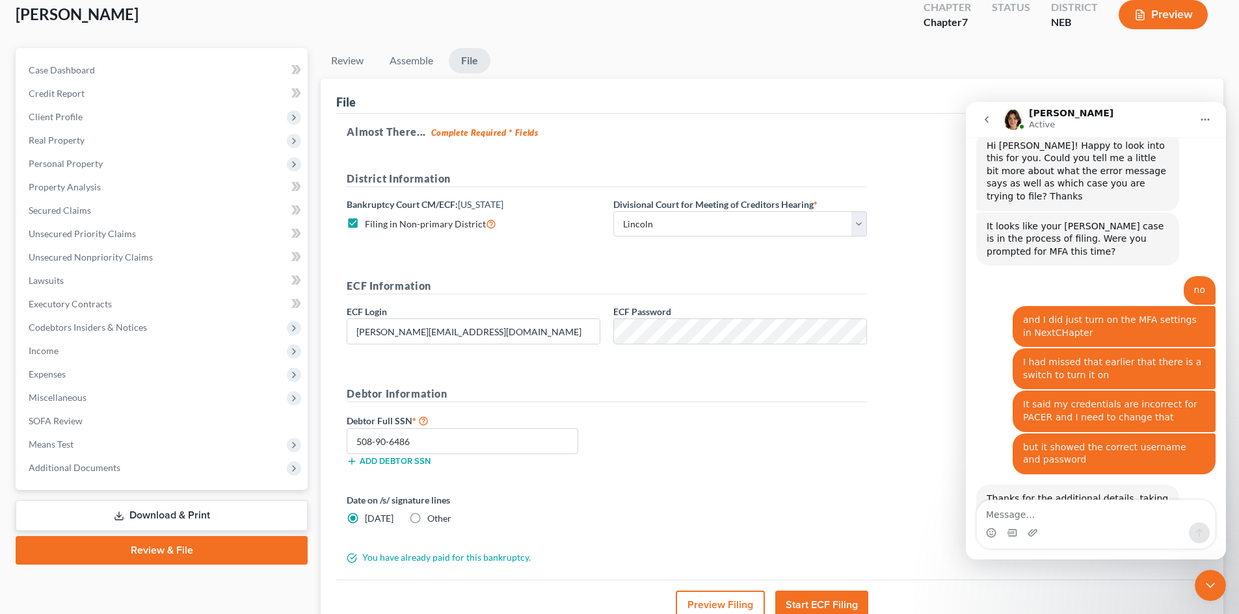
scroll to position [522, 0]
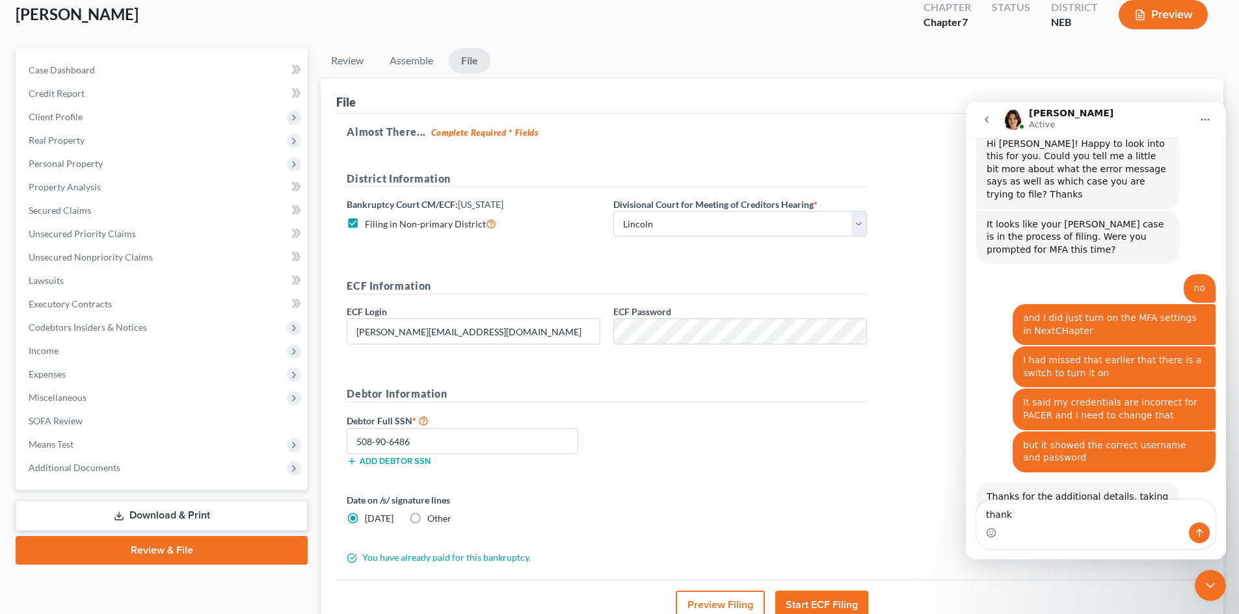
type textarea "thanks"
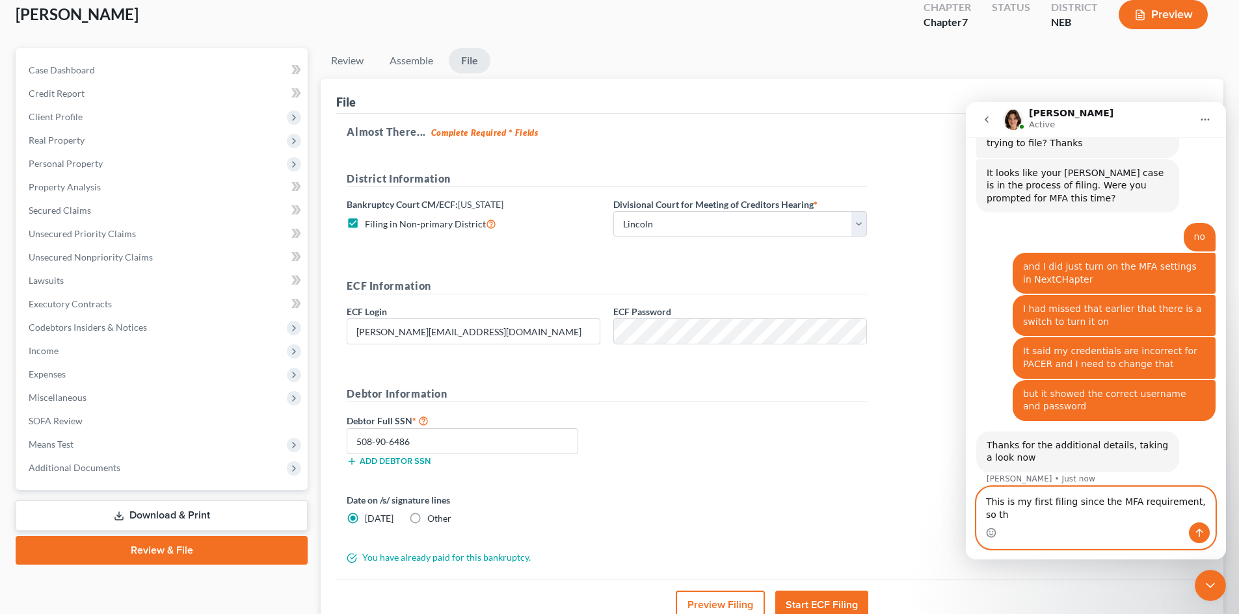
scroll to position [560, 0]
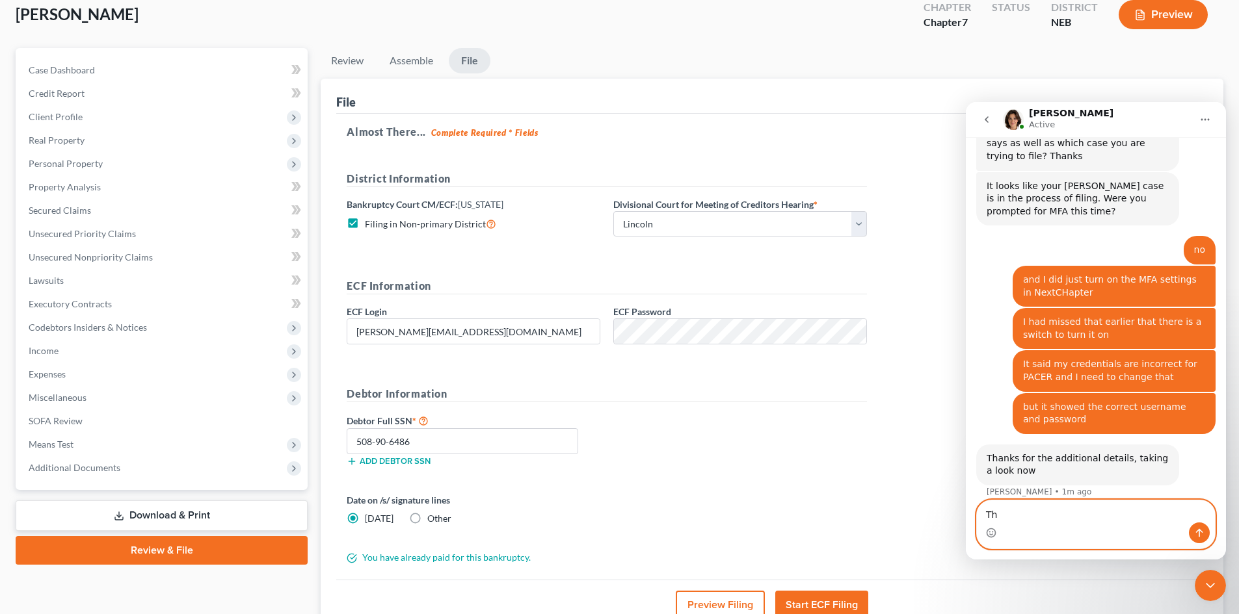
type textarea "T"
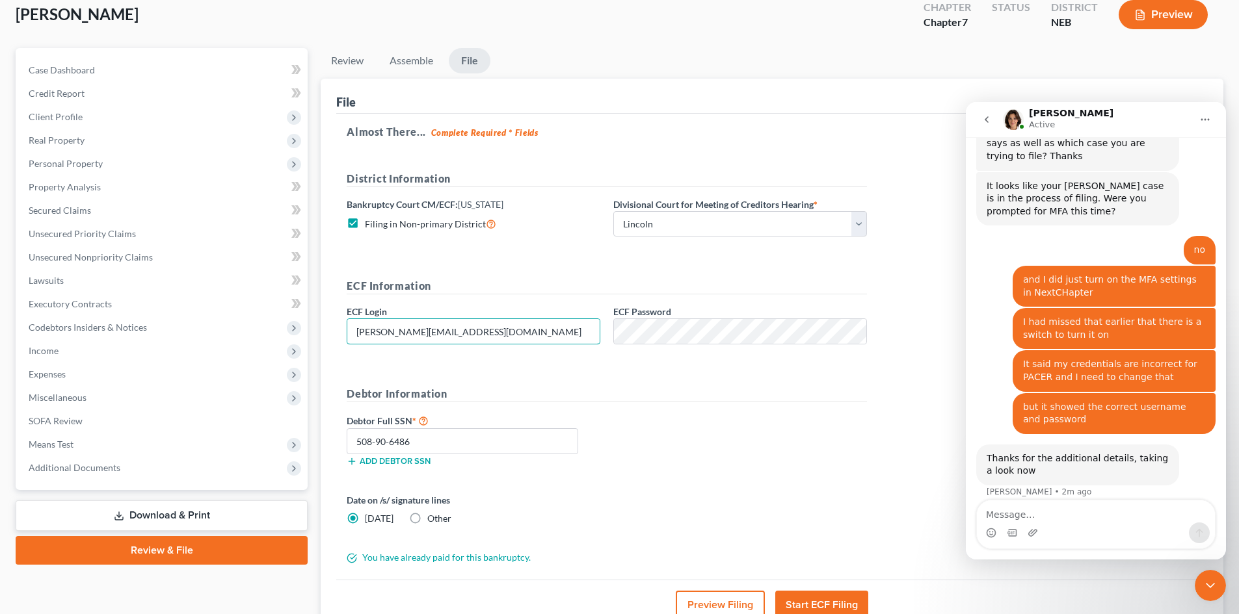
drag, startPoint x: 484, startPoint y: 336, endPoint x: 328, endPoint y: 330, distance: 156.1
click at [328, 330] on div "File Almost There... Complete Required * Fields District Information Bankruptcy…" at bounding box center [772, 354] width 902 height 551
type input "ThompsonlawPCLLO"
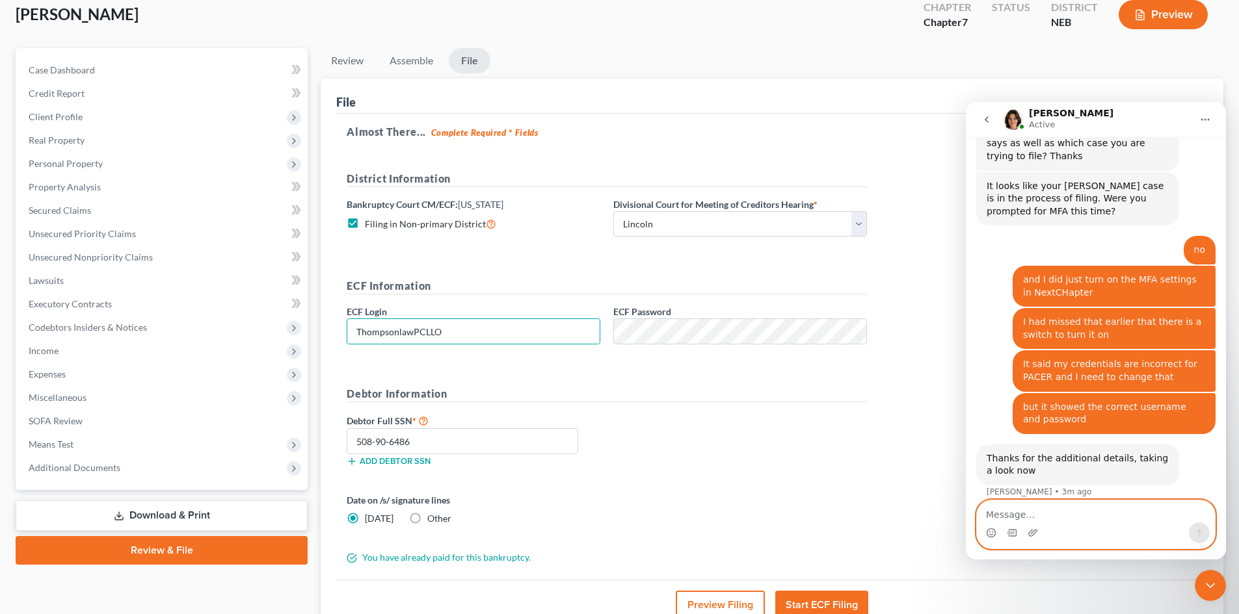
click at [1025, 515] on textarea "Message…" at bounding box center [1096, 512] width 238 height 22
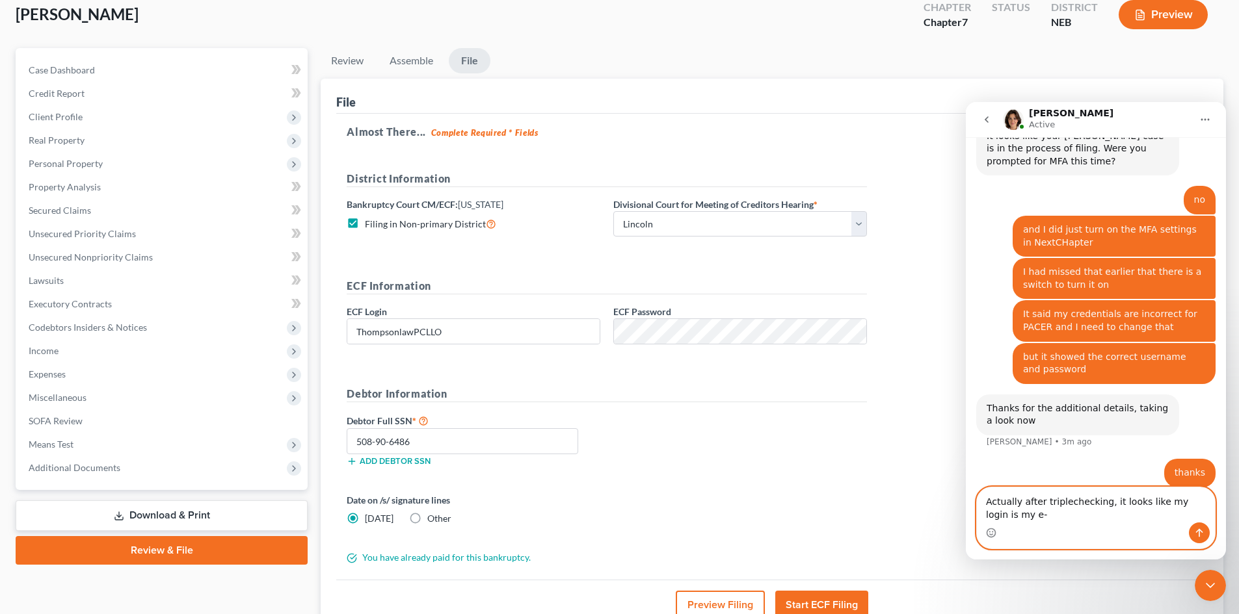
scroll to position [624, 0]
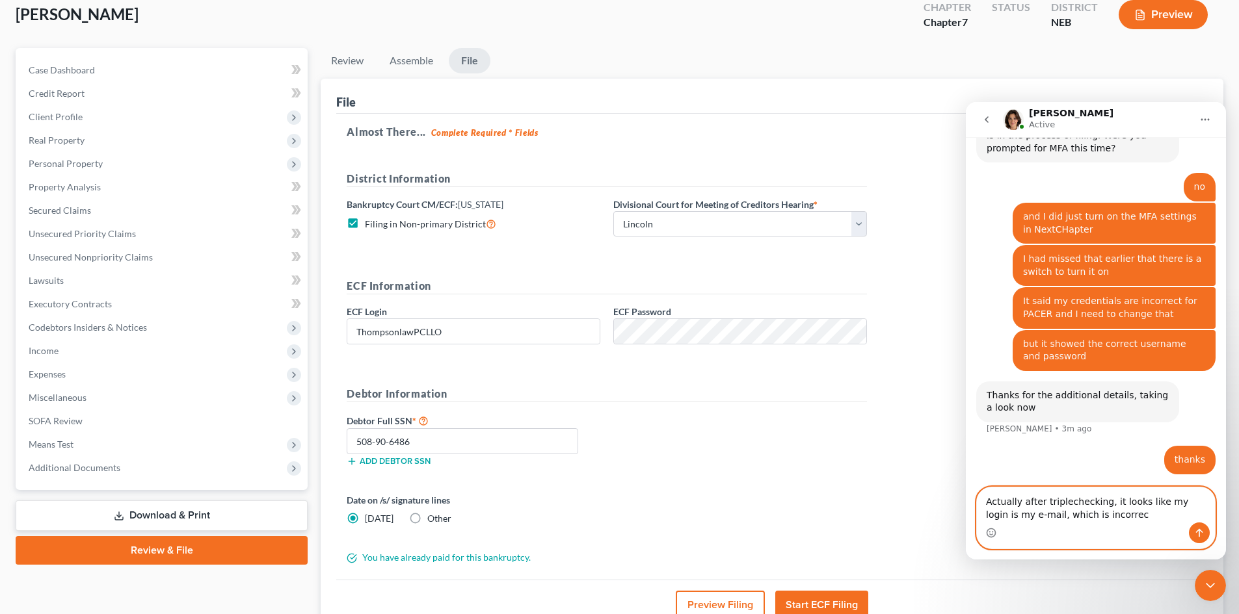
type textarea "Actually after triplechecking, it looks like my login is my e-mail, which is in…"
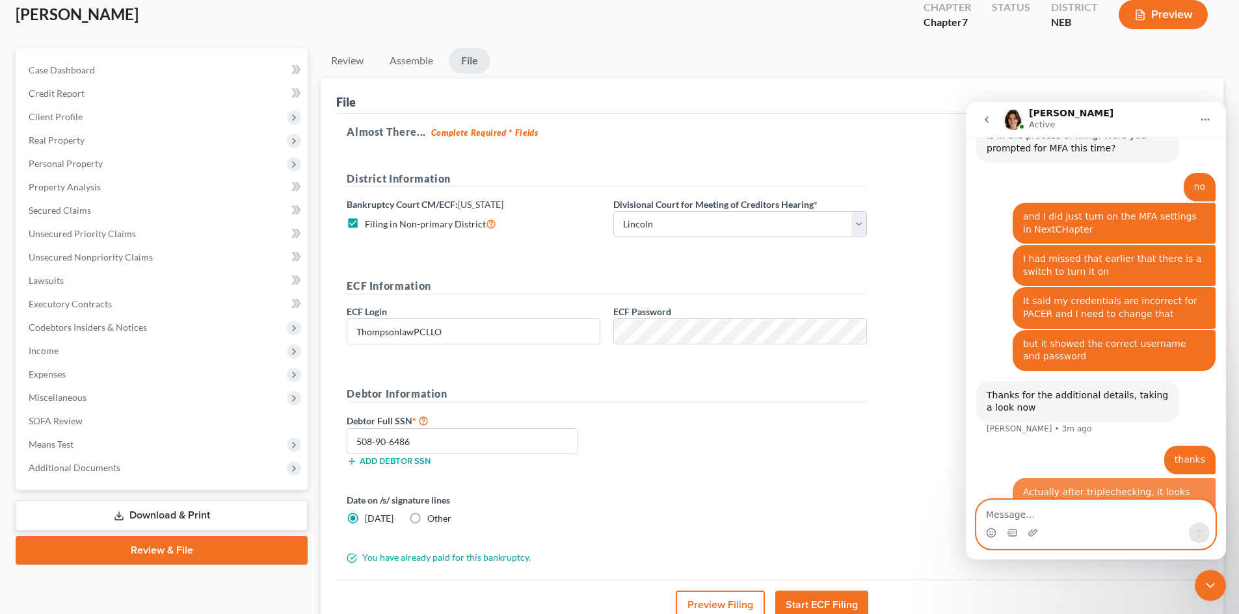
scroll to position [653, 0]
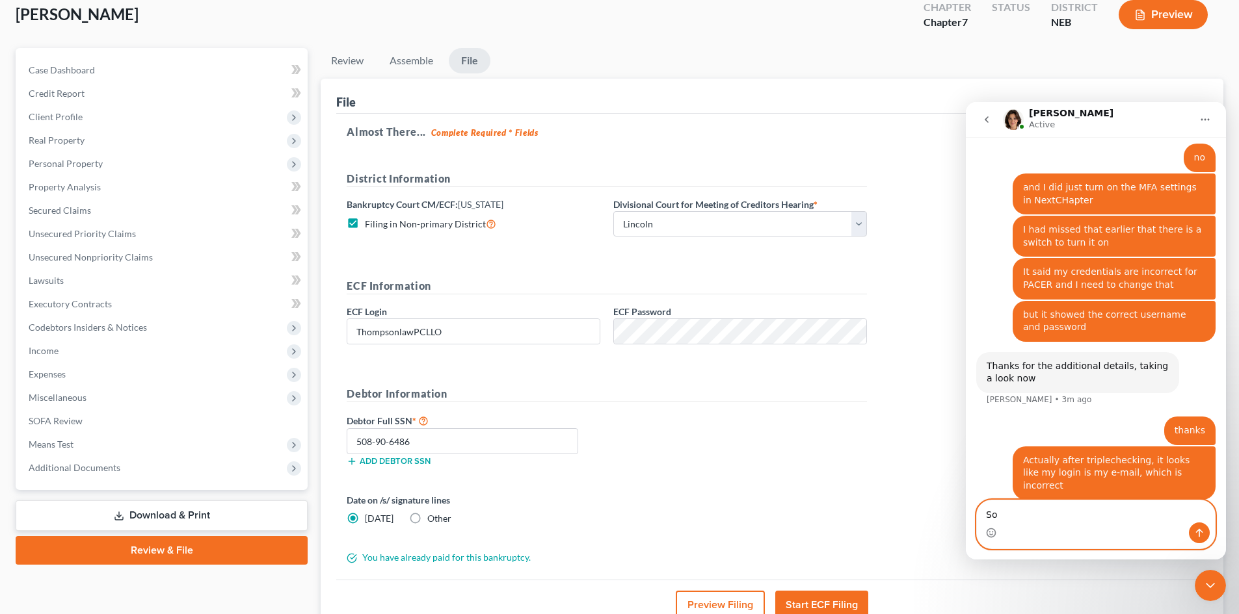
type textarea "S"
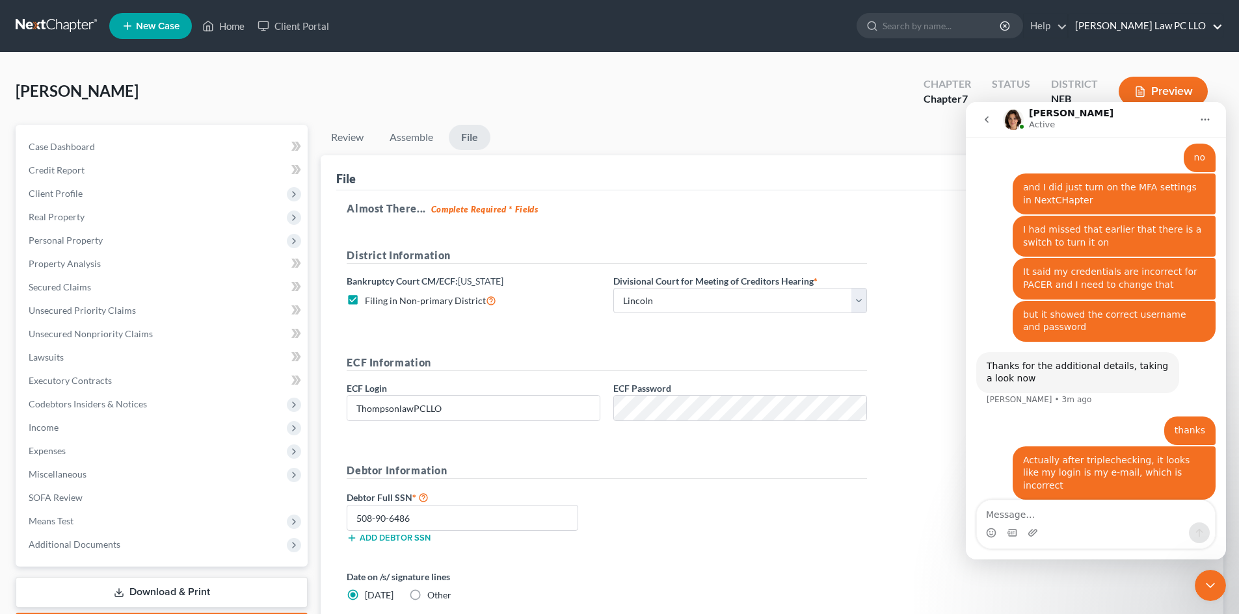
click at [1144, 24] on link "Thompson Law PC LLO" at bounding box center [1145, 25] width 154 height 23
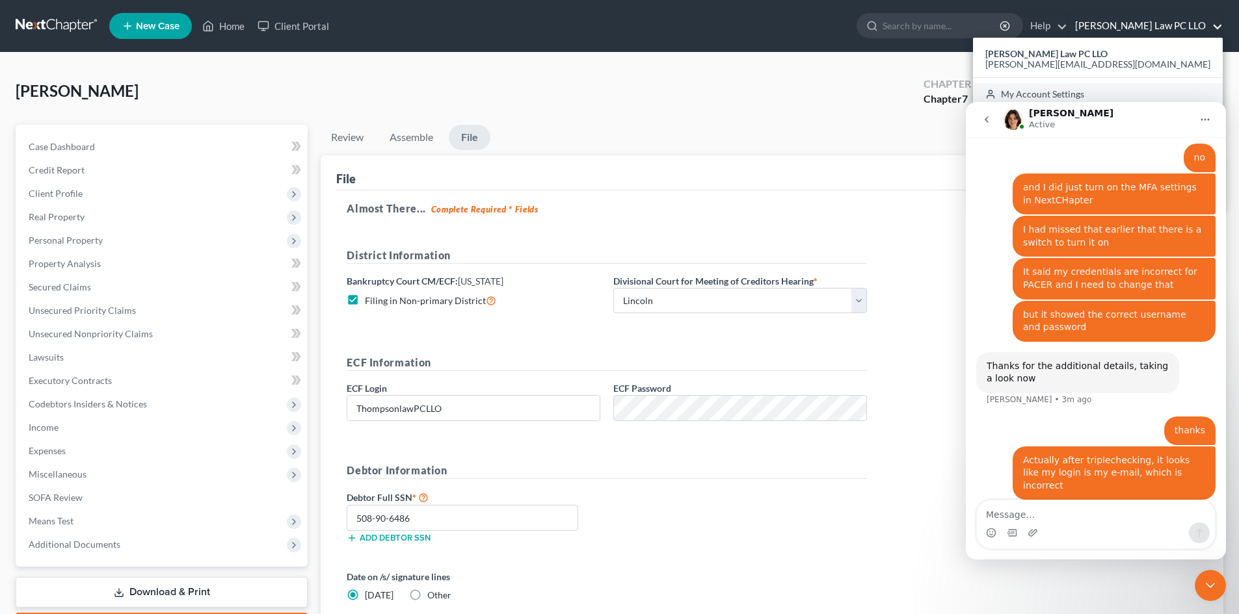
click at [1137, 87] on link "My Account Settings" at bounding box center [1098, 94] width 250 height 22
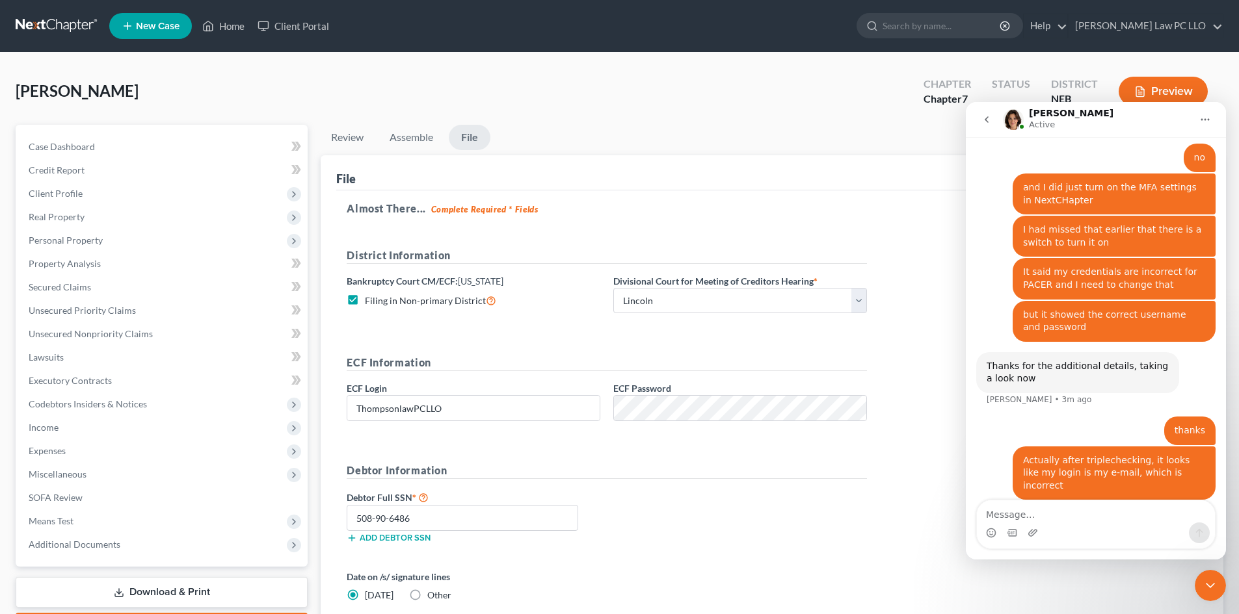
select select "48"
select select "24"
select select "30"
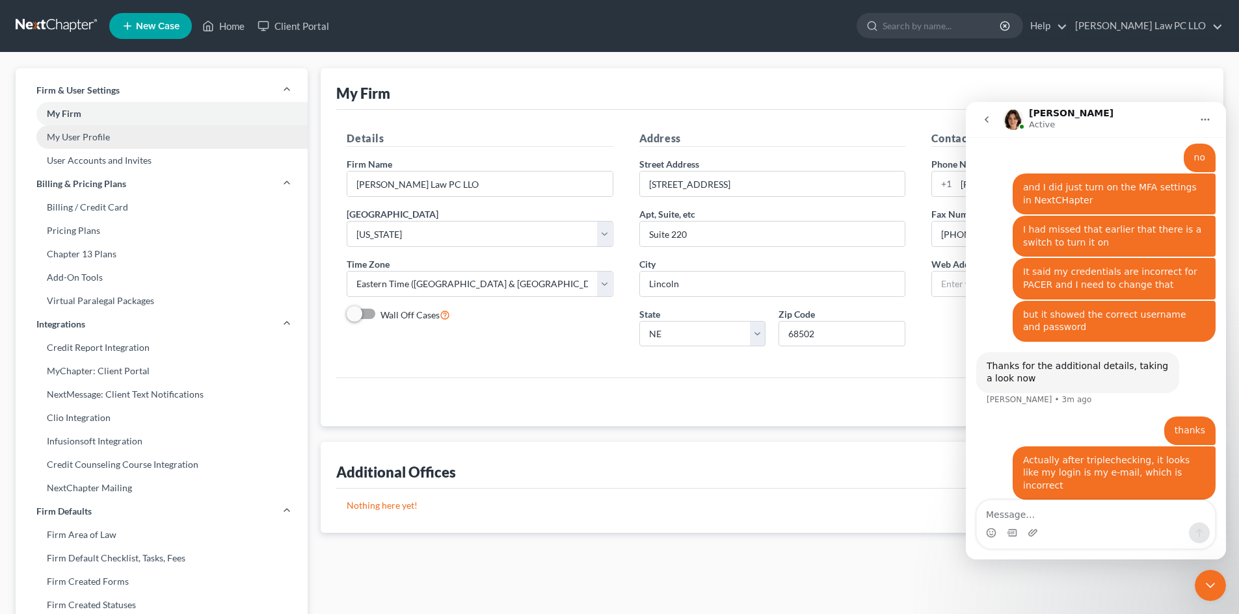
click at [100, 129] on link "My User Profile" at bounding box center [162, 136] width 292 height 23
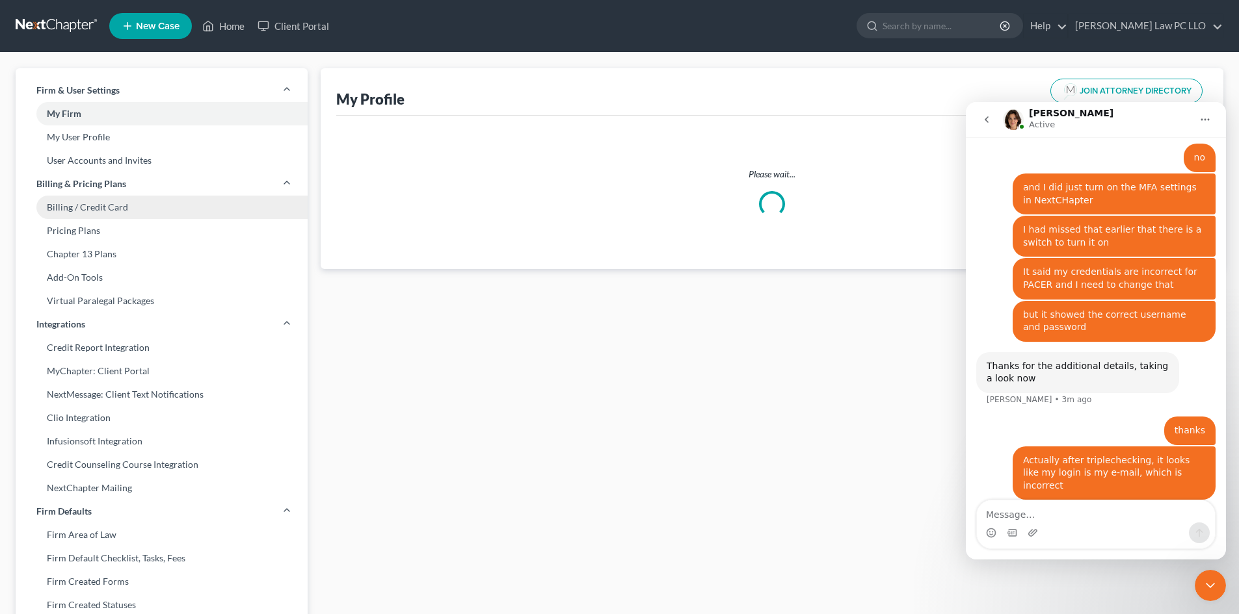
select select "30"
select select "48"
select select "attorney"
select select "0"
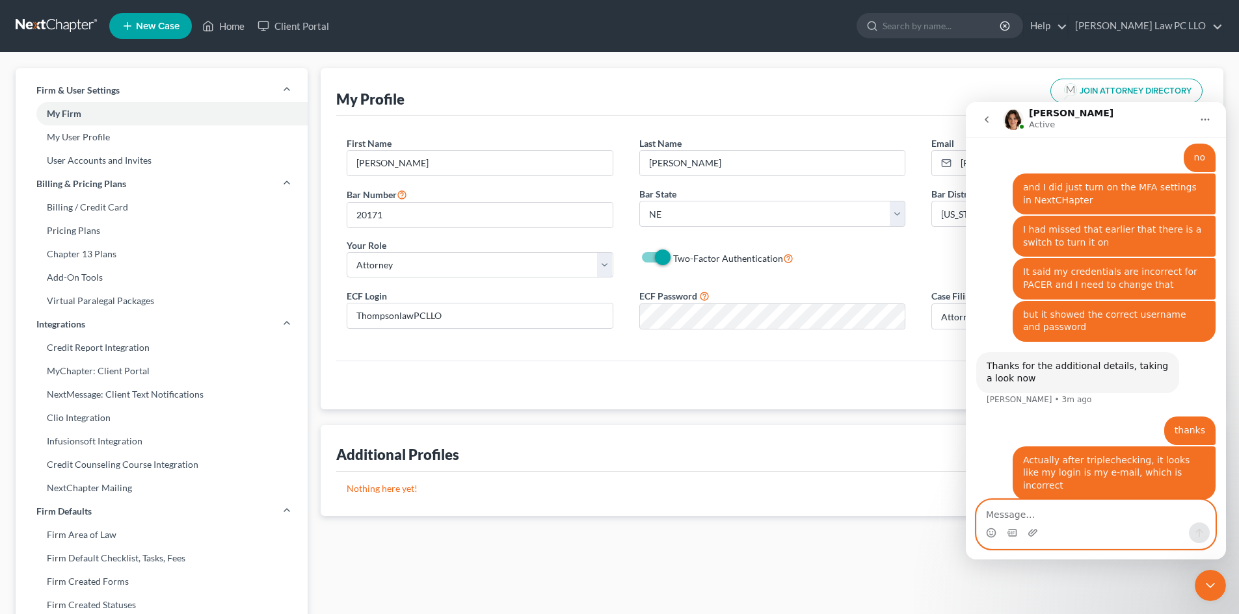
click at [1018, 512] on textarea "Message…" at bounding box center [1096, 512] width 238 height 22
type textarea "but not on my profile"
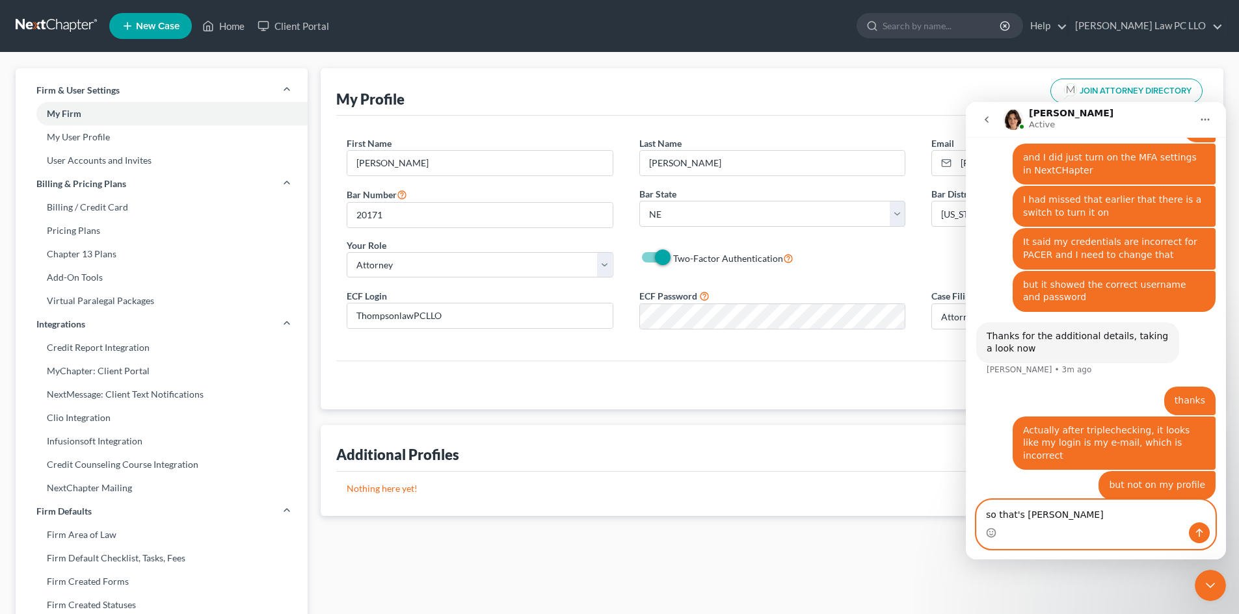
type textarea "so that's weird"
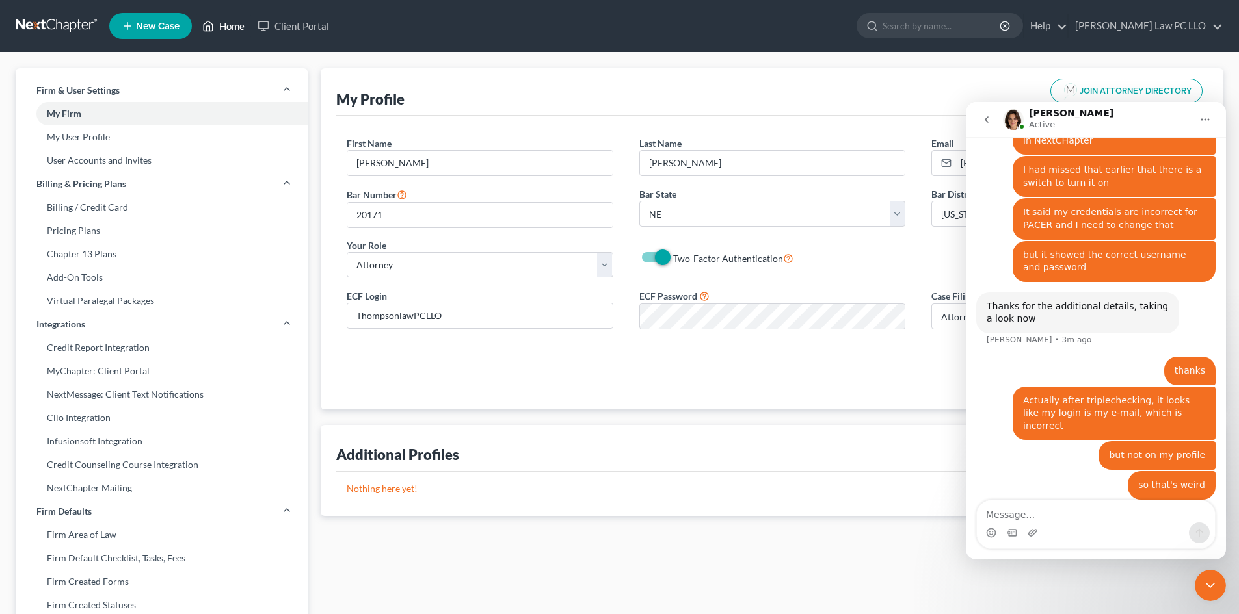
click at [218, 24] on link "Home" at bounding box center [223, 25] width 55 height 23
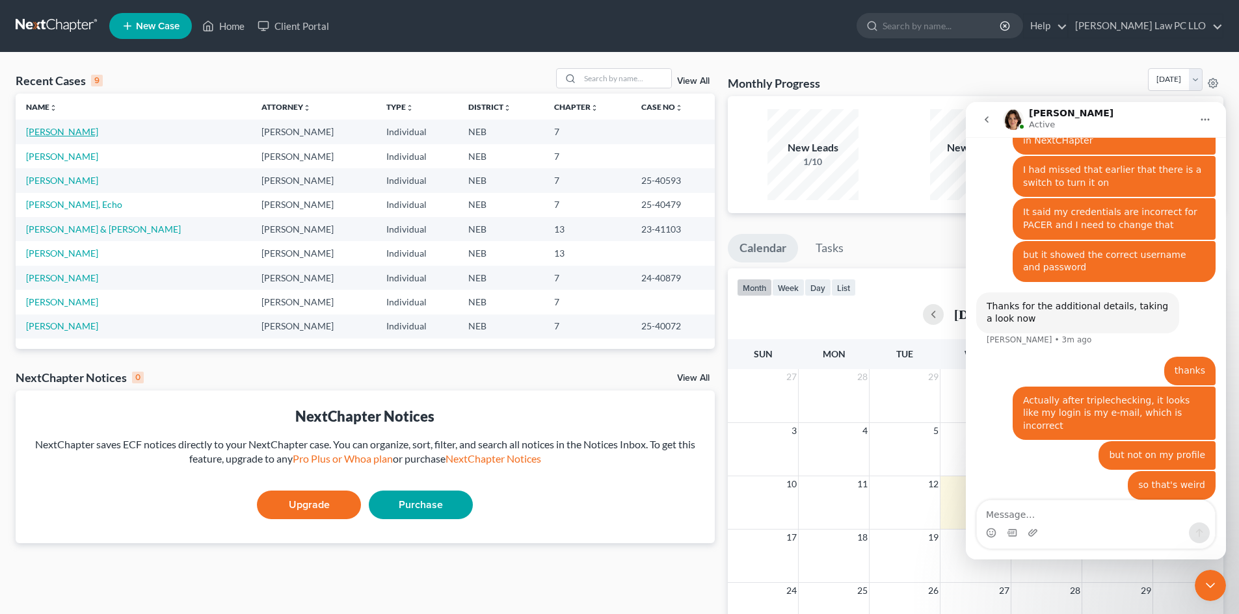
click at [58, 126] on link "Carlson, Gregory" at bounding box center [62, 131] width 72 height 11
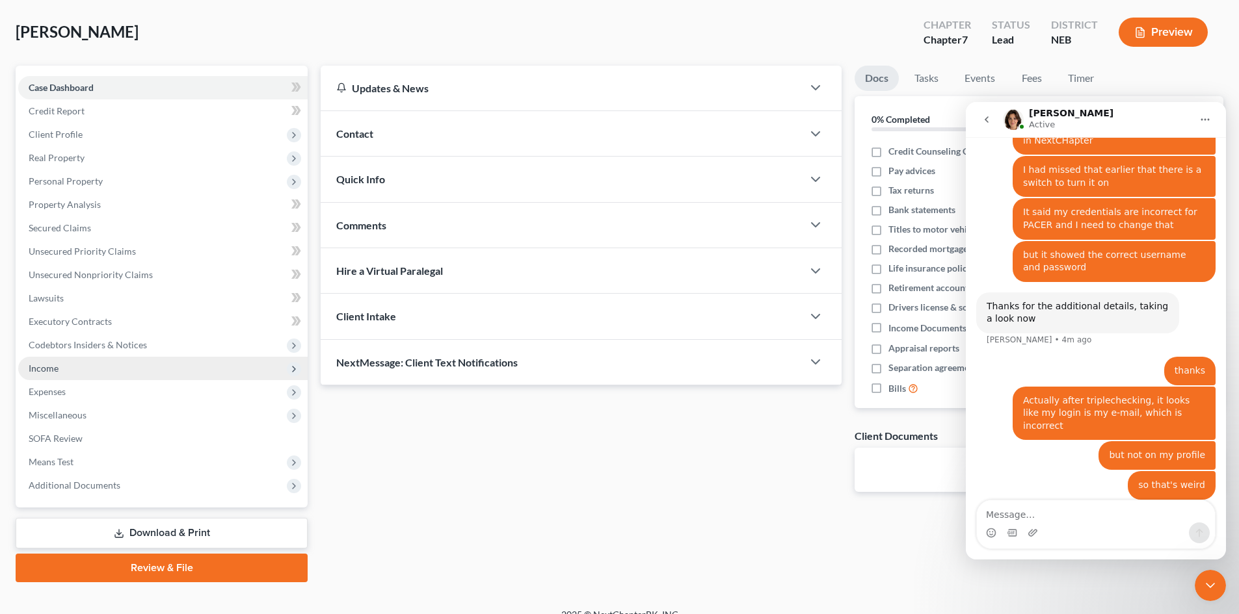
scroll to position [77, 0]
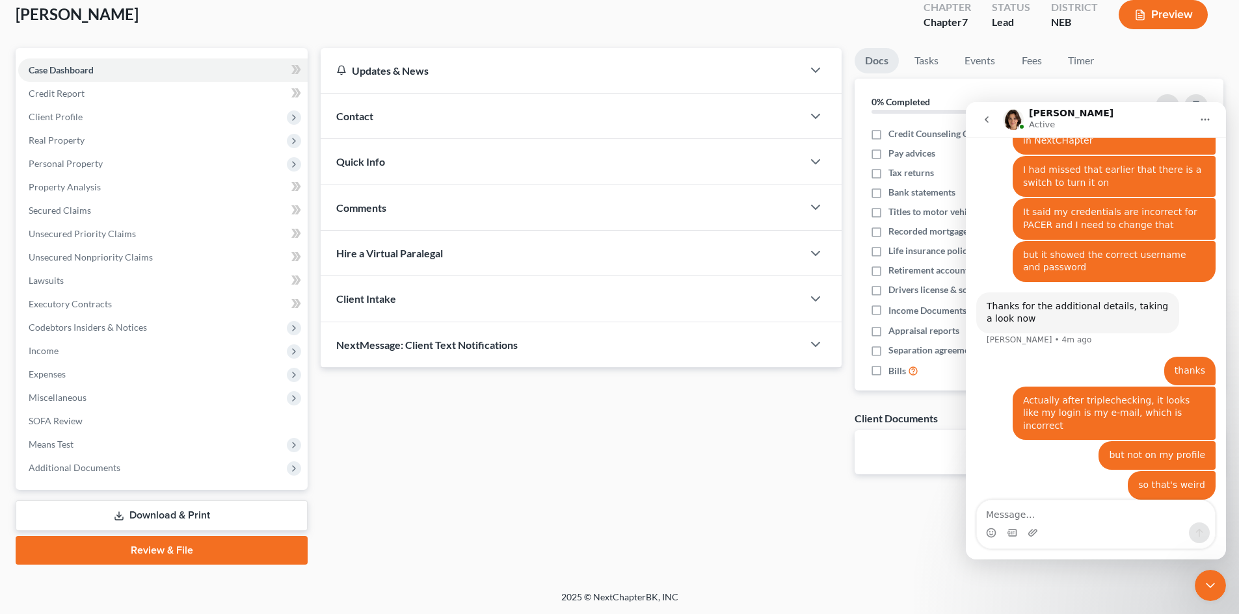
click at [170, 545] on link "Review & File" at bounding box center [162, 550] width 292 height 29
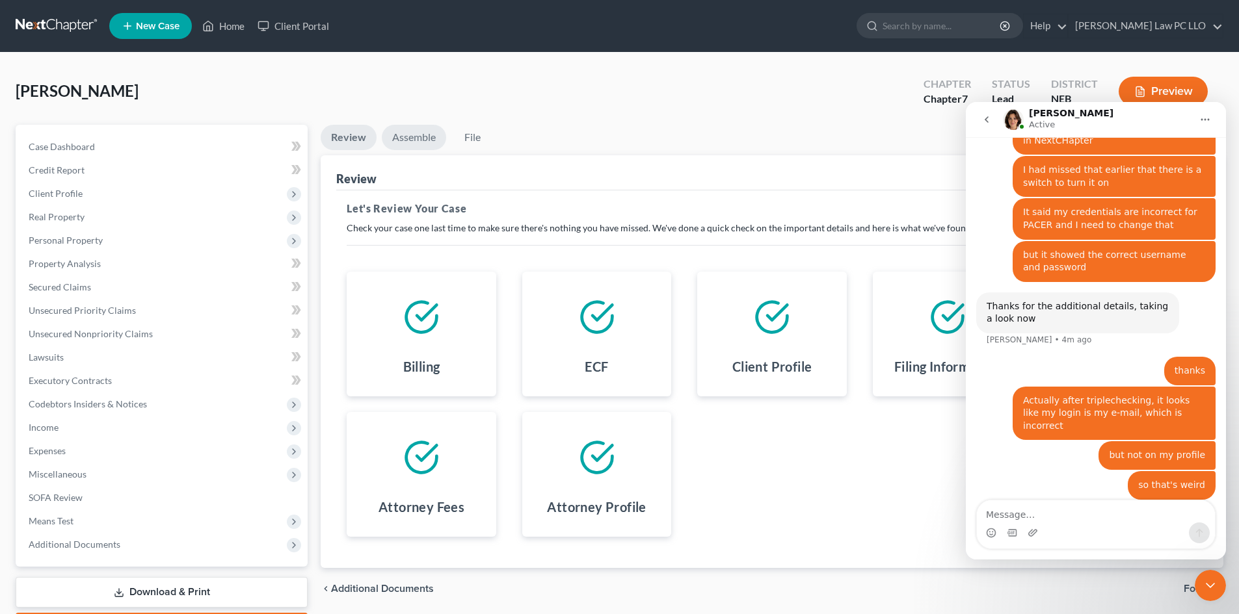
click at [412, 135] on link "Assemble" at bounding box center [414, 137] width 64 height 25
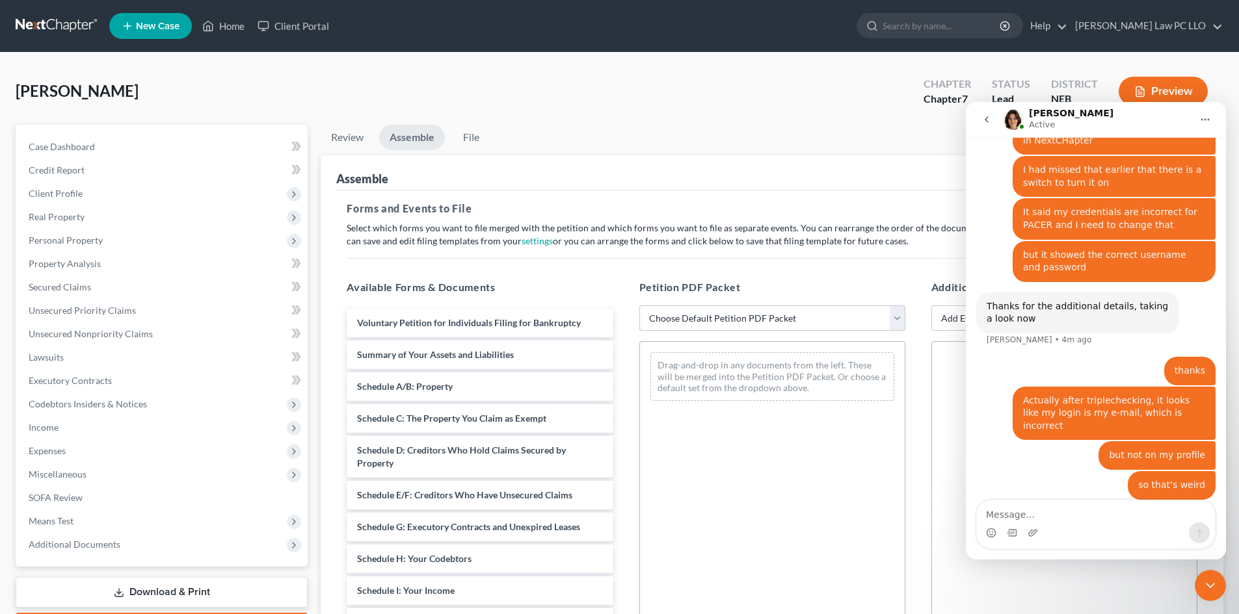
click at [677, 317] on select "Choose Default Petition PDF Packet Complete Bankruptcy Petition (all forms and …" at bounding box center [772, 319] width 266 height 26
select select "0"
click at [639, 306] on select "Choose Default Petition PDF Packet Complete Bankruptcy Petition (all forms and …" at bounding box center [772, 319] width 266 height 26
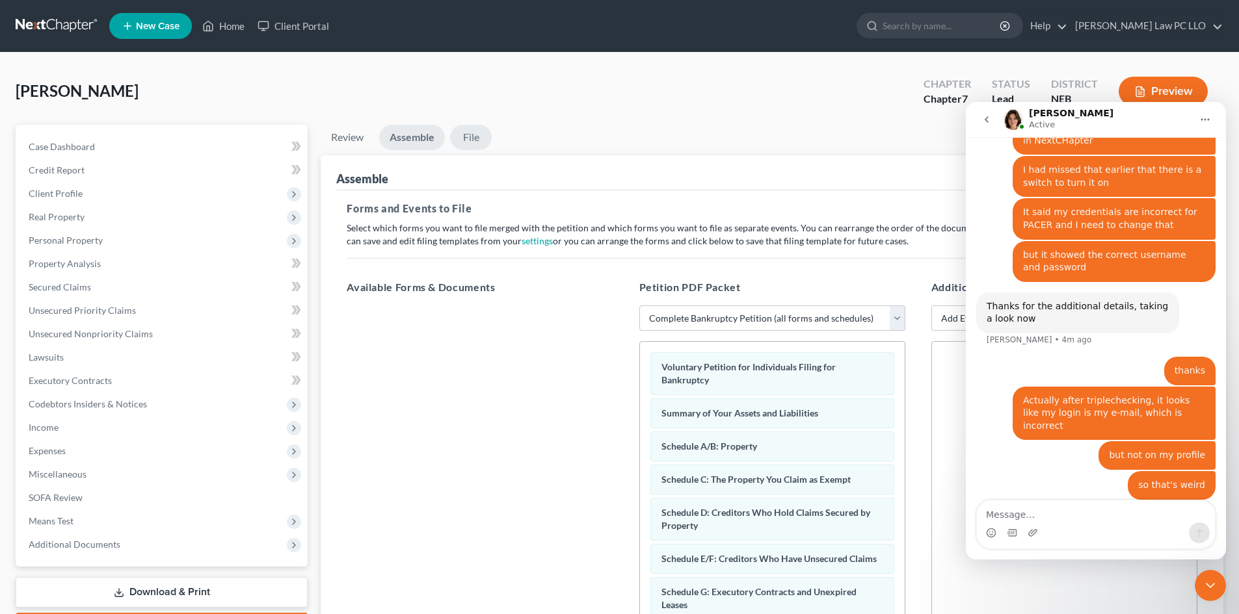
click at [467, 143] on link "File" at bounding box center [471, 137] width 42 height 25
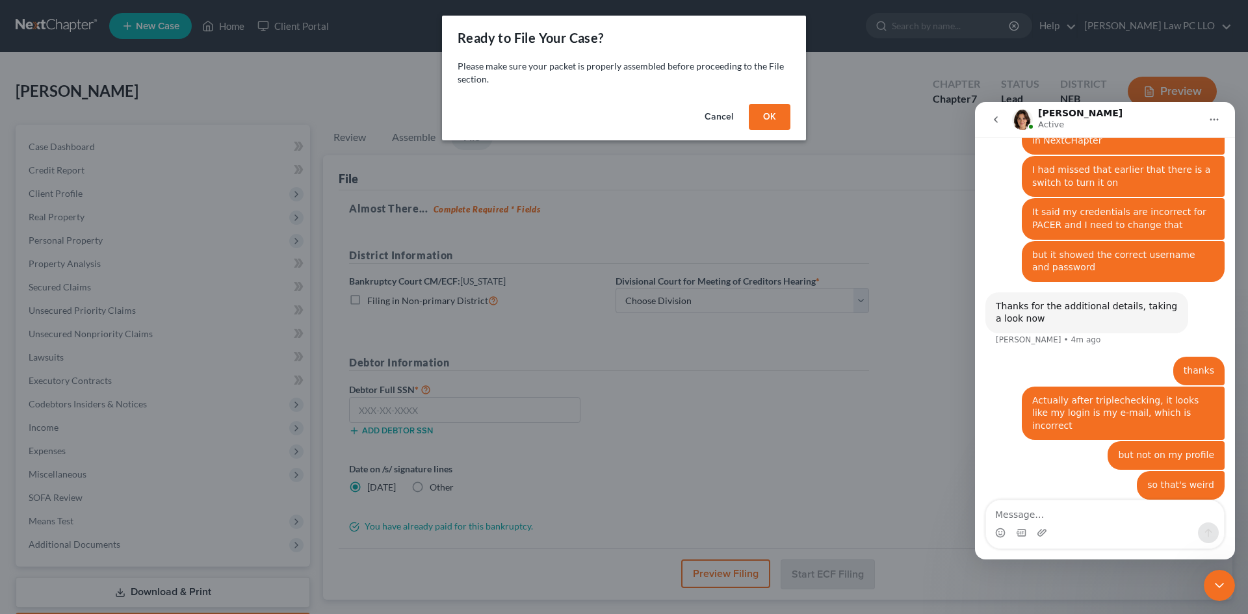
click at [767, 122] on button "OK" at bounding box center [770, 117] width 42 height 26
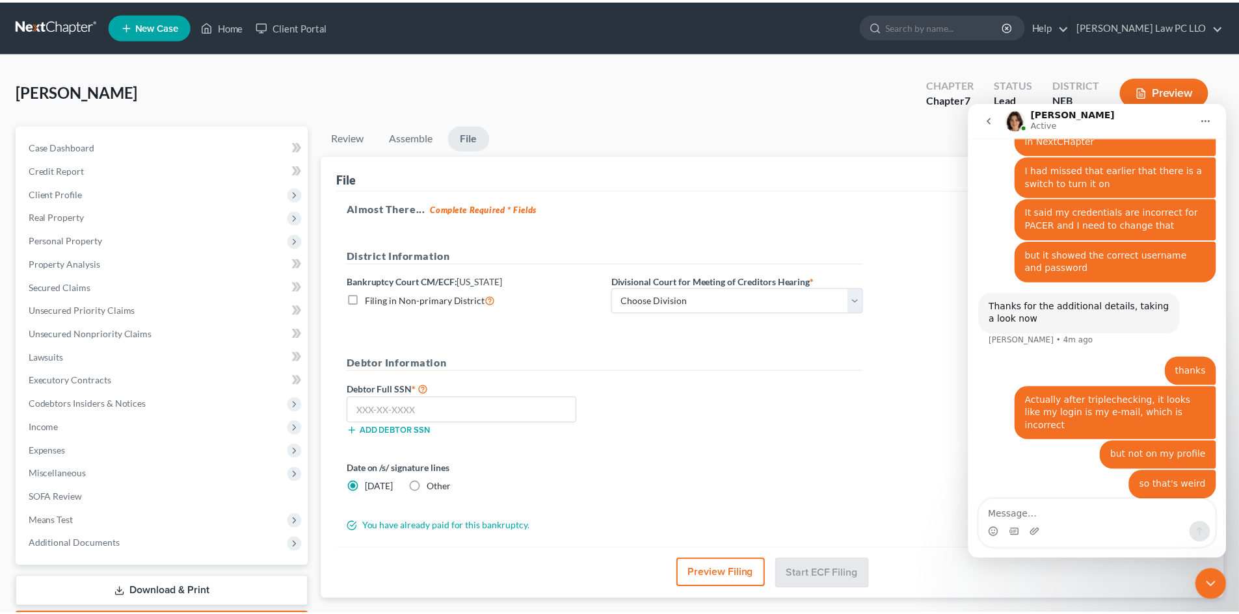
scroll to position [663, 0]
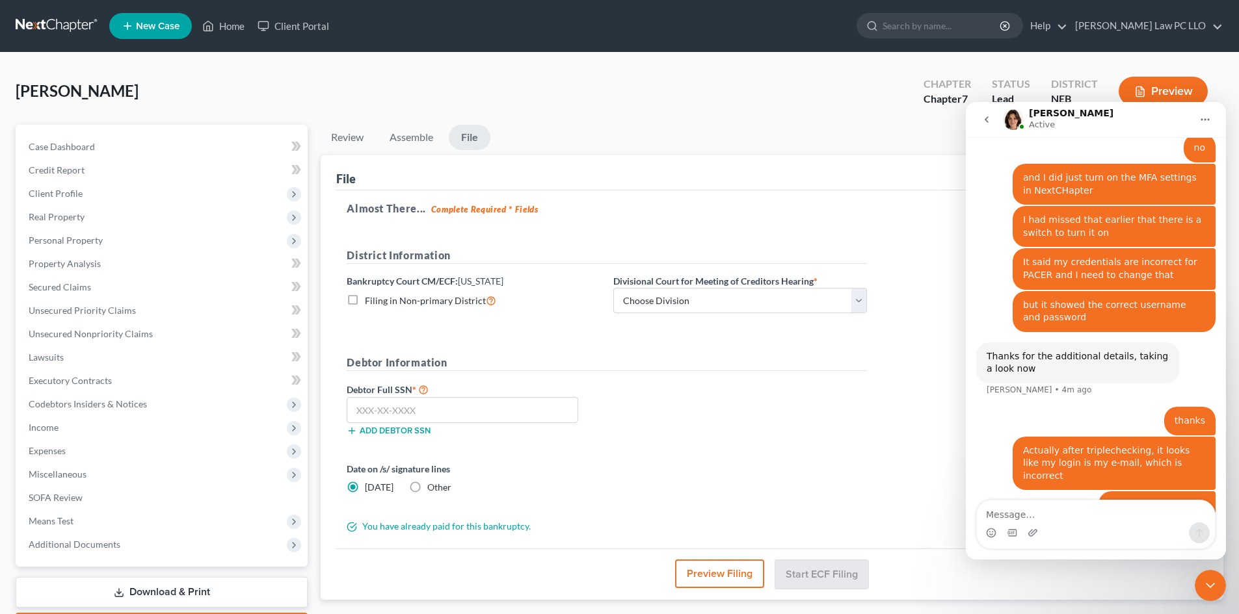
click at [365, 297] on label "Filing in Non-primary District" at bounding box center [430, 300] width 131 height 15
click at [370, 297] on input "Filing in Non-primary District" at bounding box center [374, 297] width 8 height 8
checkbox input "true"
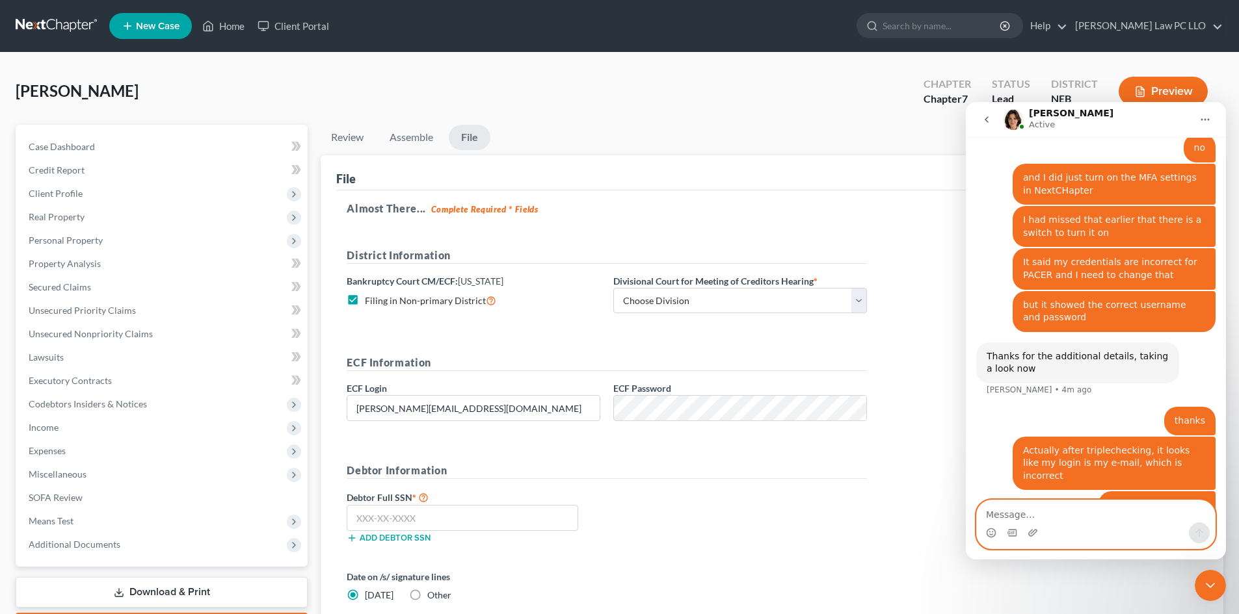
click at [1010, 510] on textarea "Message…" at bounding box center [1096, 512] width 238 height 22
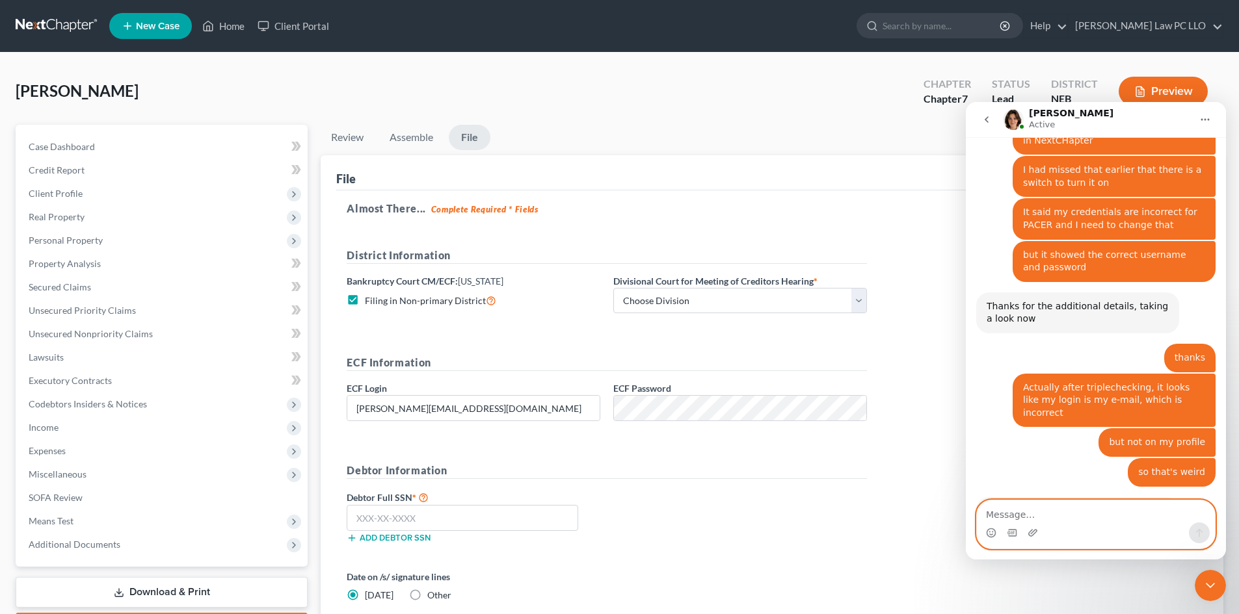
scroll to position [726, 0]
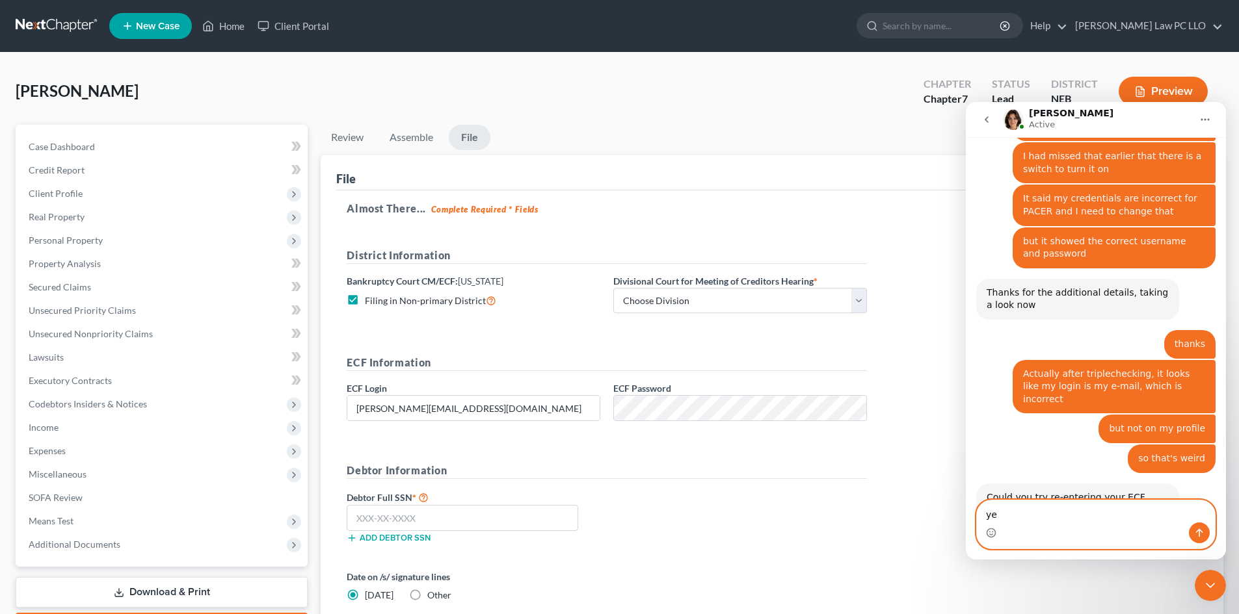
type textarea "yes"
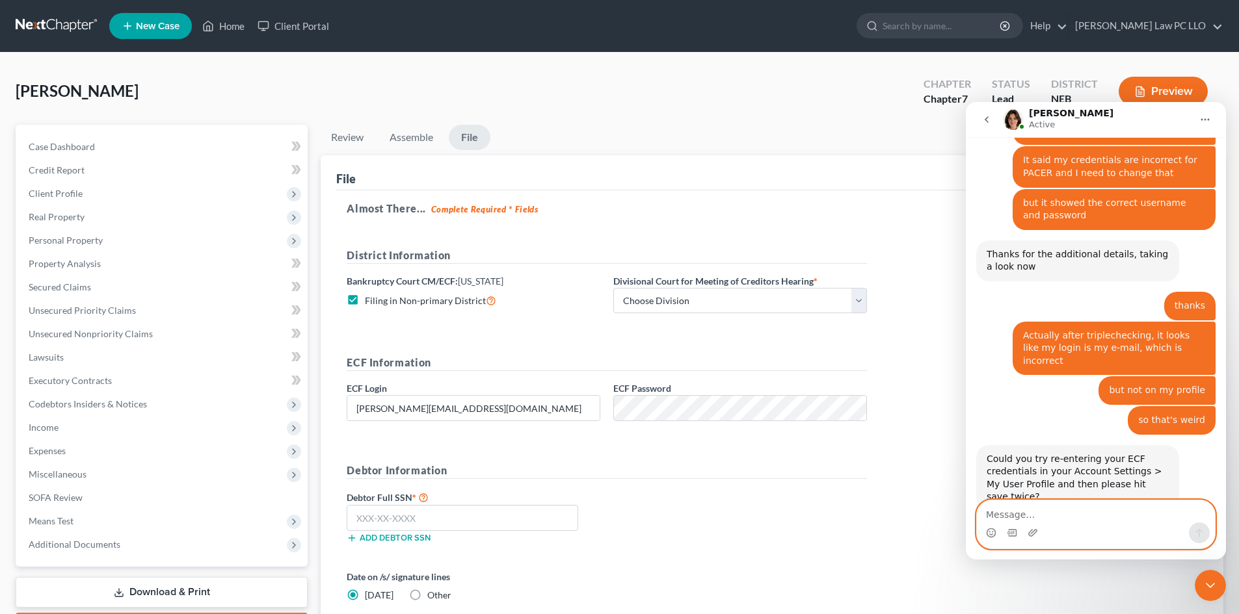
scroll to position [765, 0]
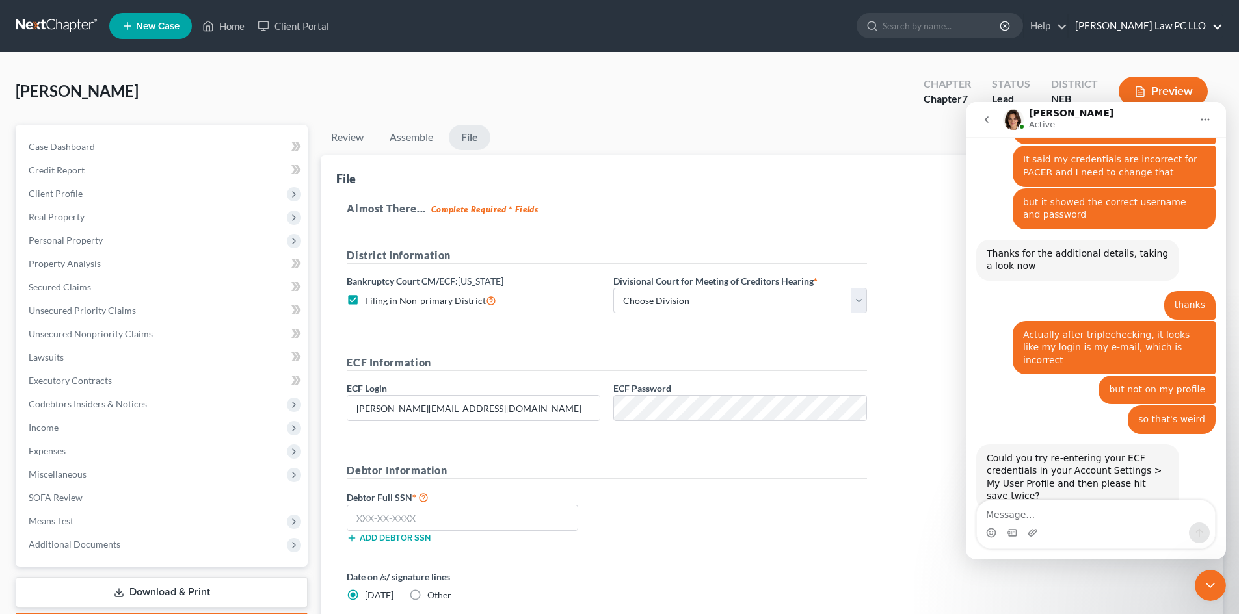
click at [1140, 27] on link "Thompson Law PC LLO" at bounding box center [1145, 25] width 154 height 23
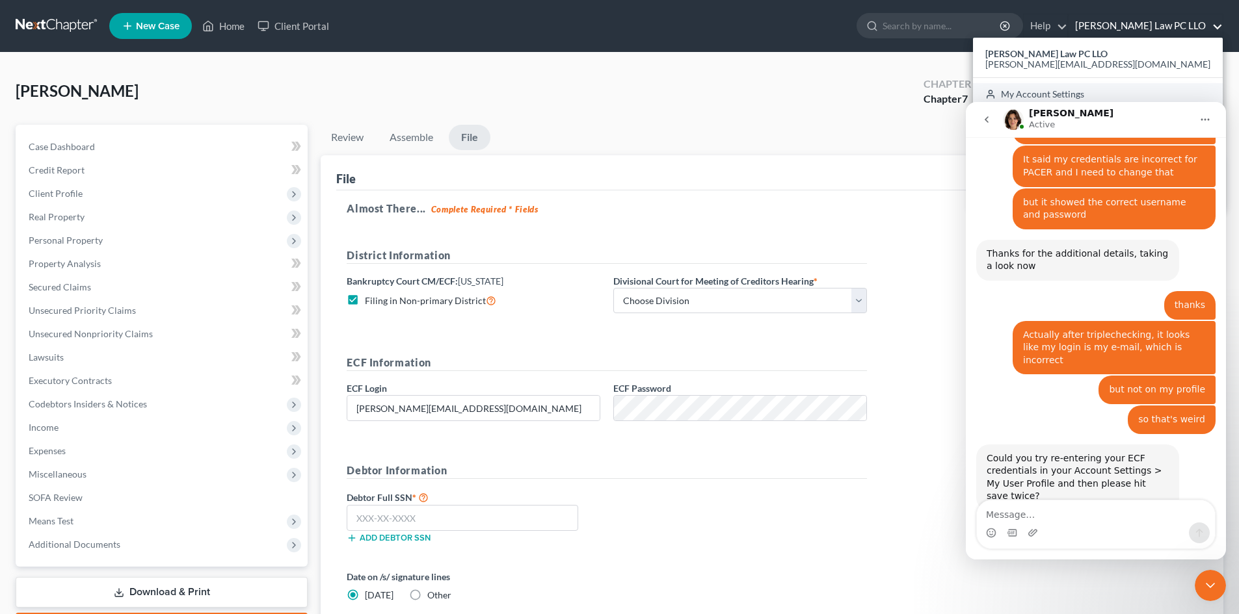
click at [1124, 92] on link "My Account Settings" at bounding box center [1098, 94] width 250 height 22
select select "48"
select select "24"
select select "30"
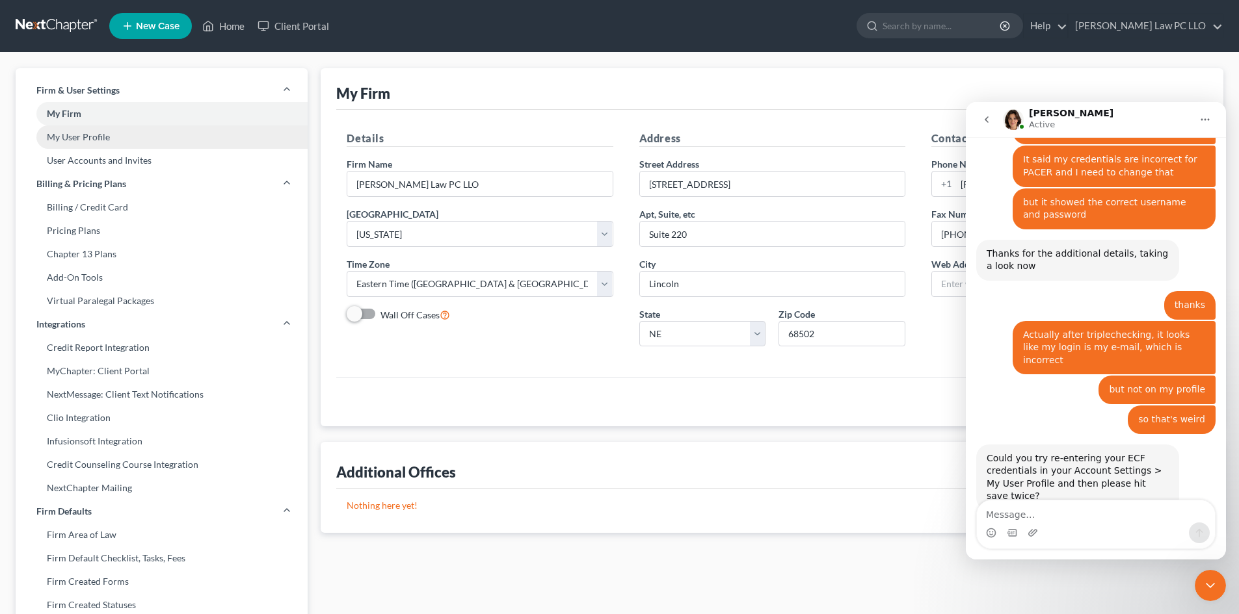
click at [89, 135] on link "My User Profile" at bounding box center [162, 136] width 292 height 23
select select "30"
select select "48"
select select "attorney"
select select "0"
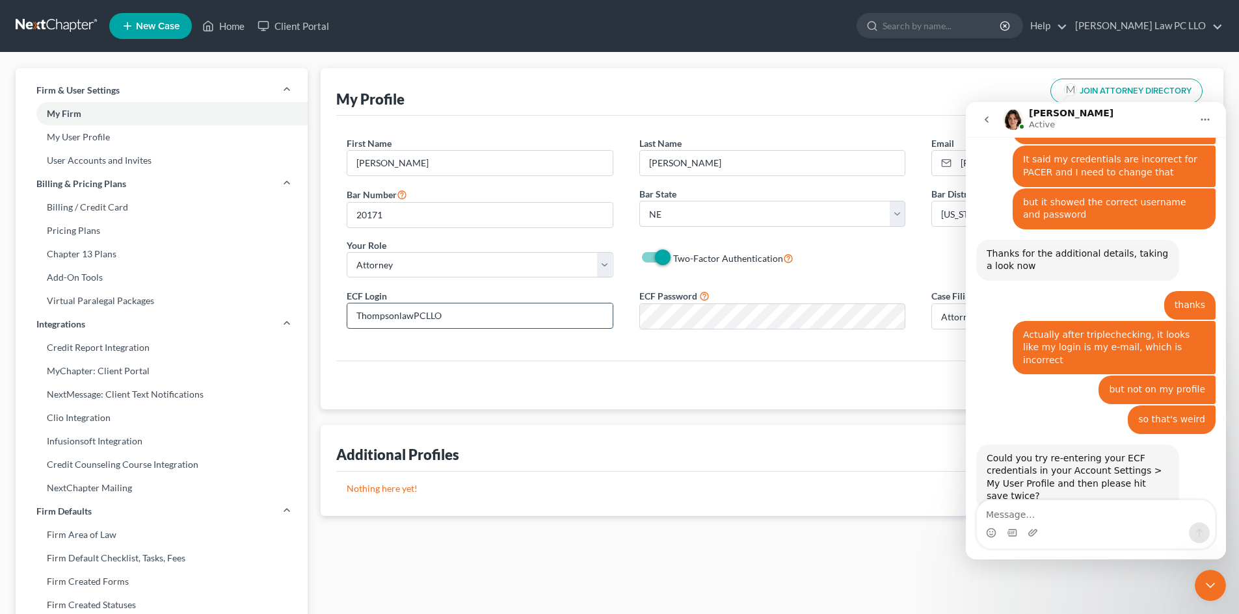
click at [456, 320] on input "ThompsonlawPCLLO" at bounding box center [479, 316] width 265 height 25
drag, startPoint x: 458, startPoint y: 320, endPoint x: 307, endPoint y: 324, distance: 150.9
click at [307, 323] on div "Firm & User Settings My Firm My User Profile User Accounts and Invites Billing …" at bounding box center [619, 496] width 1220 height 856
type input "ThompsonLawPCLLO"
click at [624, 308] on div "ECF Login ThompsonLawPCLLO ECF Password Case Filing Notification Select Attorne…" at bounding box center [772, 314] width 876 height 52
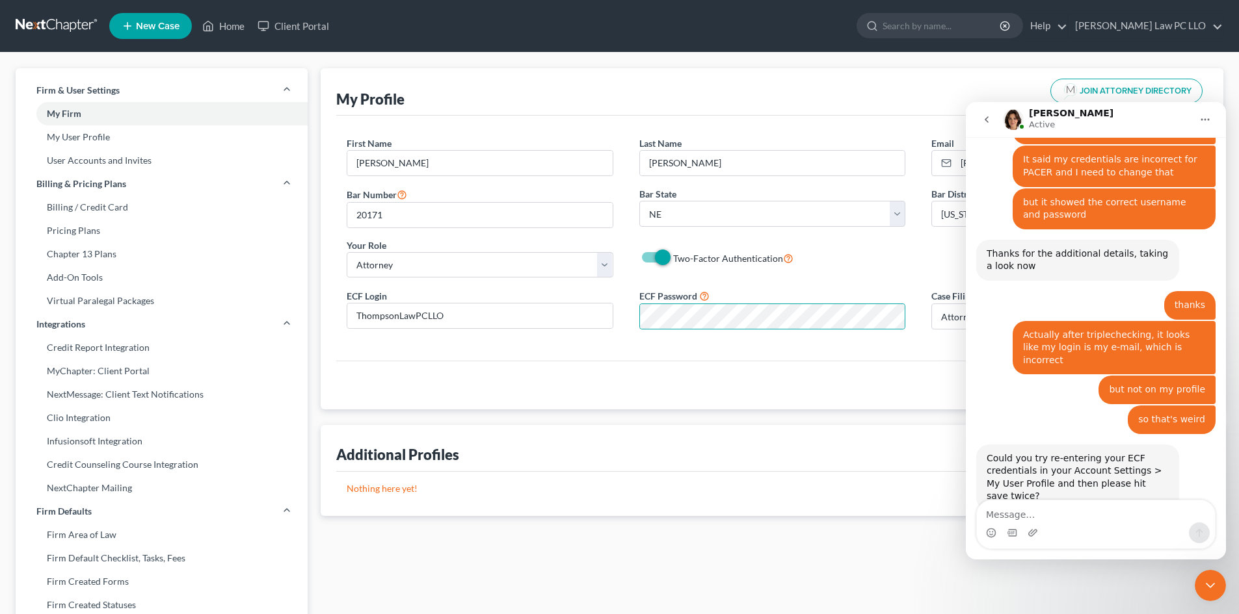
click at [1212, 580] on icon "Close Intercom Messenger" at bounding box center [1210, 586] width 16 height 16
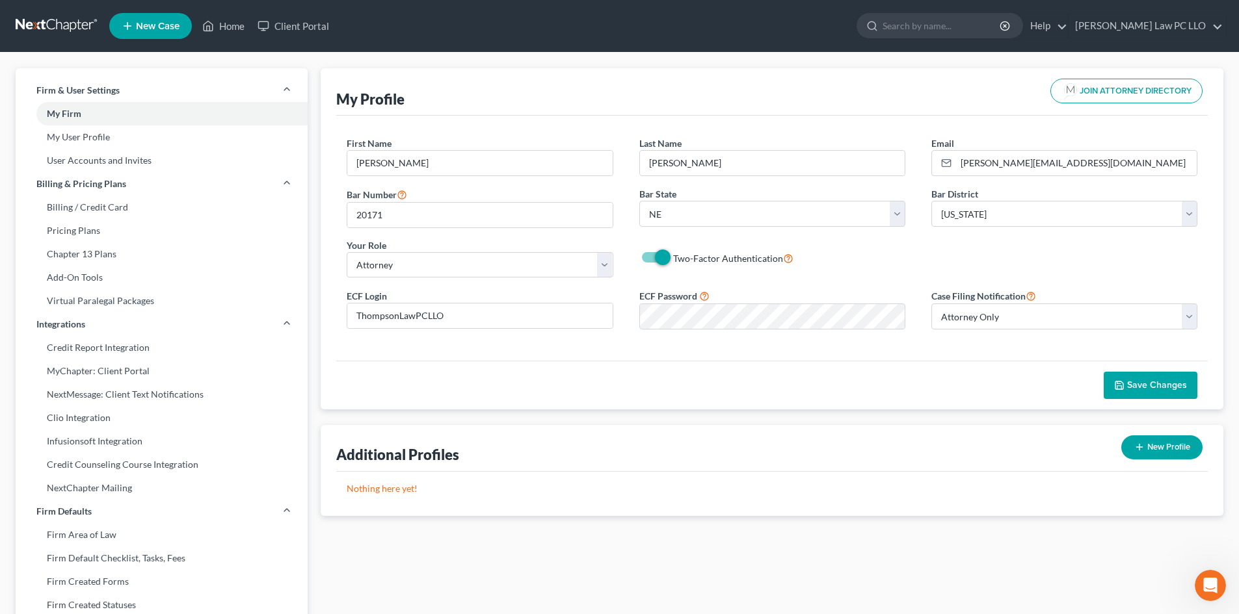
click at [1126, 378] on button "Save Changes" at bounding box center [1150, 385] width 94 height 27
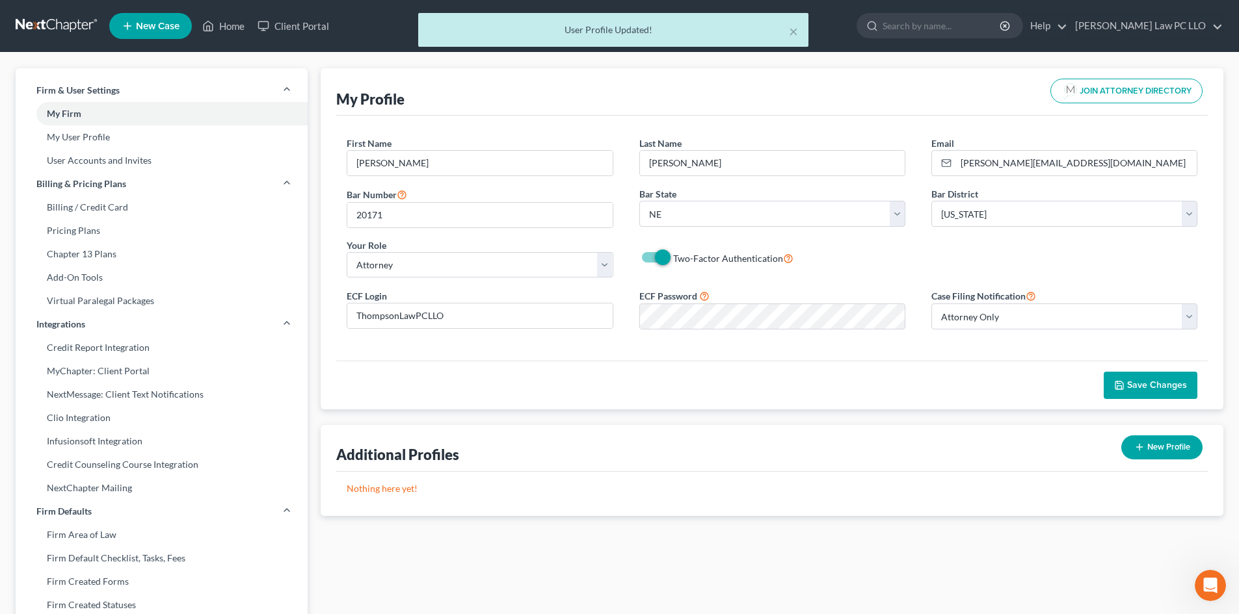
click at [1126, 378] on button "Save Changes" at bounding box center [1150, 385] width 94 height 27
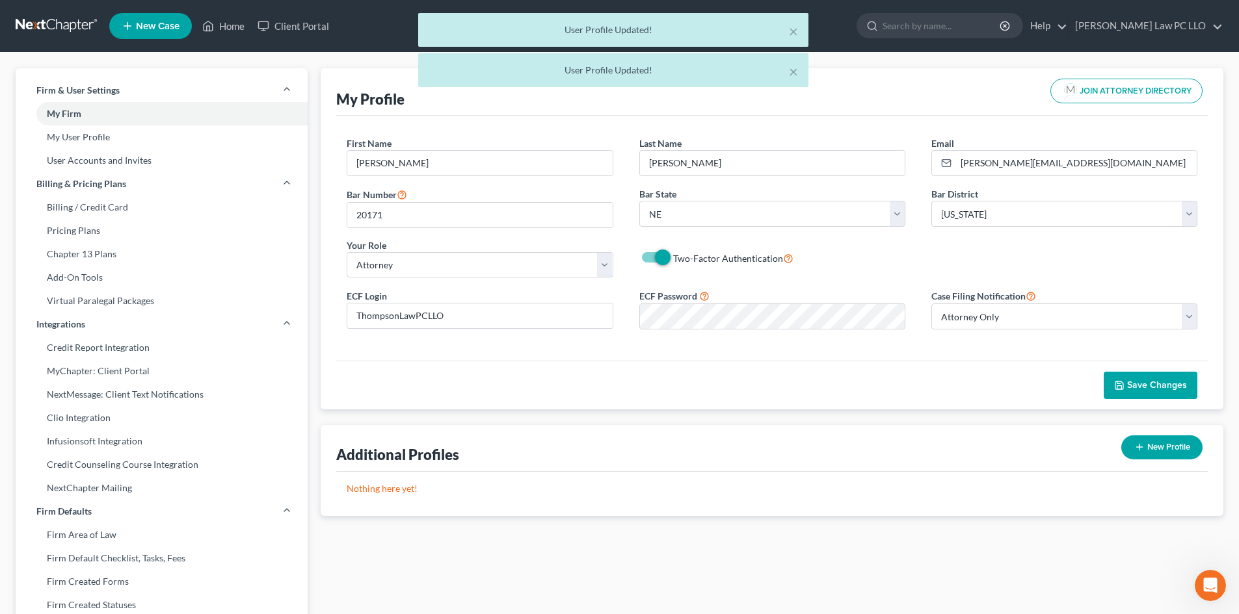
click at [1210, 588] on icon "Open Intercom Messenger" at bounding box center [1209, 586] width 9 height 10
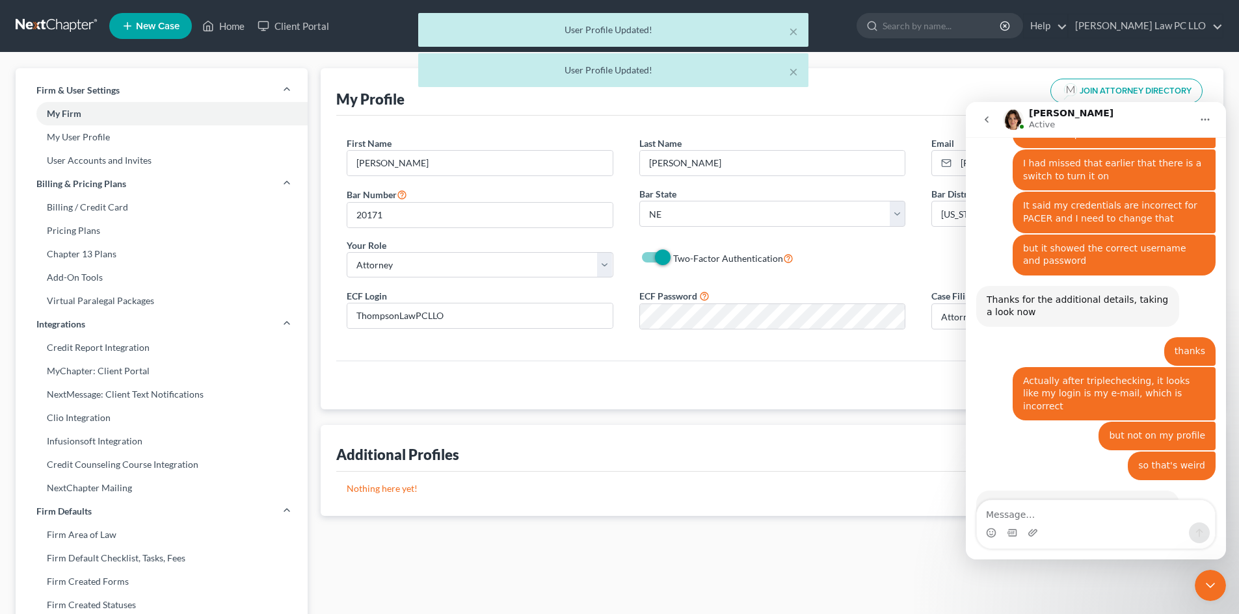
scroll to position [765, 0]
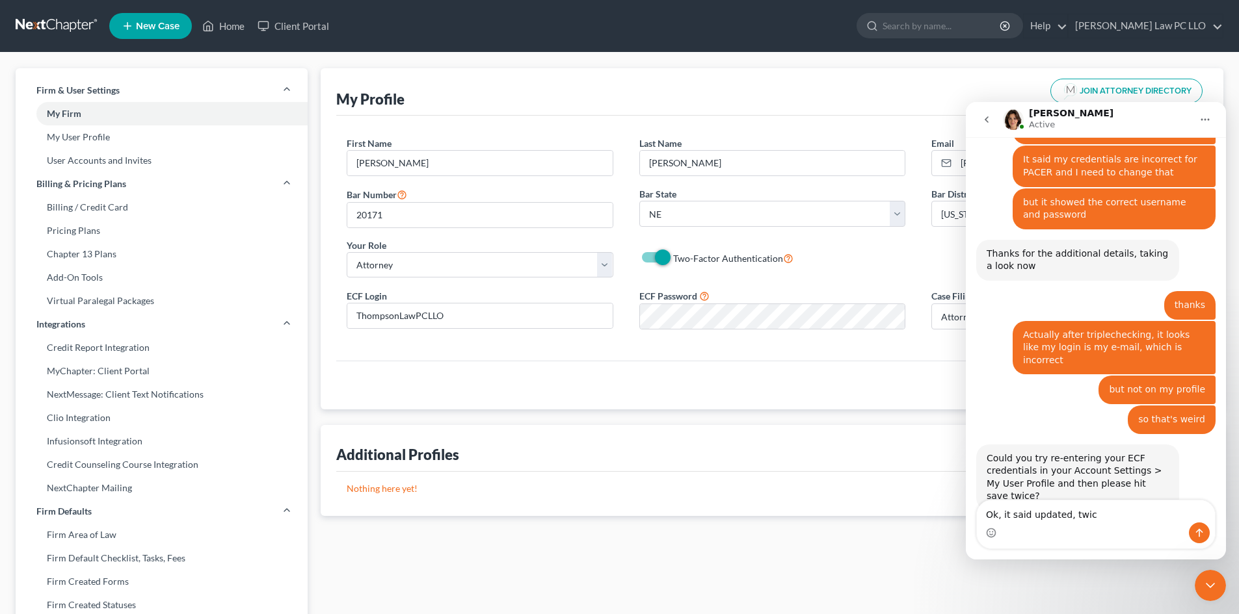
type textarea "Ok, it said updated, twice"
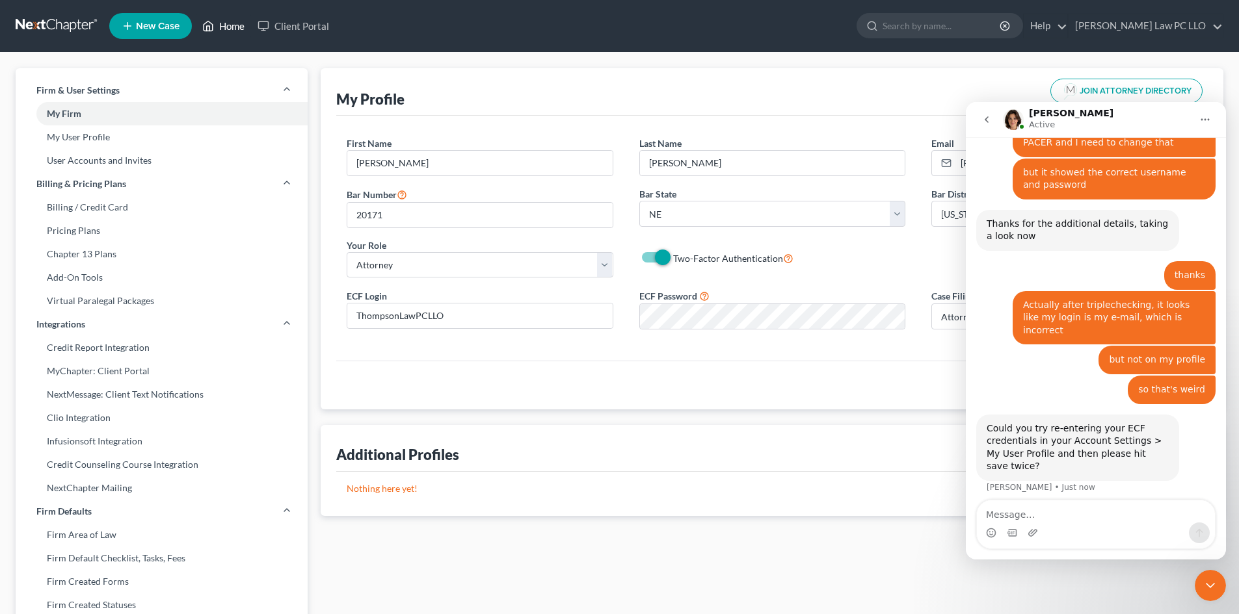
click at [220, 25] on link "Home" at bounding box center [223, 25] width 55 height 23
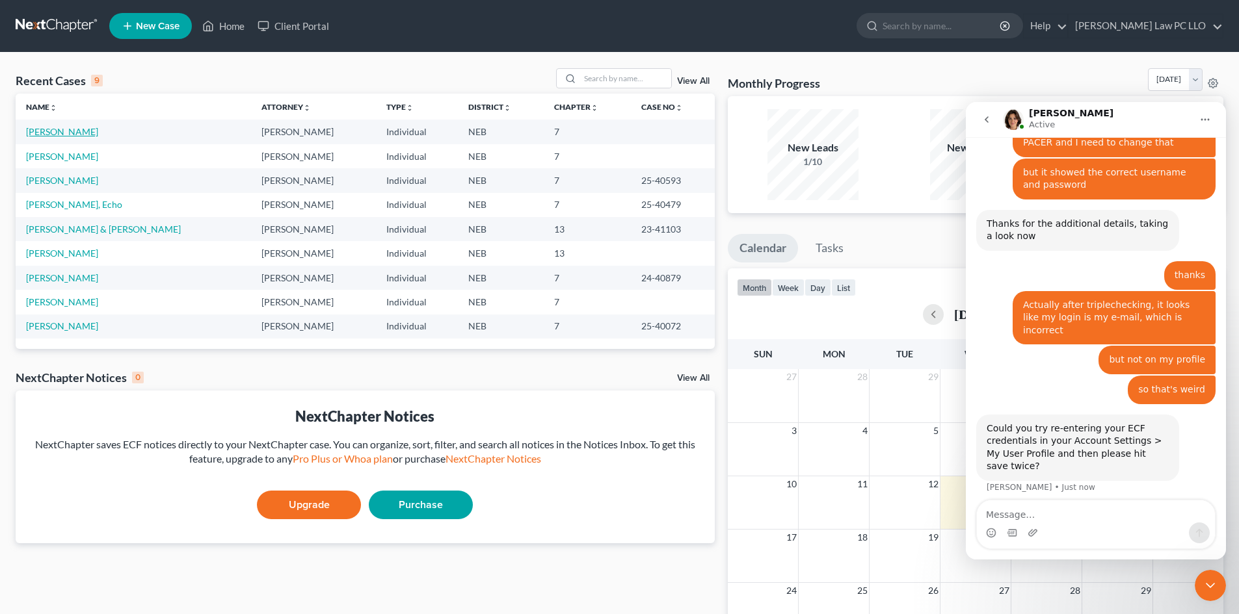
click at [46, 133] on link "Carlson, Gregory" at bounding box center [62, 131] width 72 height 11
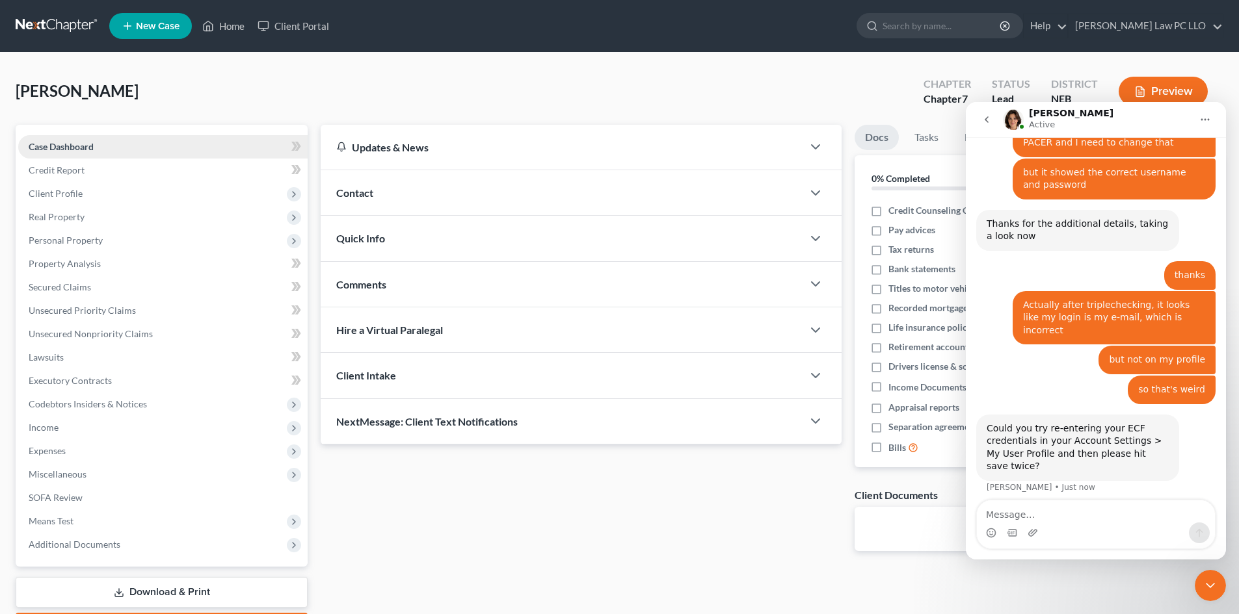
click at [75, 146] on span "Case Dashboard" at bounding box center [61, 146] width 65 height 11
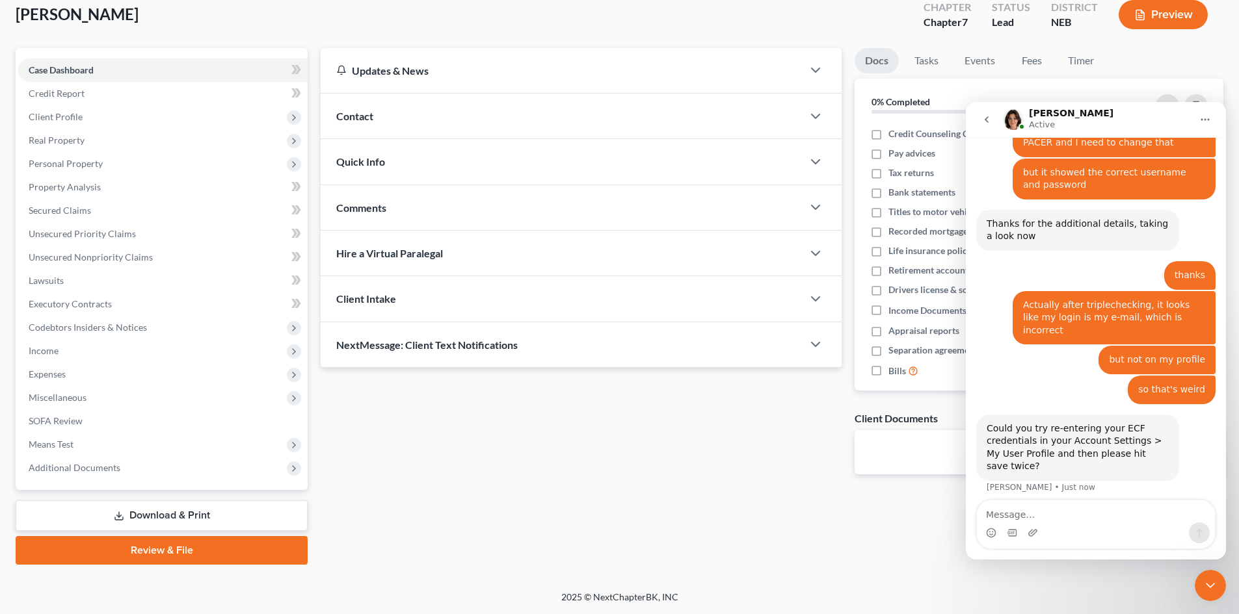
click at [151, 544] on link "Review & File" at bounding box center [162, 550] width 292 height 29
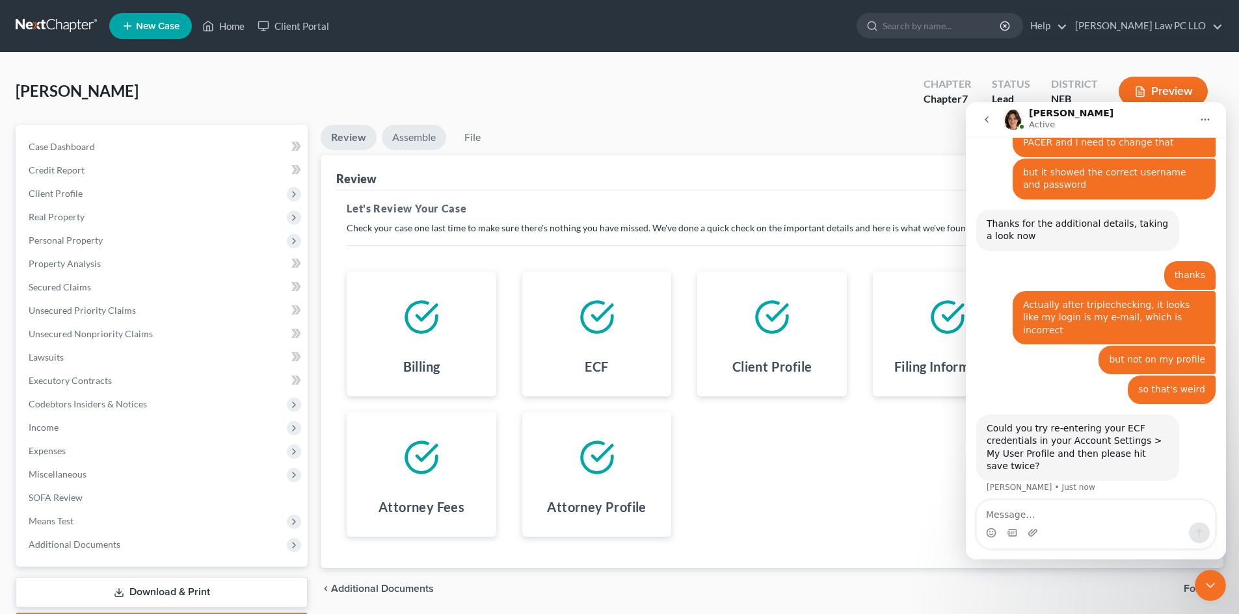
click at [423, 144] on link "Assemble" at bounding box center [414, 137] width 64 height 25
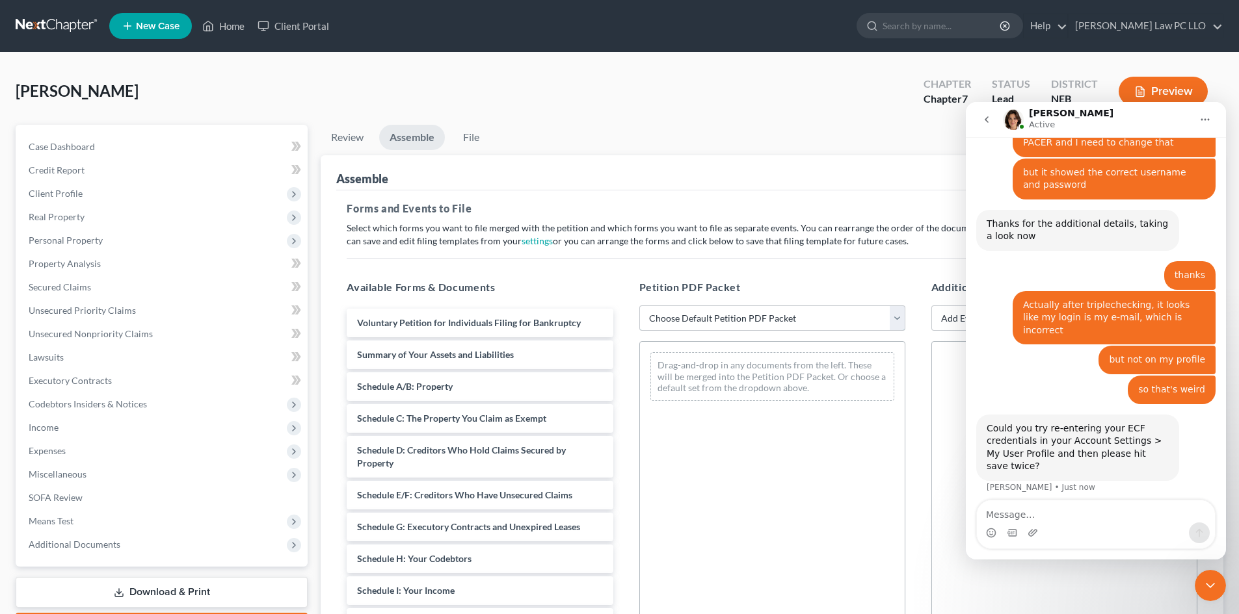
click at [703, 322] on select "Choose Default Petition PDF Packet Complete Bankruptcy Petition (all forms and …" at bounding box center [772, 319] width 266 height 26
select select "0"
click at [639, 306] on select "Choose Default Petition PDF Packet Complete Bankruptcy Petition (all forms and …" at bounding box center [772, 319] width 266 height 26
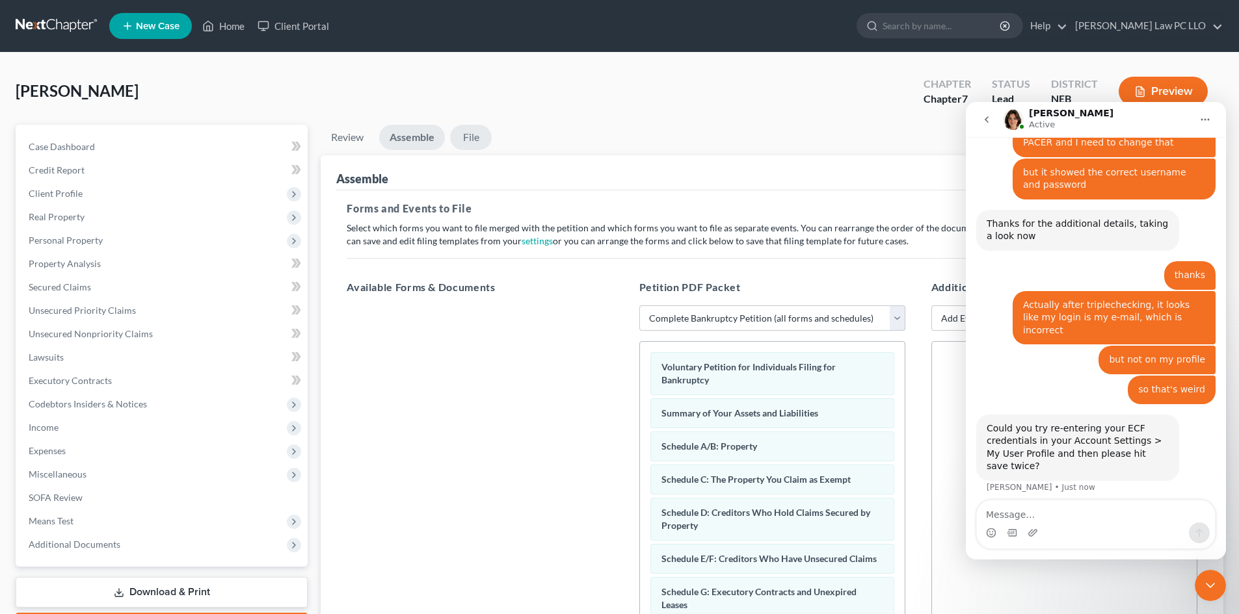
click at [468, 137] on link "File" at bounding box center [471, 137] width 42 height 25
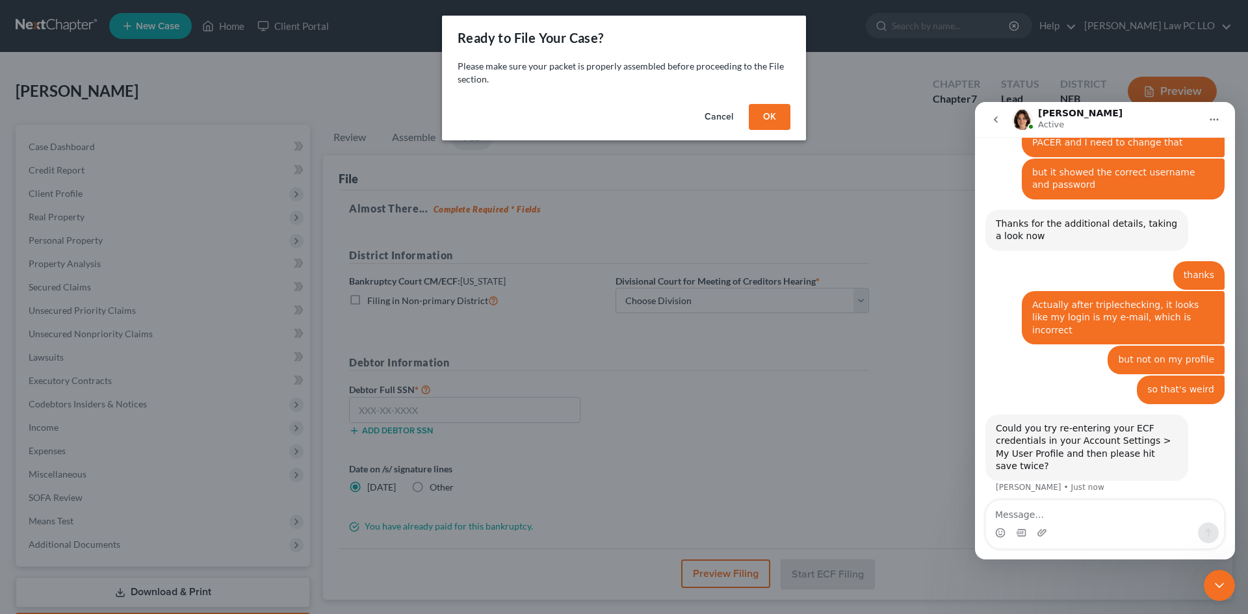
click at [774, 118] on button "OK" at bounding box center [770, 117] width 42 height 26
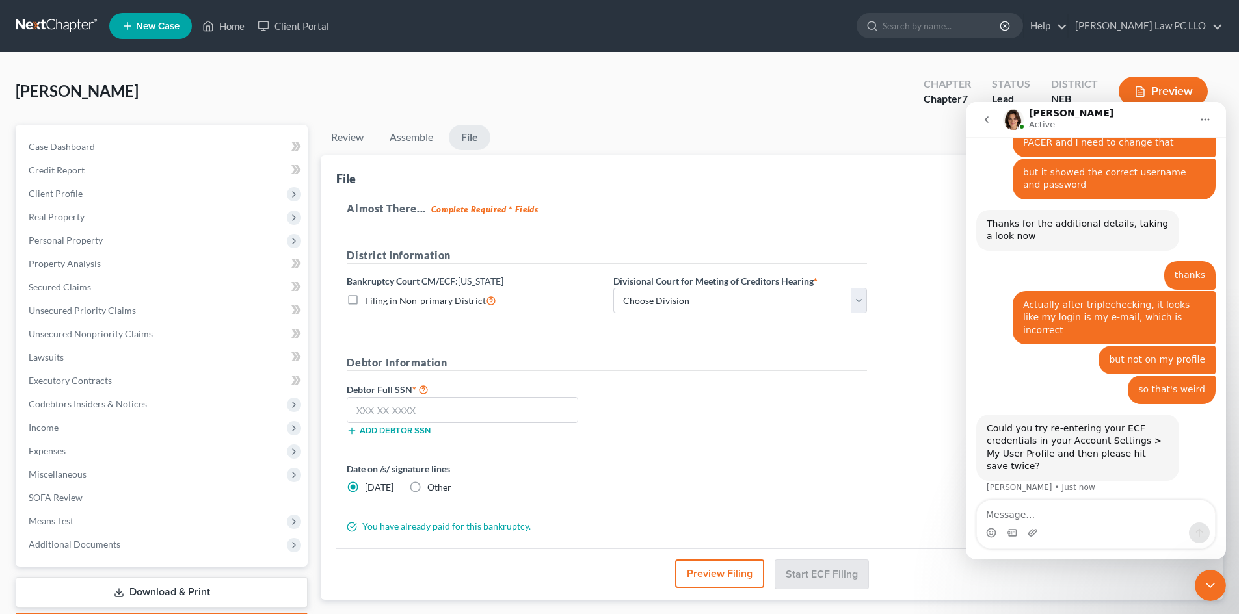
click at [365, 298] on label "Filing in Non-primary District" at bounding box center [430, 300] width 131 height 15
click at [370, 298] on input "Filing in Non-primary District" at bounding box center [374, 297] width 8 height 8
checkbox input "true"
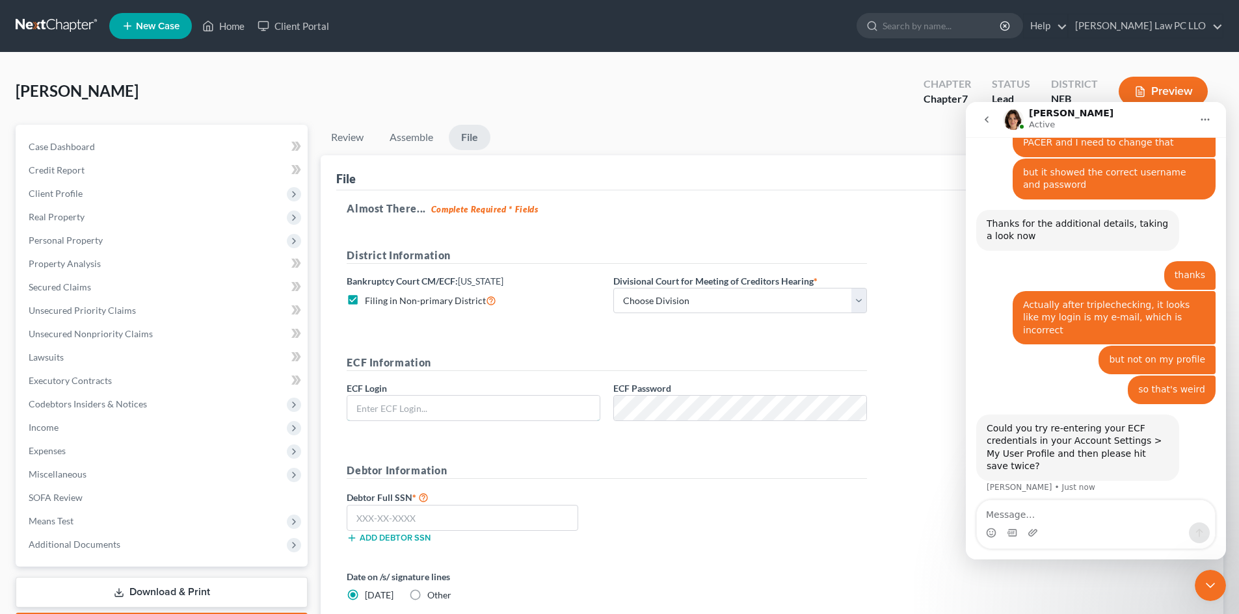
type input "ThompsonLawPCLLO"
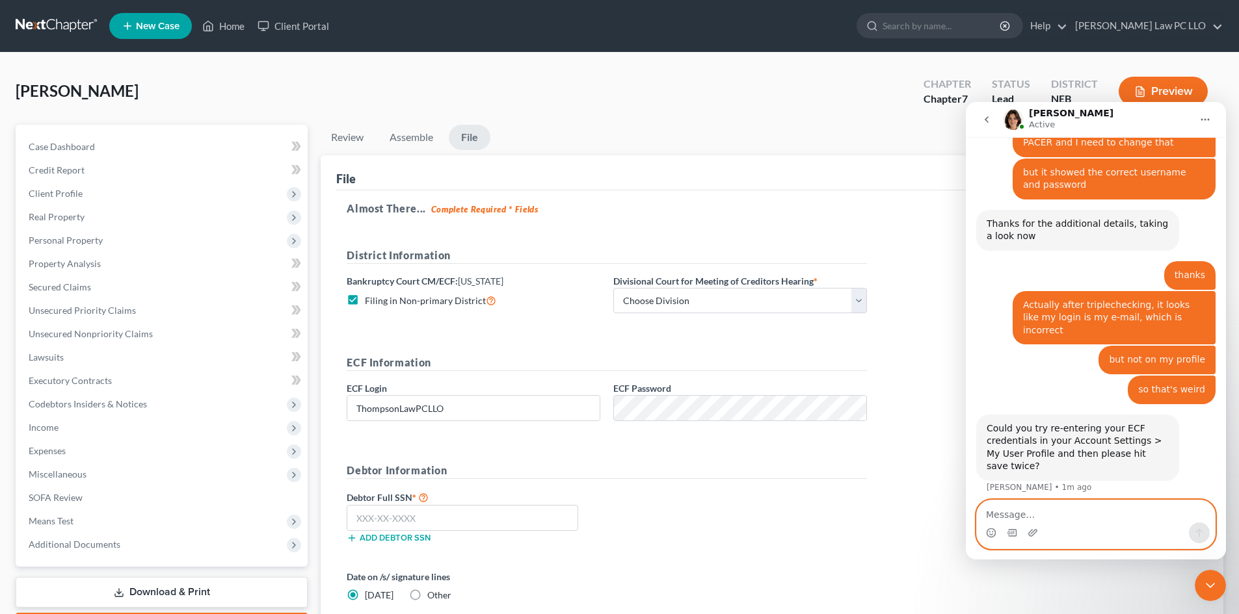
click at [1016, 513] on textarea "Message…" at bounding box center [1096, 512] width 238 height 22
type textarea "That may have fixed it"
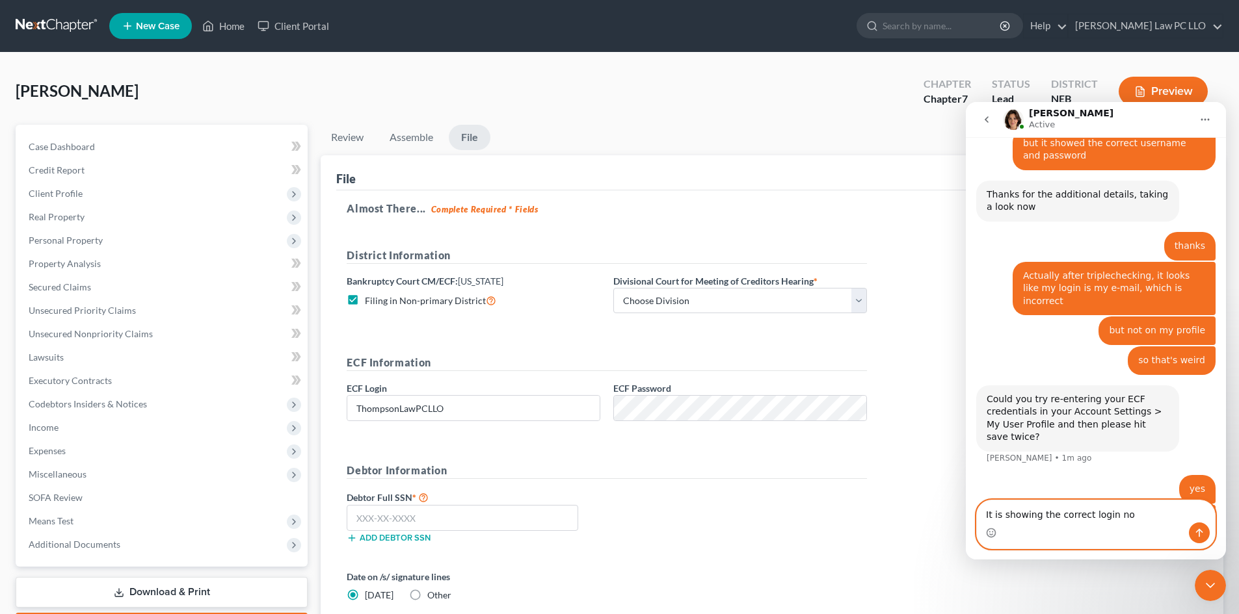
type textarea "It is showing the correct login now"
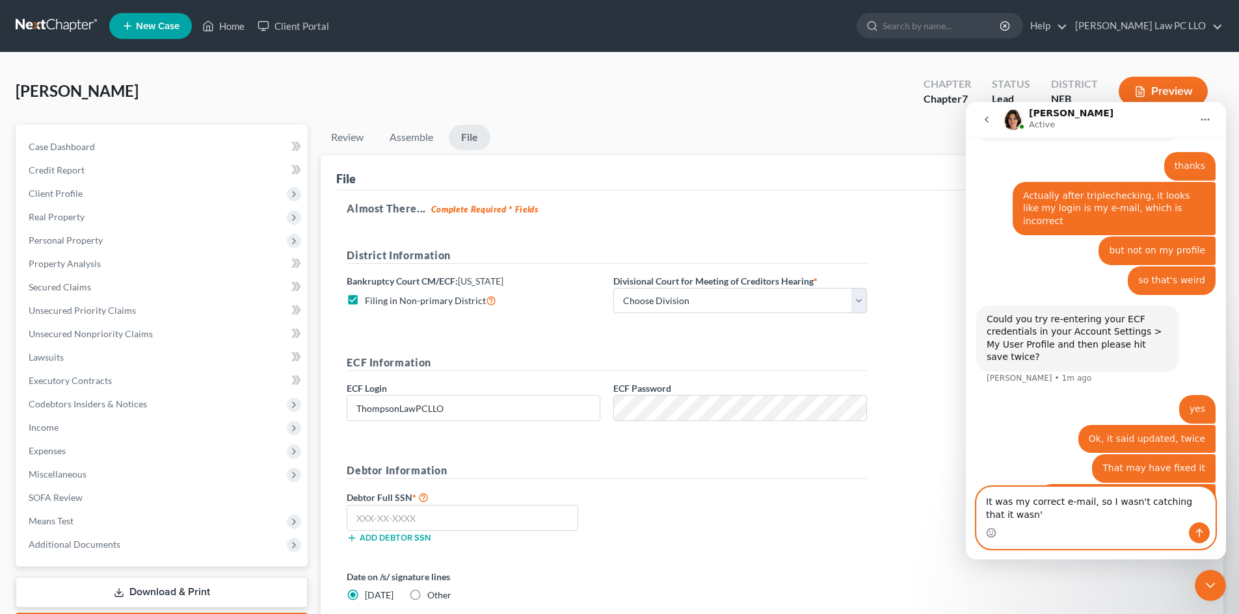
scroll to position [917, 0]
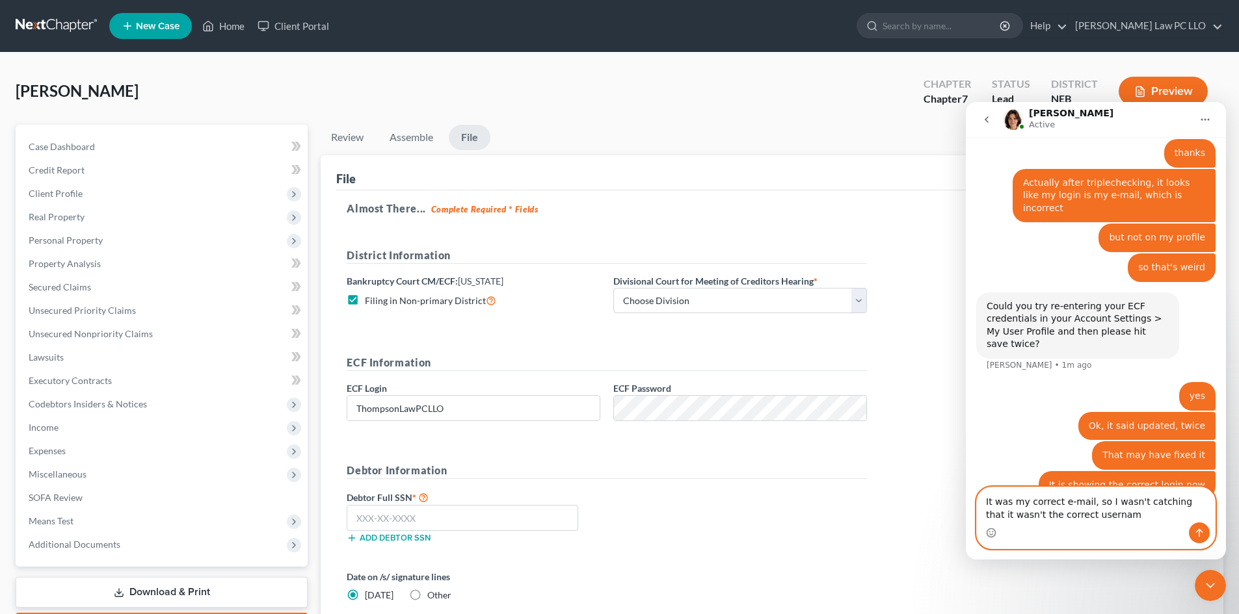
type textarea "It was my correct e-mail, so I wasn't catching that it wasn't the correct usern…"
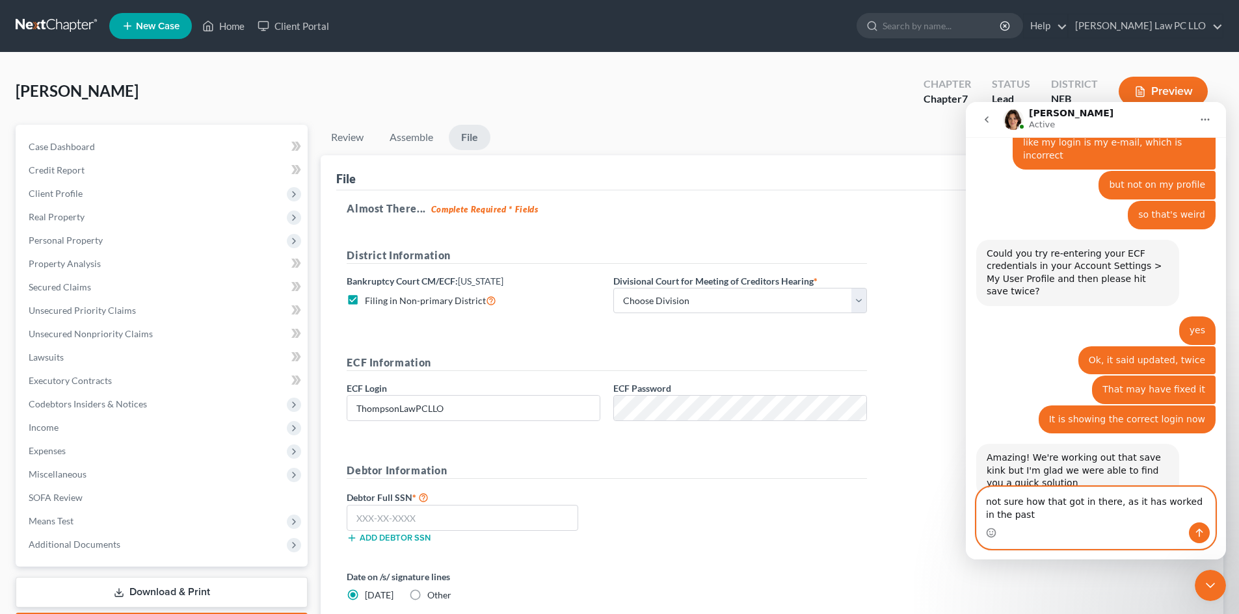
scroll to position [983, 0]
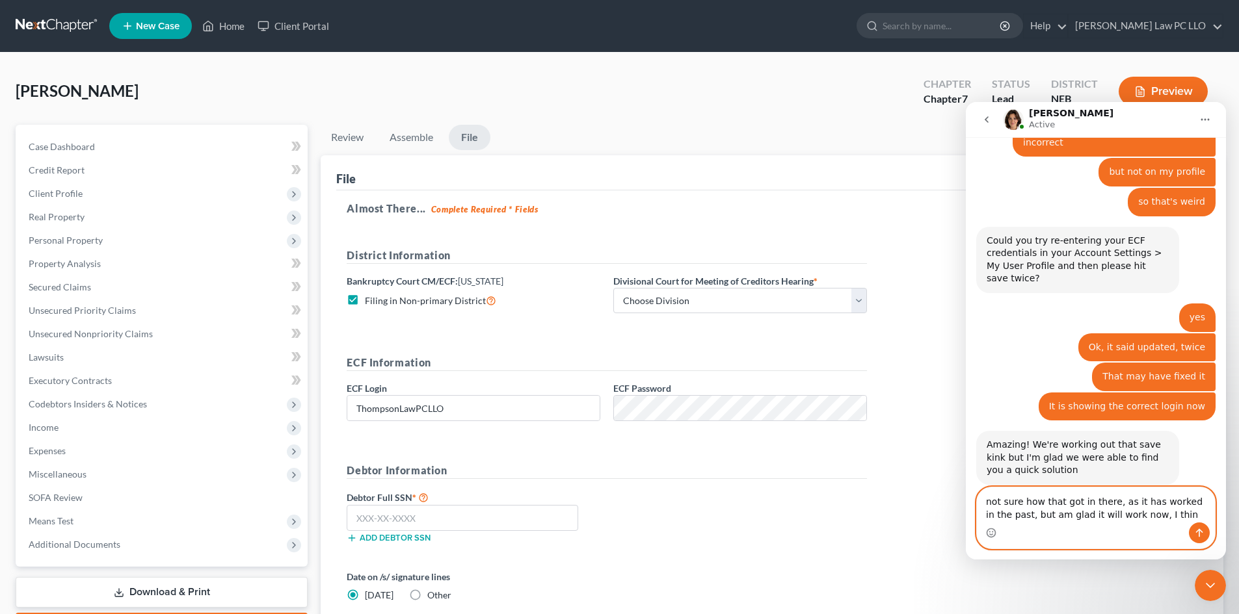
type textarea "not sure how that got in there, as it has worked in the past, but am glad it wi…"
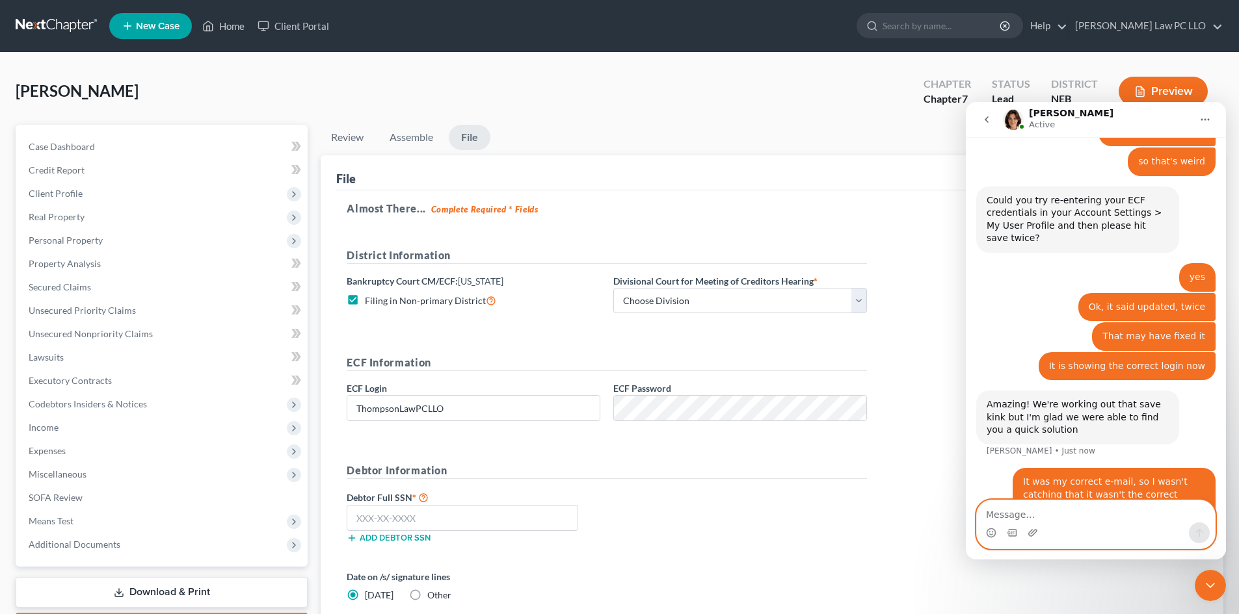
scroll to position [1025, 0]
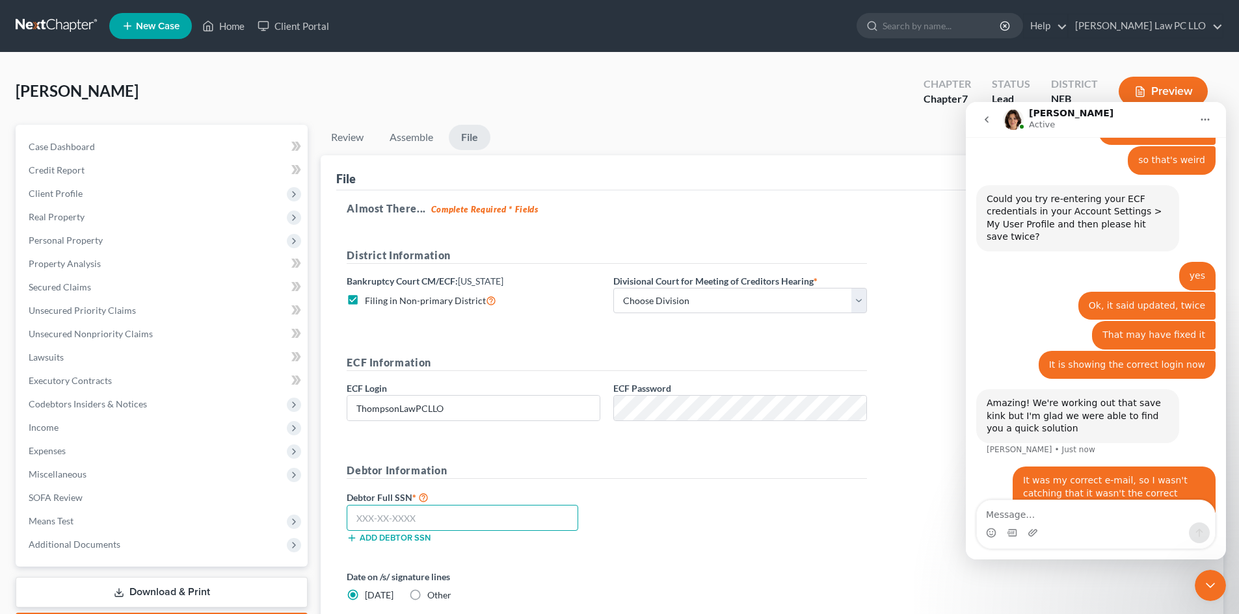
click at [406, 512] on input "text" at bounding box center [462, 518] width 231 height 26
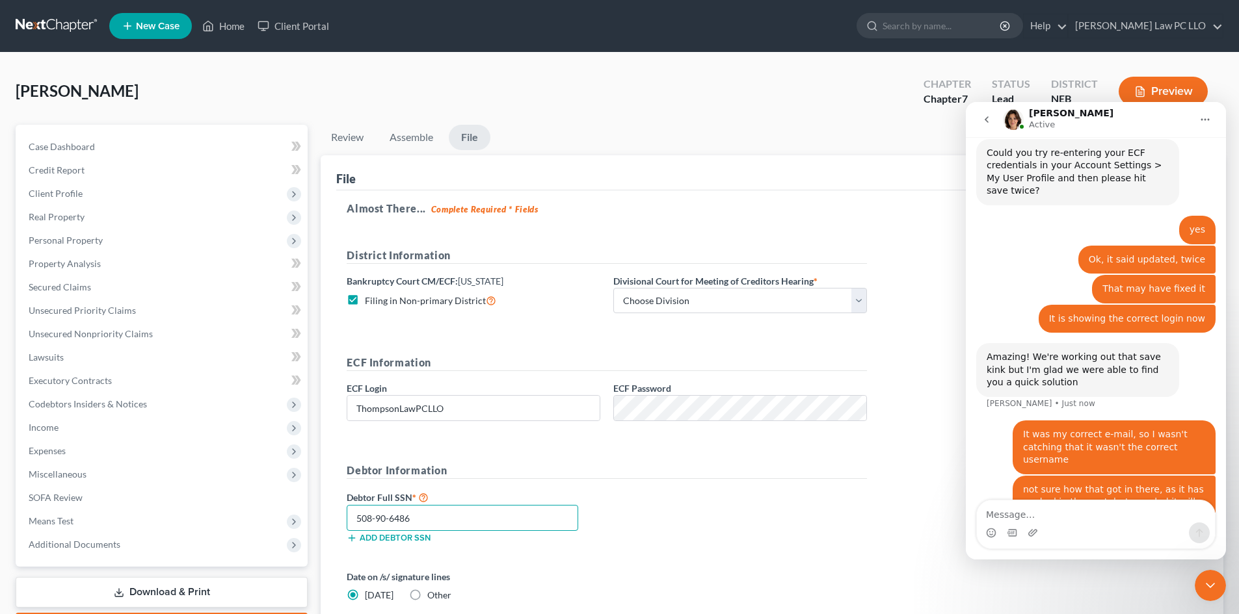
scroll to position [1075, 0]
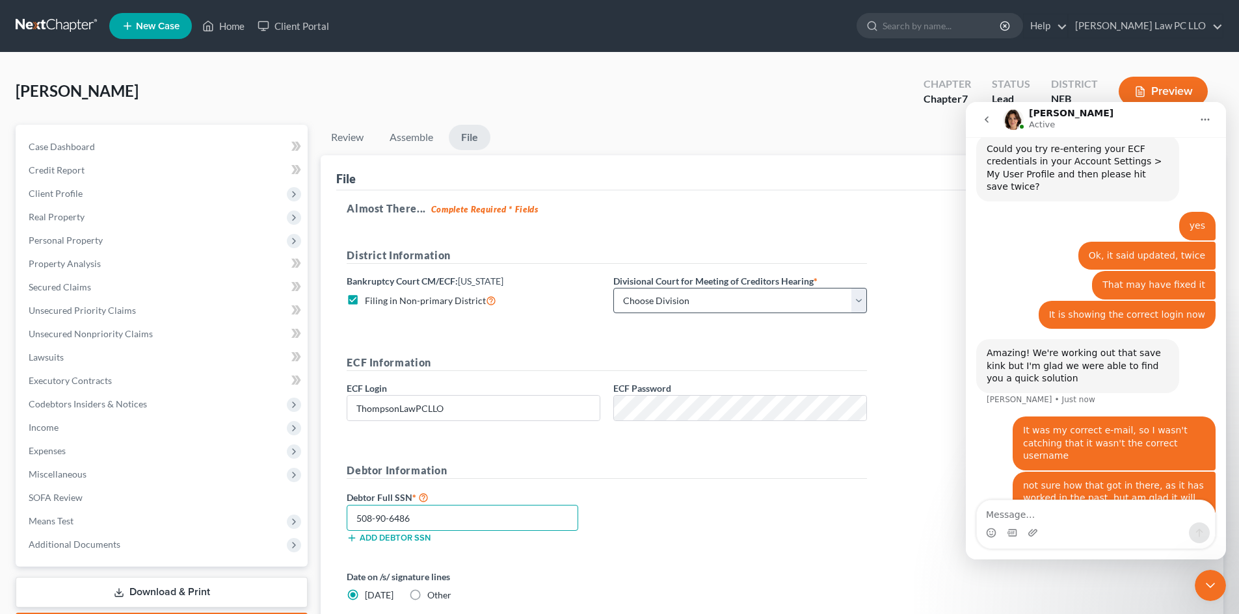
type input "508-90-6486"
click at [655, 302] on select "Choose Division Lincoln Omaha" at bounding box center [740, 301] width 254 height 26
select select "0"
click at [613, 288] on select "Choose Division Lincoln Omaha" at bounding box center [740, 301] width 254 height 26
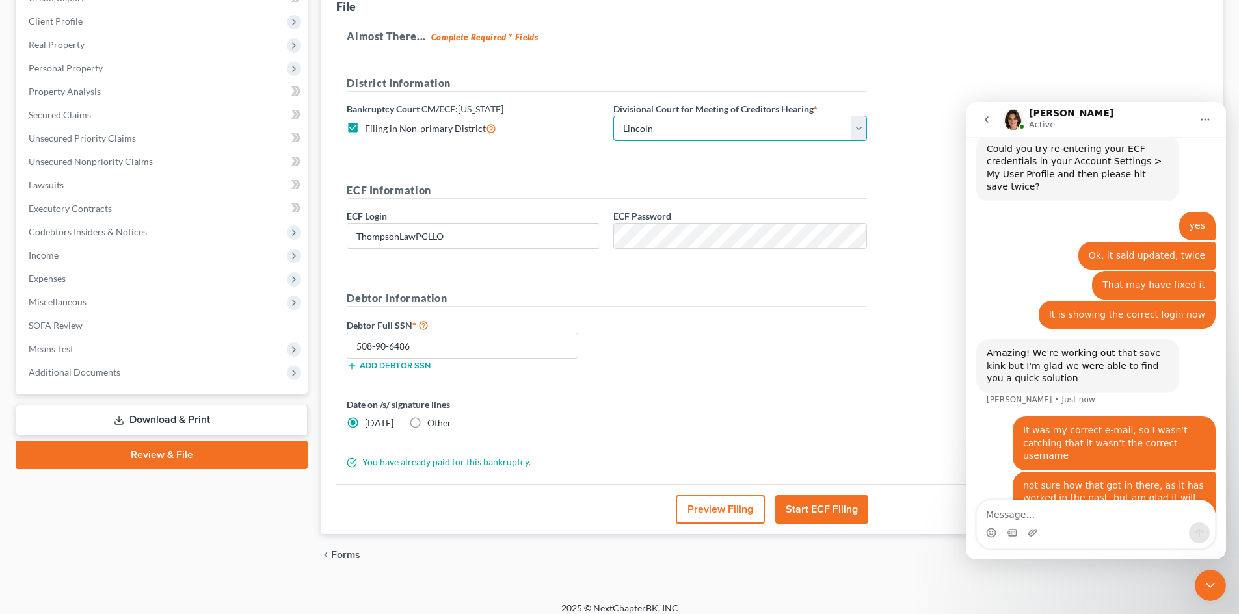
scroll to position [174, 0]
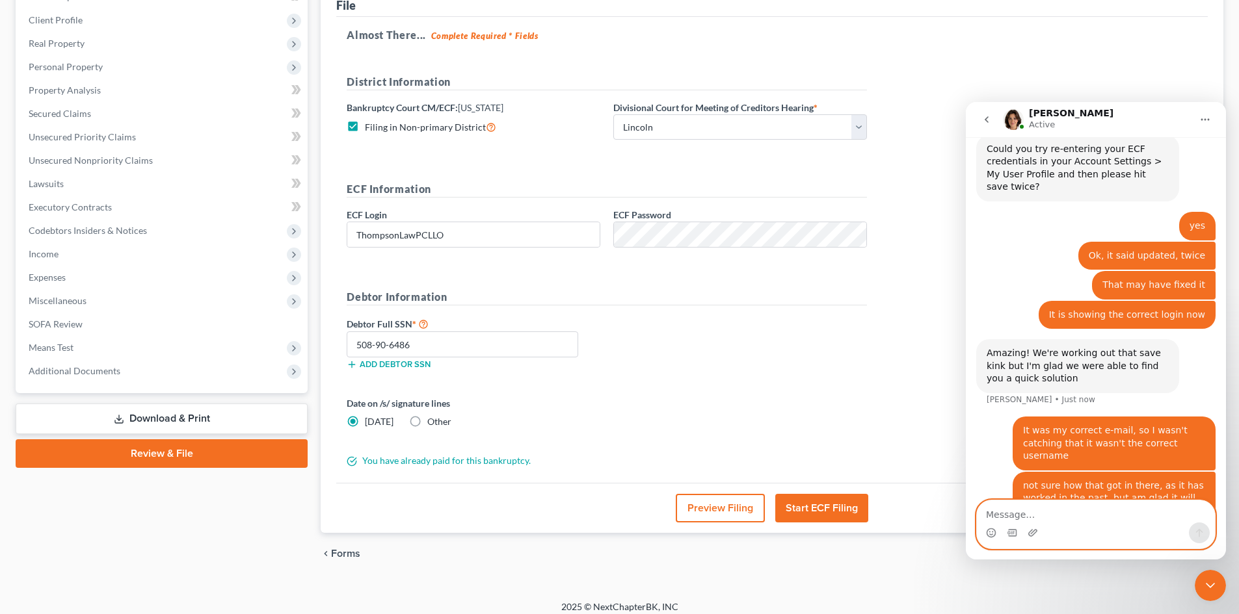
click at [998, 512] on textarea "Message…" at bounding box center [1096, 512] width 238 height 22
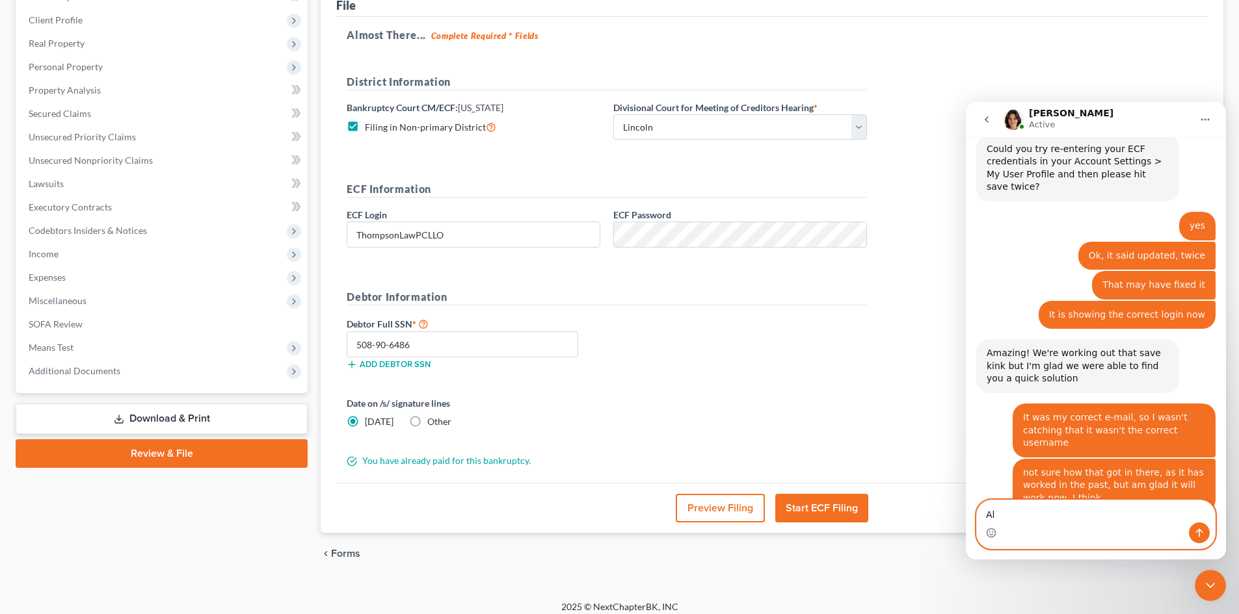
scroll to position [1077, 0]
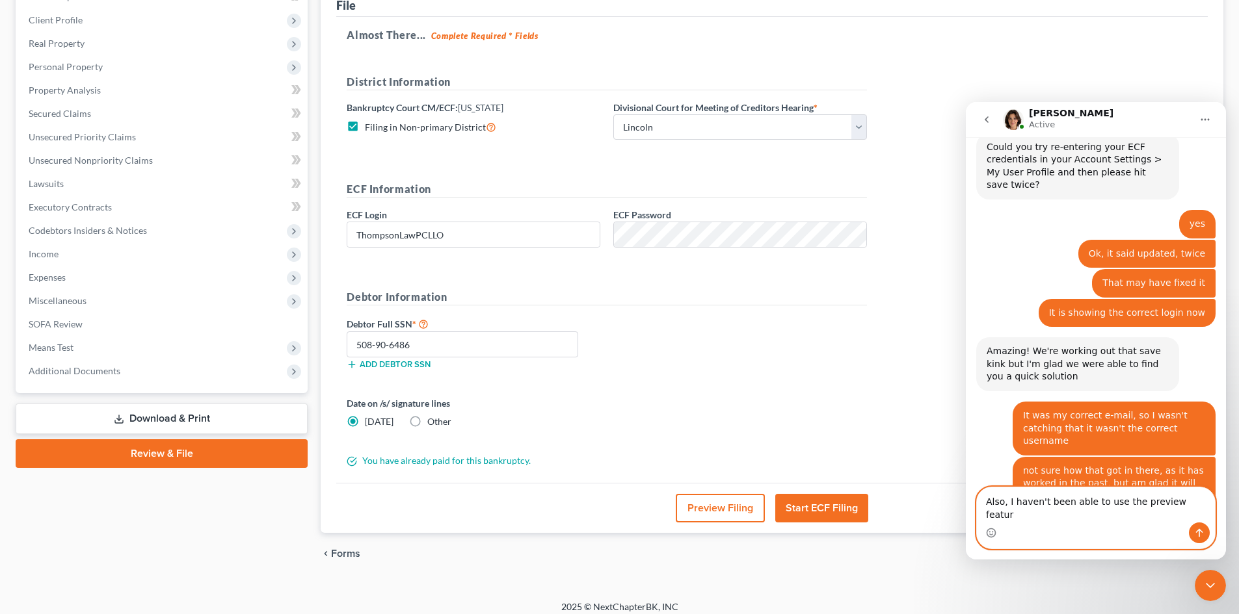
type textarea "Also, I haven't been able to use the preview feature"
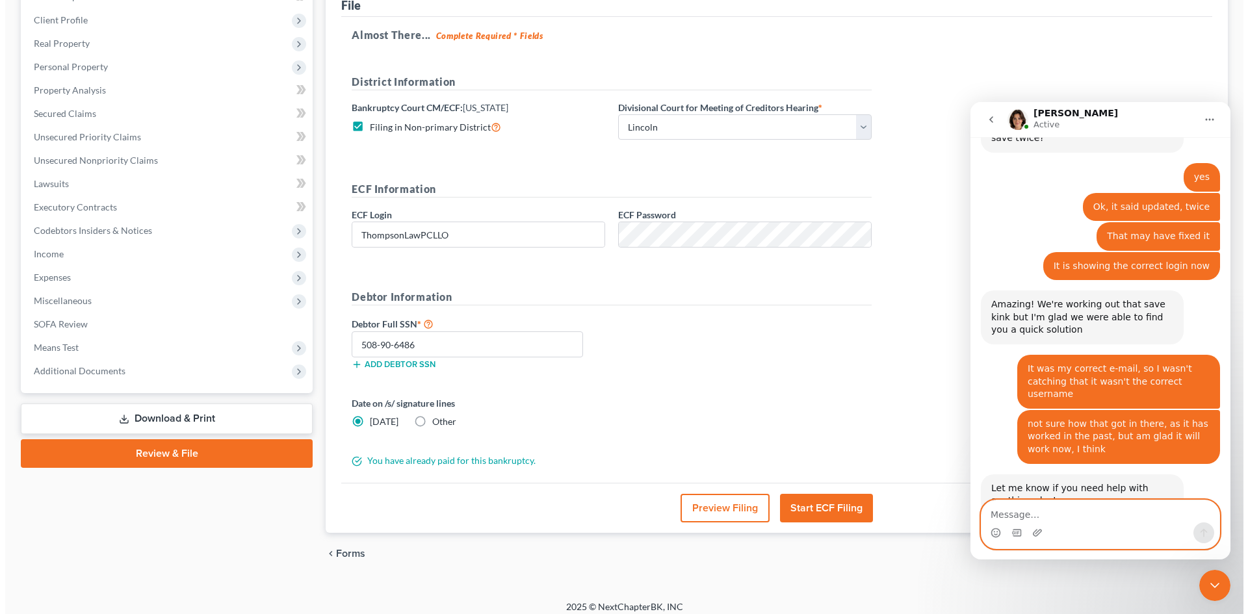
scroll to position [1128, 0]
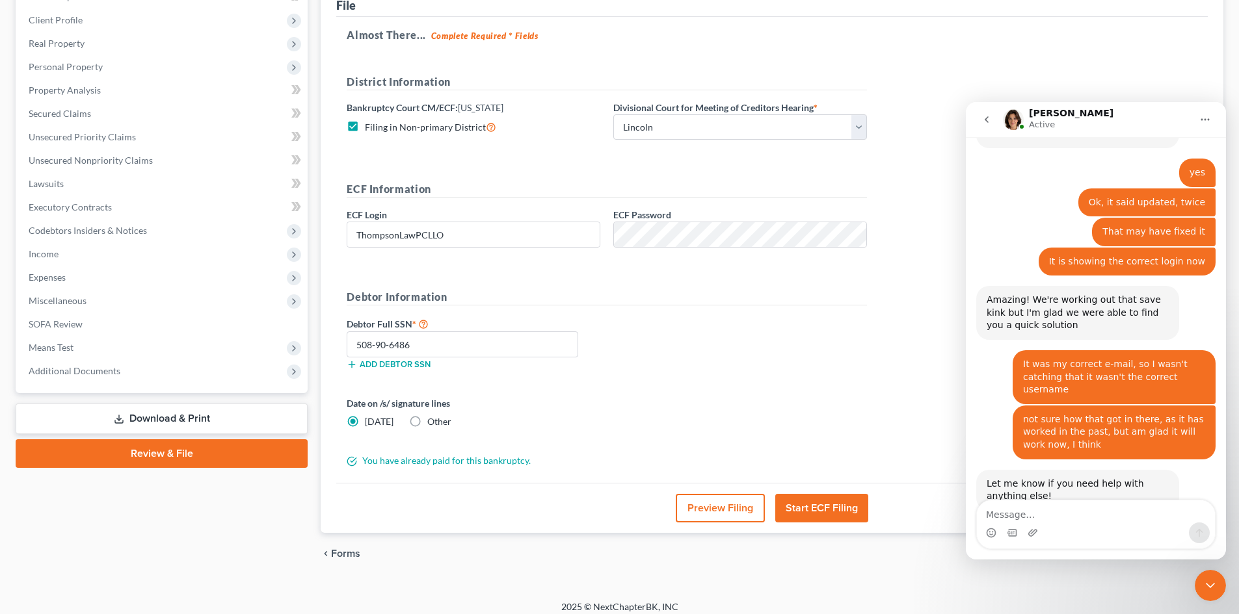
click at [813, 508] on button "Start ECF Filing" at bounding box center [821, 508] width 93 height 29
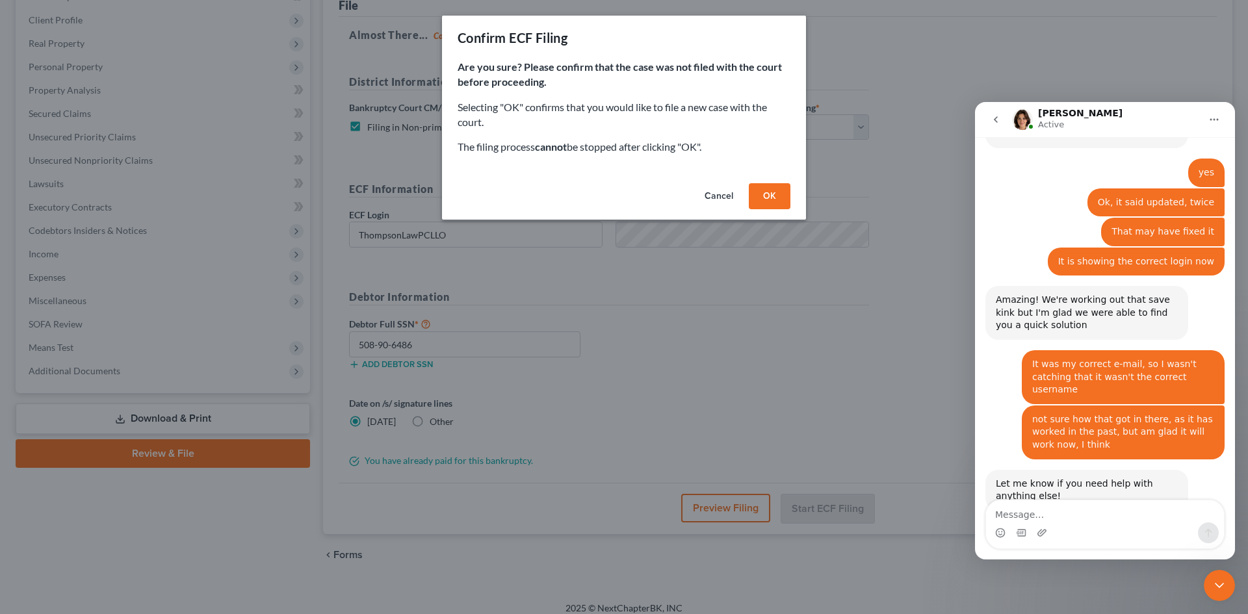
click at [774, 202] on button "OK" at bounding box center [770, 196] width 42 height 26
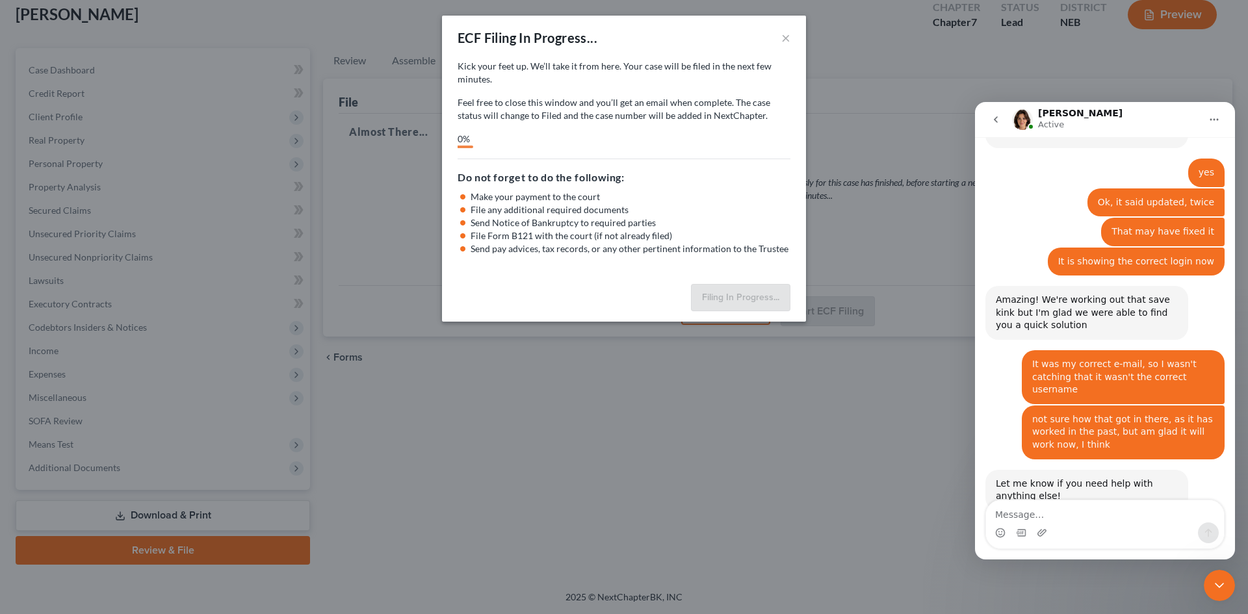
scroll to position [77, 0]
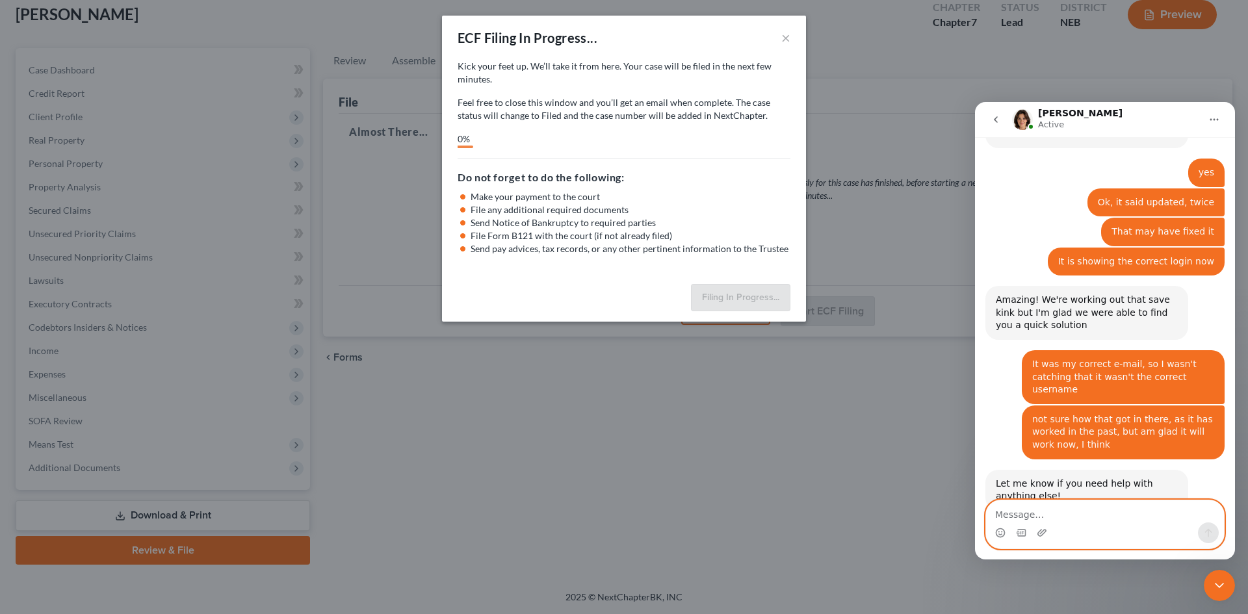
click at [1034, 506] on textarea "Message…" at bounding box center [1105, 512] width 238 height 22
type textarea "I can download and print, but not preview"
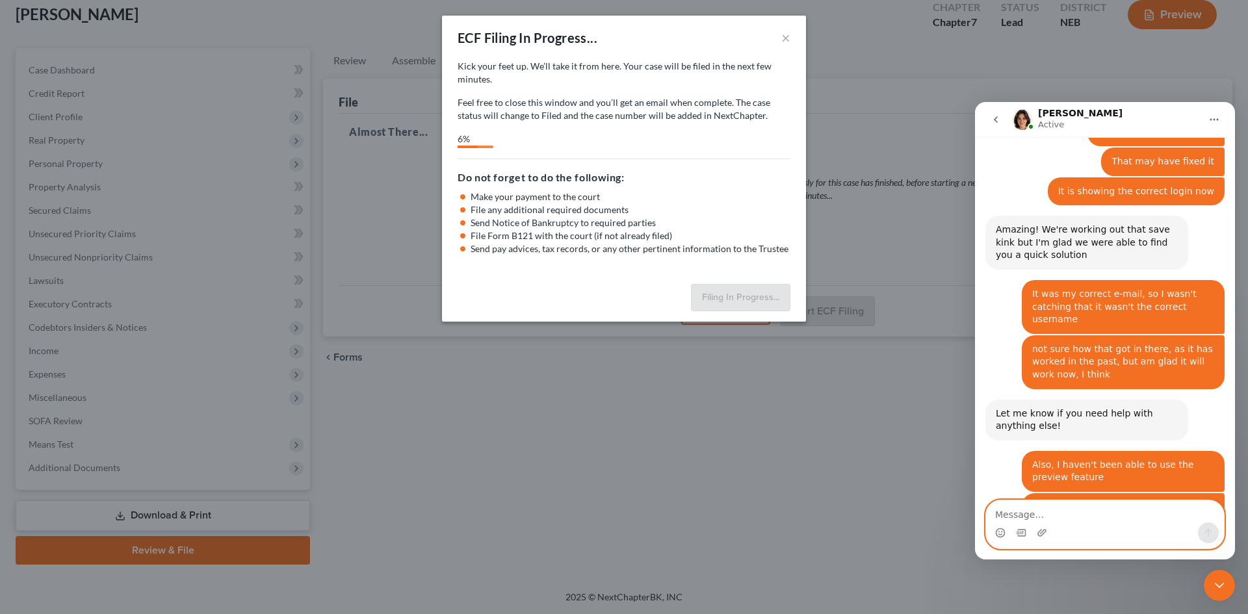
scroll to position [1196, 0]
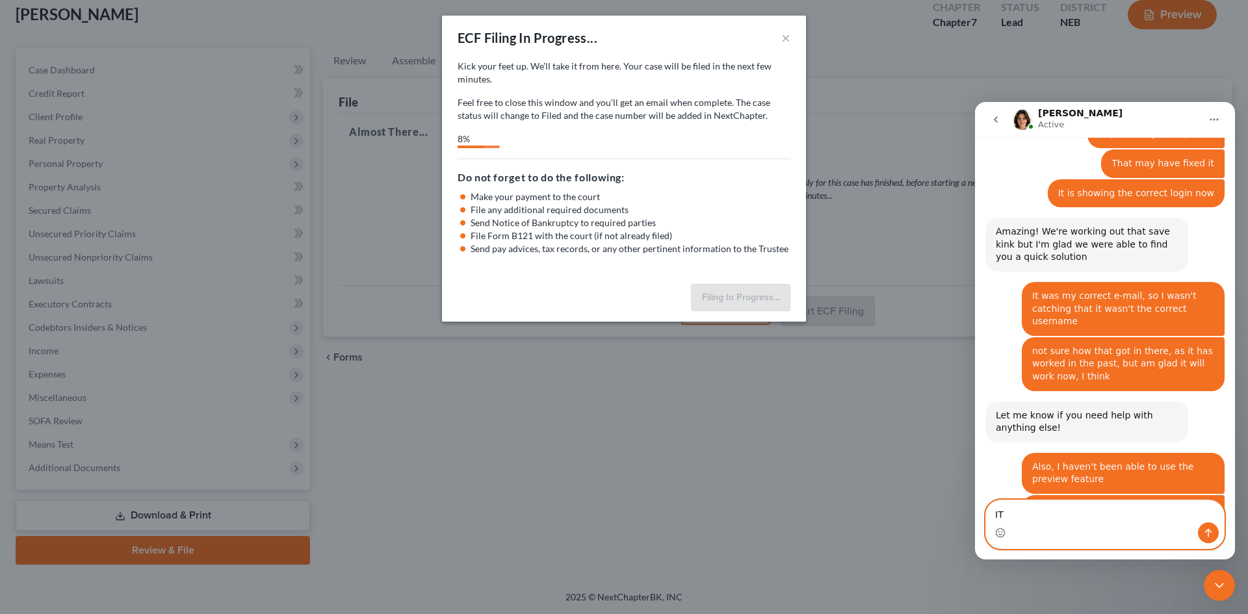
type textarea "I"
type textarea "i"
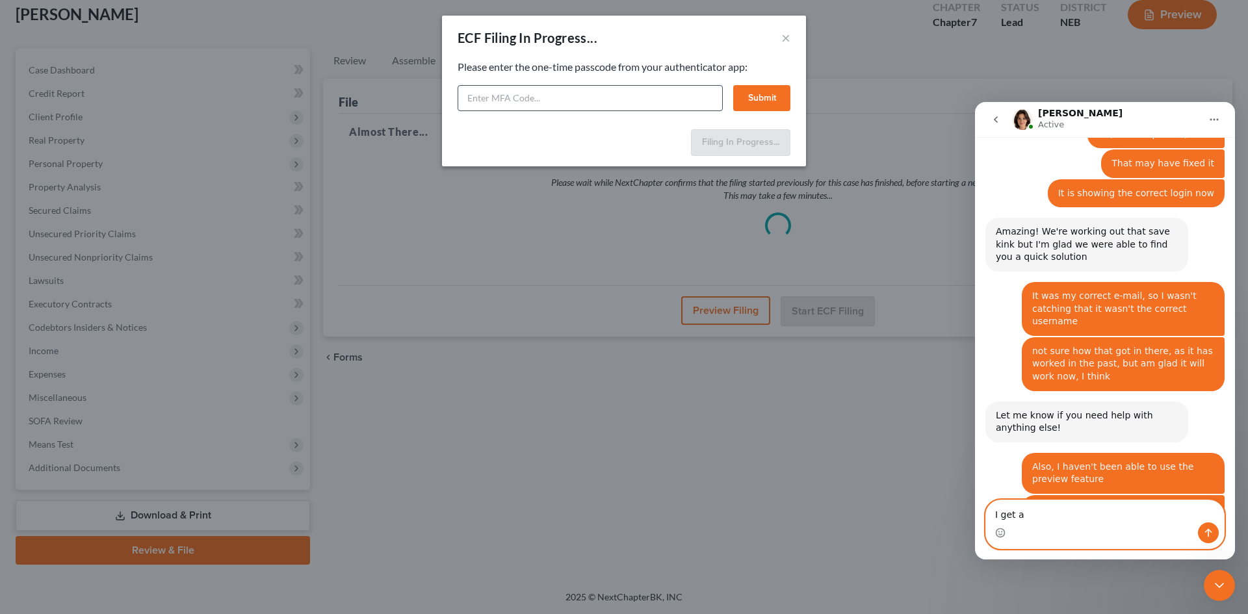
type textarea "I get a"
click at [558, 109] on input "text" at bounding box center [590, 98] width 265 height 26
type input "984942"
click at [762, 99] on button "Submit" at bounding box center [761, 98] width 57 height 26
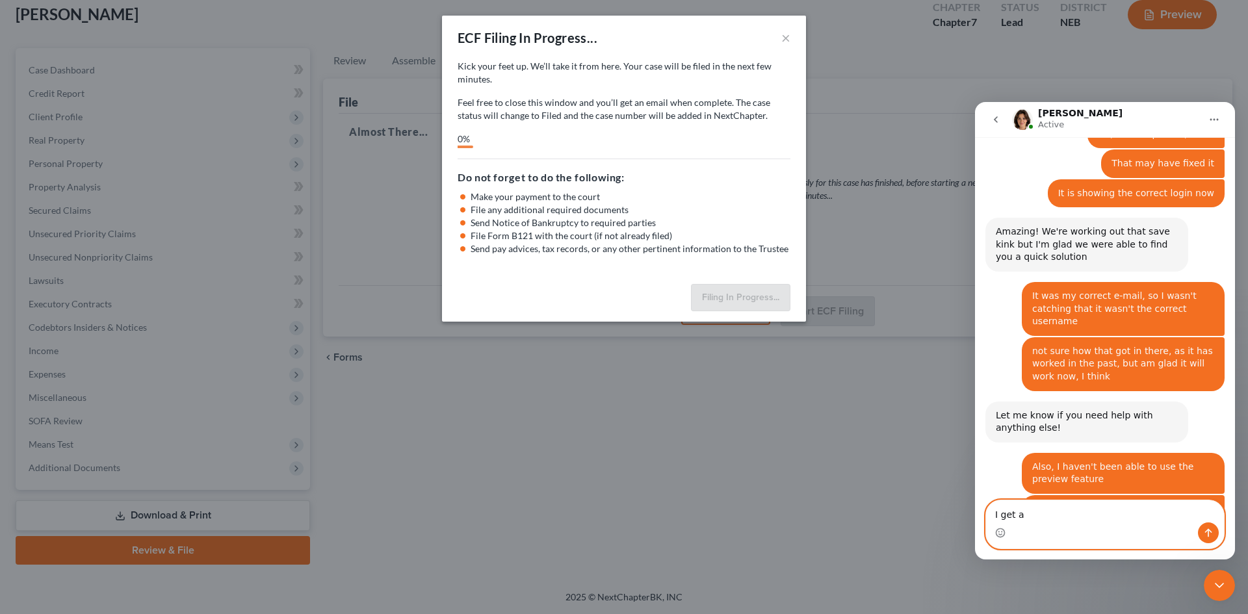
click at [1050, 510] on textarea "I get a" at bounding box center [1105, 512] width 238 height 22
type textarea "I get a grey screen"
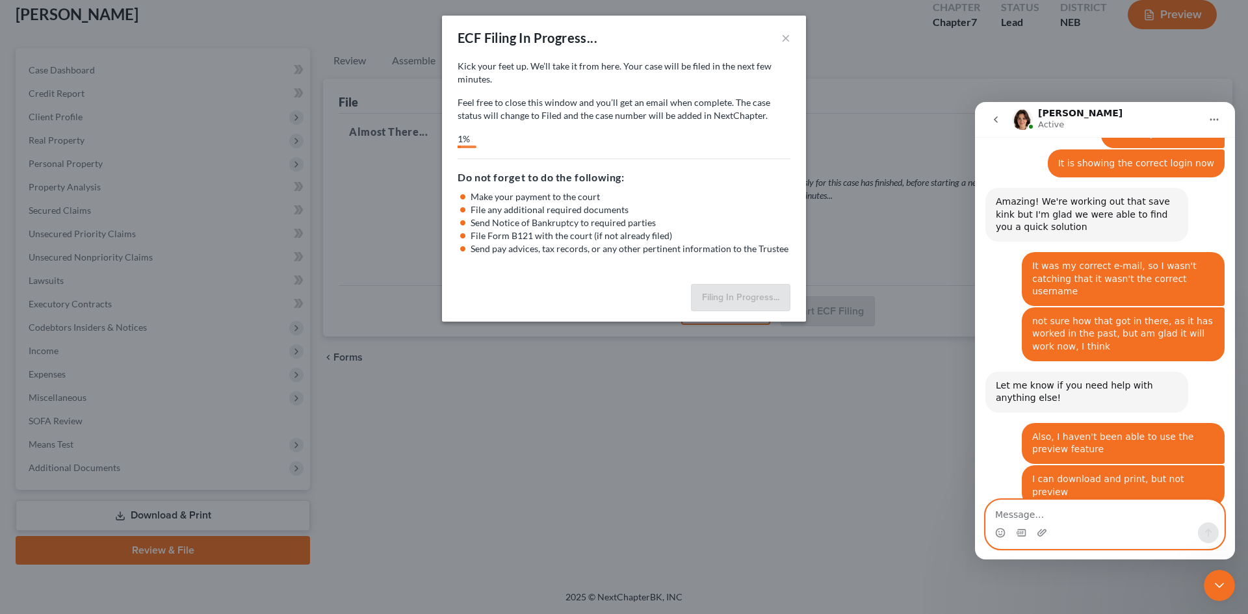
scroll to position [1235, 0]
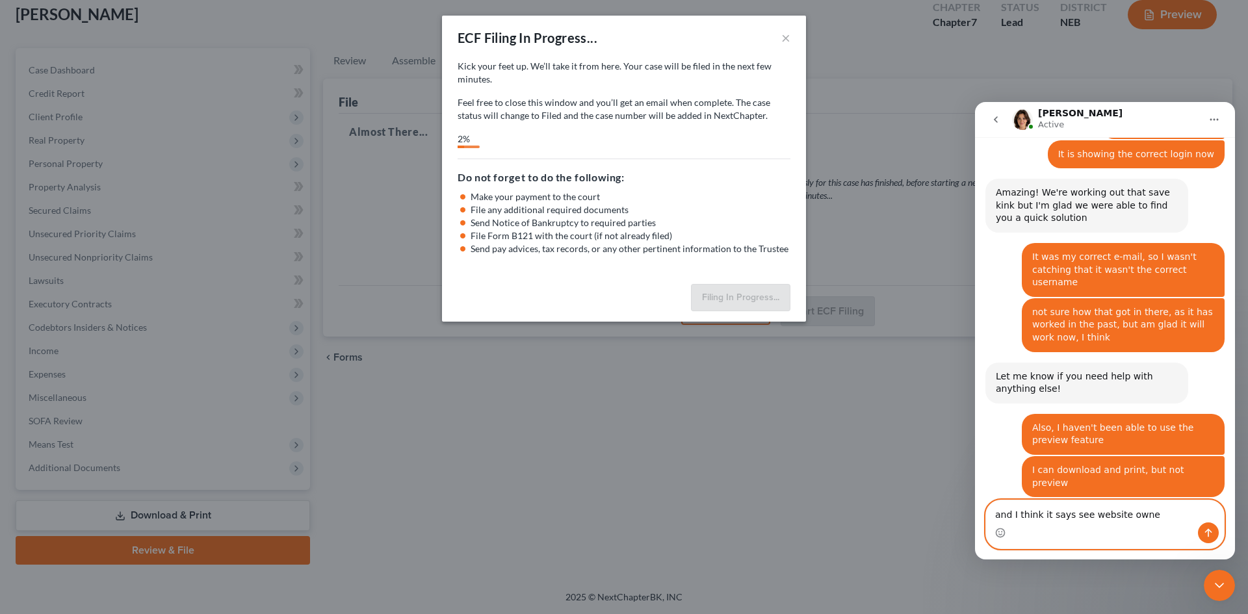
type textarea "and I think it says see website owner"
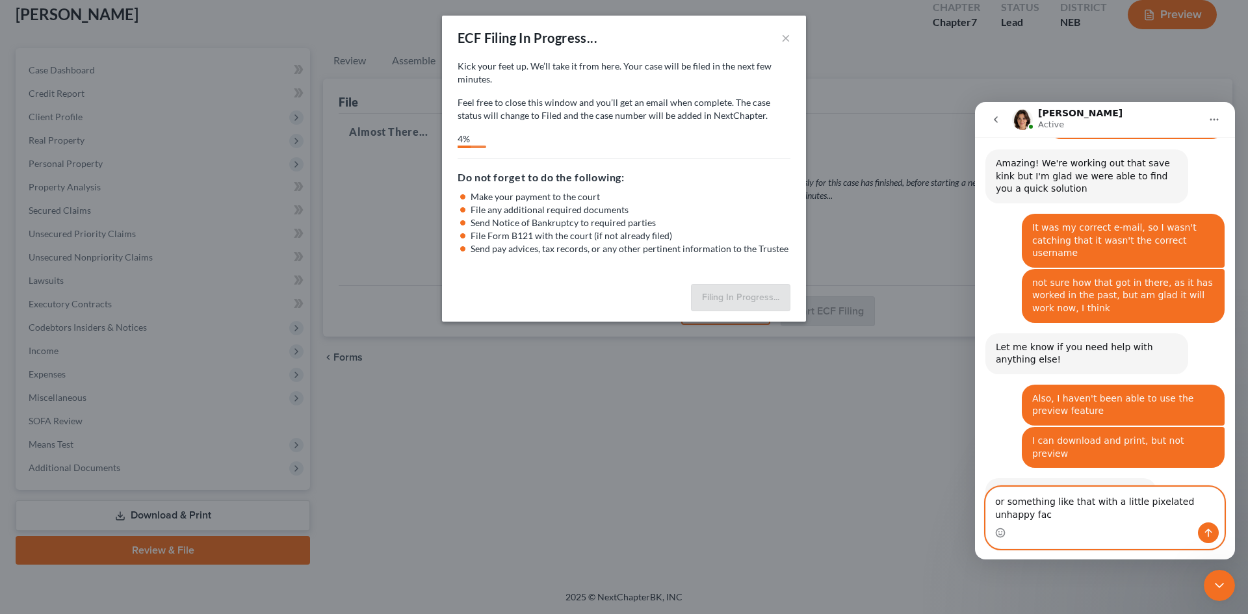
type textarea "or something like that with a little pixelated unhappy face"
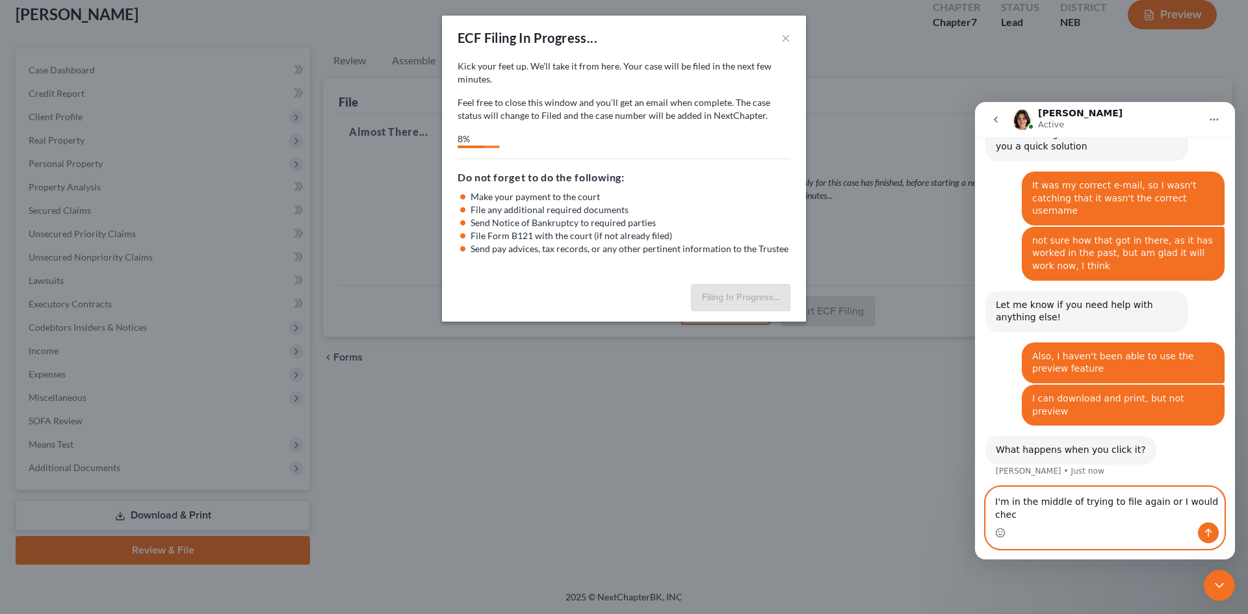
type textarea "I'm in the middle of trying to file again or I would check"
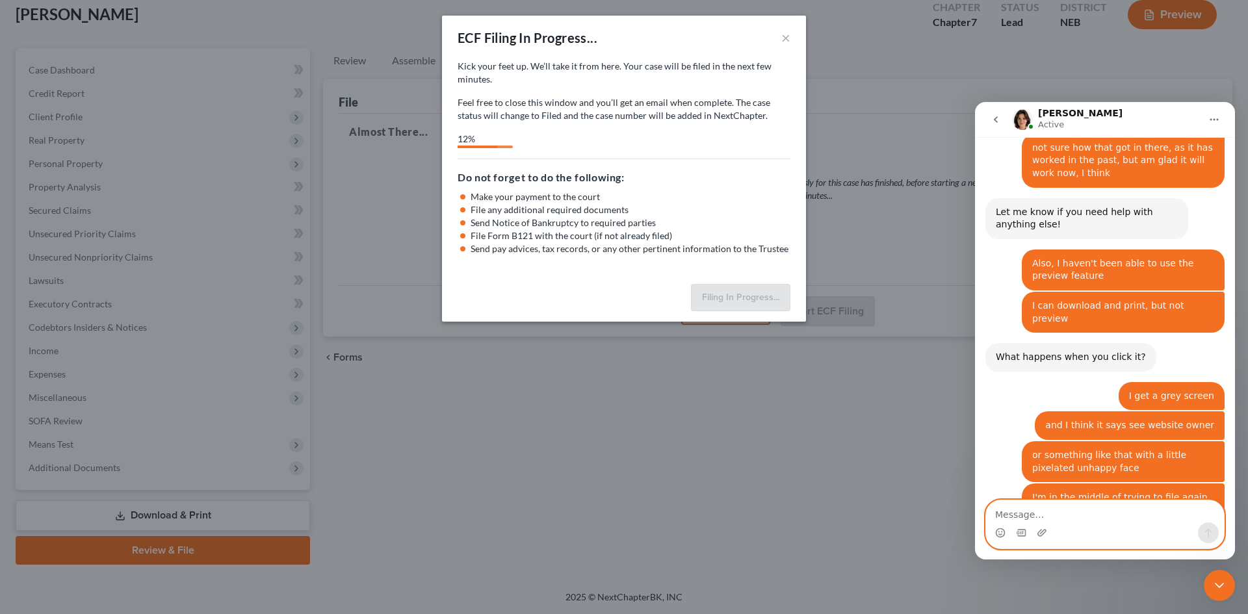
scroll to position [1401, 0]
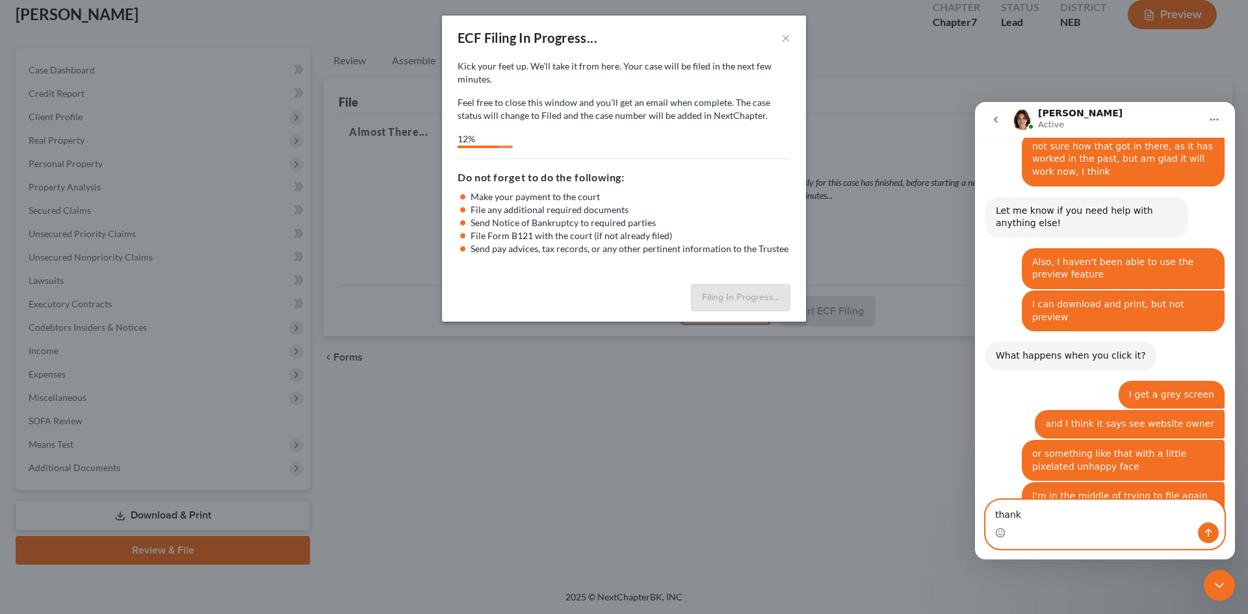
type textarea "thanks"
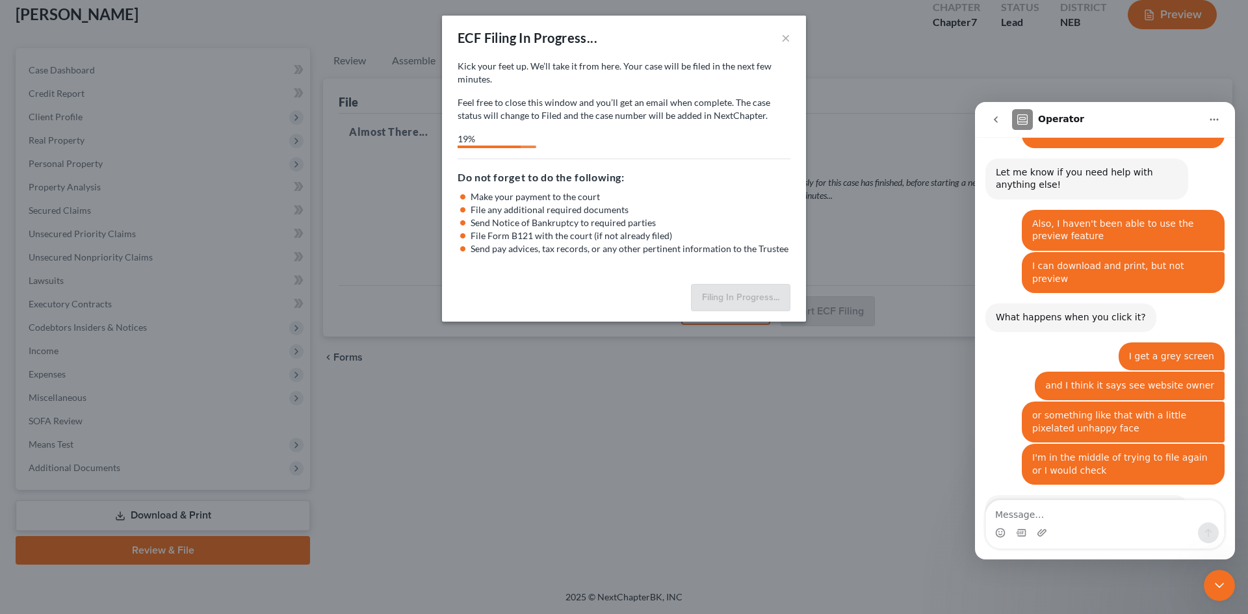
select select "0"
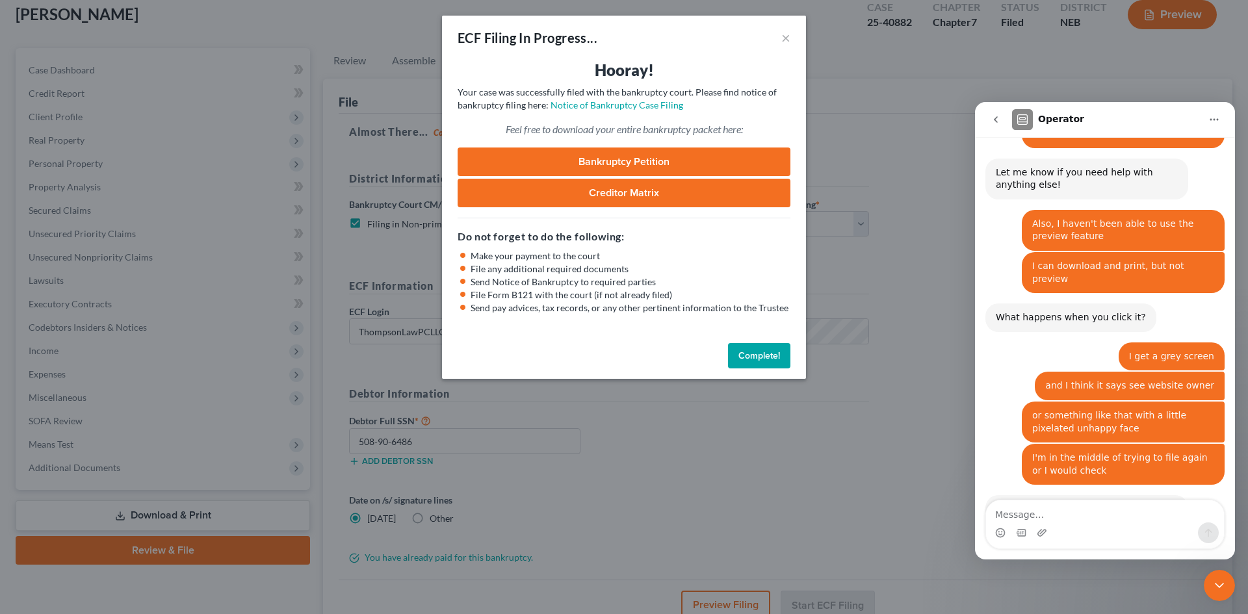
click at [642, 161] on link "Bankruptcy Petition" at bounding box center [624, 162] width 333 height 29
click at [634, 187] on link "Creditor Matrix" at bounding box center [624, 193] width 333 height 29
click at [757, 359] on button "Complete!" at bounding box center [759, 356] width 62 height 26
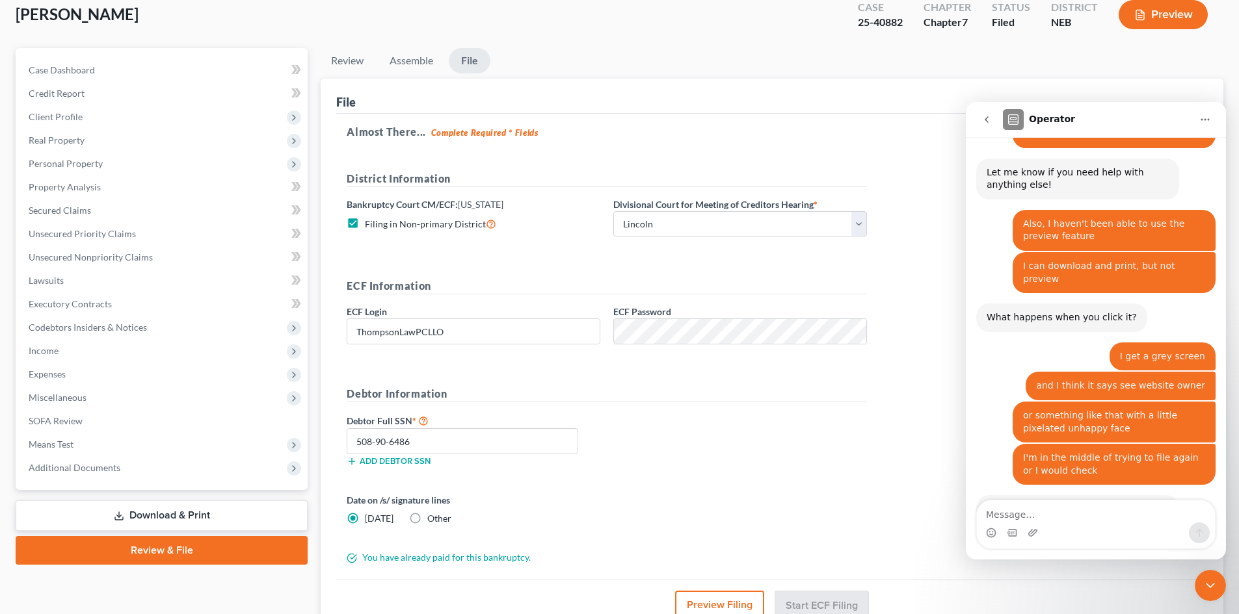
click at [1148, 10] on button "Preview" at bounding box center [1162, 14] width 89 height 29
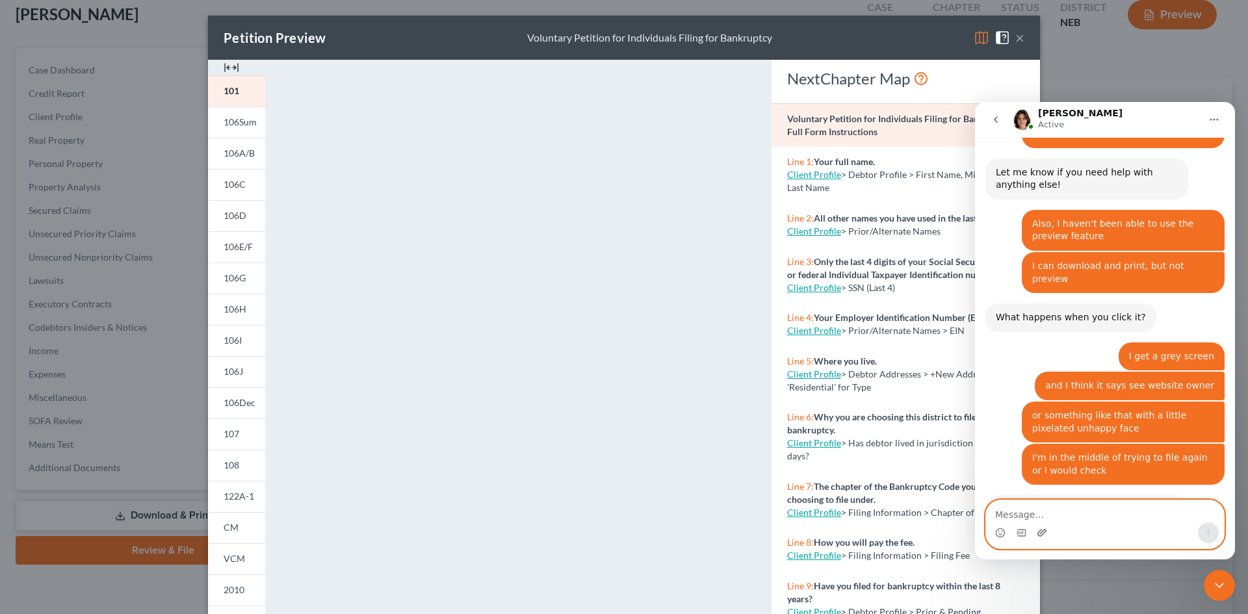
click at [1045, 533] on icon "Upload attachment" at bounding box center [1042, 533] width 10 height 10
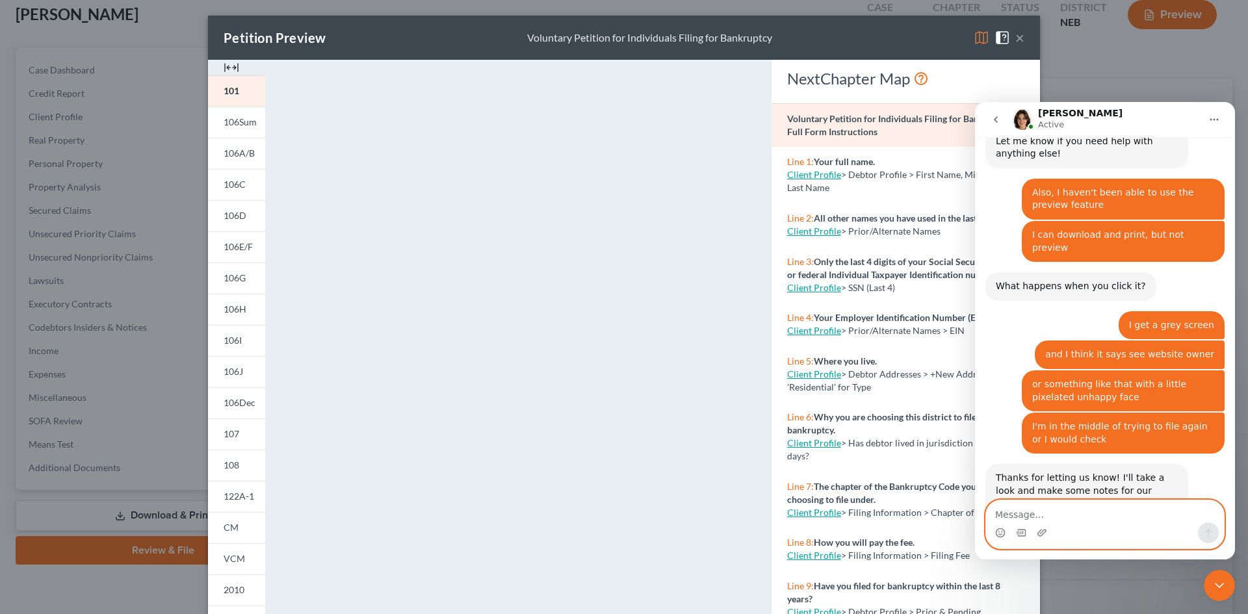
click at [1024, 515] on textarea "Message…" at bounding box center [1105, 512] width 238 height 22
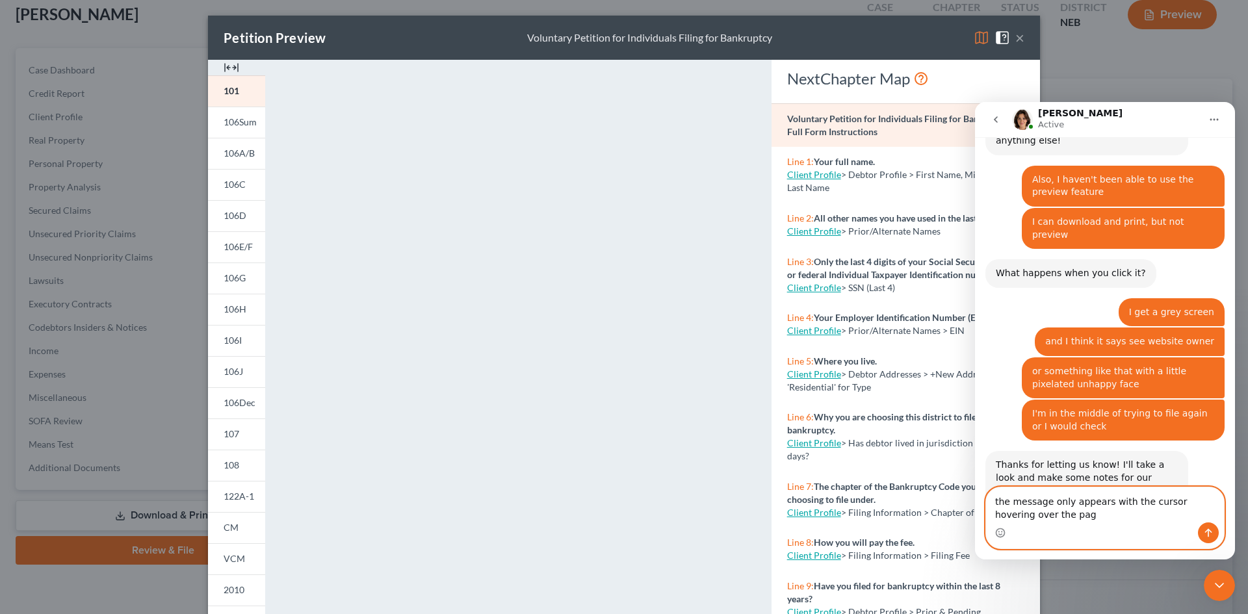
type textarea "the message only appears with the cursor hovering over the page"
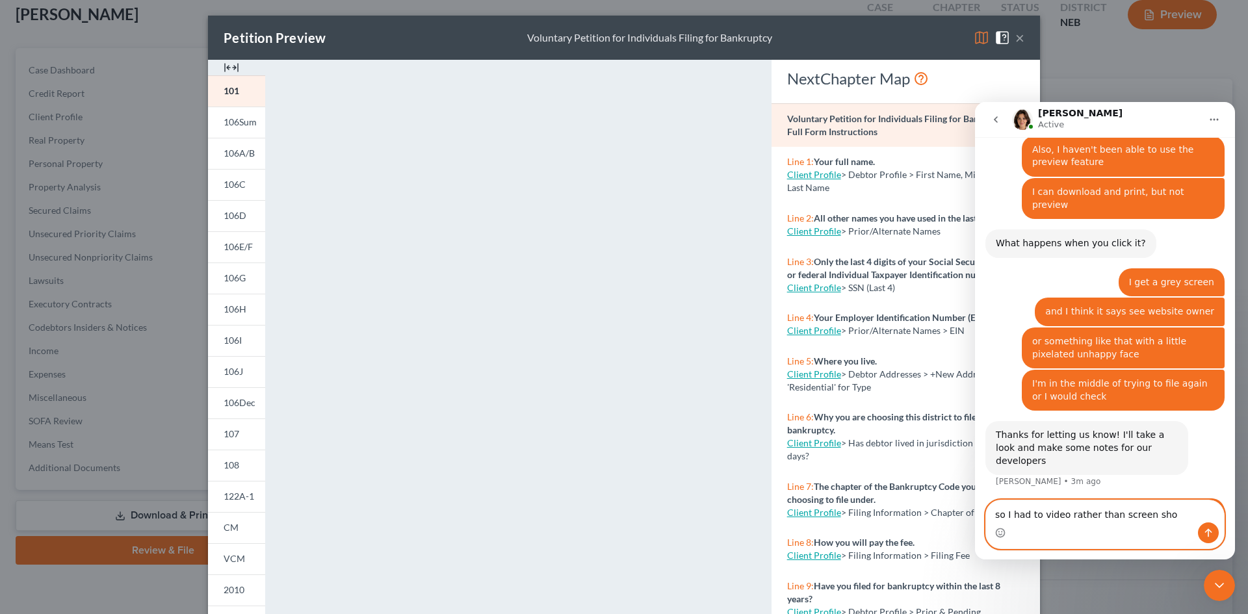
type textarea "so I had to video rather than screen shot"
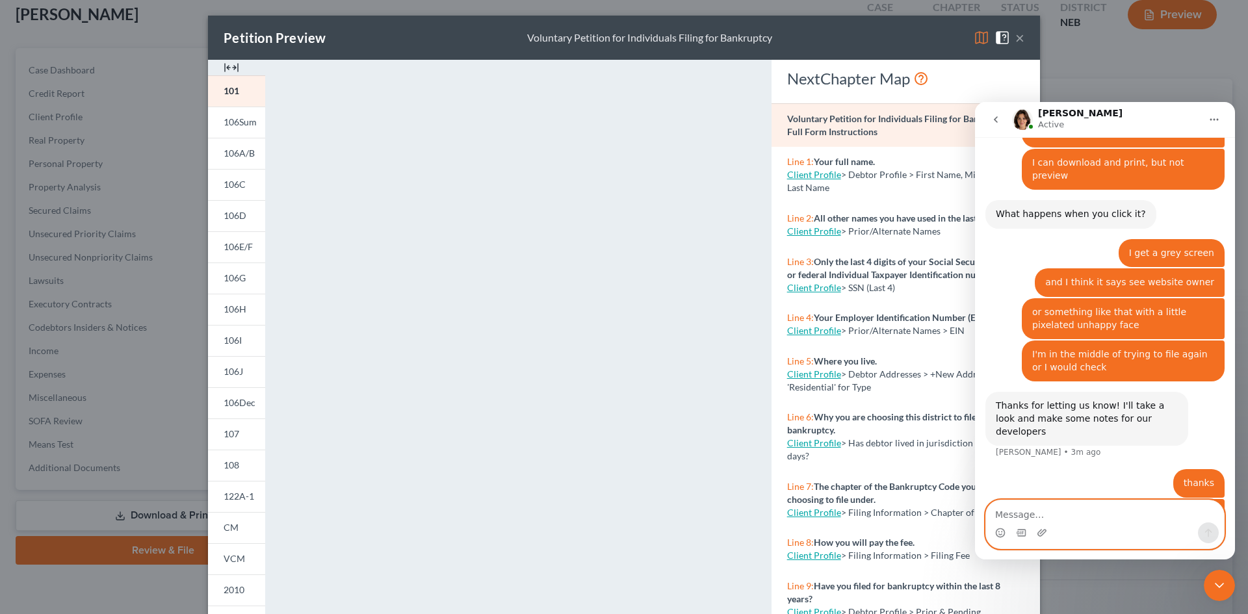
click at [1014, 512] on textarea "Message…" at bounding box center [1105, 512] width 238 height 22
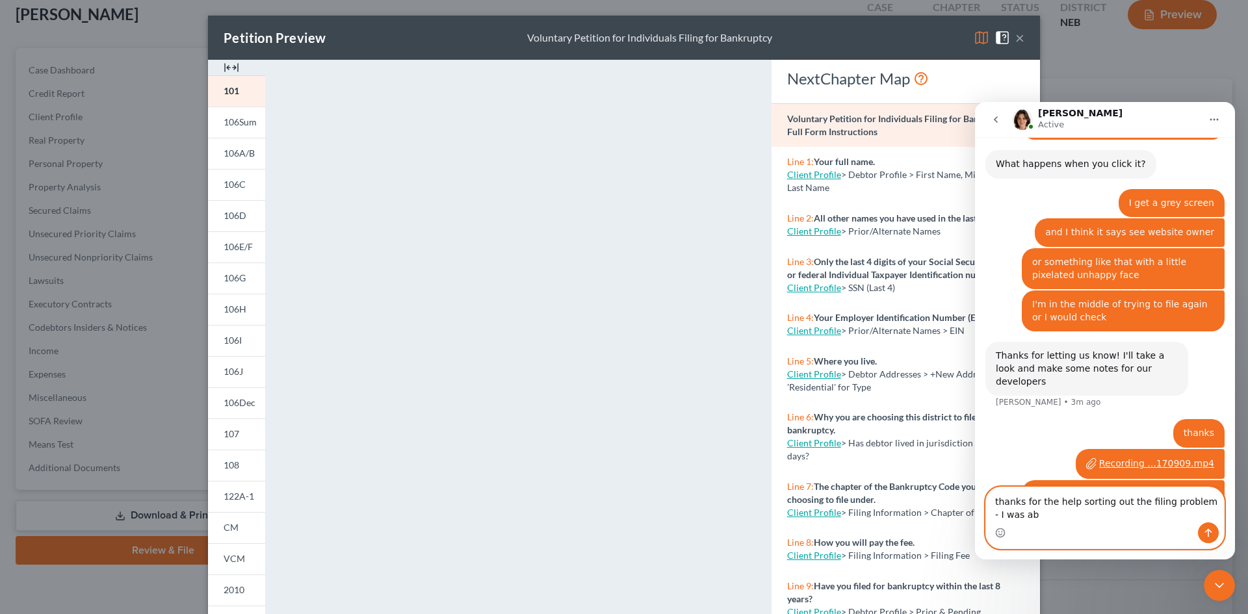
scroll to position [1606, 0]
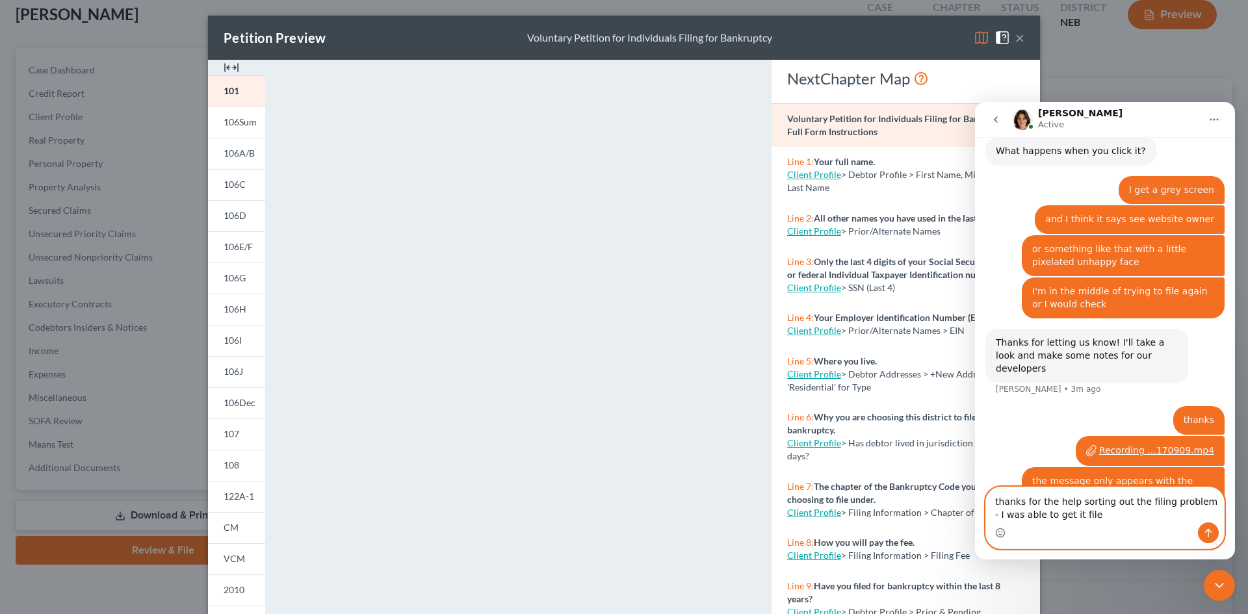
type textarea "thanks for the help sorting out the filing problem - I was able to get it filed"
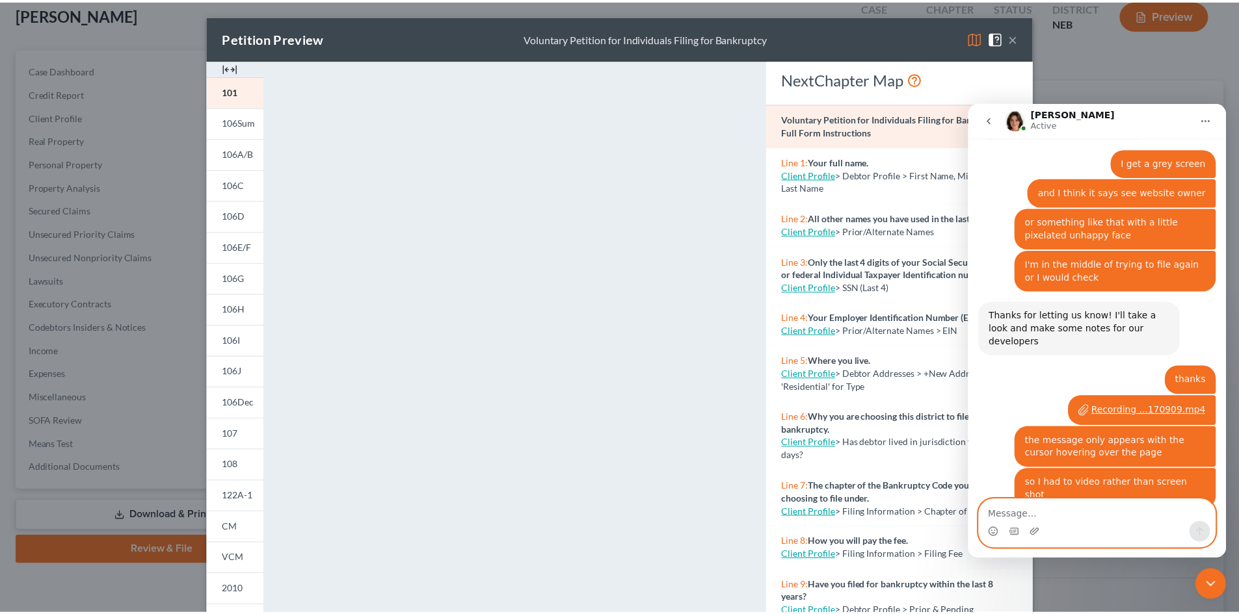
scroll to position [1633, 0]
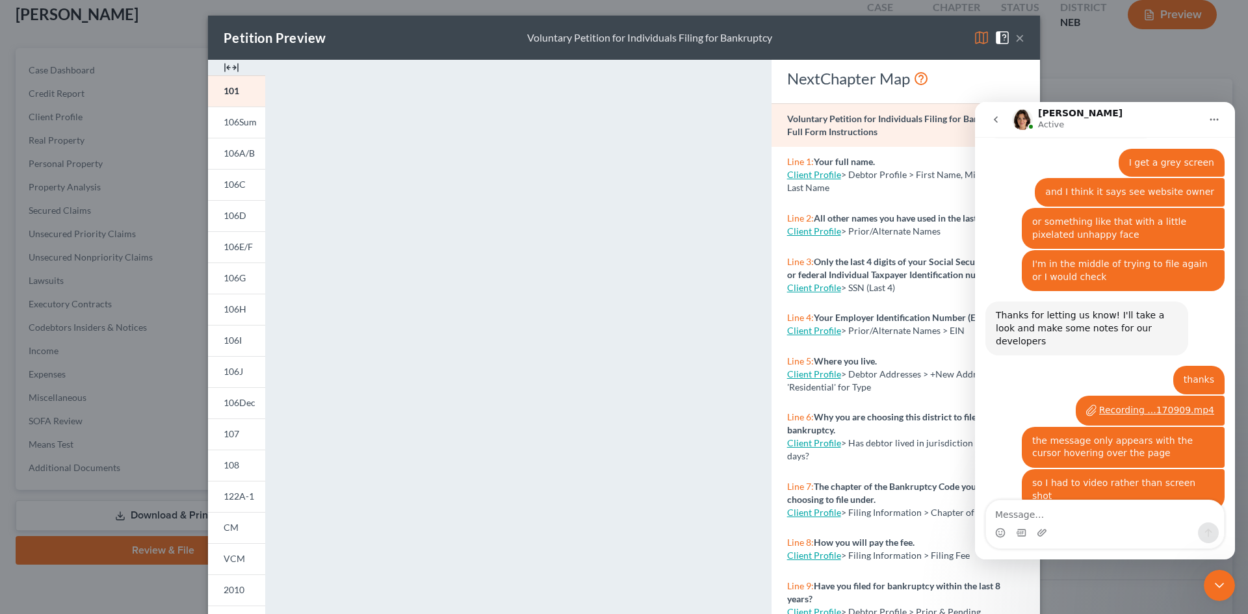
click at [1016, 38] on button "×" at bounding box center [1020, 38] width 9 height 16
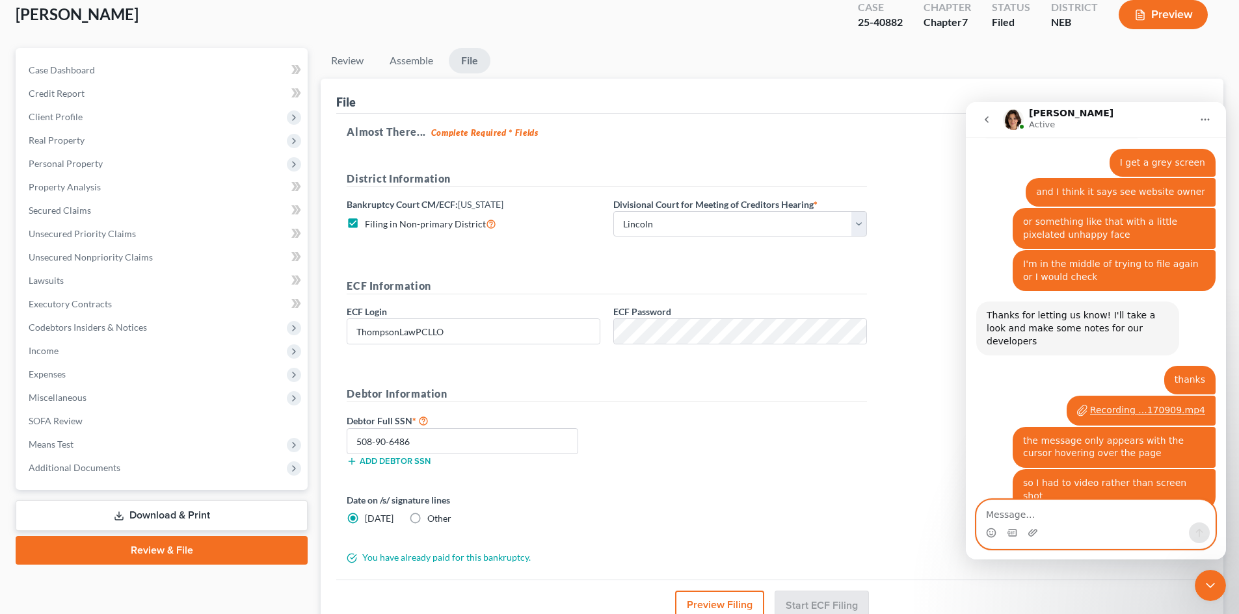
click at [991, 514] on textarea "Message…" at bounding box center [1096, 512] width 238 height 22
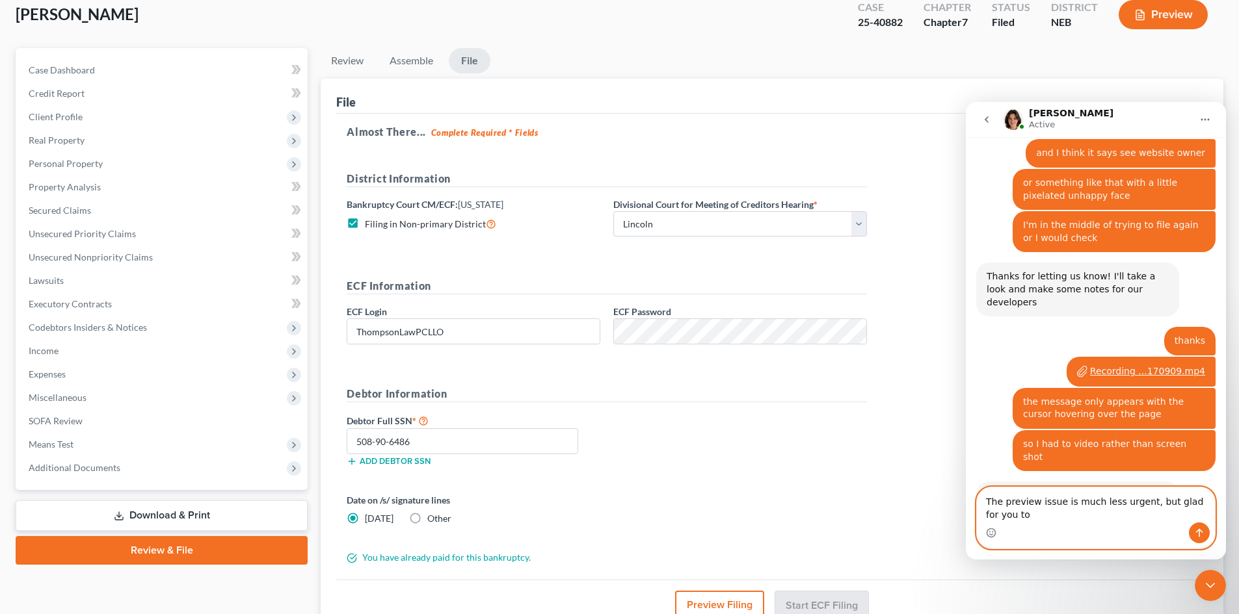
scroll to position [1685, 0]
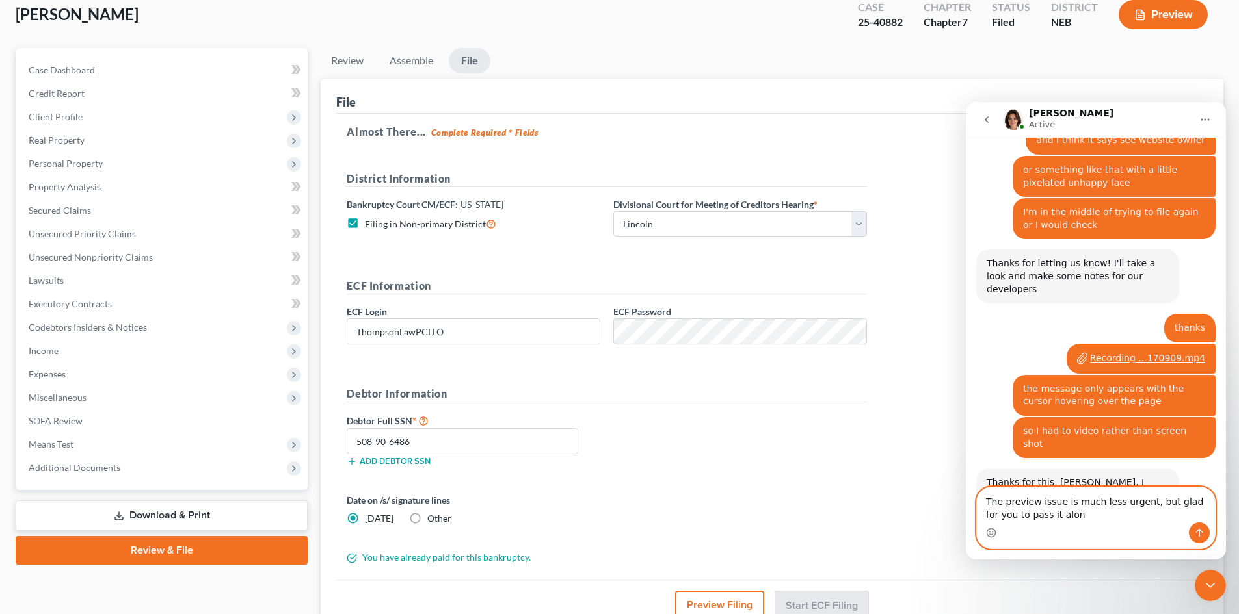
type textarea "The preview issue is much less urgent, but glad for you to pass it along"
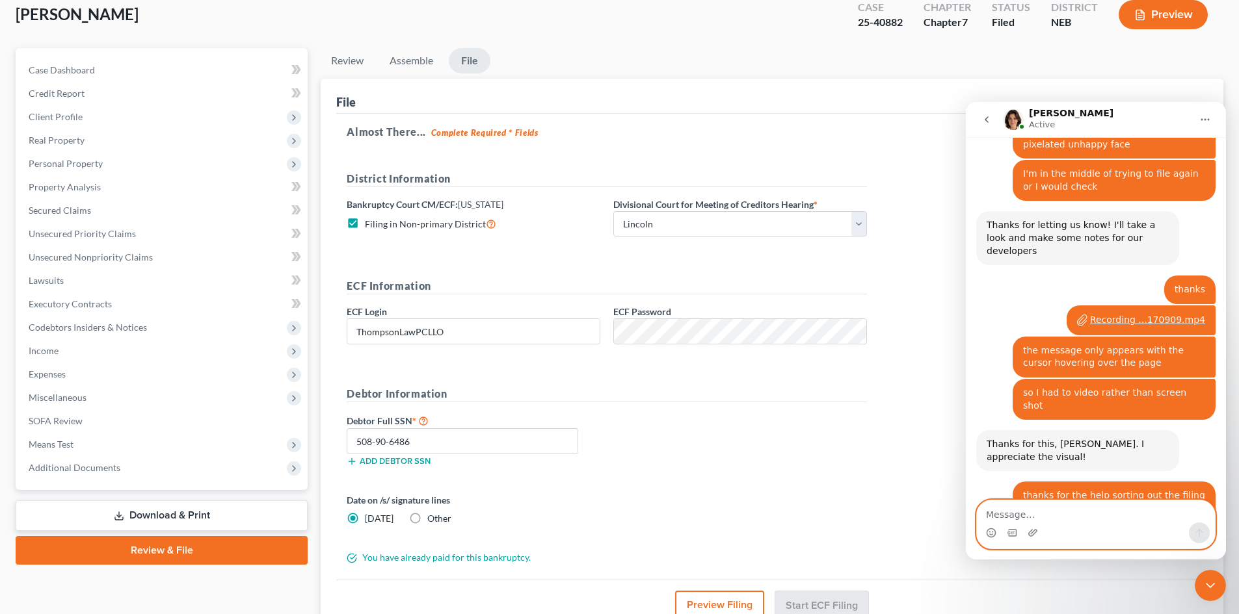
scroll to position [1762, 0]
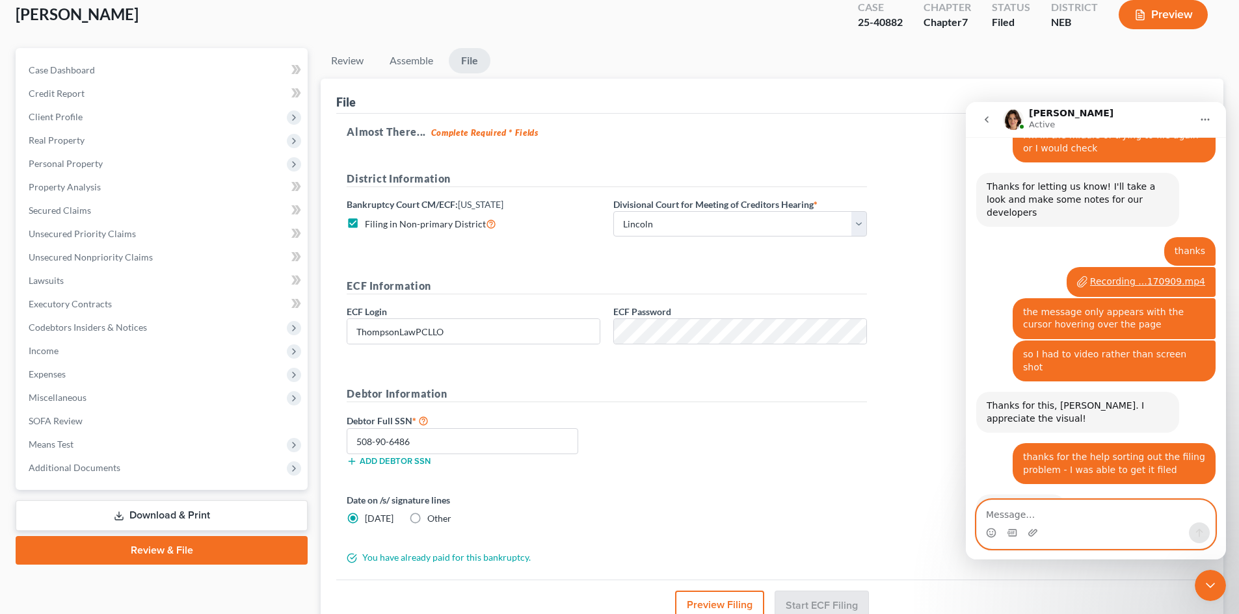
click at [1015, 512] on textarea "Message…" at bounding box center [1096, 512] width 238 height 22
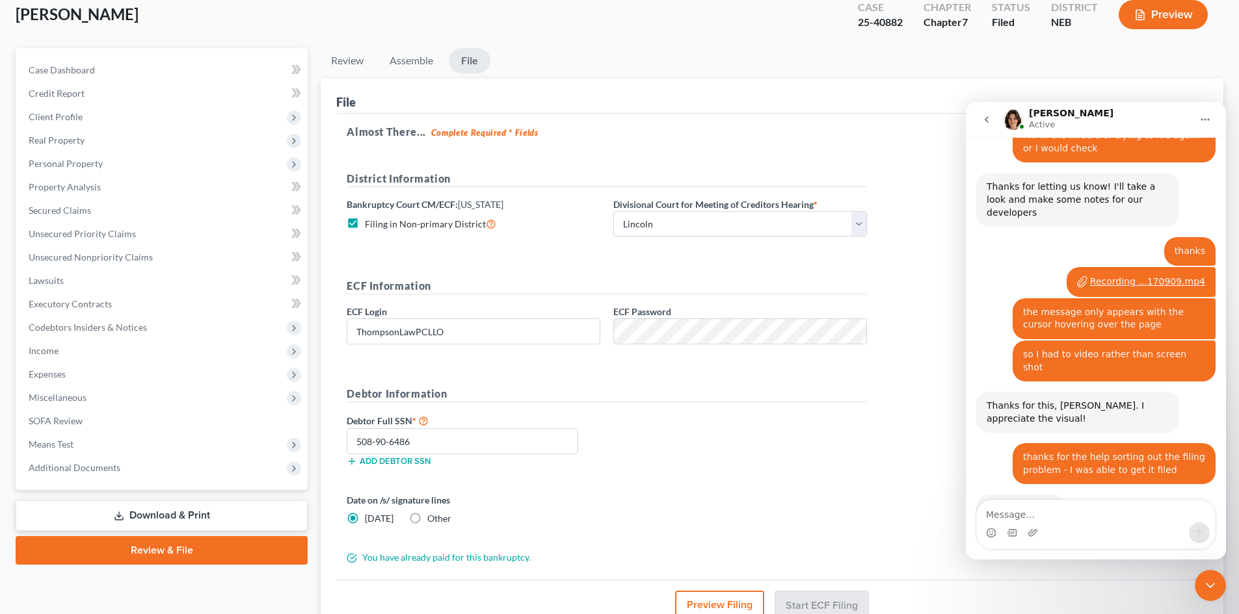
click at [1211, 122] on button "Home" at bounding box center [1204, 119] width 25 height 25
click at [1210, 588] on icon "Close Intercom Messenger" at bounding box center [1210, 586] width 16 height 16
